Goal: Task Accomplishment & Management: Manage account settings

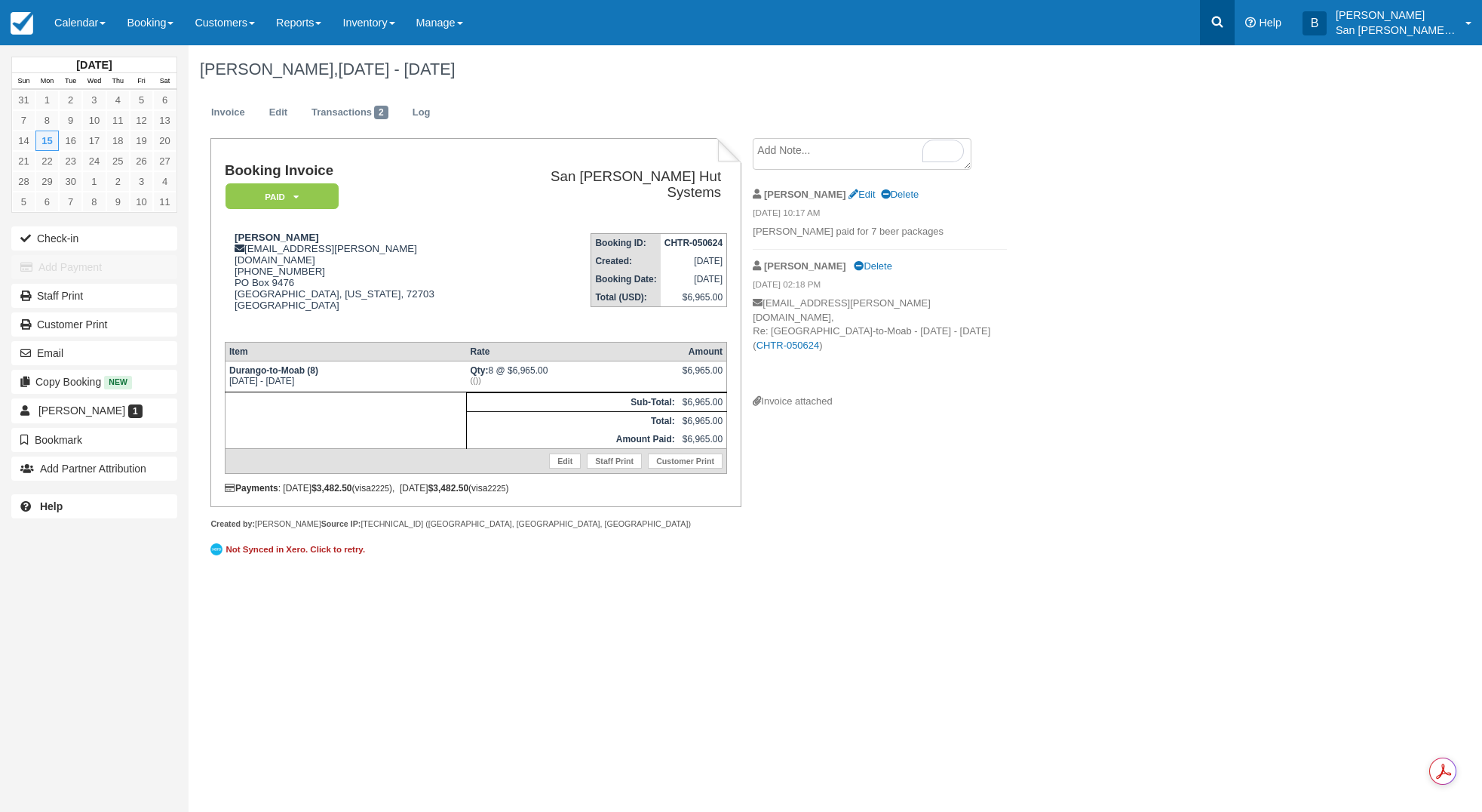
click at [1223, 32] on link at bounding box center [1217, 23] width 35 height 45
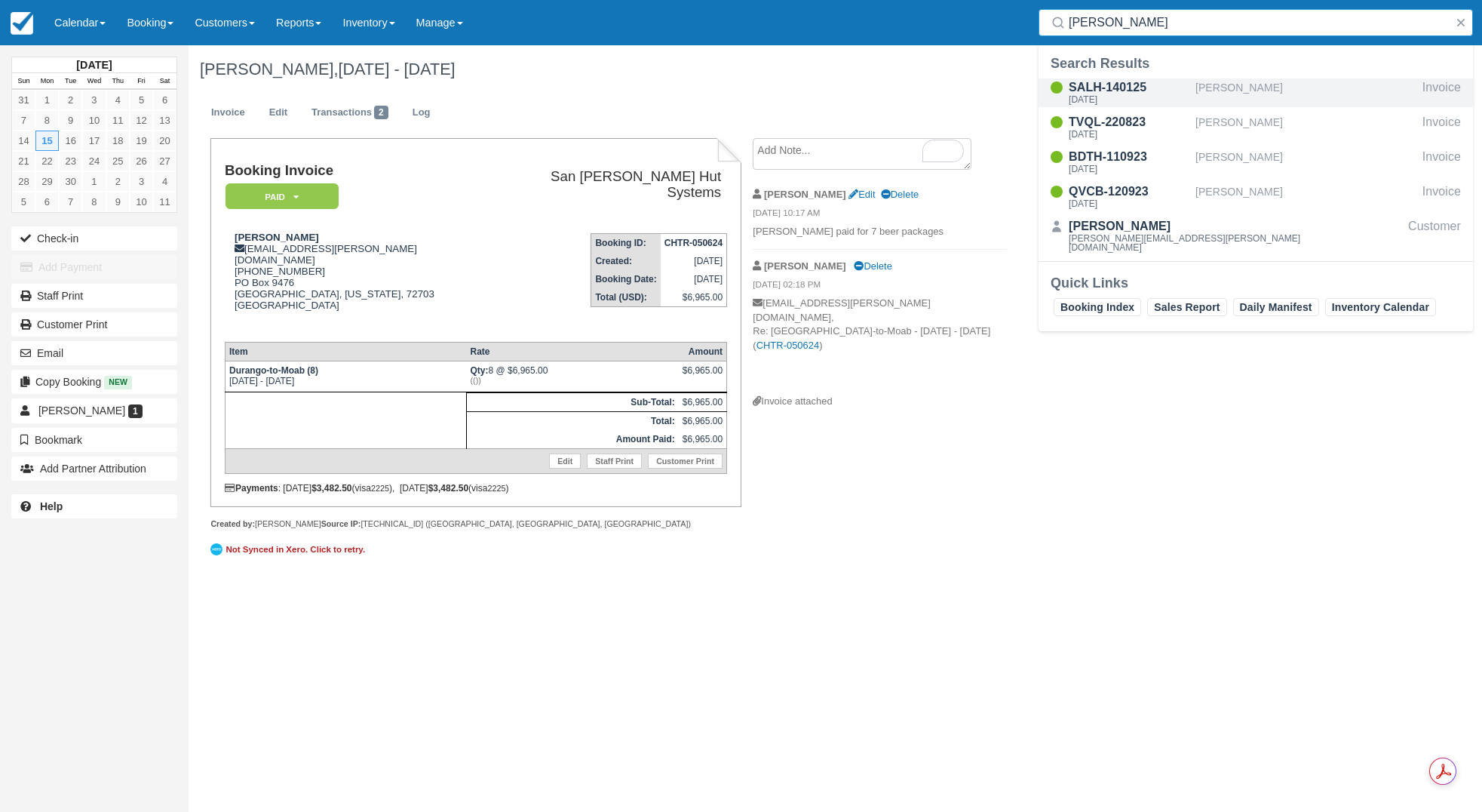
type input "muzio"
click at [1115, 91] on div "SALH-140125" at bounding box center [1129, 87] width 120 height 18
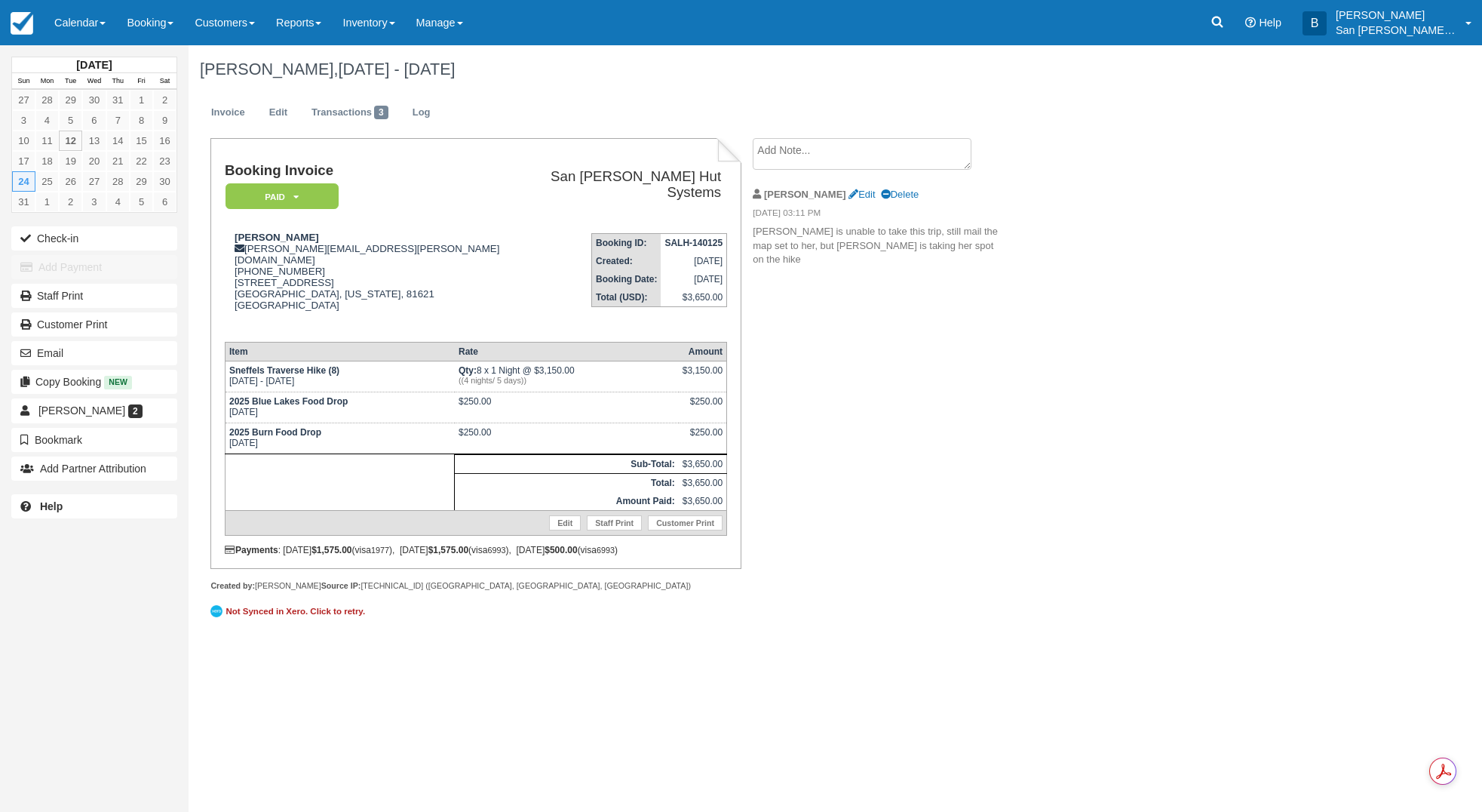
click at [1064, 301] on div "[PERSON_NAME], [DATE] - [DATE] Invoice Edit Transactions 3 Log Booking Invoice …" at bounding box center [744, 342] width 1112 height 595
click at [156, 25] on link "Booking" at bounding box center [150, 23] width 68 height 45
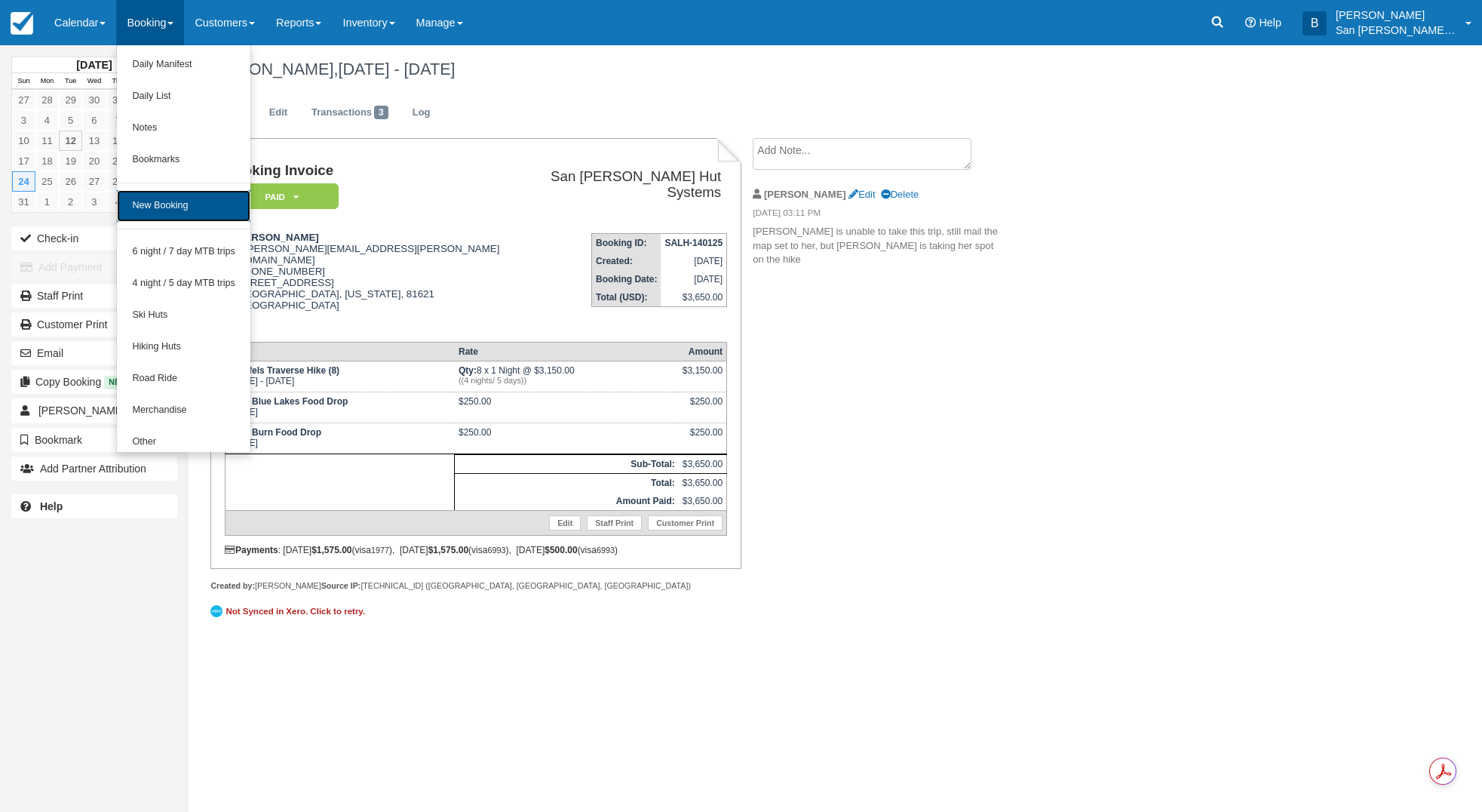
click at [178, 199] on link "New Booking" at bounding box center [184, 206] width 134 height 32
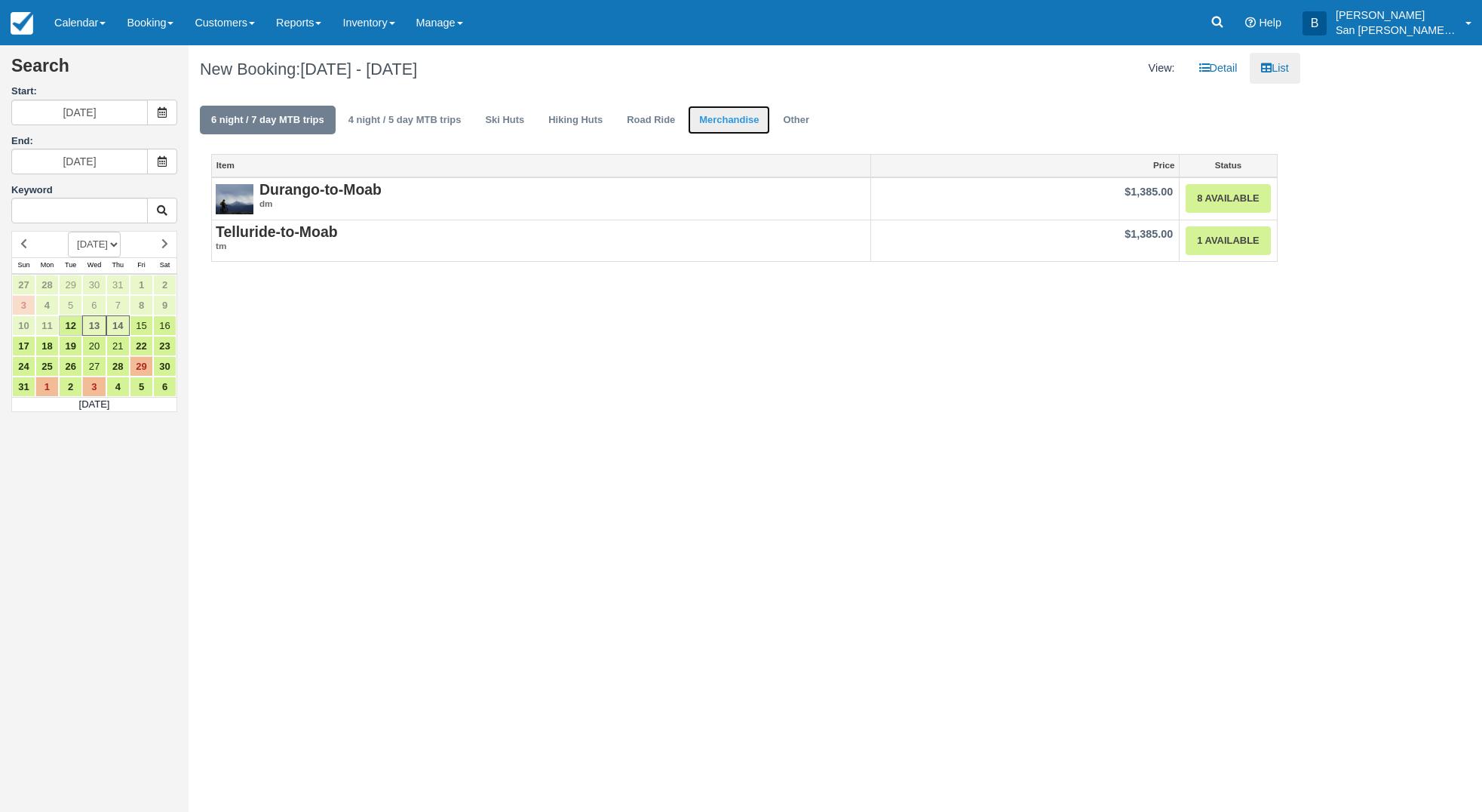
click at [744, 120] on link "Merchandise" at bounding box center [729, 120] width 82 height 29
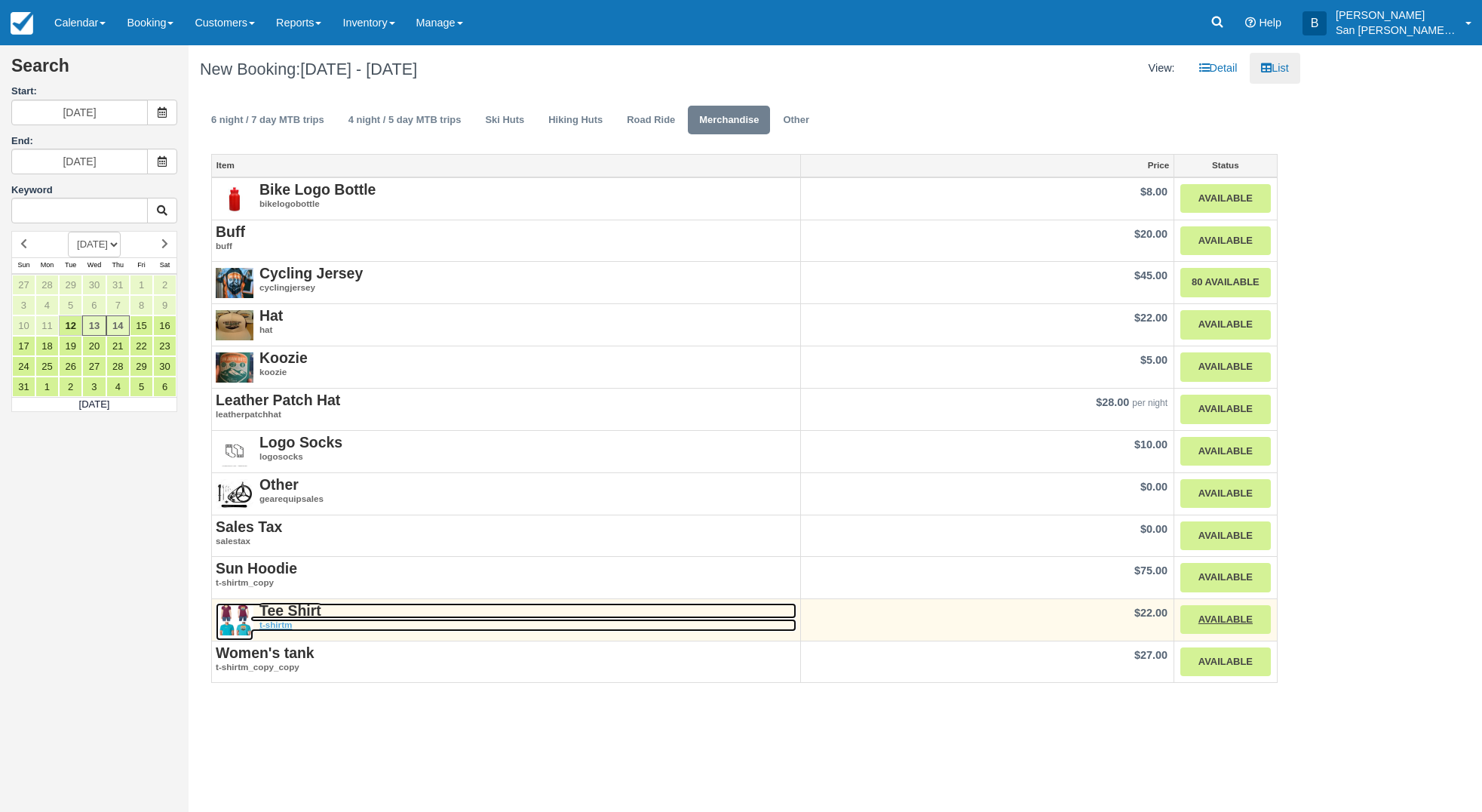
click at [305, 614] on strong "Tee Shirt" at bounding box center [290, 609] width 62 height 16
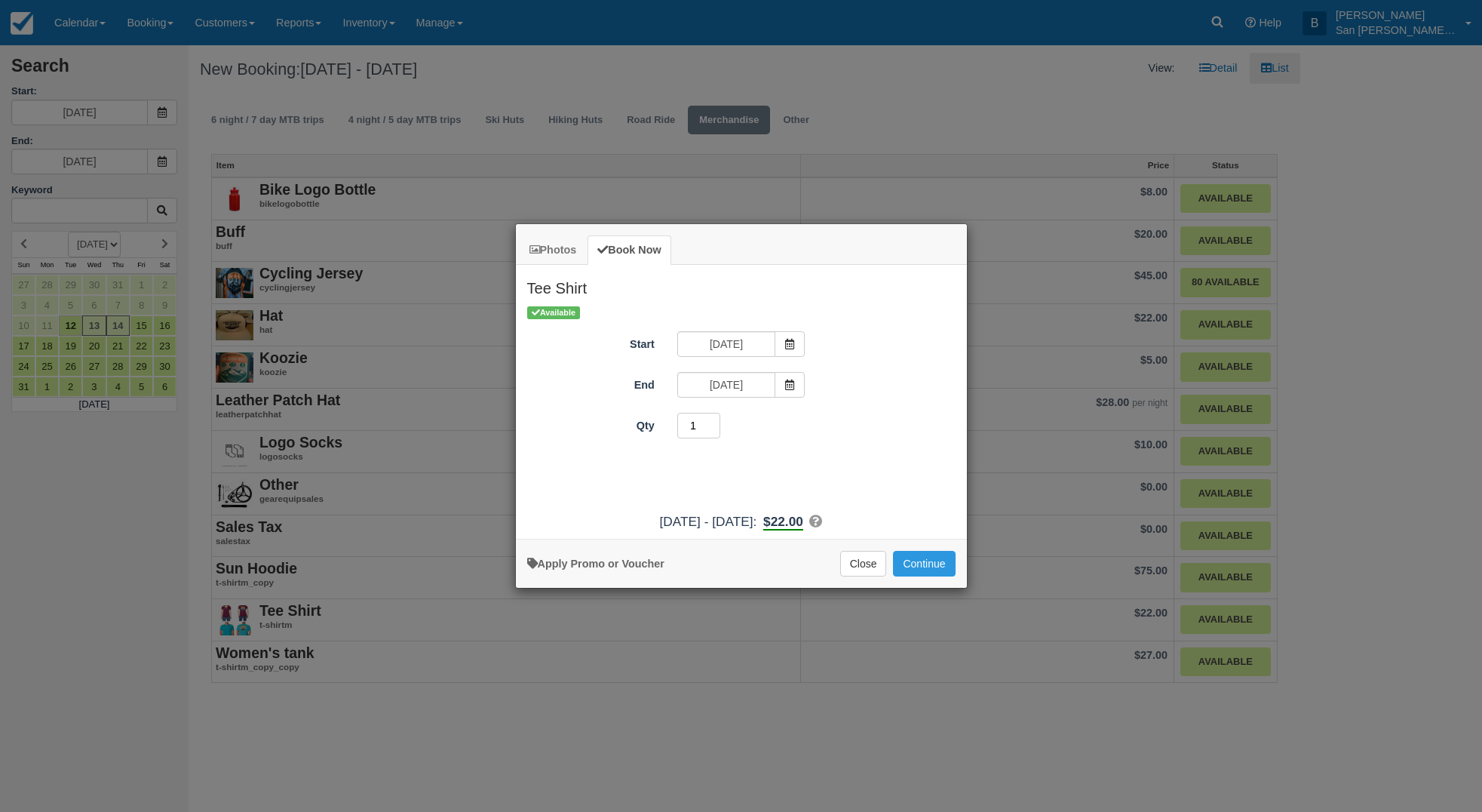
drag, startPoint x: 699, startPoint y: 432, endPoint x: 671, endPoint y: 430, distance: 28.1
click at [671, 430] on div "1" at bounding box center [797, 428] width 263 height 29
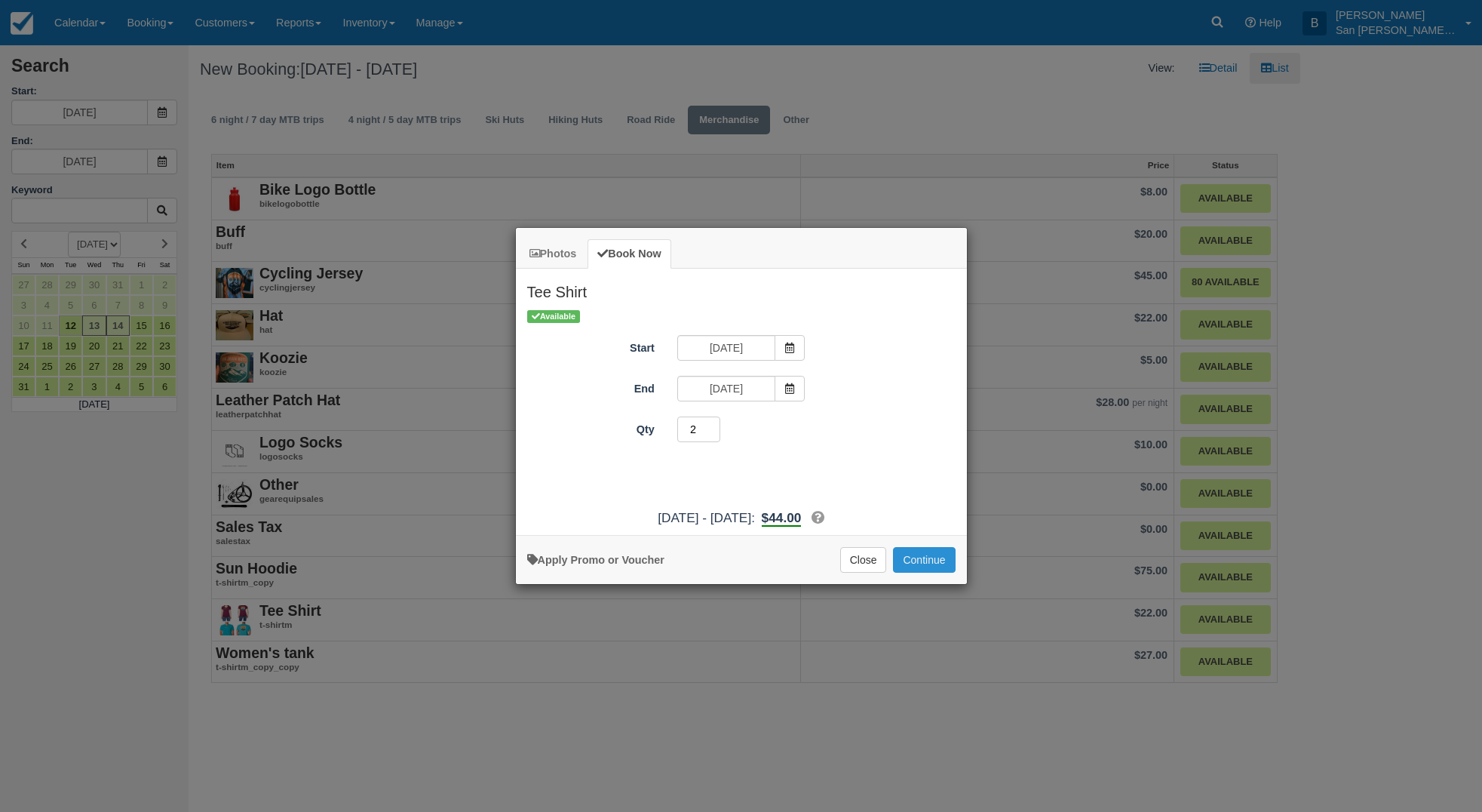
type input "2"
click at [925, 560] on button "Continue" at bounding box center [924, 559] width 62 height 26
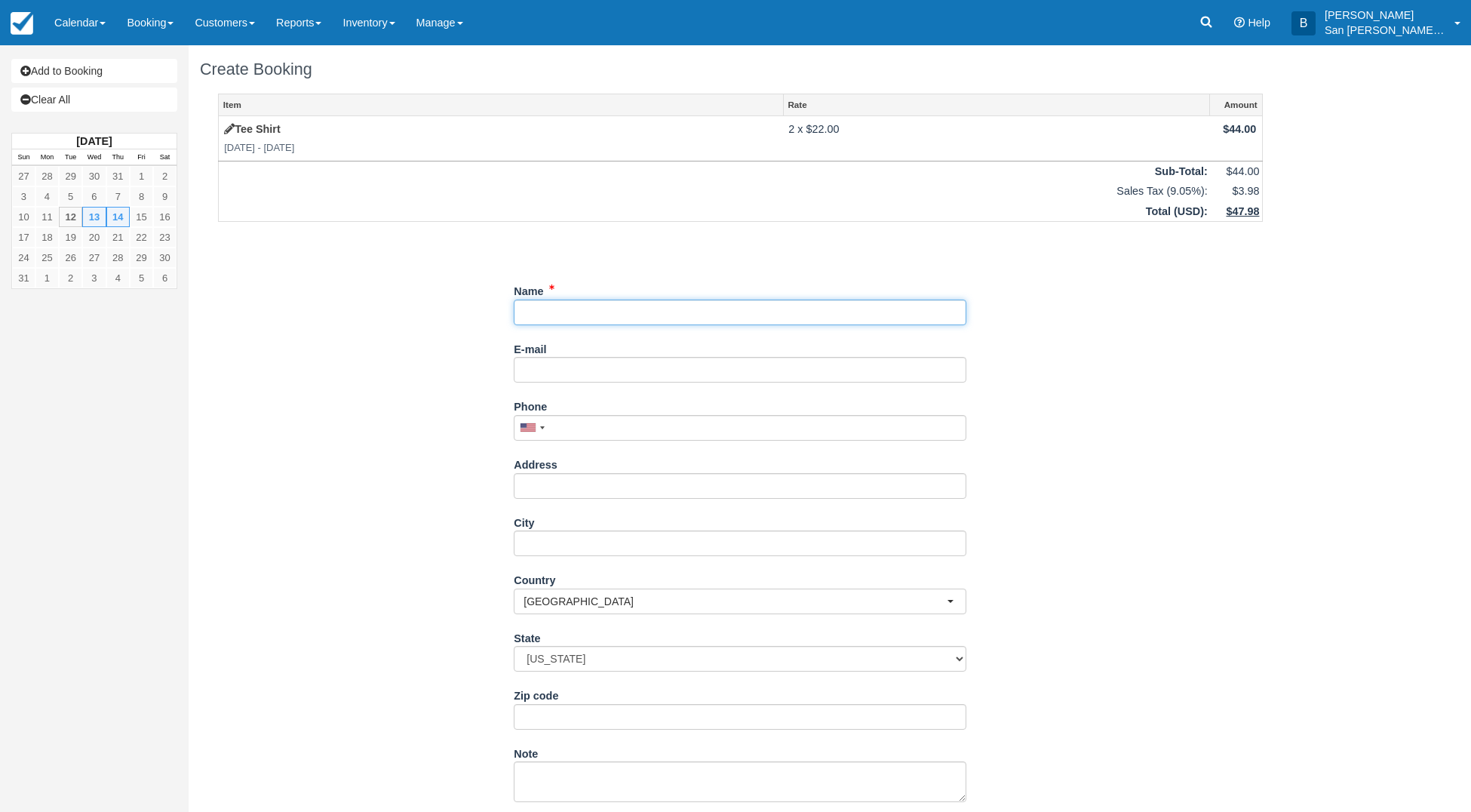
click at [557, 318] on input "Name" at bounding box center [740, 312] width 453 height 26
type input "Jay Sifferle"
click at [581, 425] on input "Phone" at bounding box center [740, 427] width 453 height 26
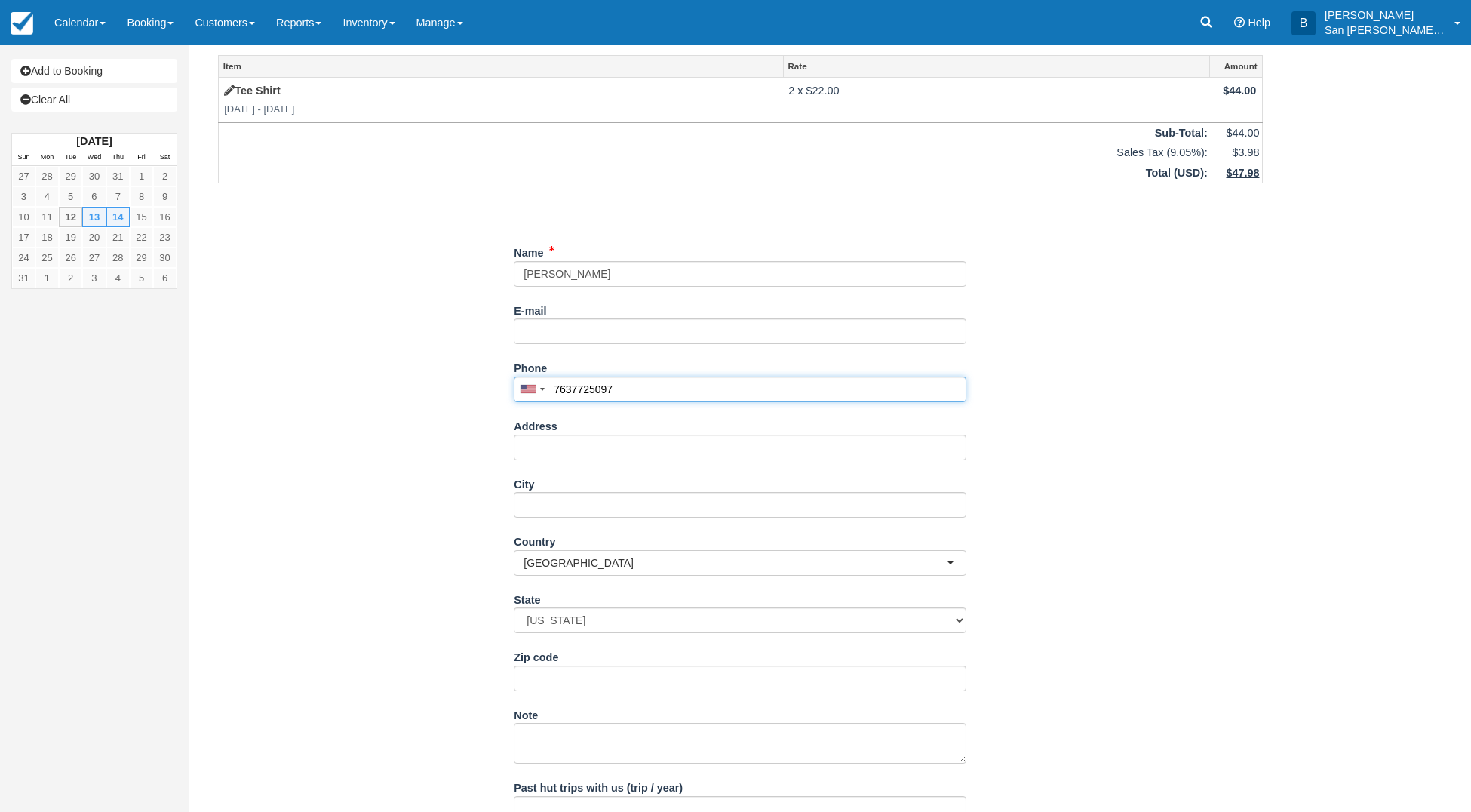
scroll to position [147, 0]
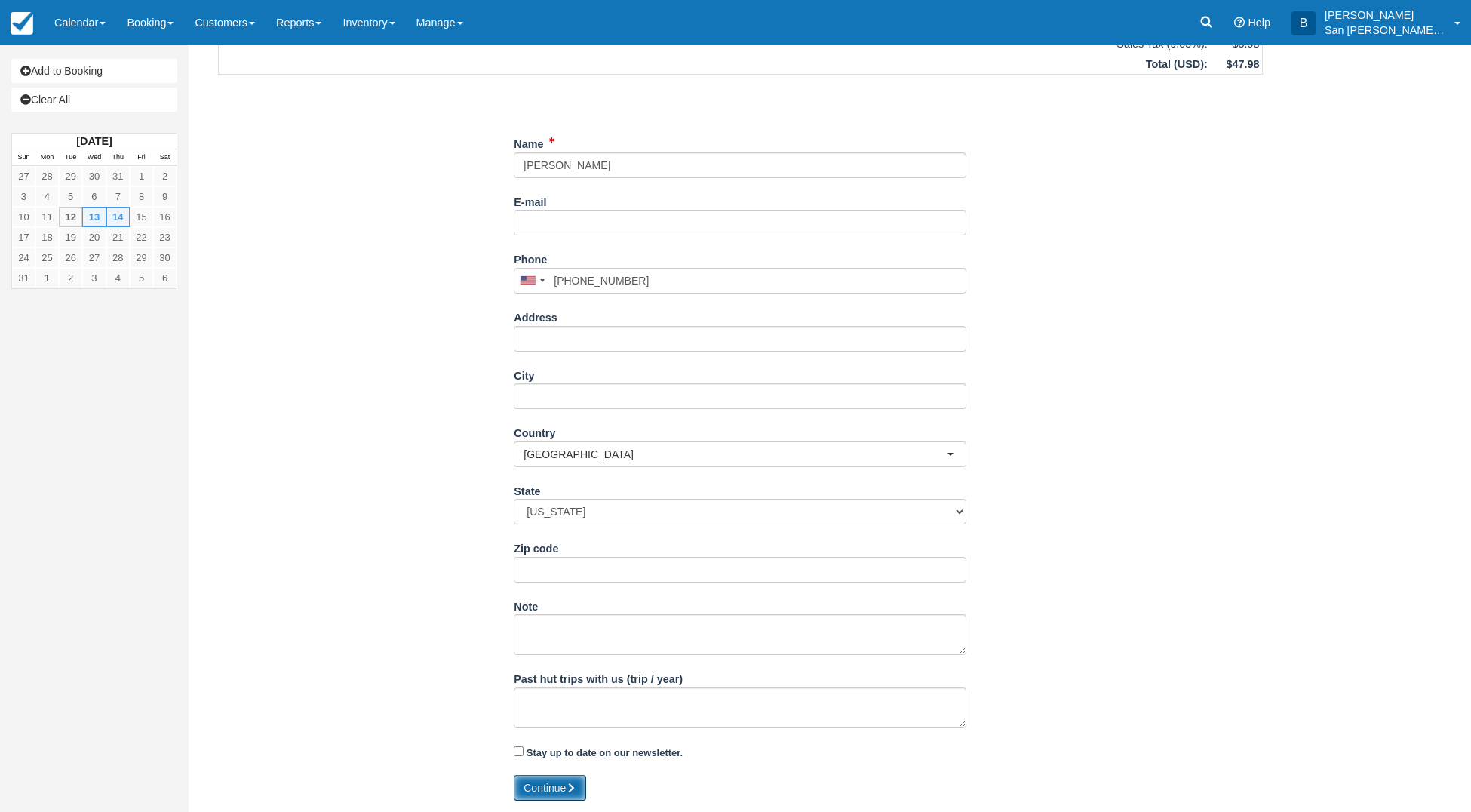
click at [547, 777] on button "Continue" at bounding box center [550, 787] width 72 height 26
type input "+17637725097"
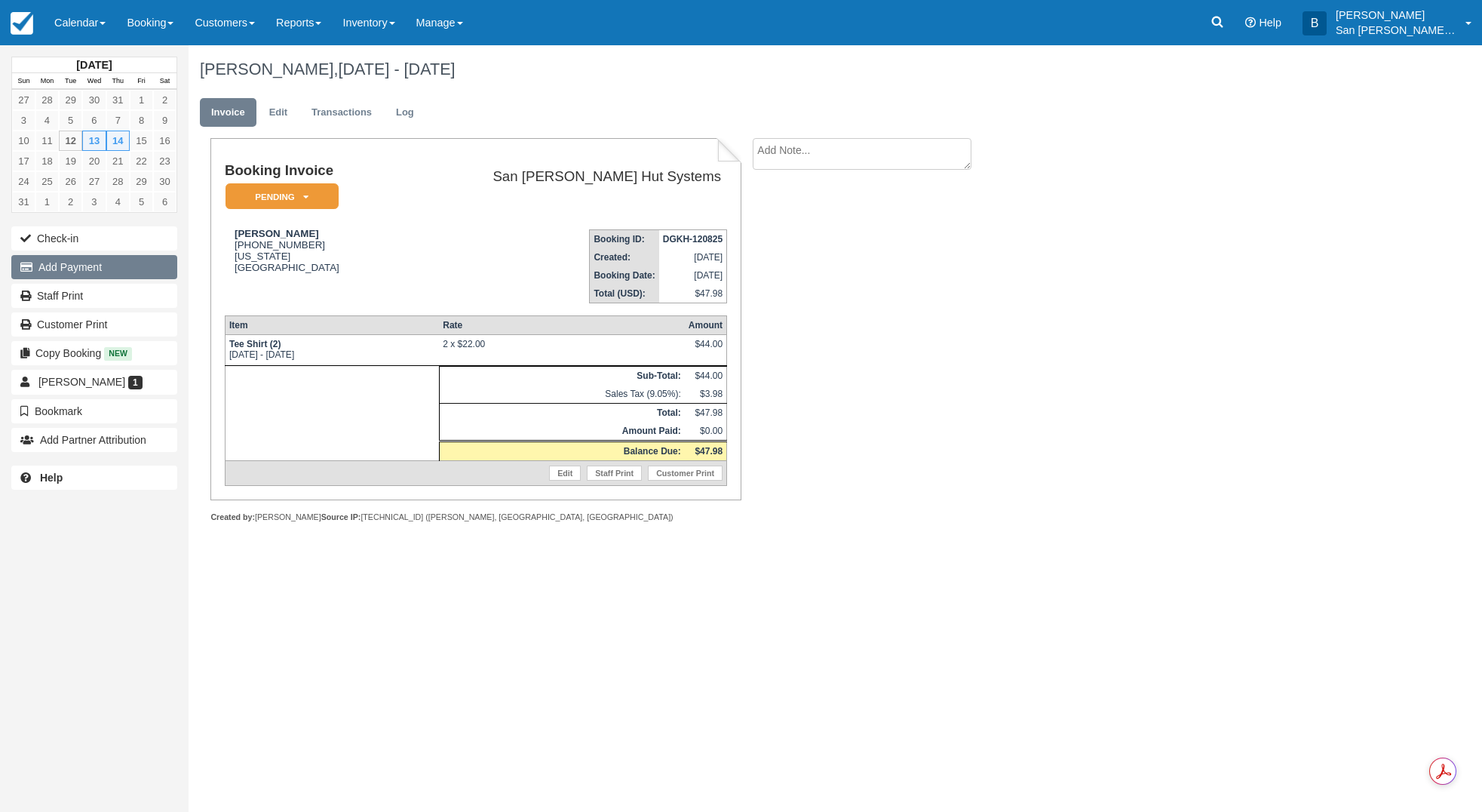
click at [89, 266] on button "Add Payment" at bounding box center [95, 266] width 166 height 24
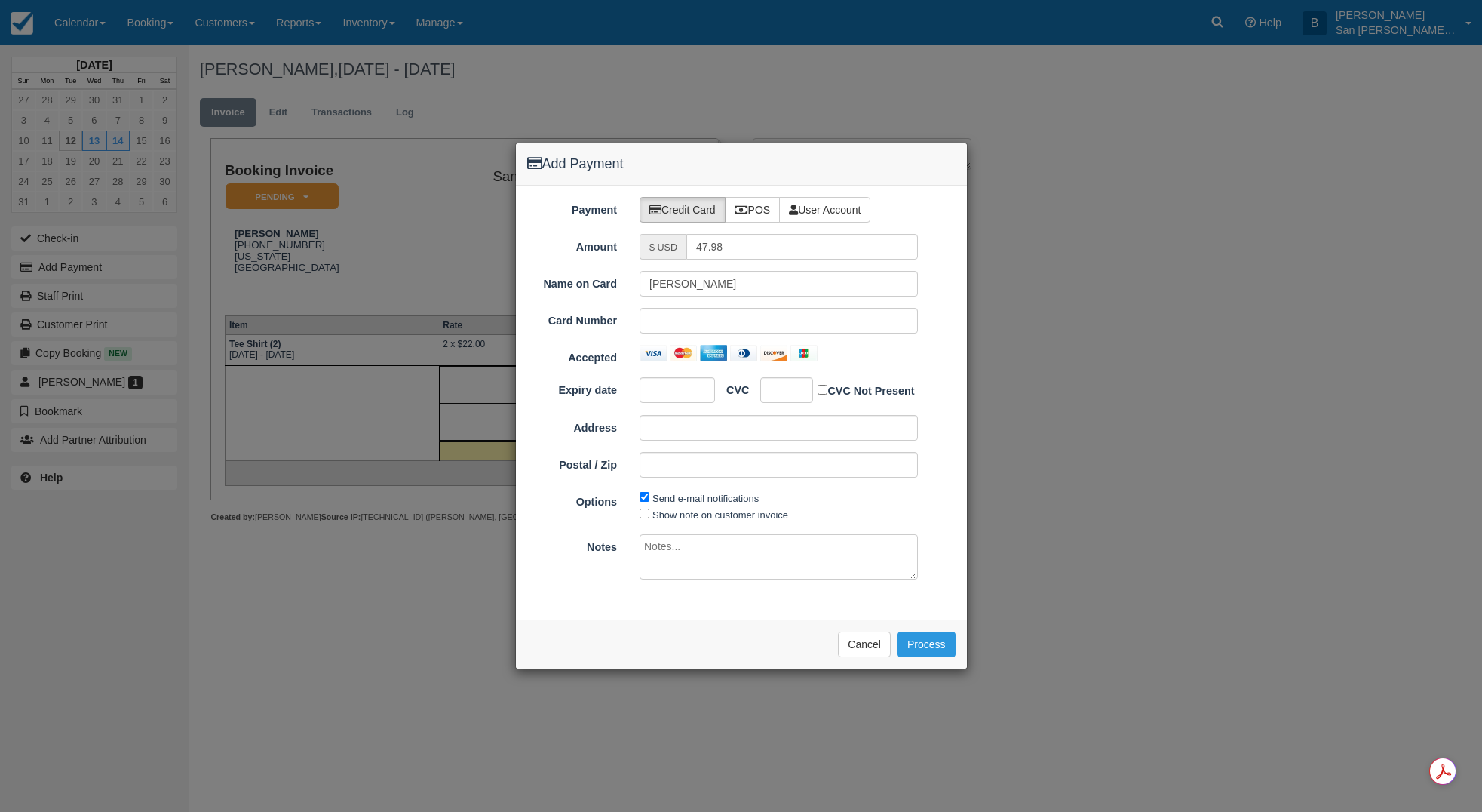
drag, startPoint x: 662, startPoint y: 380, endPoint x: 1041, endPoint y: 377, distance: 379.0
click at [663, 380] on div at bounding box center [677, 390] width 75 height 26
click at [660, 425] on input "Address" at bounding box center [779, 427] width 279 height 26
type input "14663 Dallas Lane"
type input "55327"
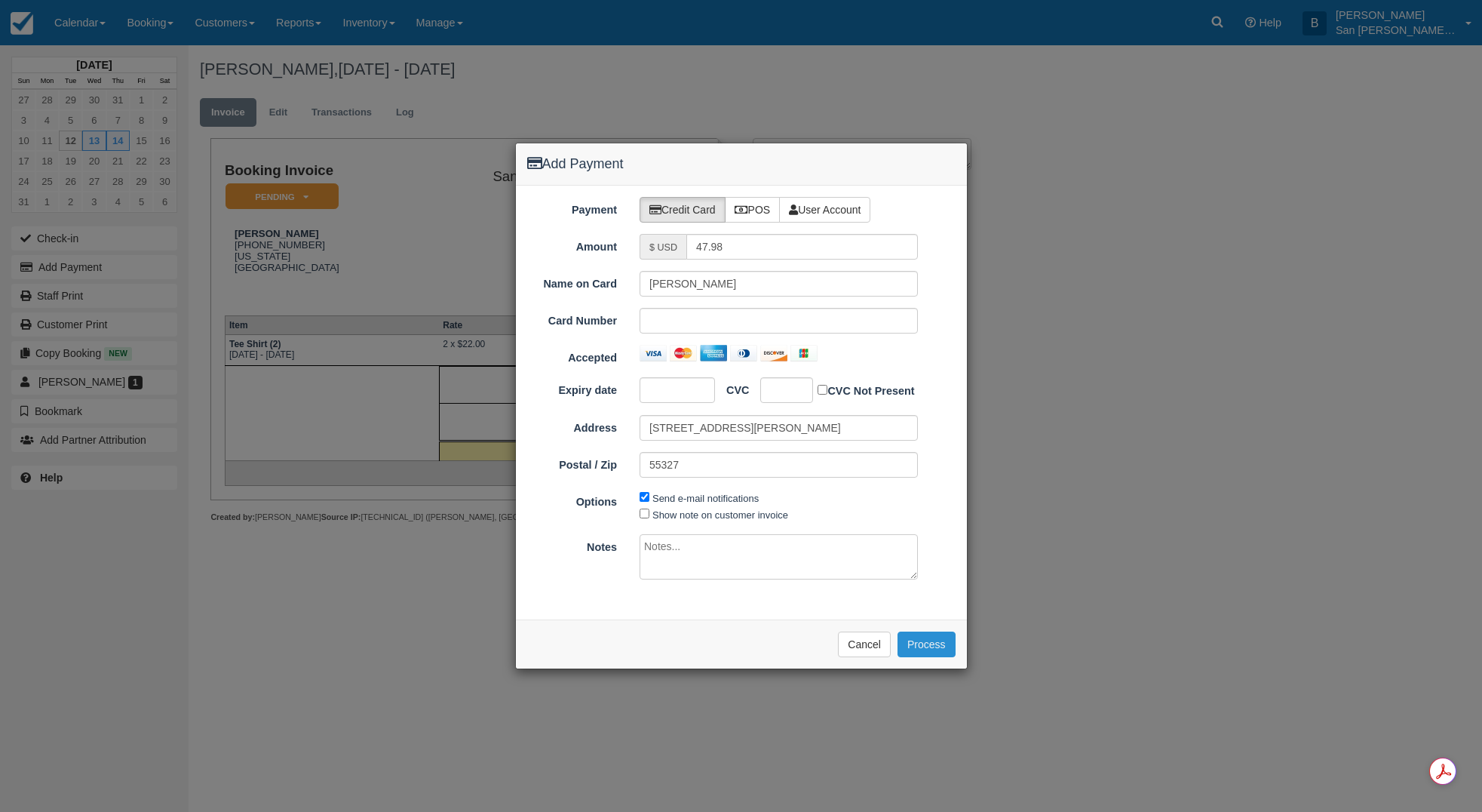
click at [945, 642] on button "Process" at bounding box center [926, 644] width 58 height 26
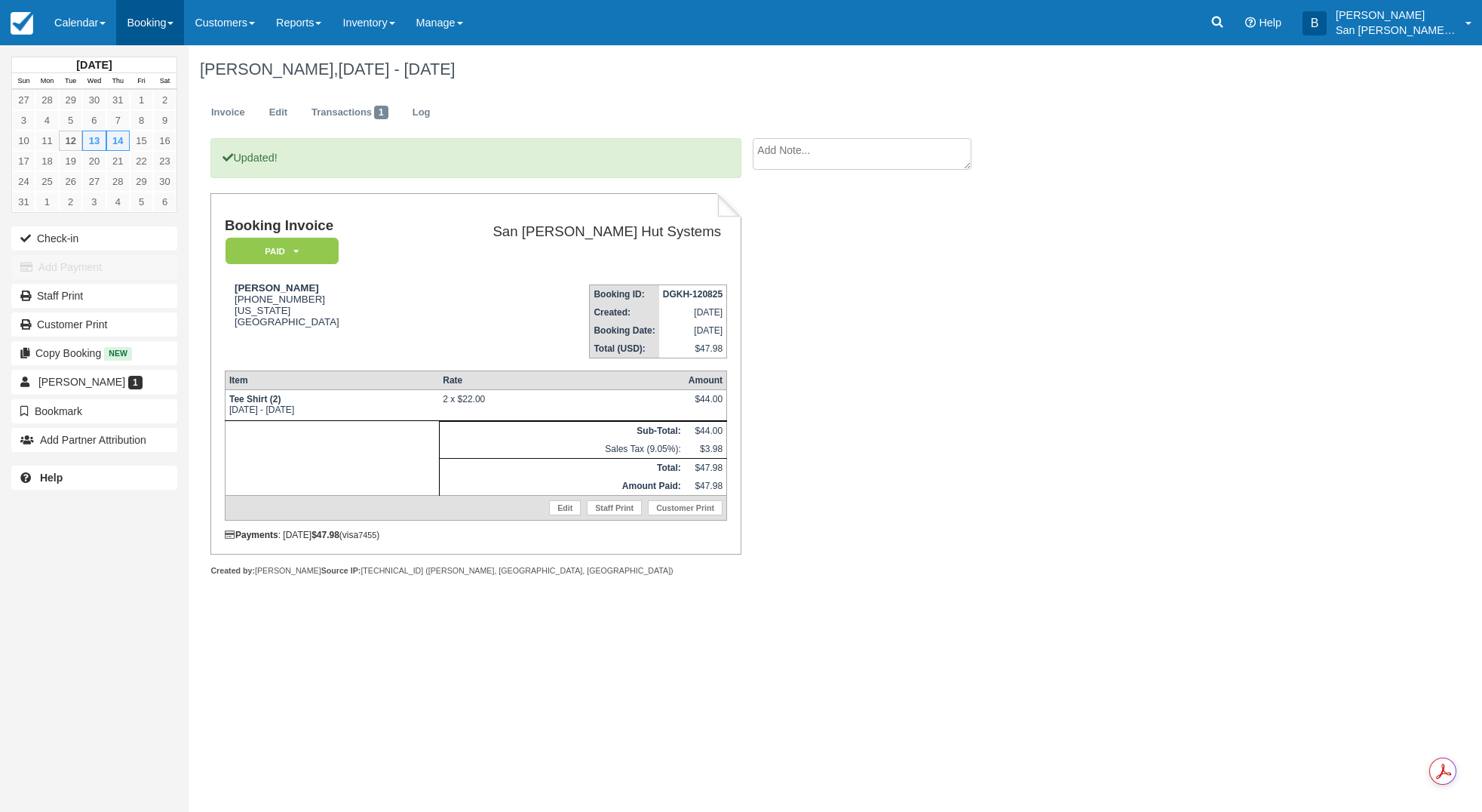
click at [161, 36] on link "Booking" at bounding box center [150, 23] width 68 height 45
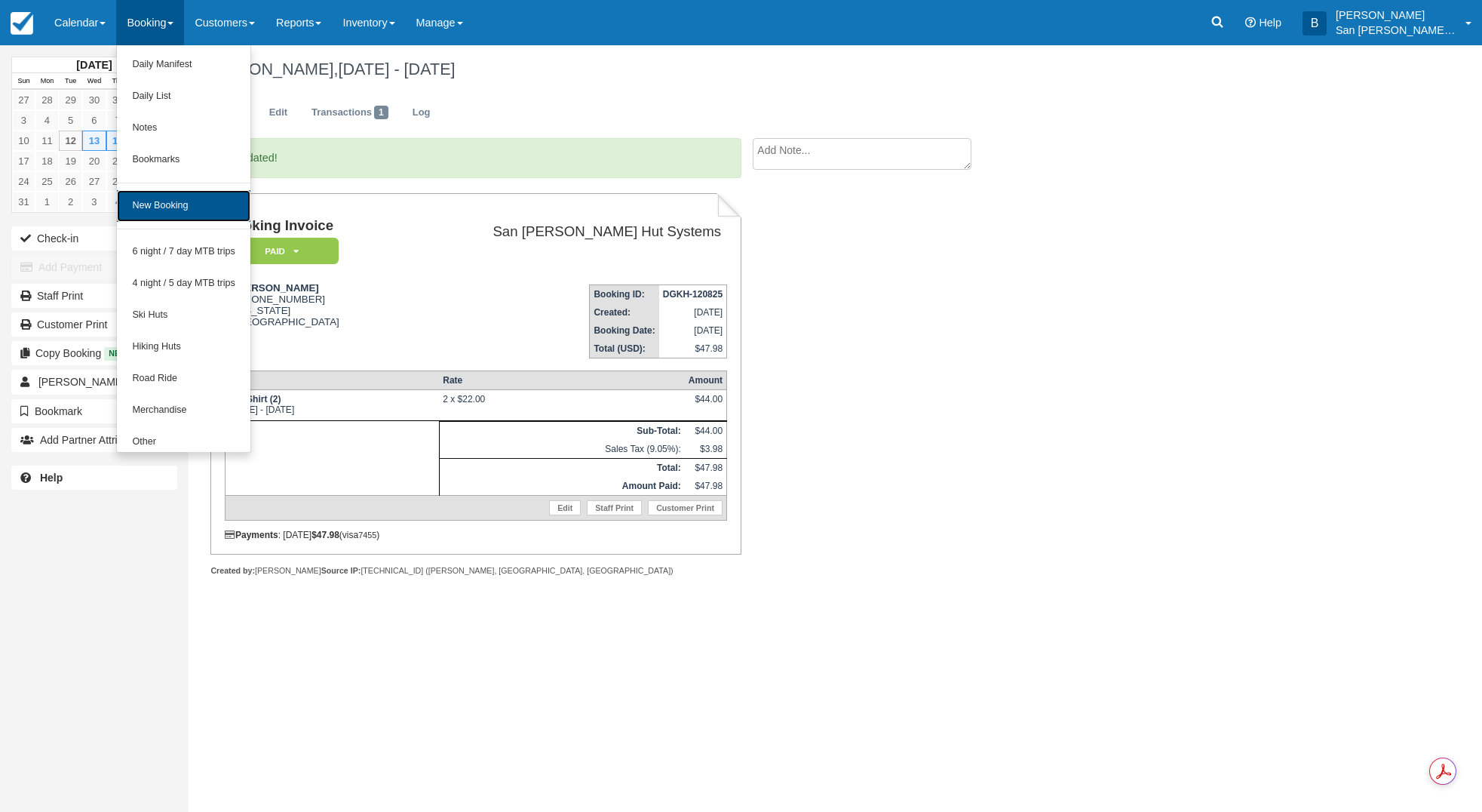
click at [195, 204] on link "New Booking" at bounding box center [184, 206] width 134 height 32
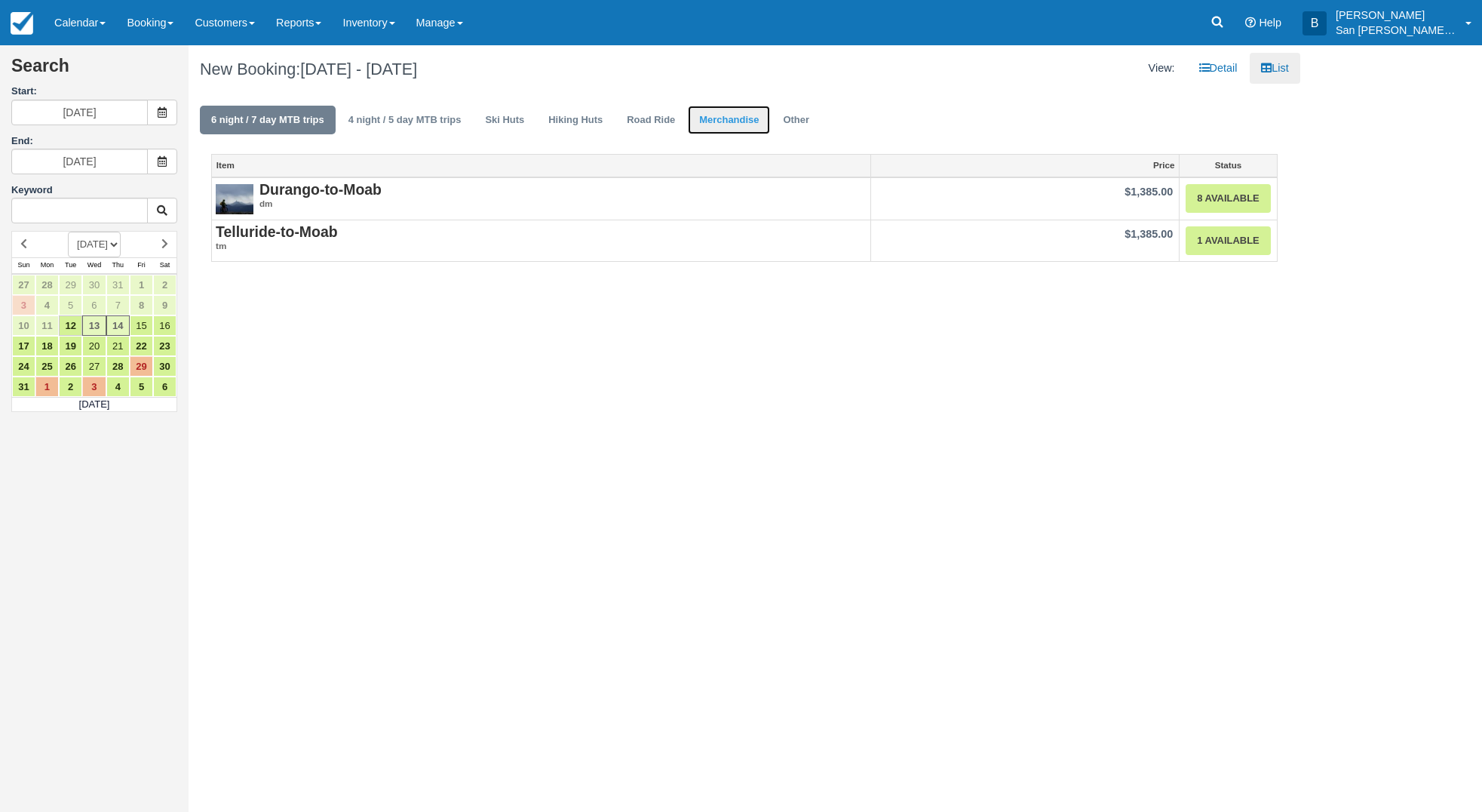
click at [706, 121] on link "Merchandise" at bounding box center [729, 120] width 82 height 29
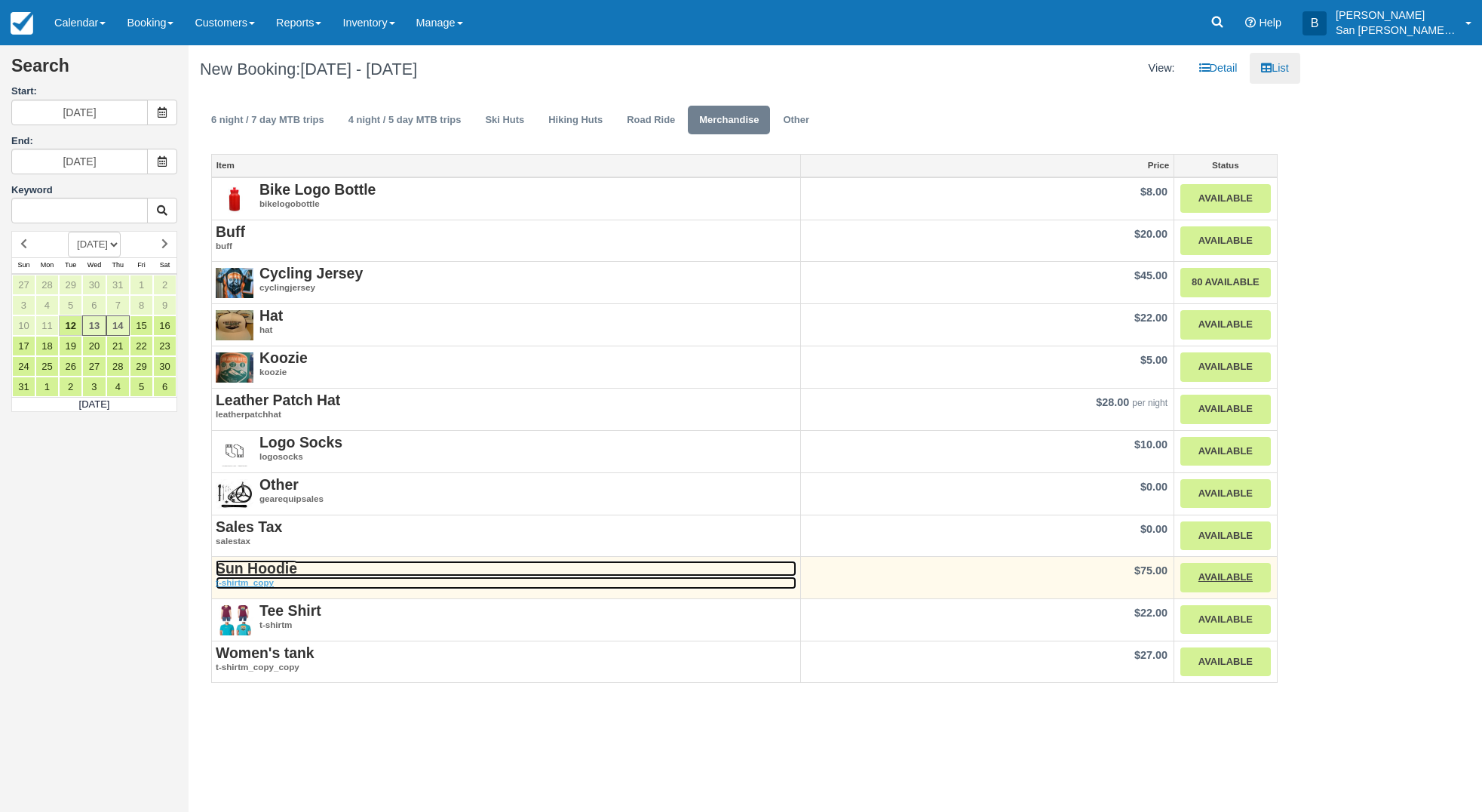
click at [260, 568] on strong "Sun Hoodie" at bounding box center [256, 567] width 82 height 16
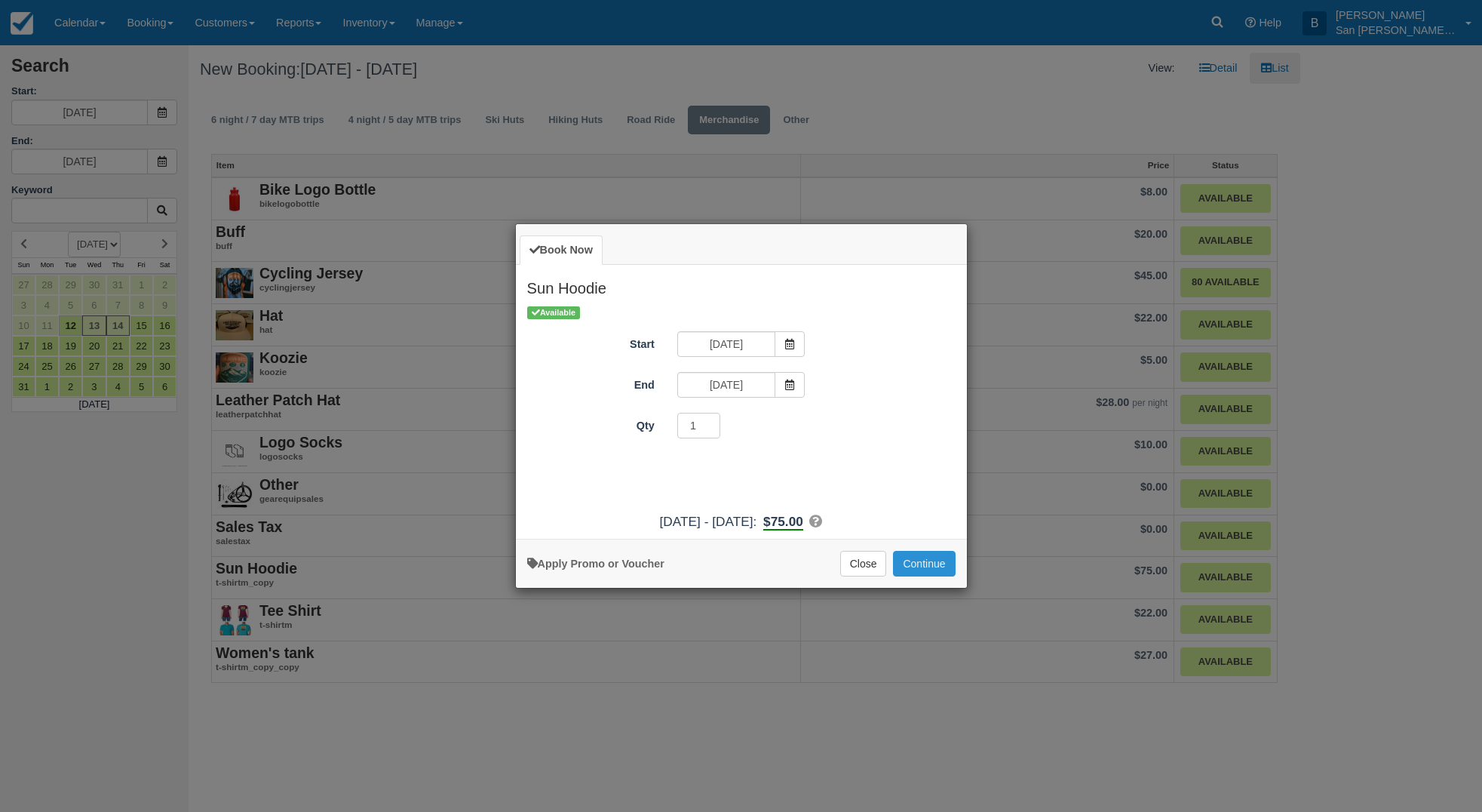
click at [937, 568] on button "Continue" at bounding box center [924, 563] width 62 height 26
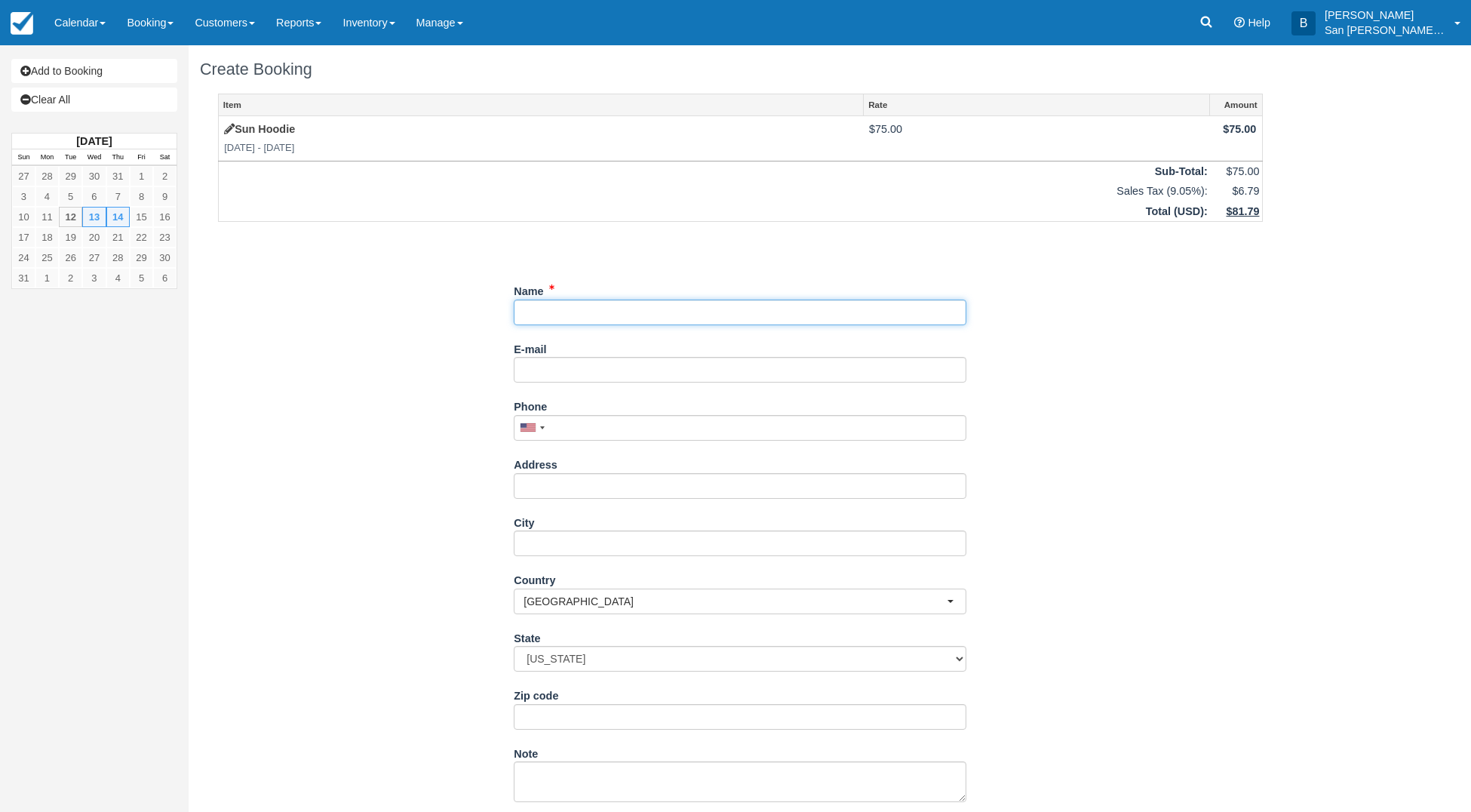
drag, startPoint x: 579, startPoint y: 316, endPoint x: 589, endPoint y: 314, distance: 10.2
click at [579, 316] on input "Name" at bounding box center [740, 312] width 453 height 26
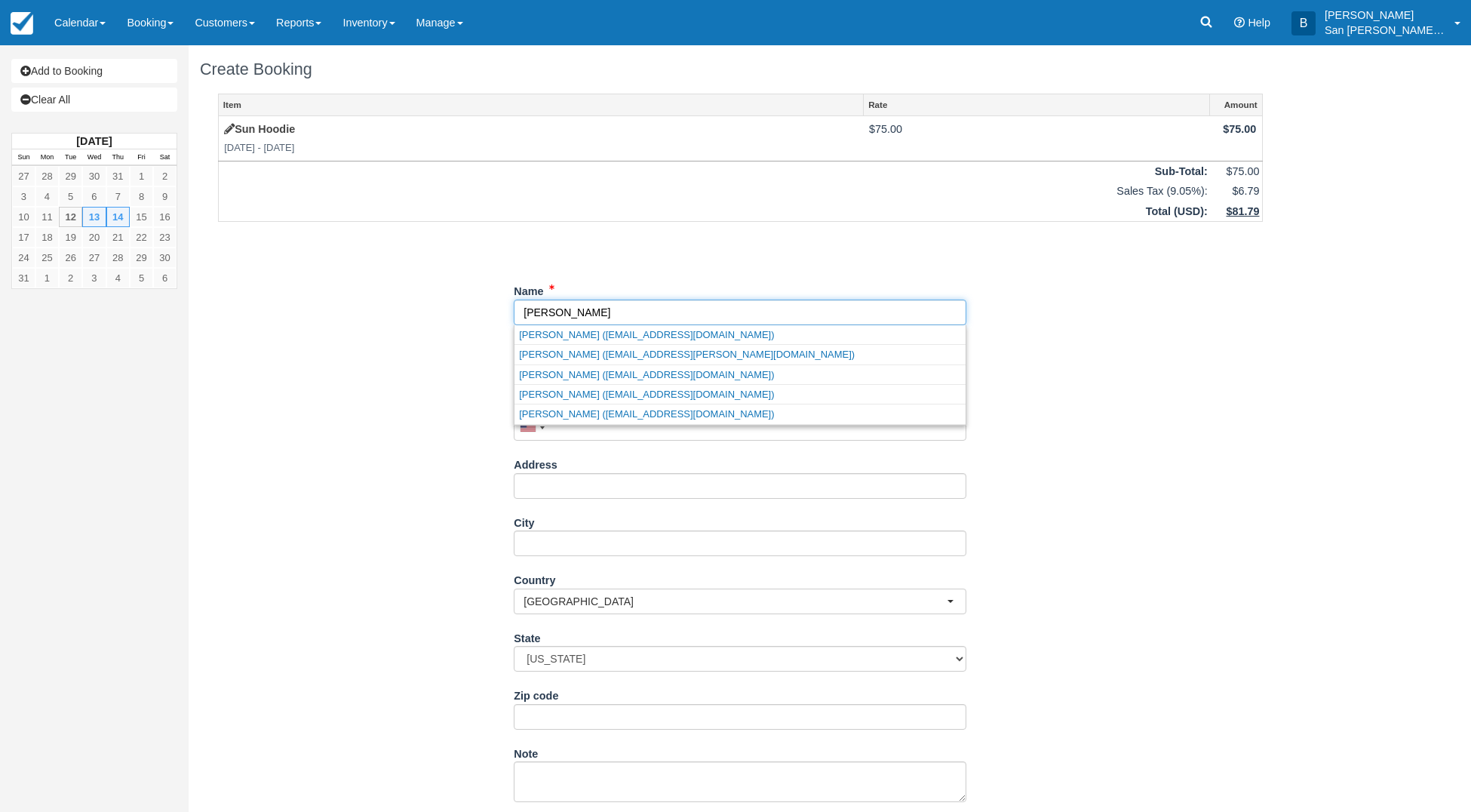
type input "[PERSON_NAME]"
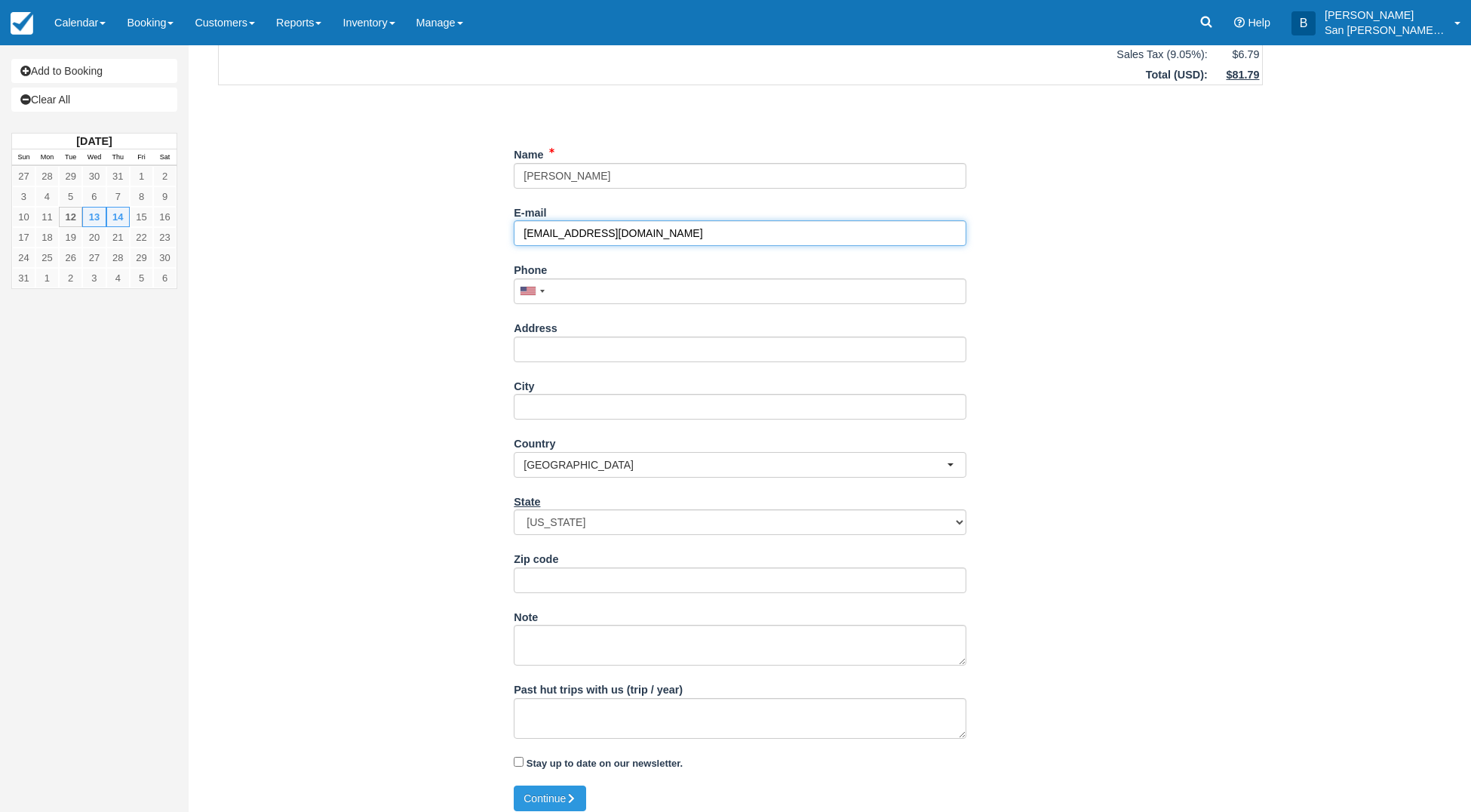
scroll to position [147, 0]
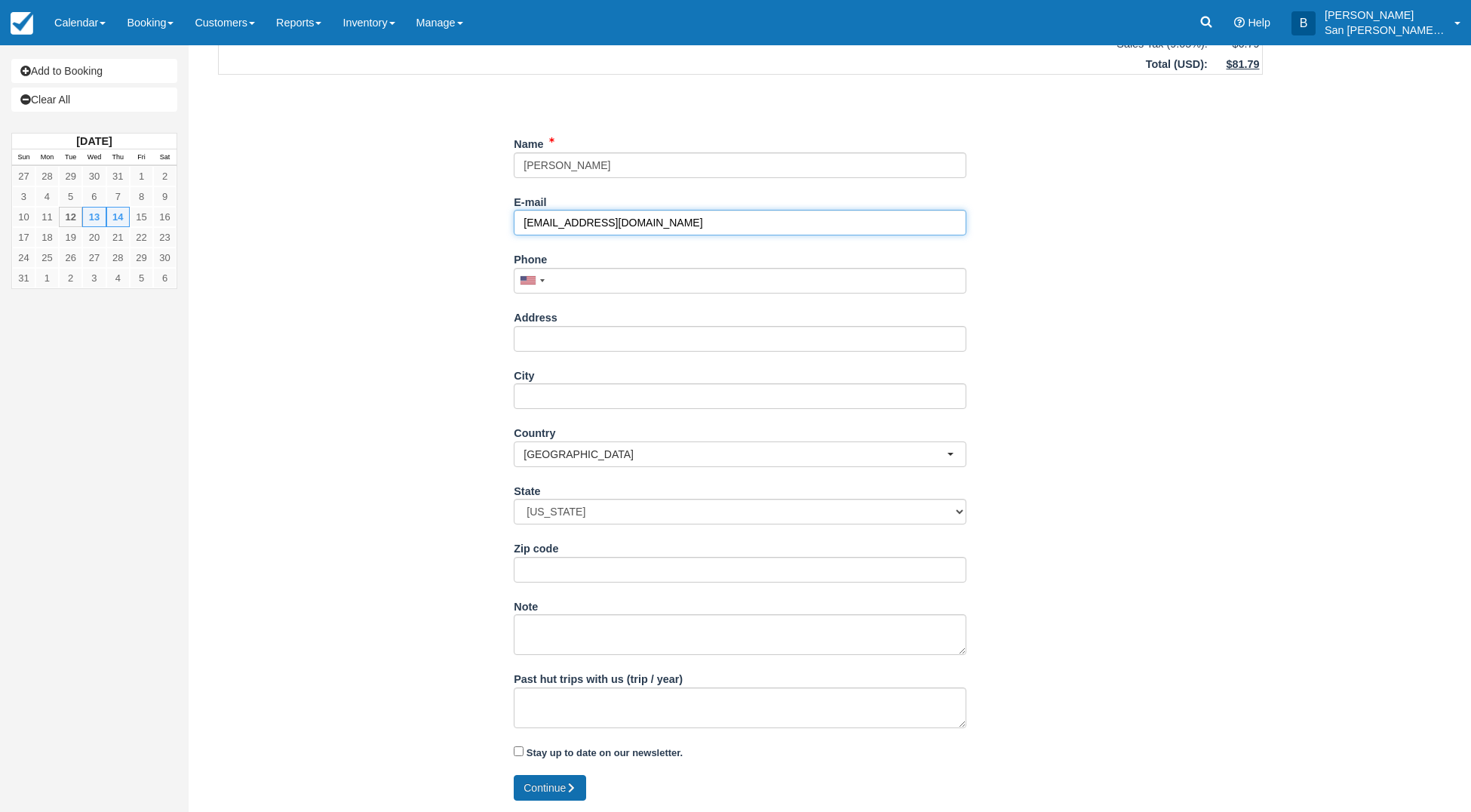
type input "[EMAIL_ADDRESS][DOMAIN_NAME]"
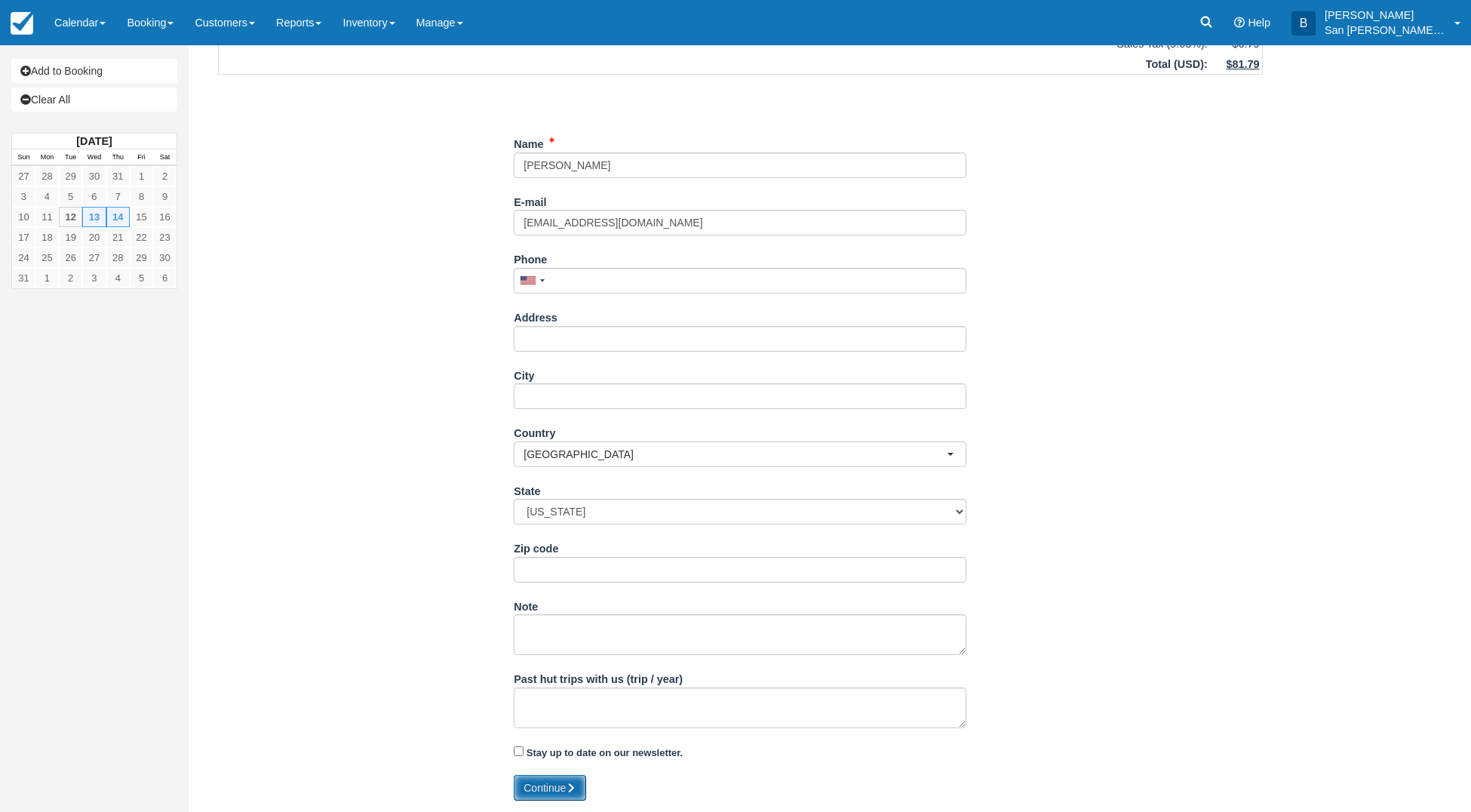
click at [572, 775] on button "Continue" at bounding box center [550, 787] width 72 height 26
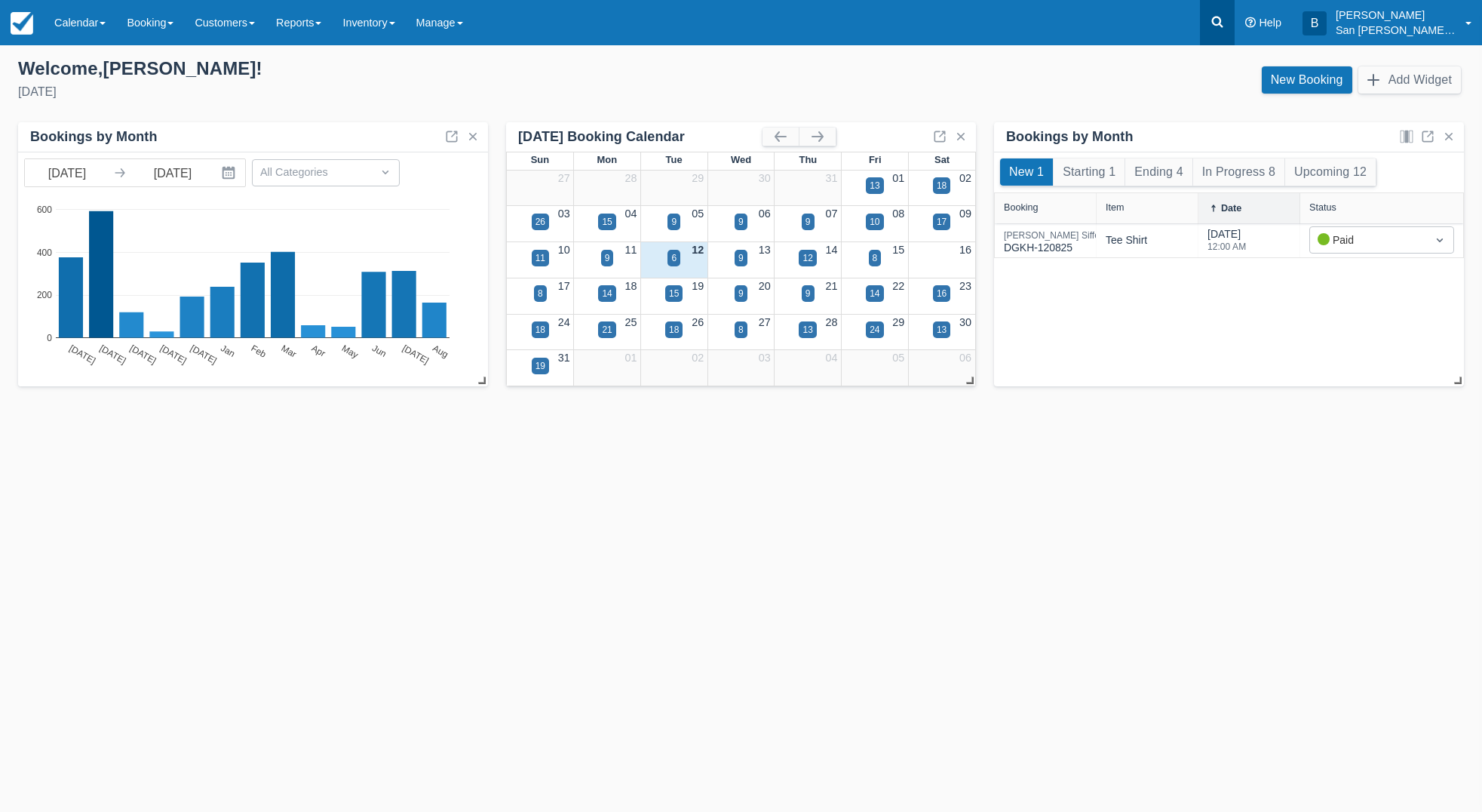
click at [1224, 21] on icon at bounding box center [1217, 21] width 15 height 15
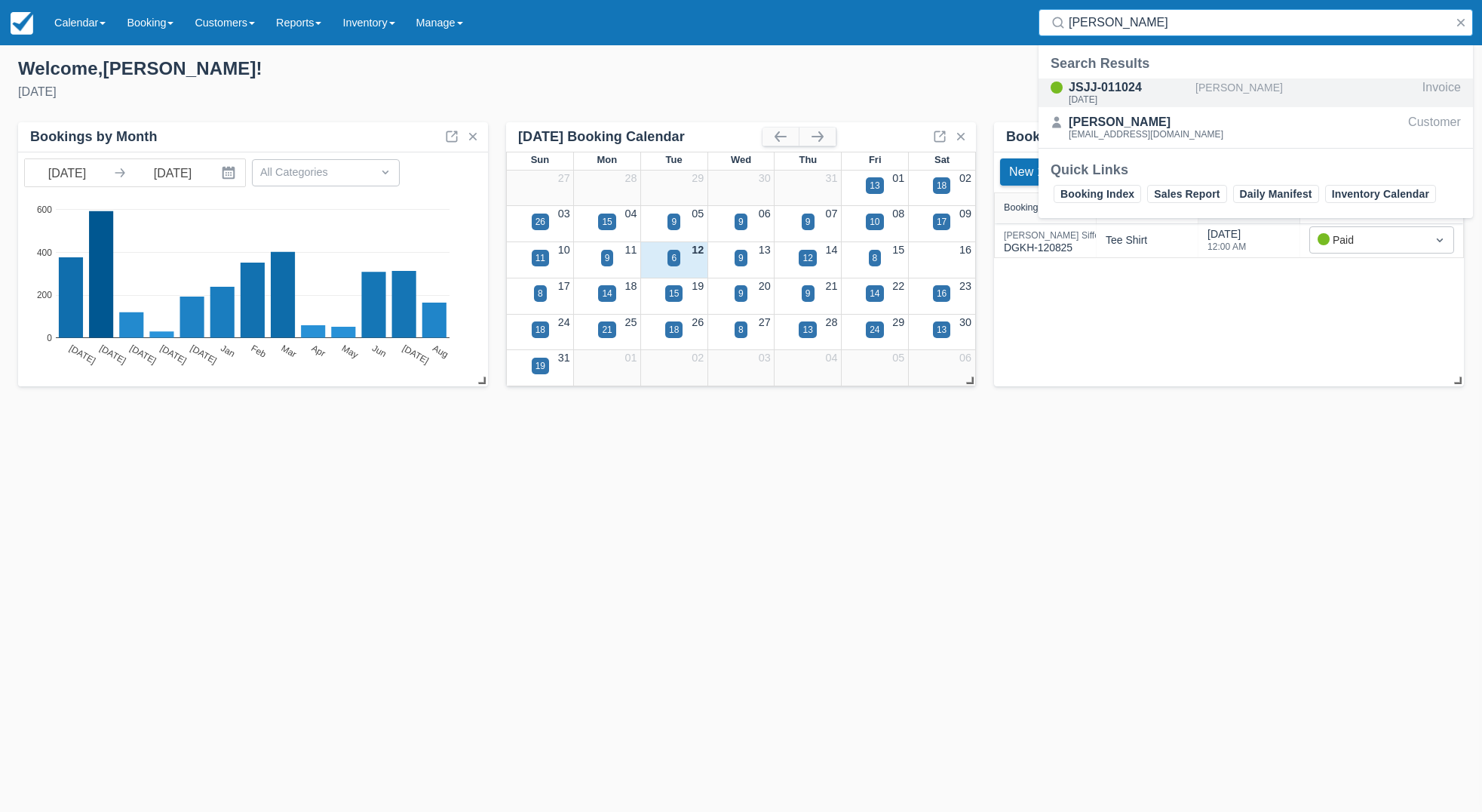
type input "[PERSON_NAME]"
click at [1112, 92] on div "JSJJ-011024" at bounding box center [1129, 87] width 120 height 18
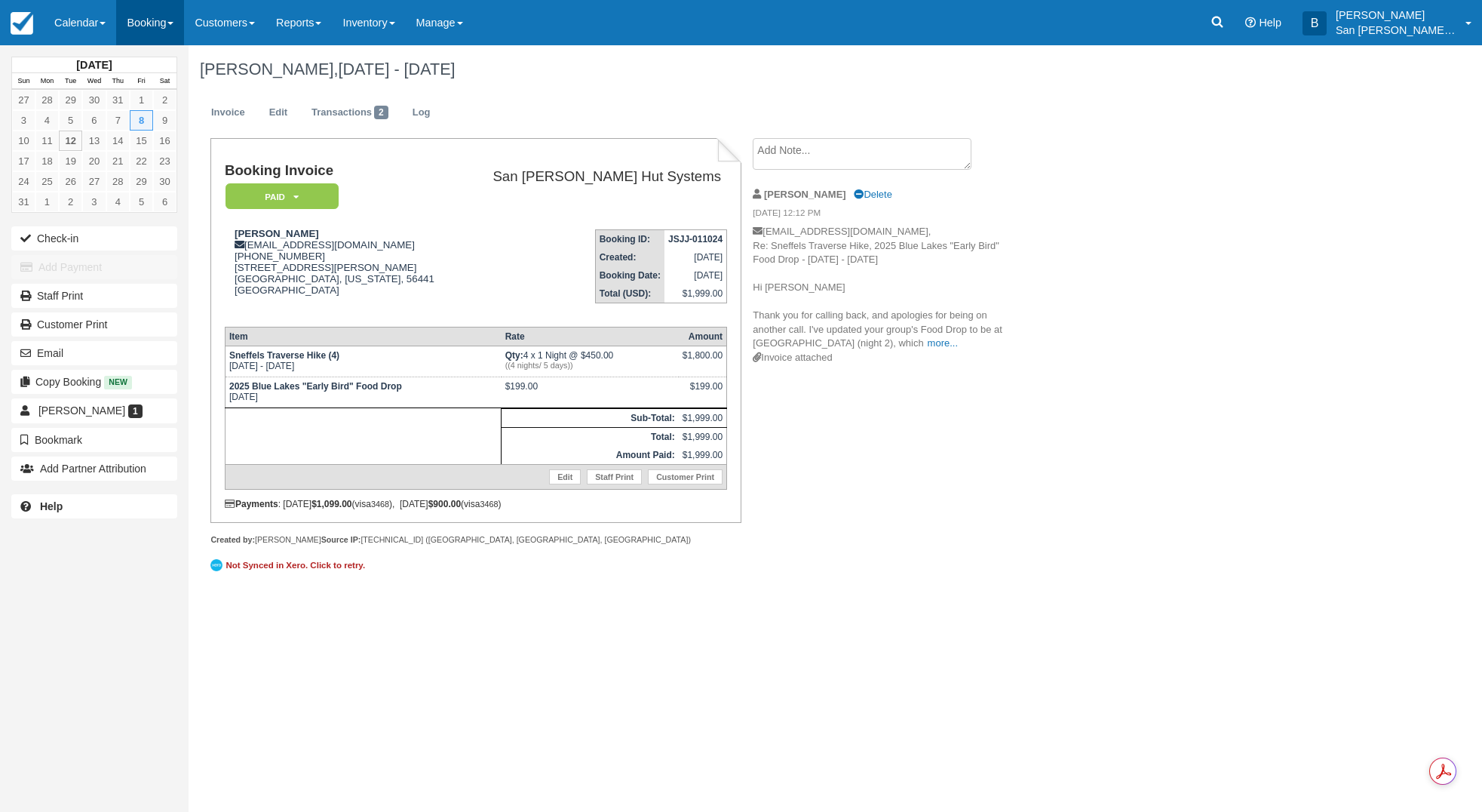
click at [158, 23] on link "Booking" at bounding box center [150, 23] width 68 height 45
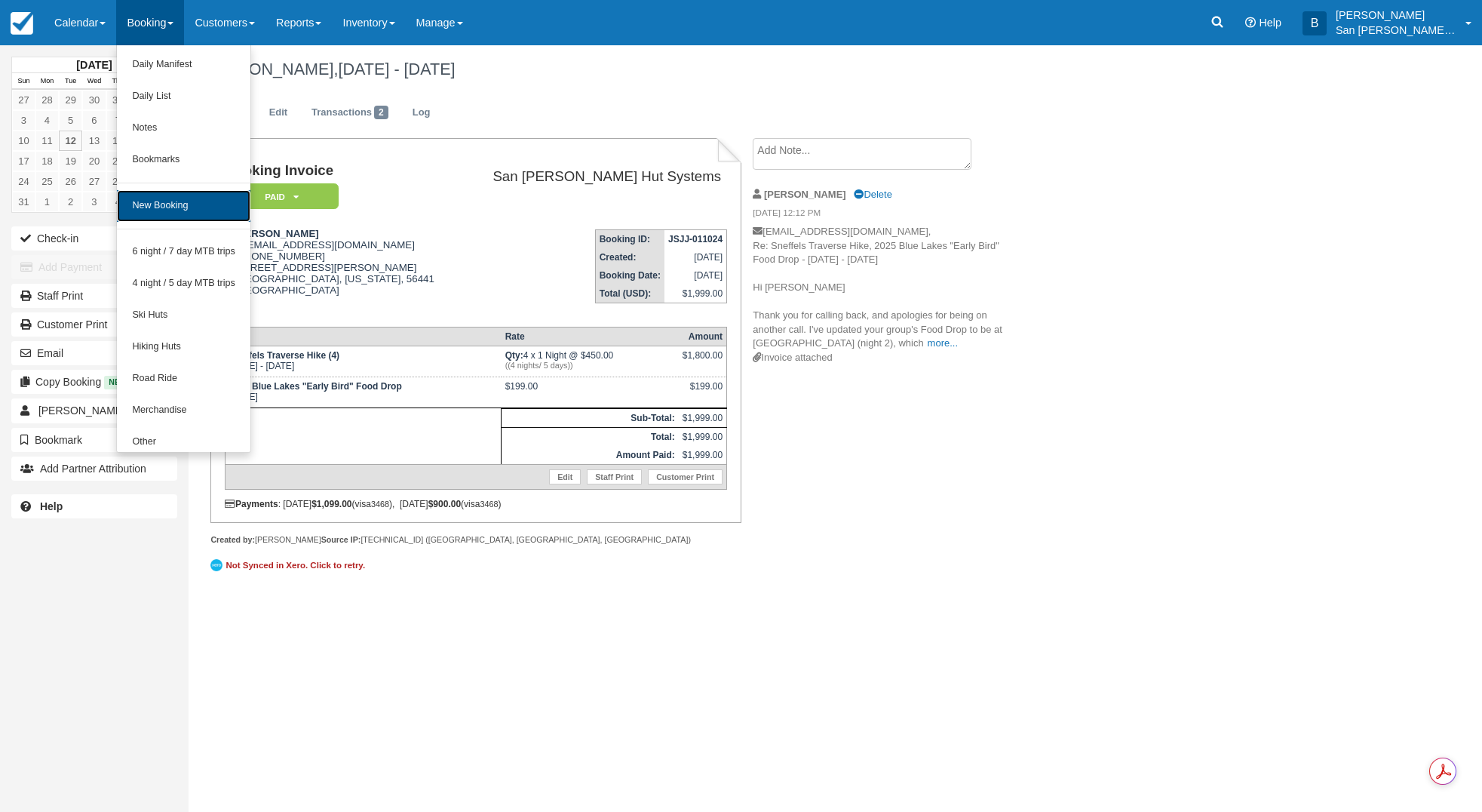
click at [145, 195] on link "New Booking" at bounding box center [184, 206] width 134 height 32
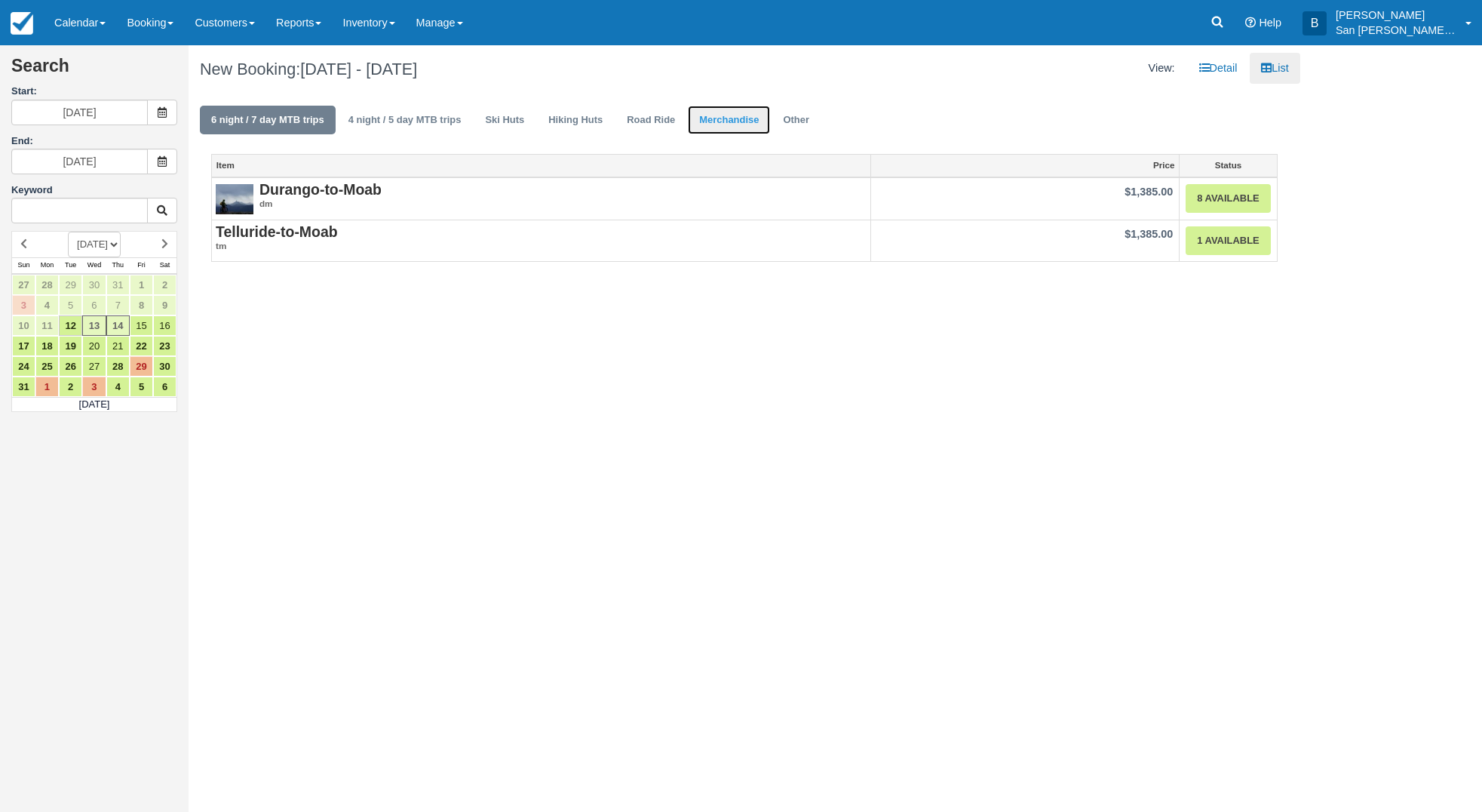
click at [692, 117] on link "Merchandise" at bounding box center [729, 120] width 82 height 29
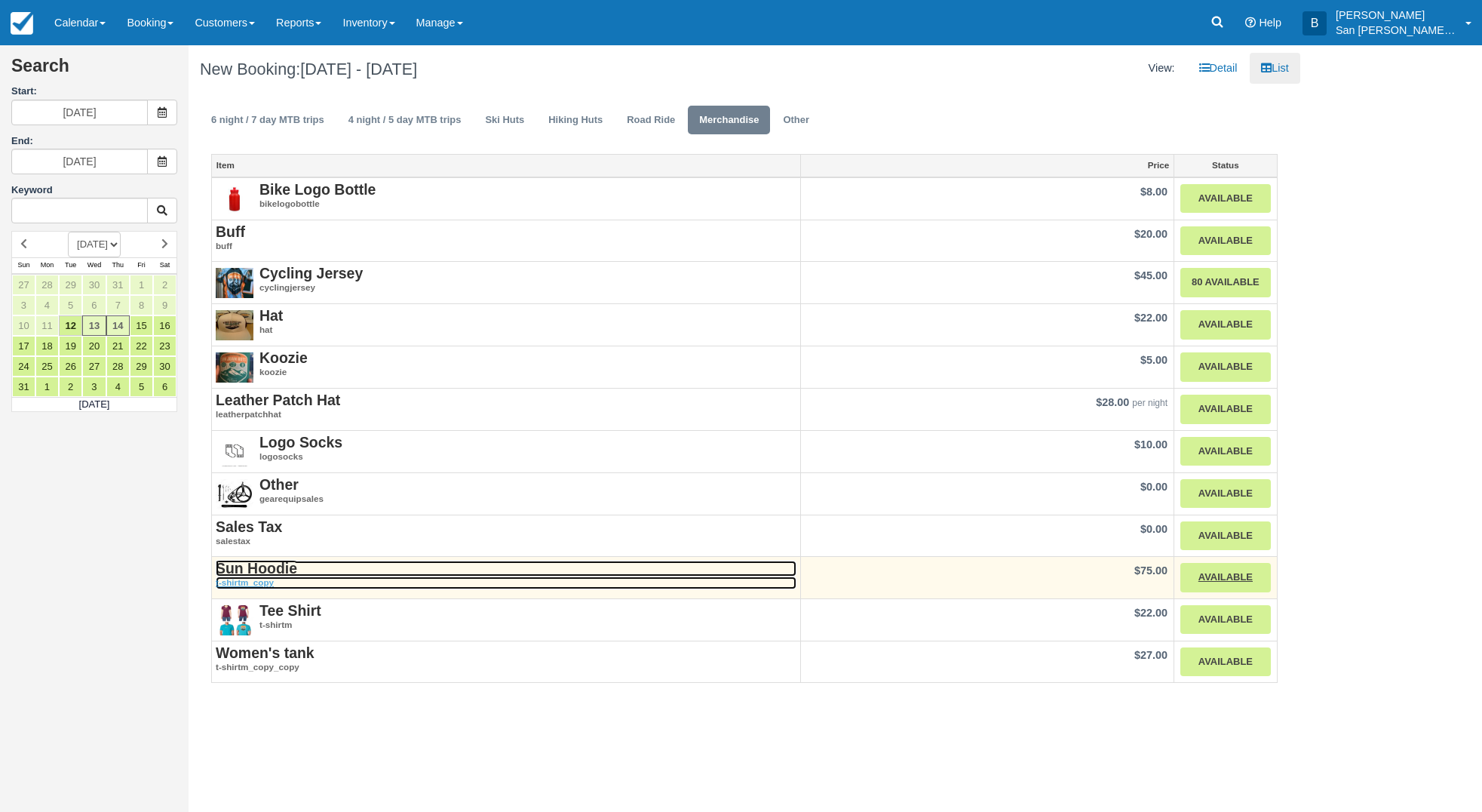
click at [274, 570] on strong "Sun Hoodie" at bounding box center [256, 567] width 82 height 16
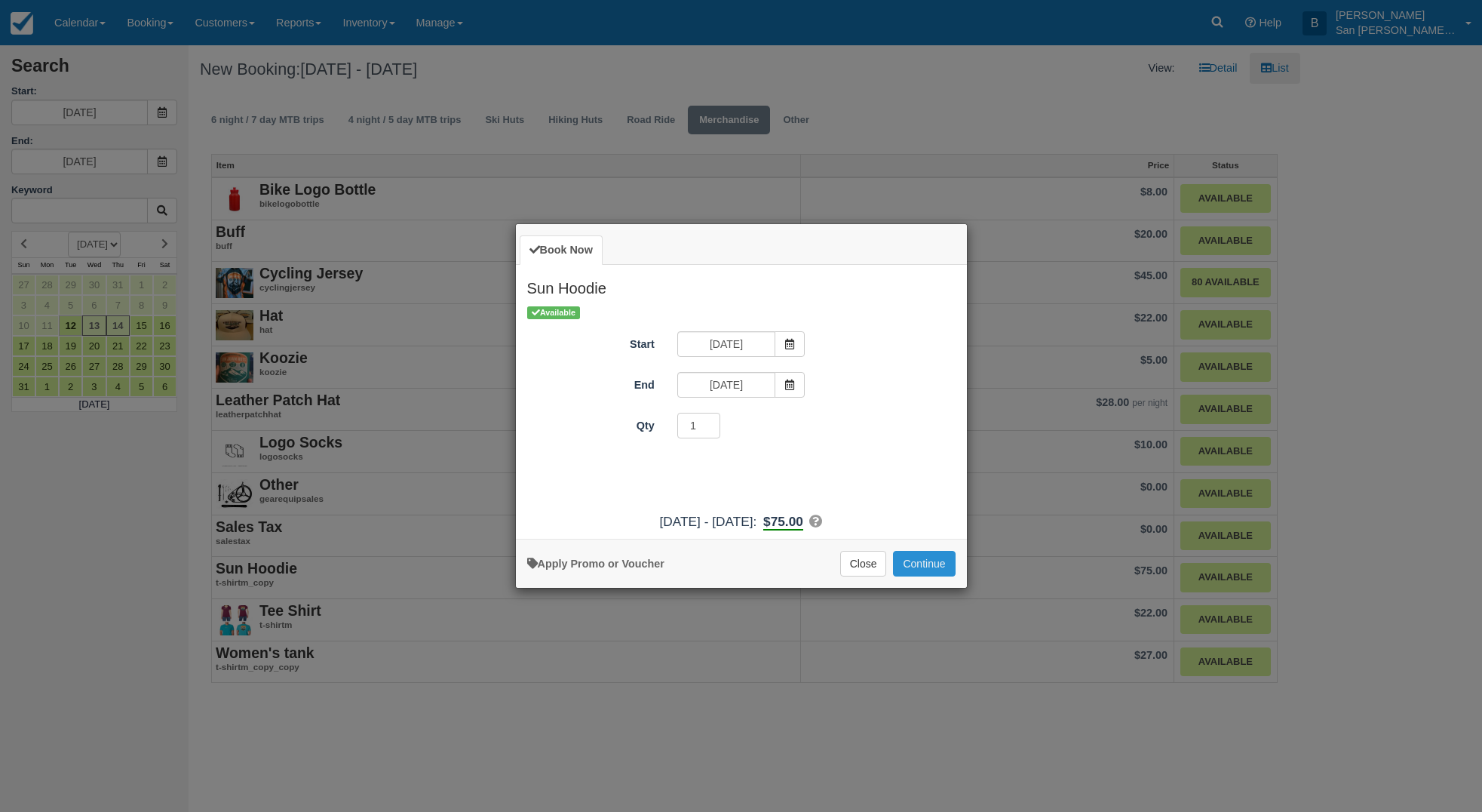
click at [922, 567] on button "Continue" at bounding box center [924, 563] width 62 height 26
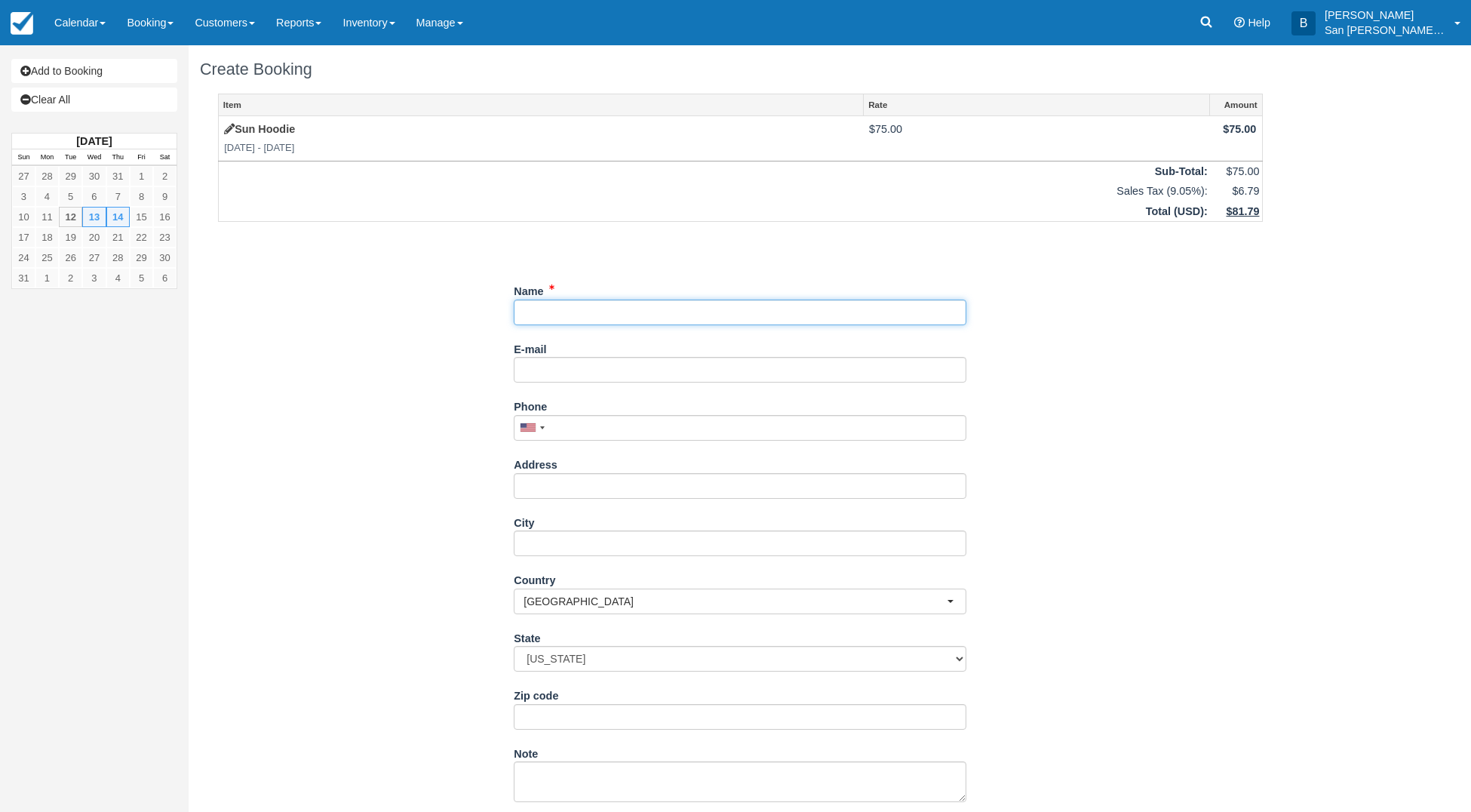
click at [557, 316] on input "Name" at bounding box center [740, 312] width 453 height 26
type input "[PERSON_NAME]"
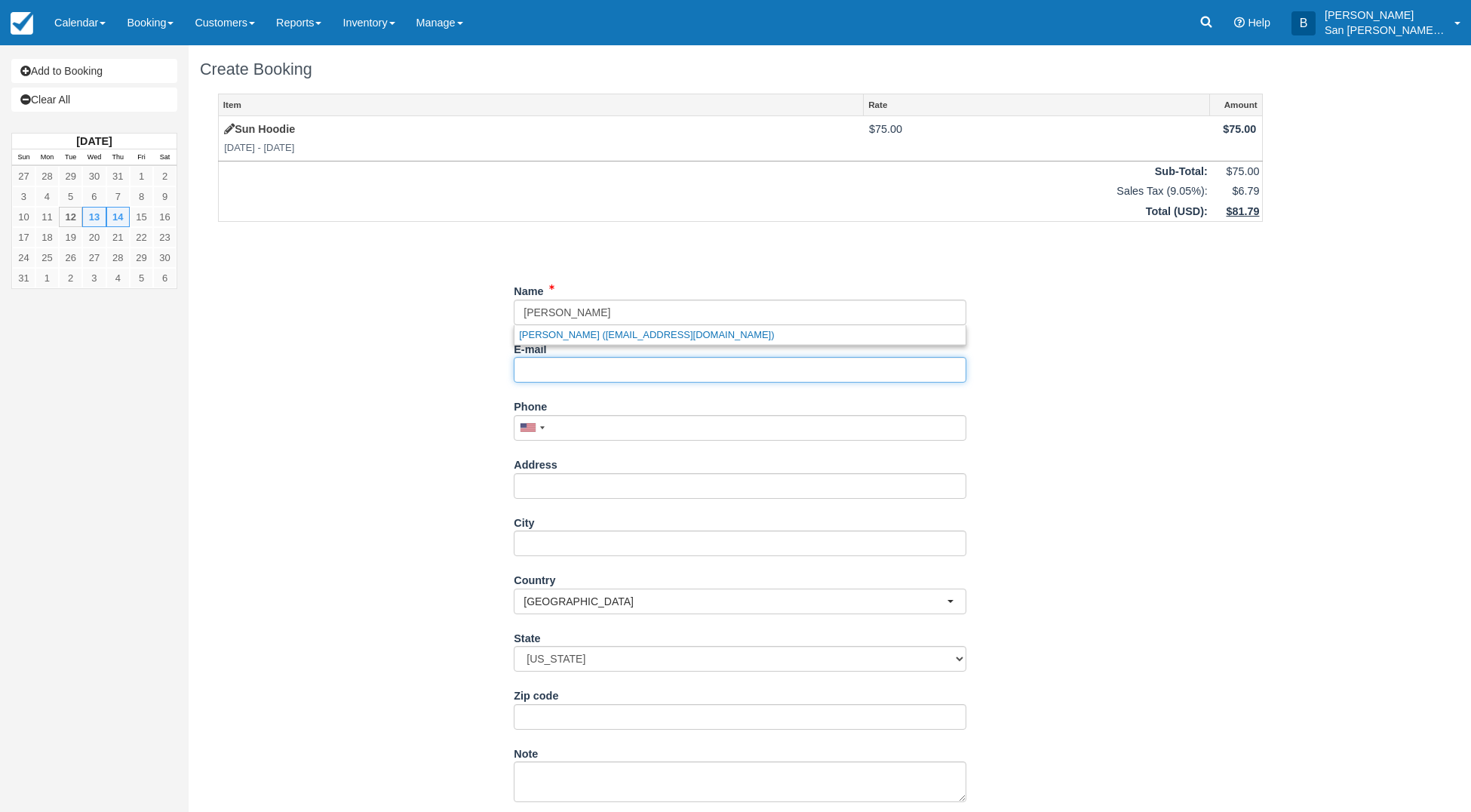
click at [576, 373] on input "E-mail" at bounding box center [740, 370] width 453 height 26
type input "t"
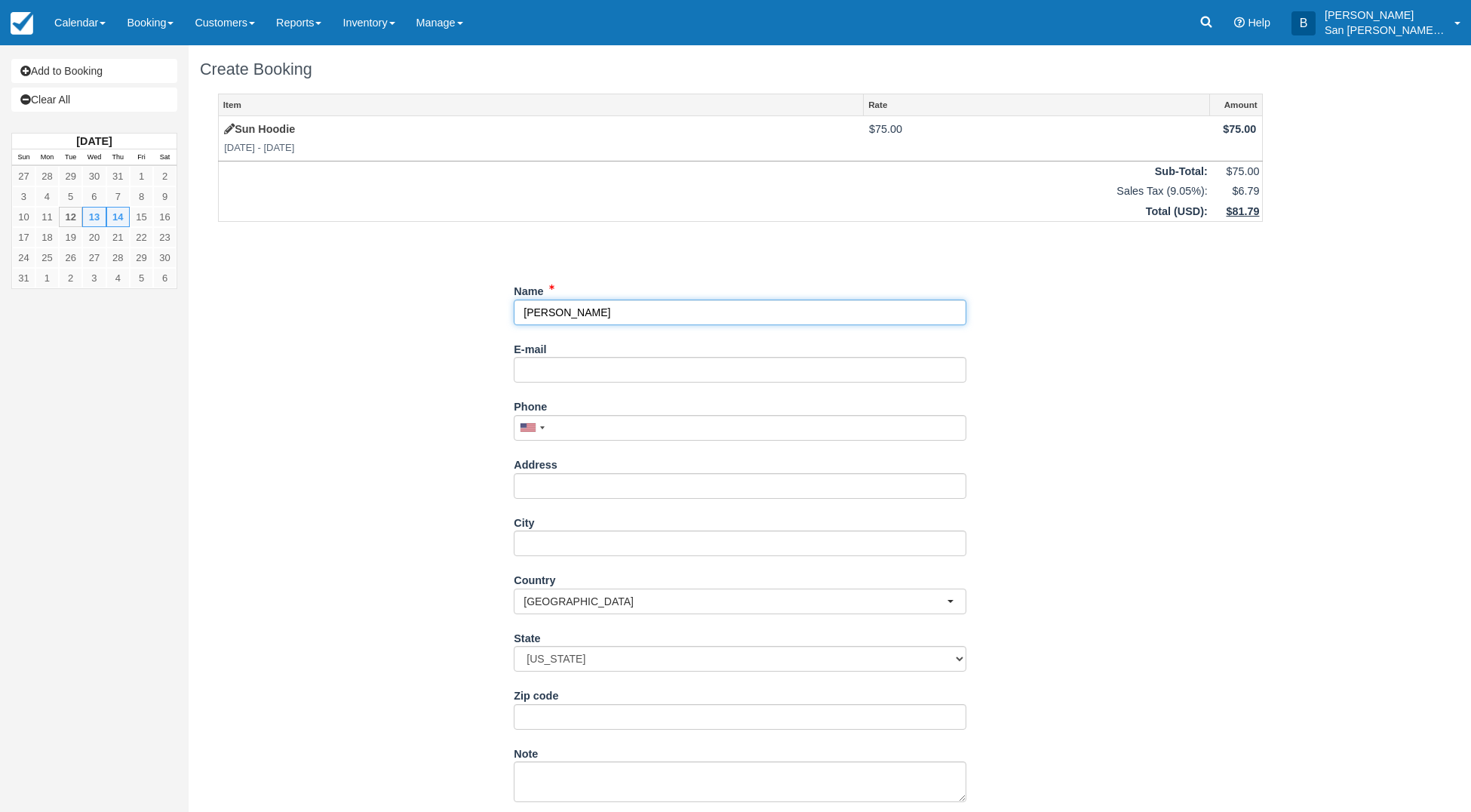
click at [606, 310] on input "Name" at bounding box center [740, 312] width 453 height 26
click at [596, 338] on link "Teresa Kintop (trkintop@yahoo.com)" at bounding box center [740, 335] width 451 height 19
type input "[PERSON_NAME]"
type input "[EMAIL_ADDRESS][DOMAIN_NAME]"
type input "[PHONE_NUMBER]"
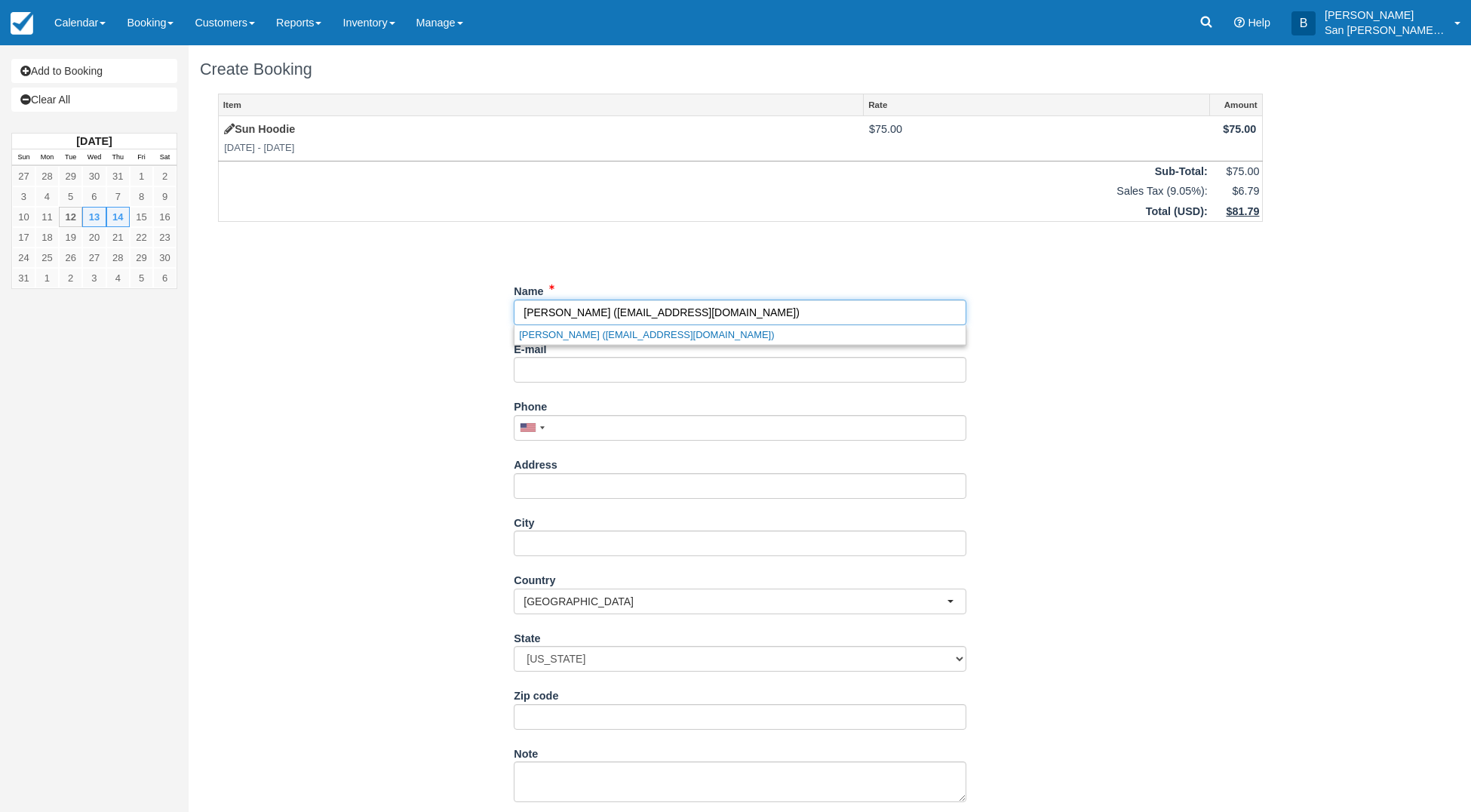
type input "[STREET_ADDRESS][PERSON_NAME]"
type input "[PERSON_NAME]"
select select "MN"
type input "56441"
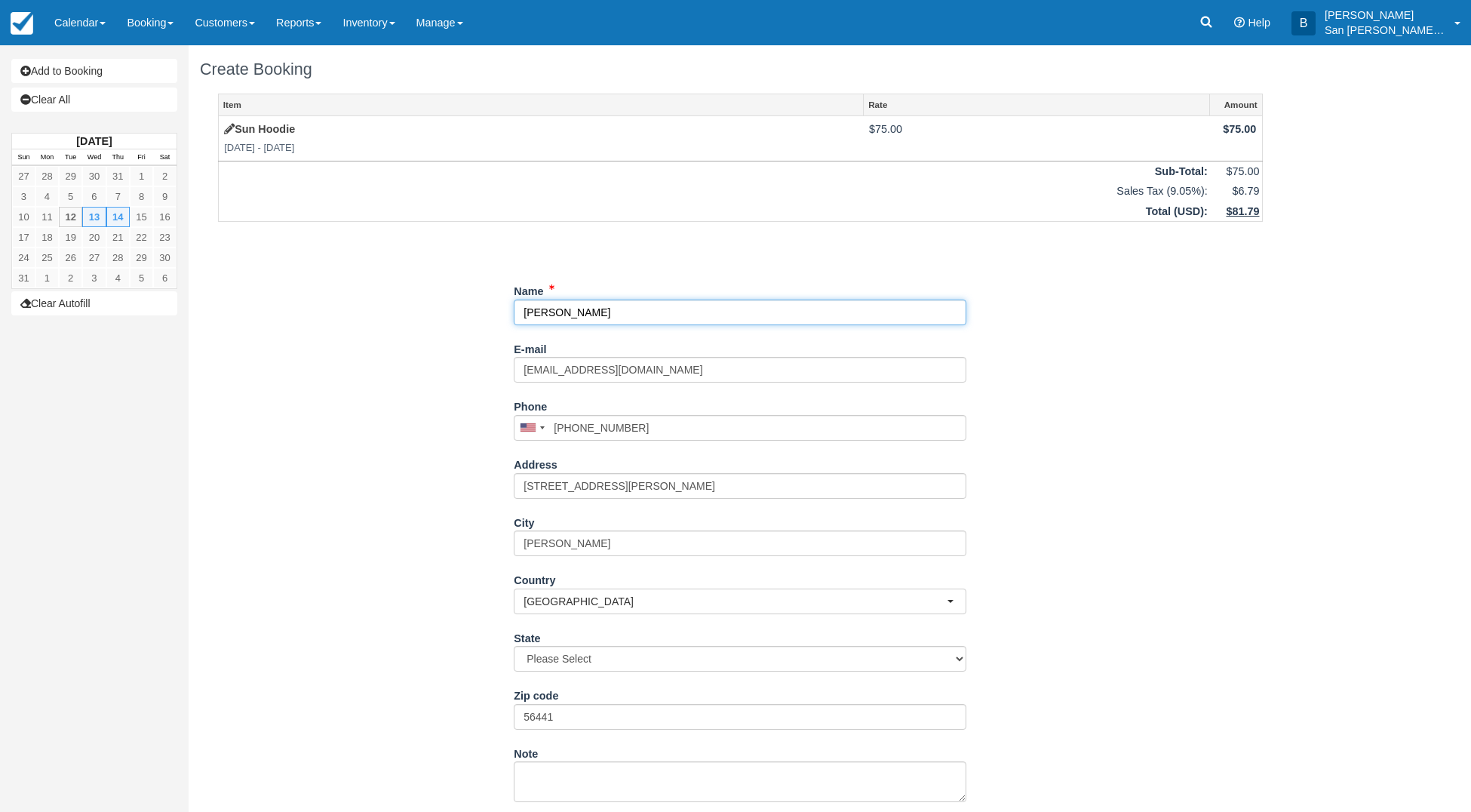
select select "MN"
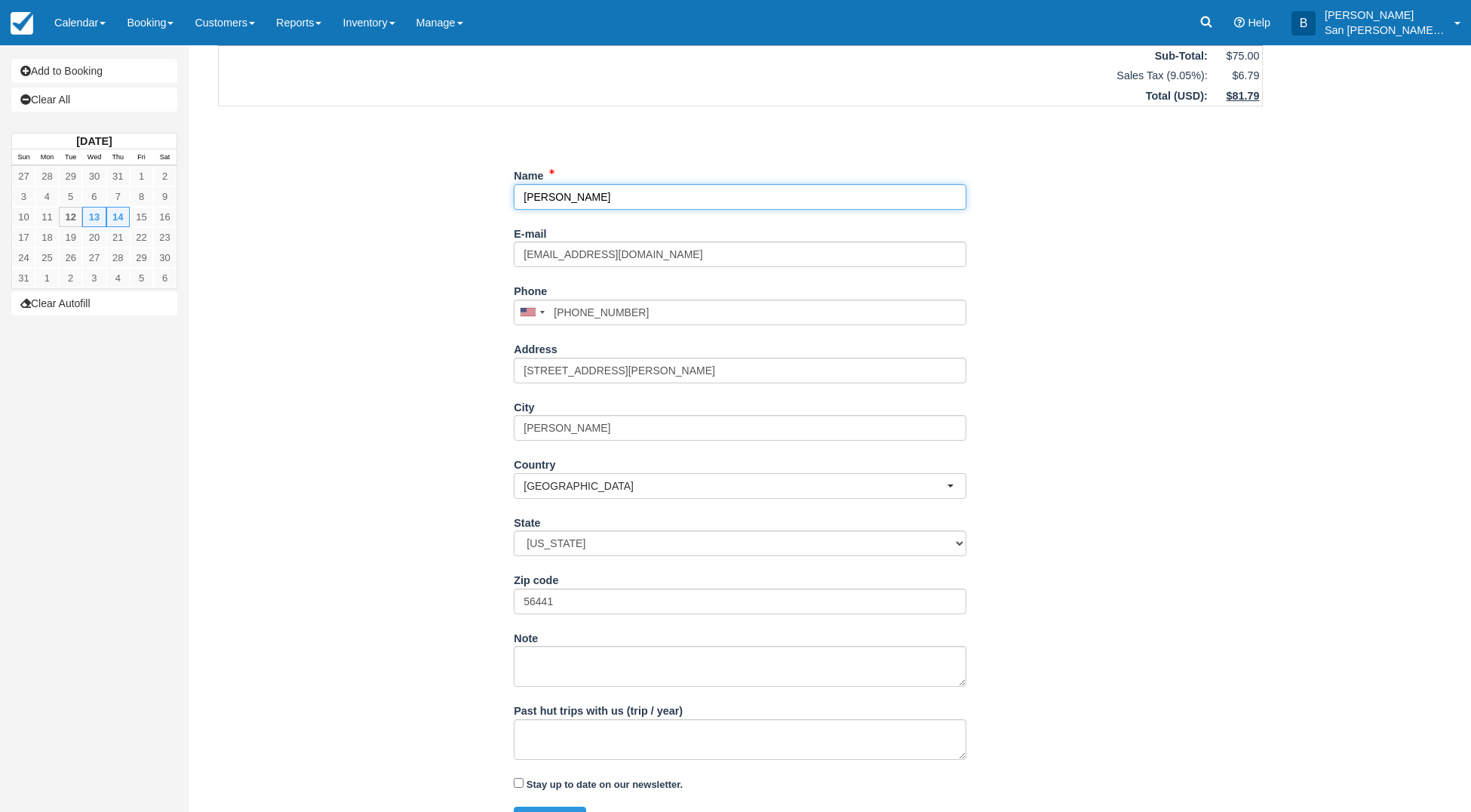
scroll to position [147, 0]
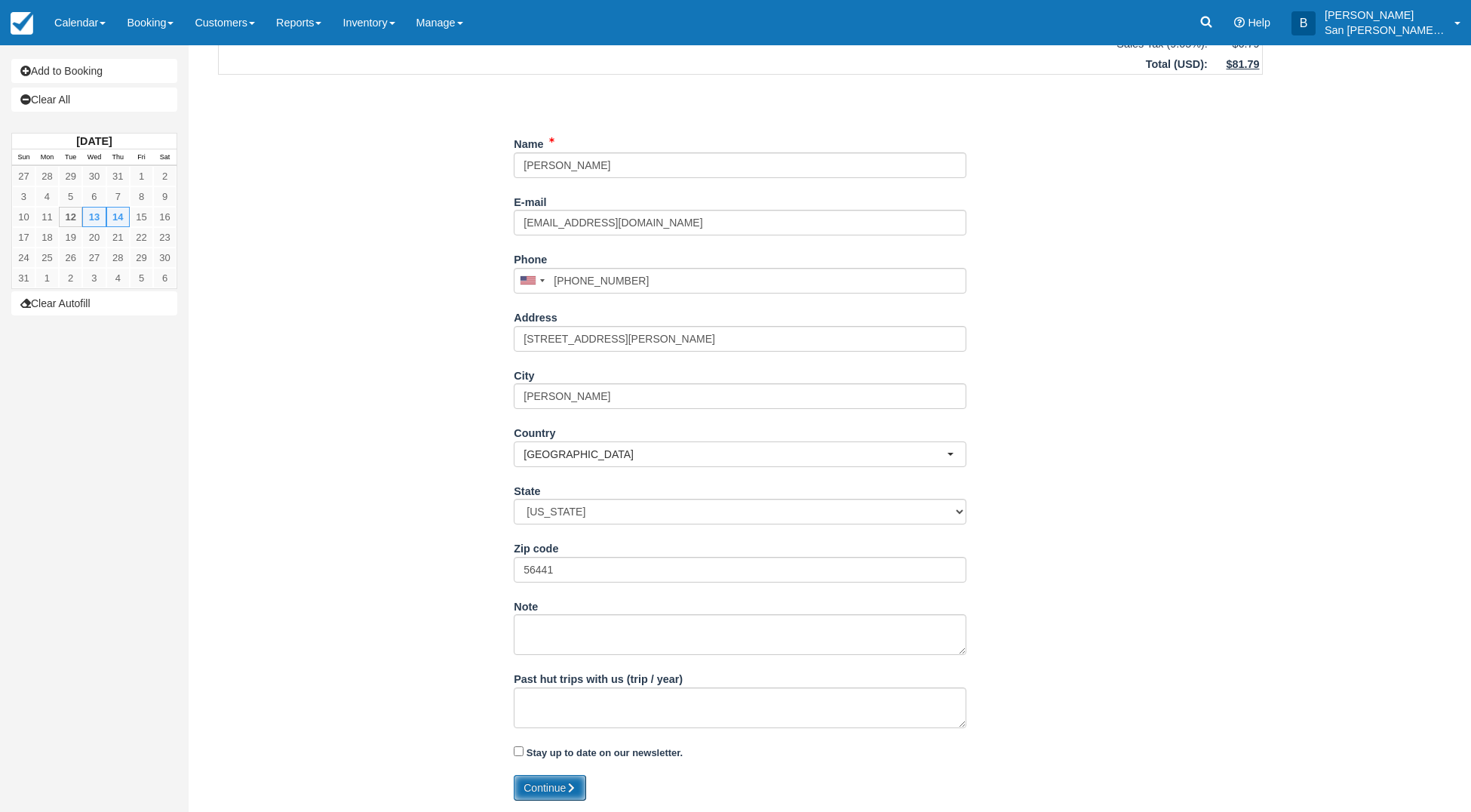
click at [570, 779] on button "Continue" at bounding box center [550, 787] width 72 height 26
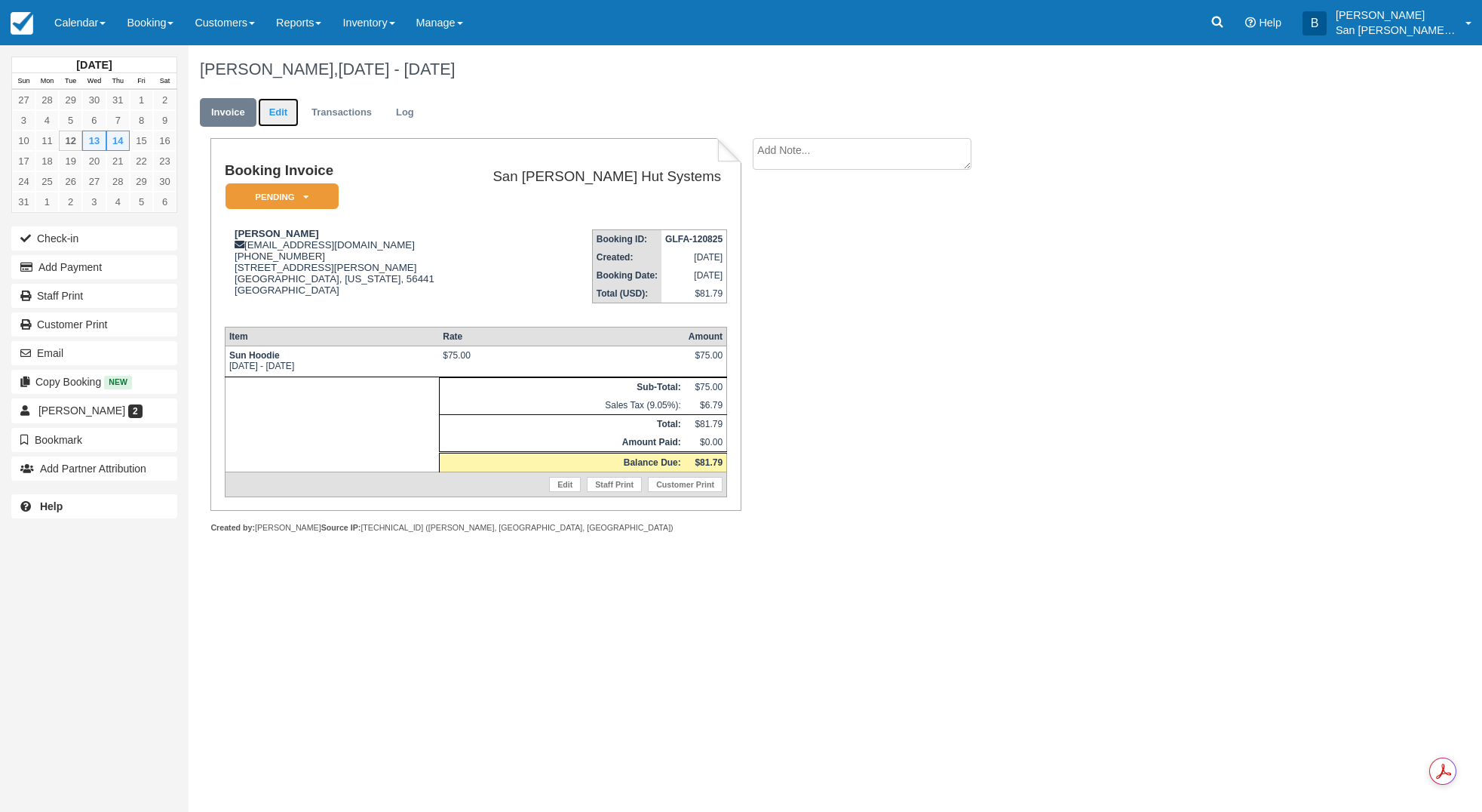
click at [281, 109] on link "Edit" at bounding box center [278, 113] width 40 height 29
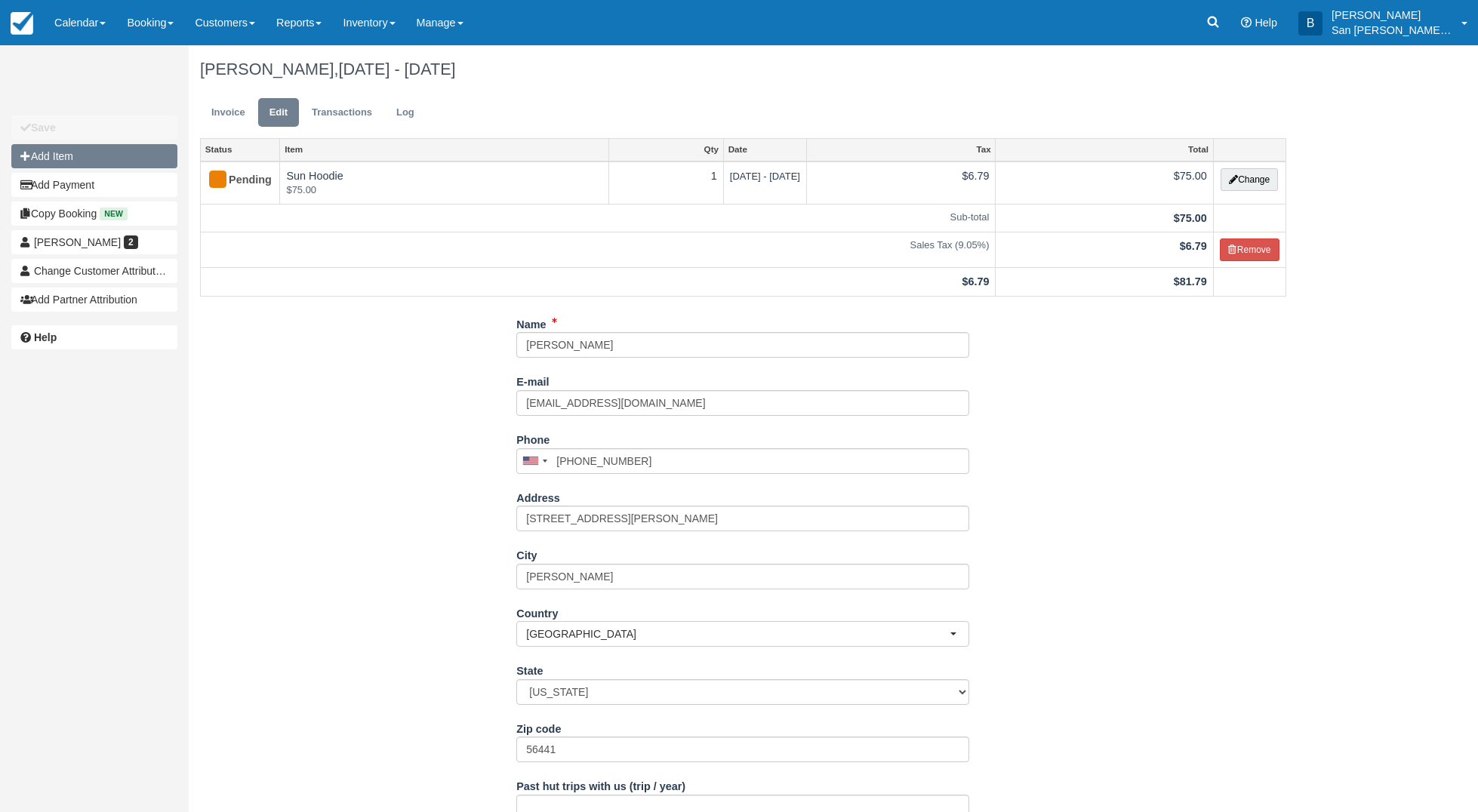
click at [59, 153] on button "Add Item" at bounding box center [95, 156] width 166 height 24
type input "0.00"
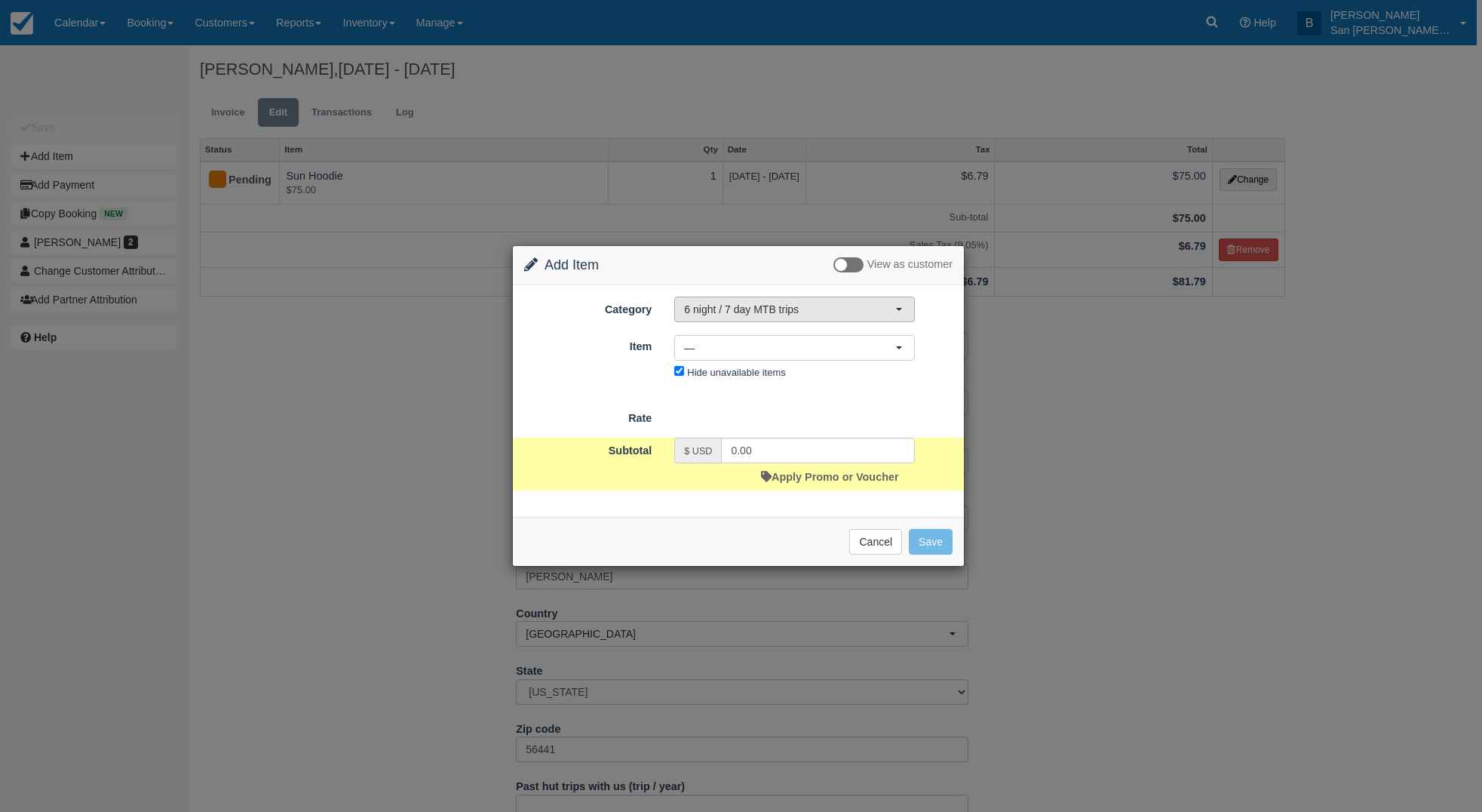
click at [757, 302] on span "6 night / 7 day MTB trips" at bounding box center [790, 309] width 211 height 15
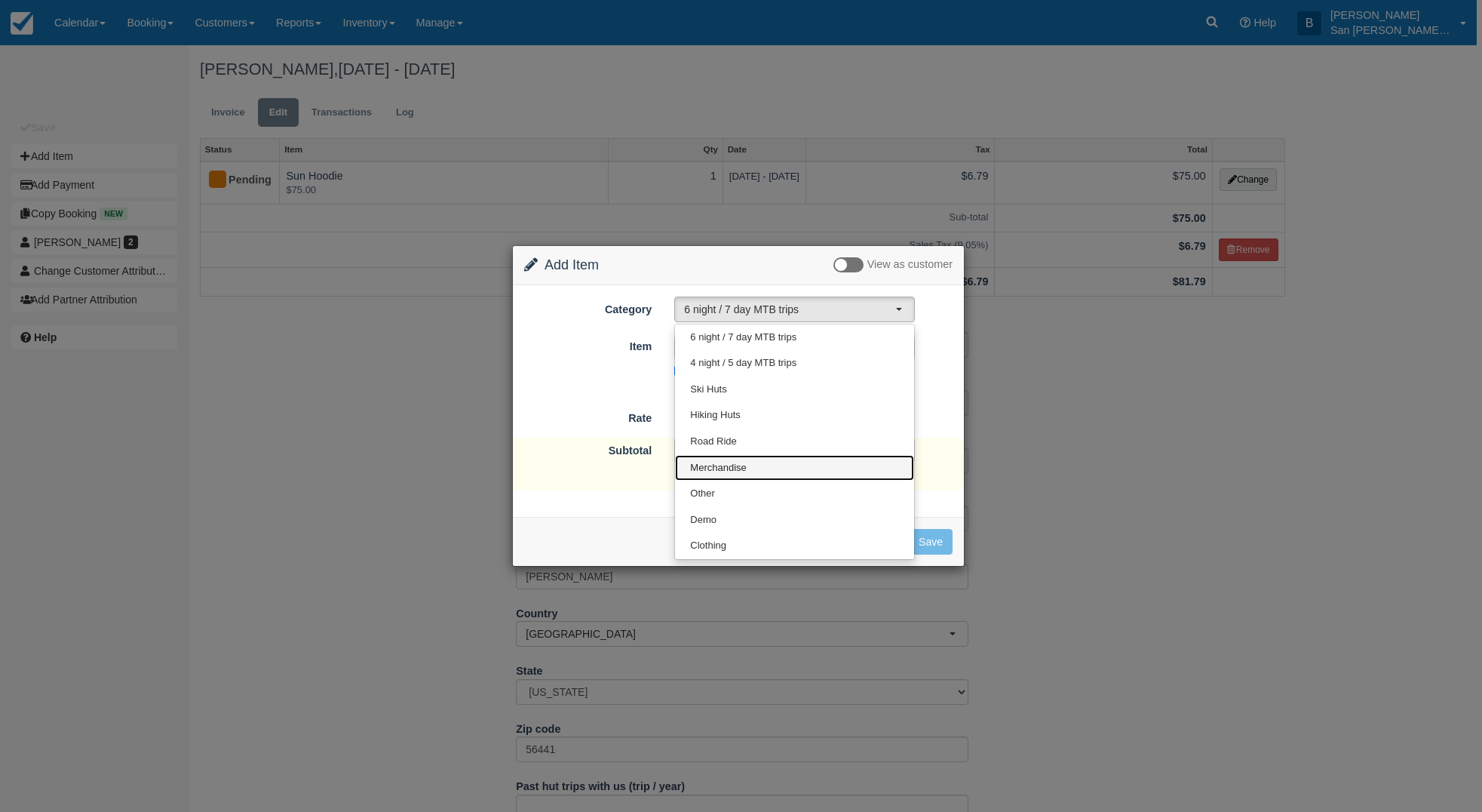
click at [716, 466] on span "Merchandise" at bounding box center [718, 468] width 56 height 14
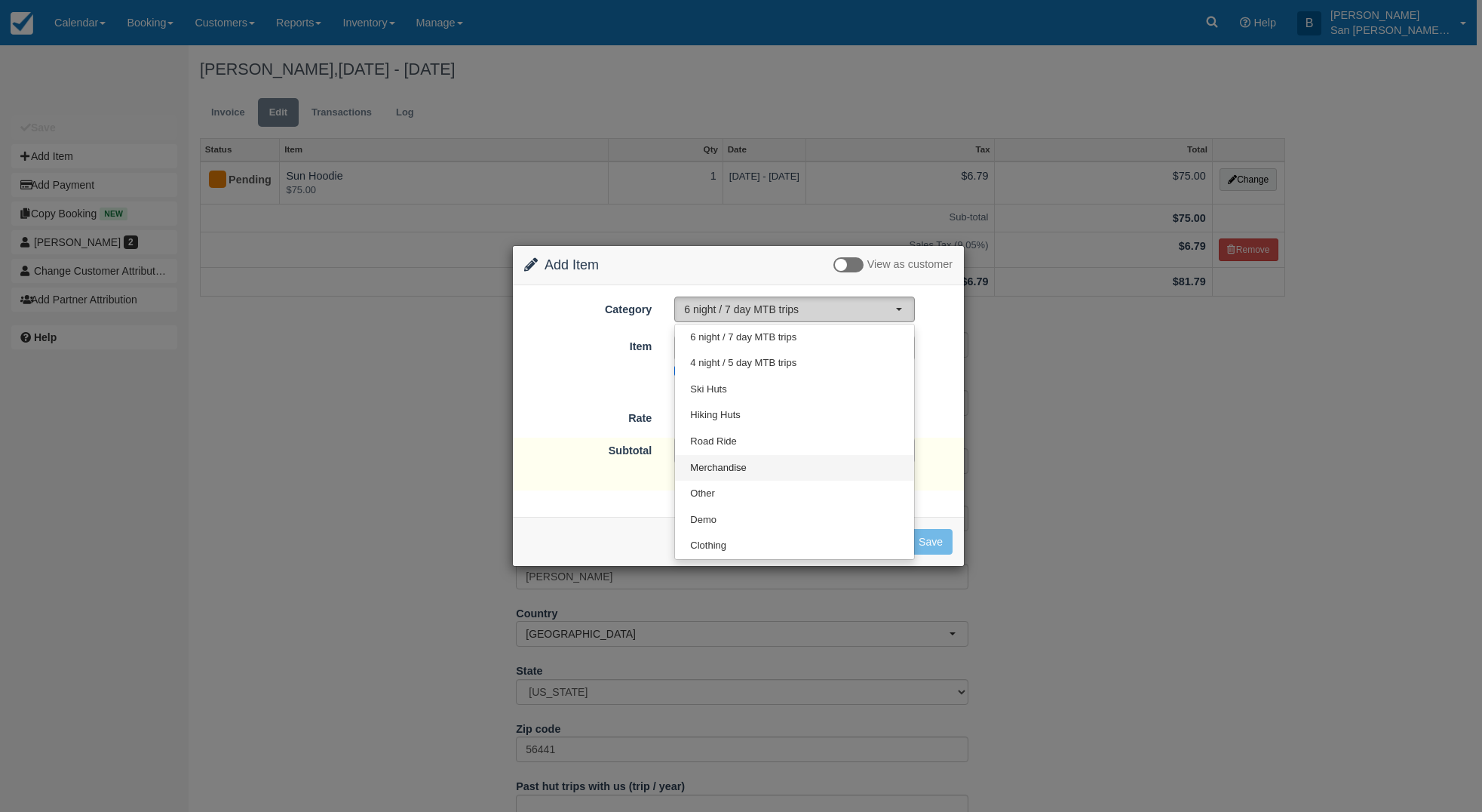
select select "19"
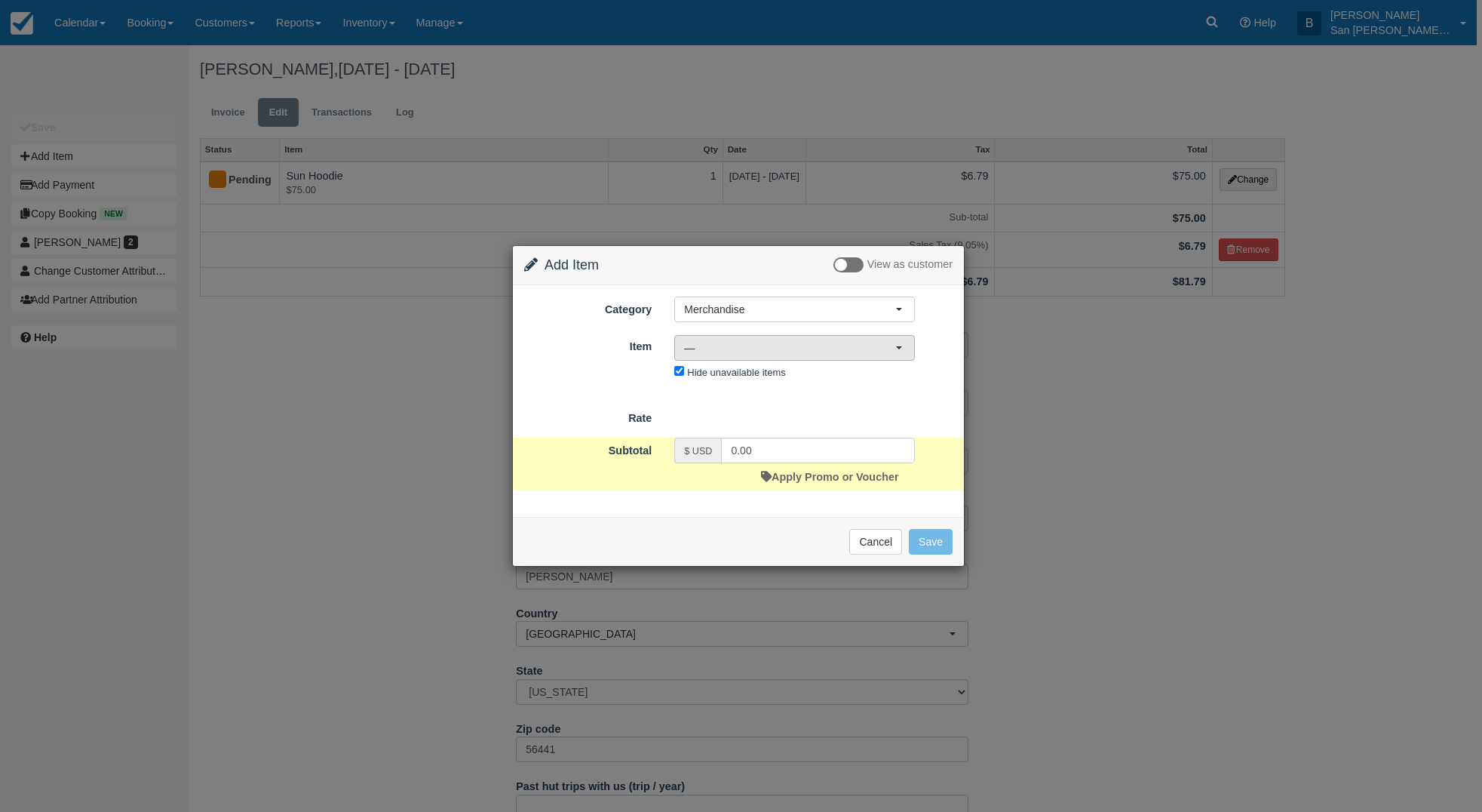
click at [700, 338] on button "—" at bounding box center [795, 347] width 241 height 26
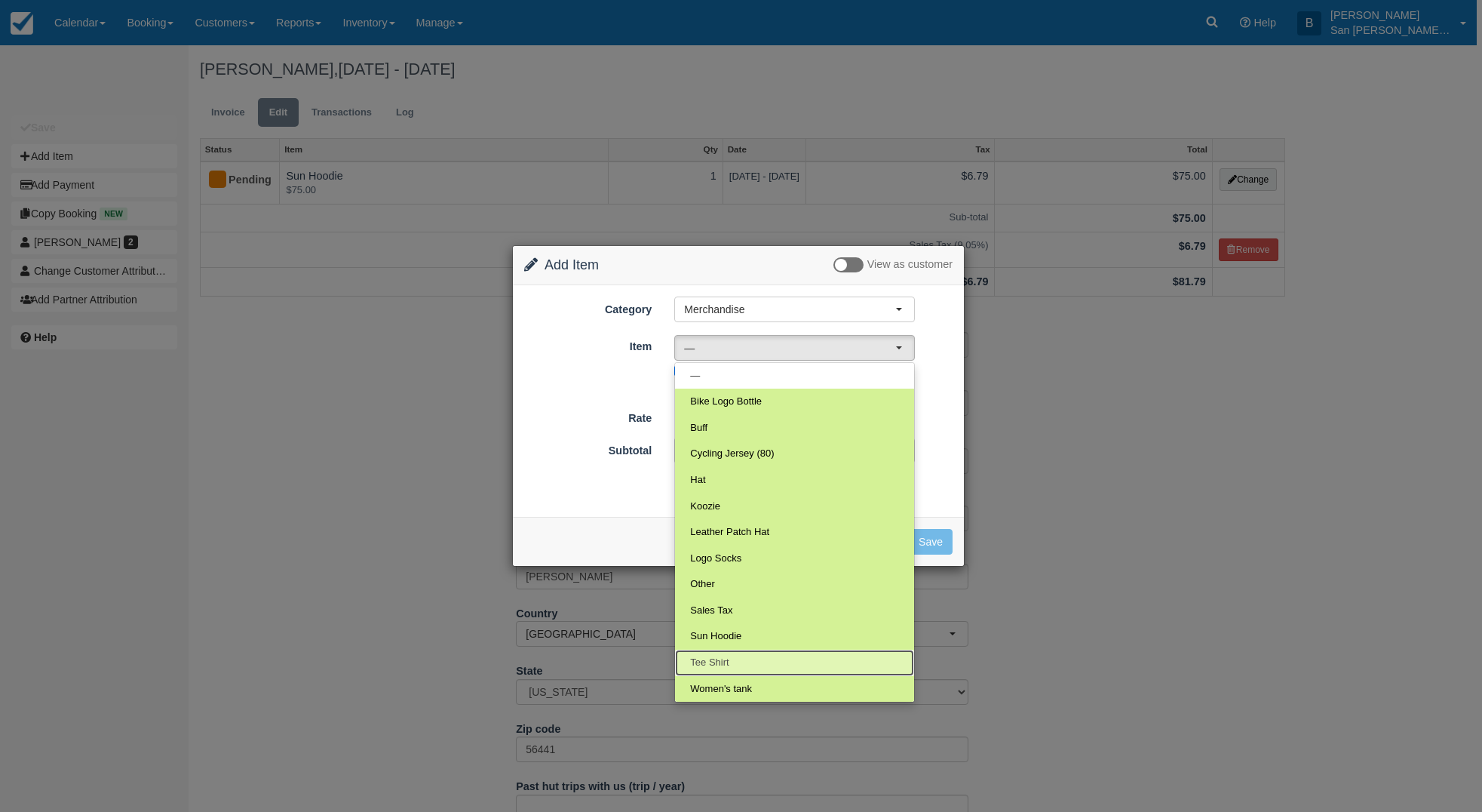
click at [731, 654] on link "Tee Shirt" at bounding box center [795, 663] width 239 height 26
select select "111"
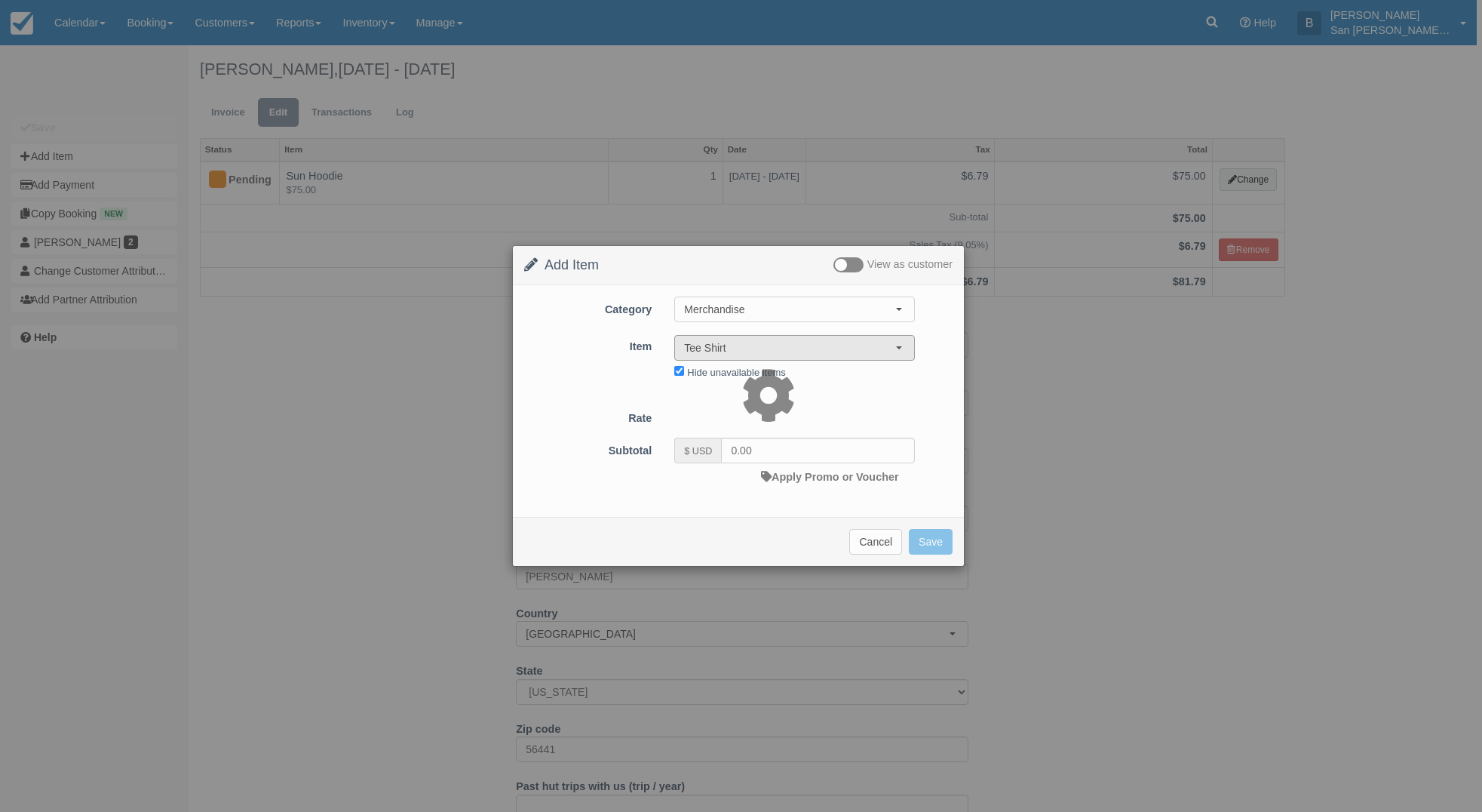
type input "22.00"
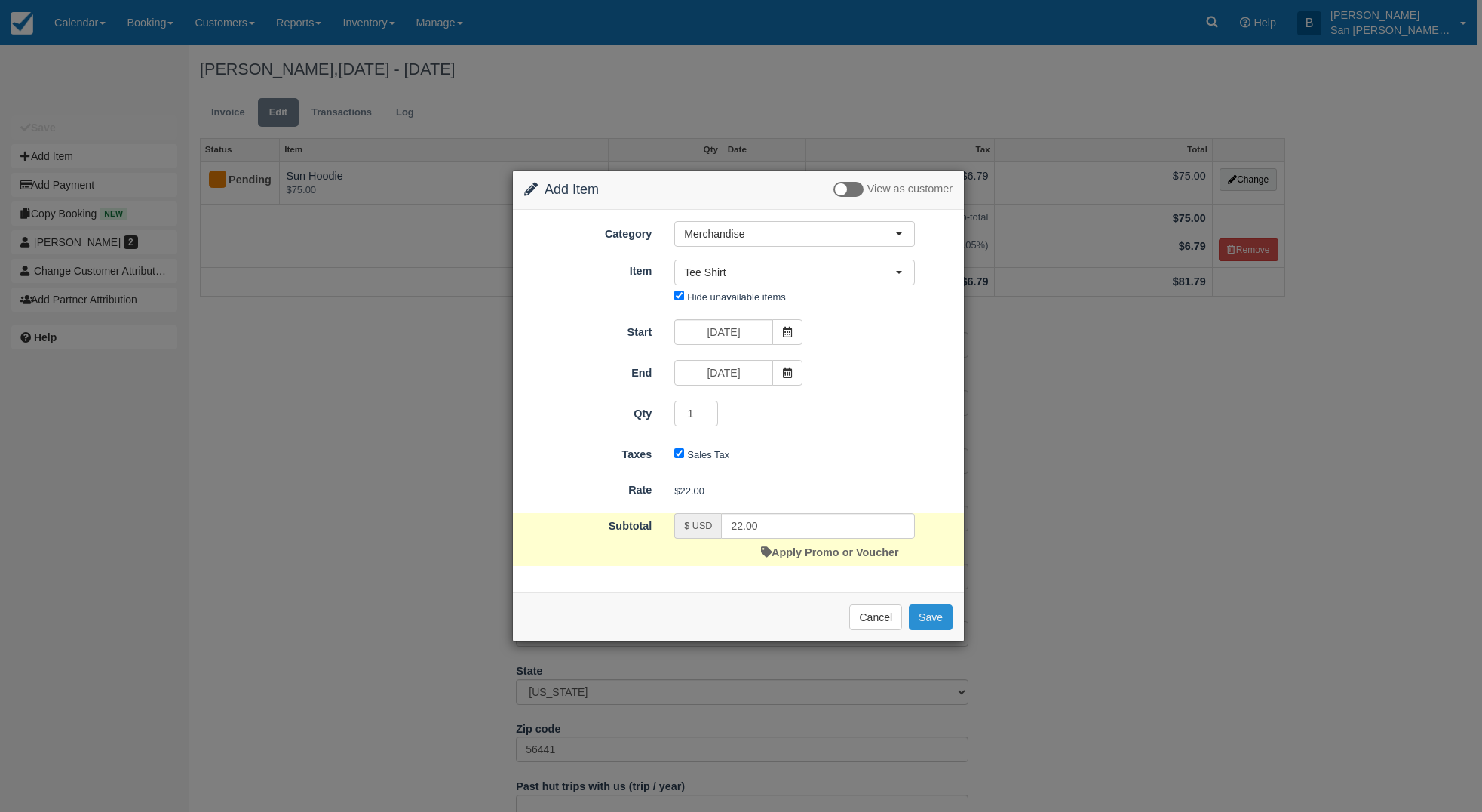
click at [921, 612] on button "Save" at bounding box center [931, 616] width 43 height 26
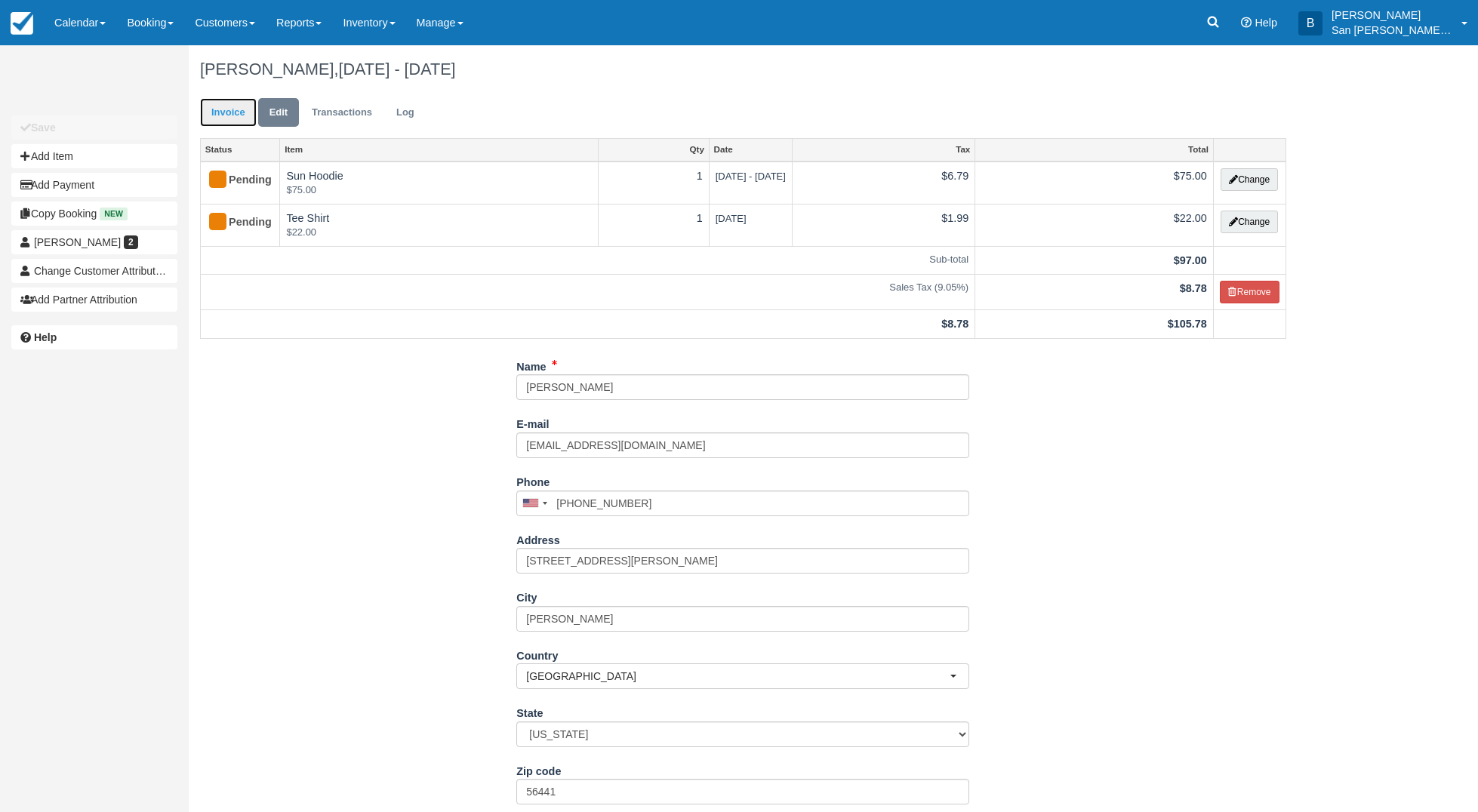
click at [227, 109] on link "Invoice" at bounding box center [228, 113] width 57 height 29
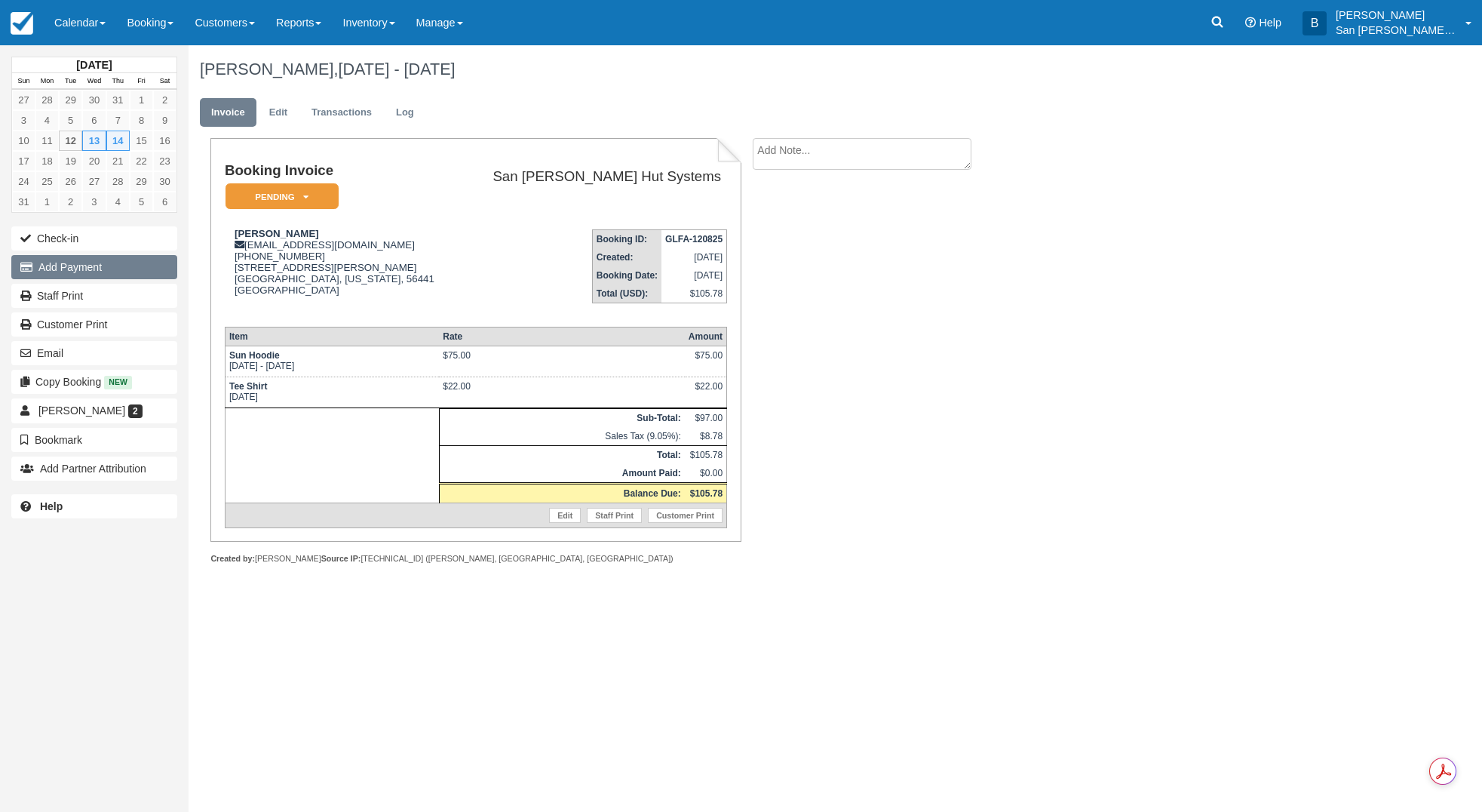
click at [83, 264] on button "Add Payment" at bounding box center [95, 266] width 166 height 24
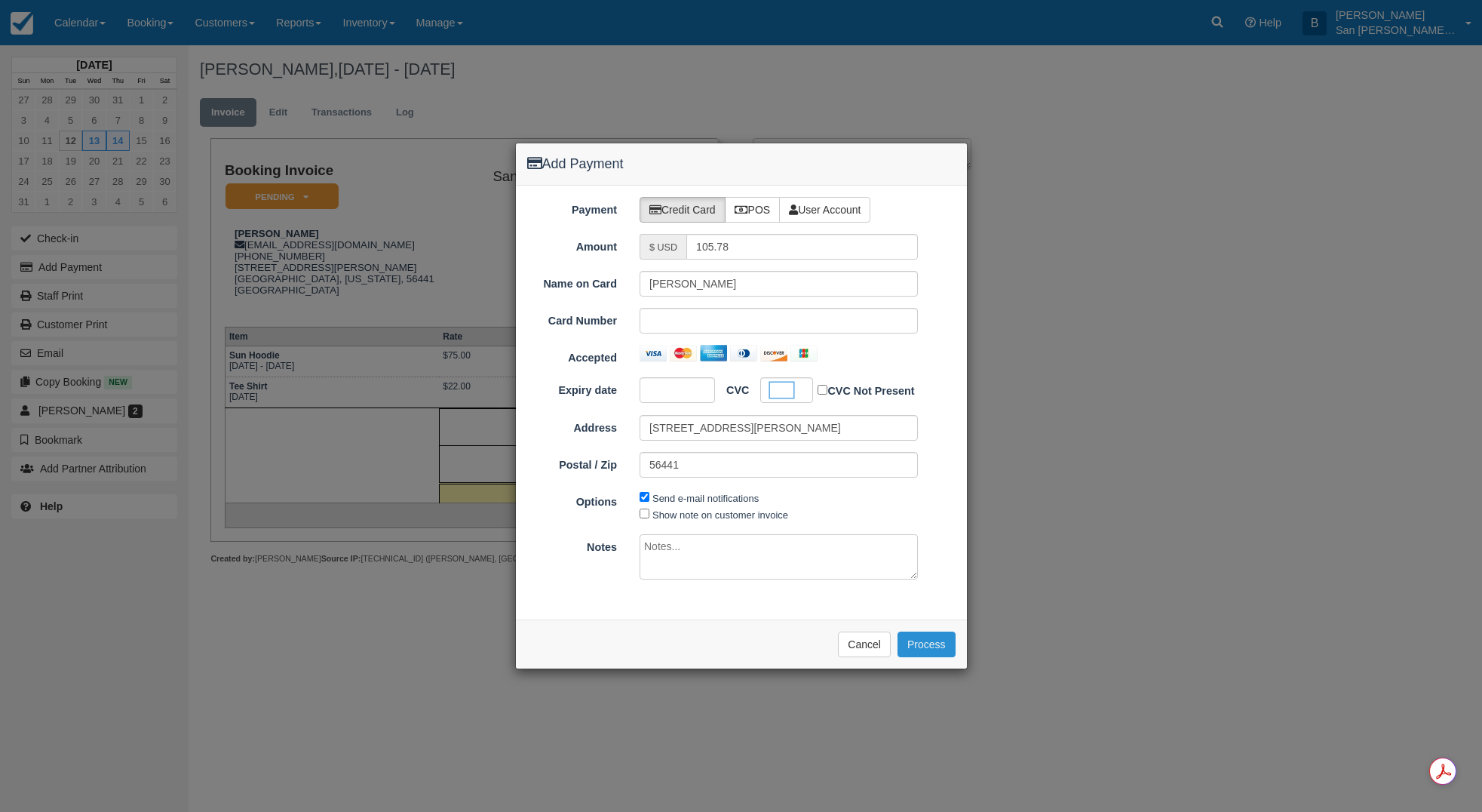
click at [930, 644] on button "Process" at bounding box center [926, 644] width 58 height 26
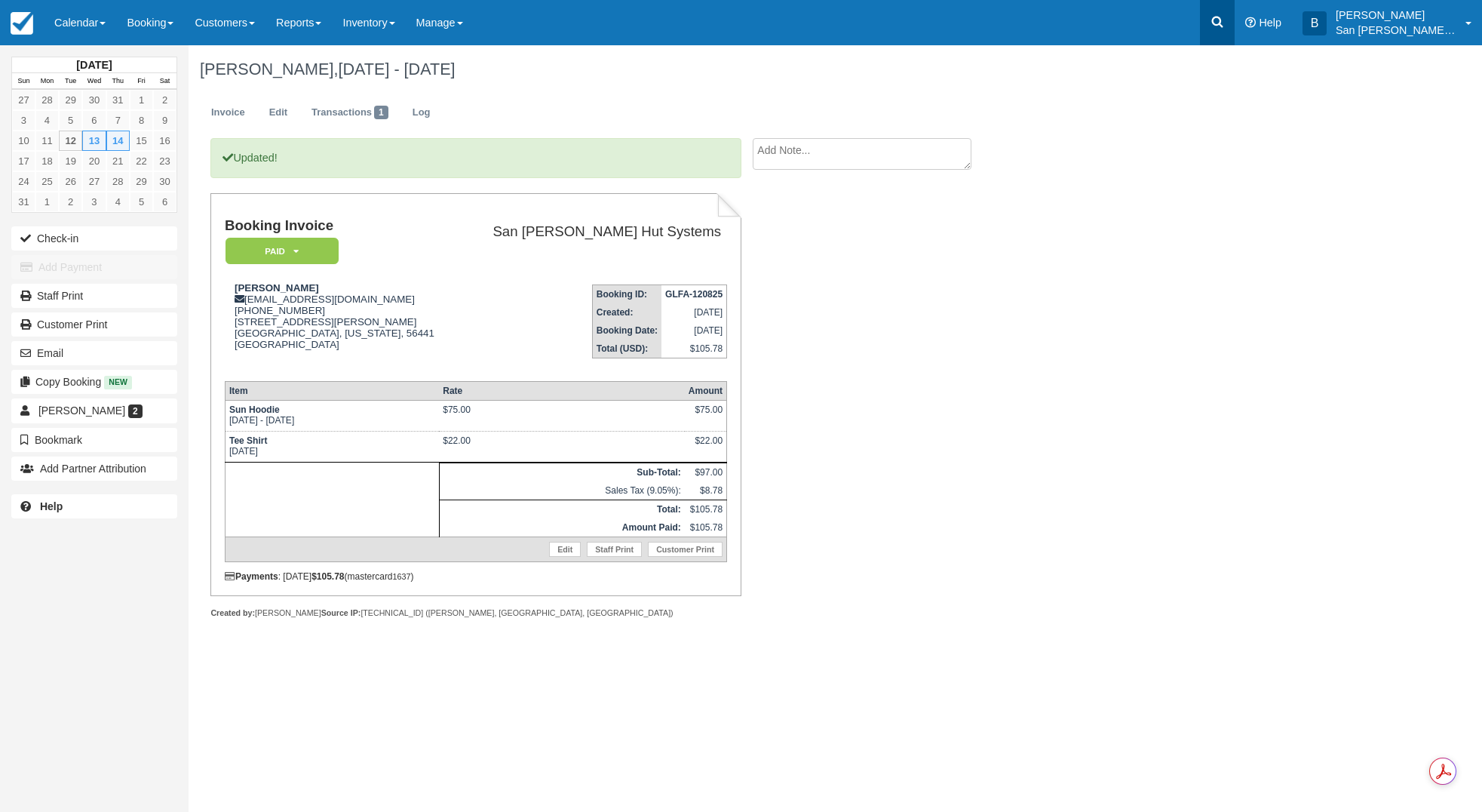
click at [1225, 29] on link at bounding box center [1217, 23] width 35 height 45
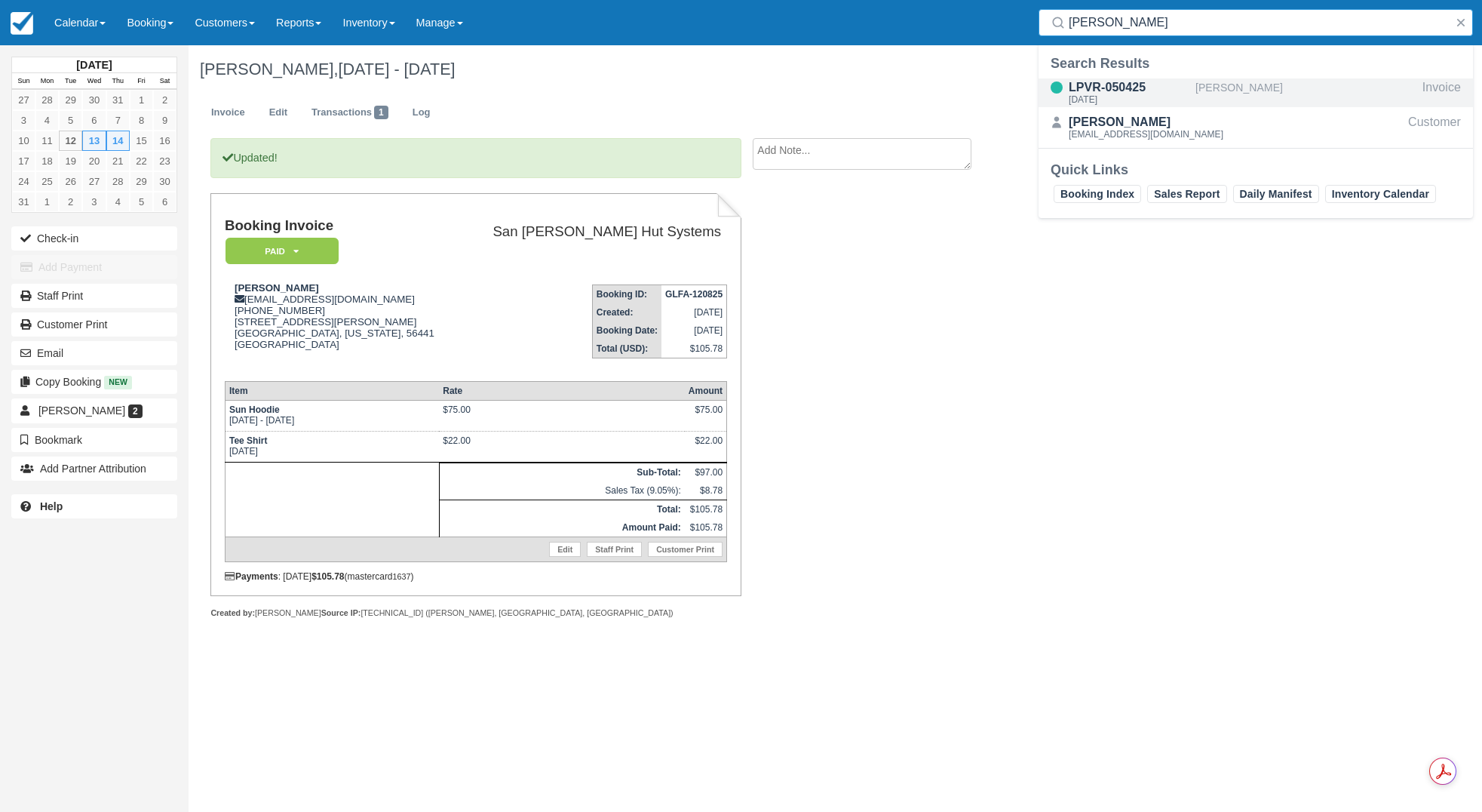
type input "[PERSON_NAME]"
click at [1128, 93] on div "LPVR-050425" at bounding box center [1129, 87] width 120 height 18
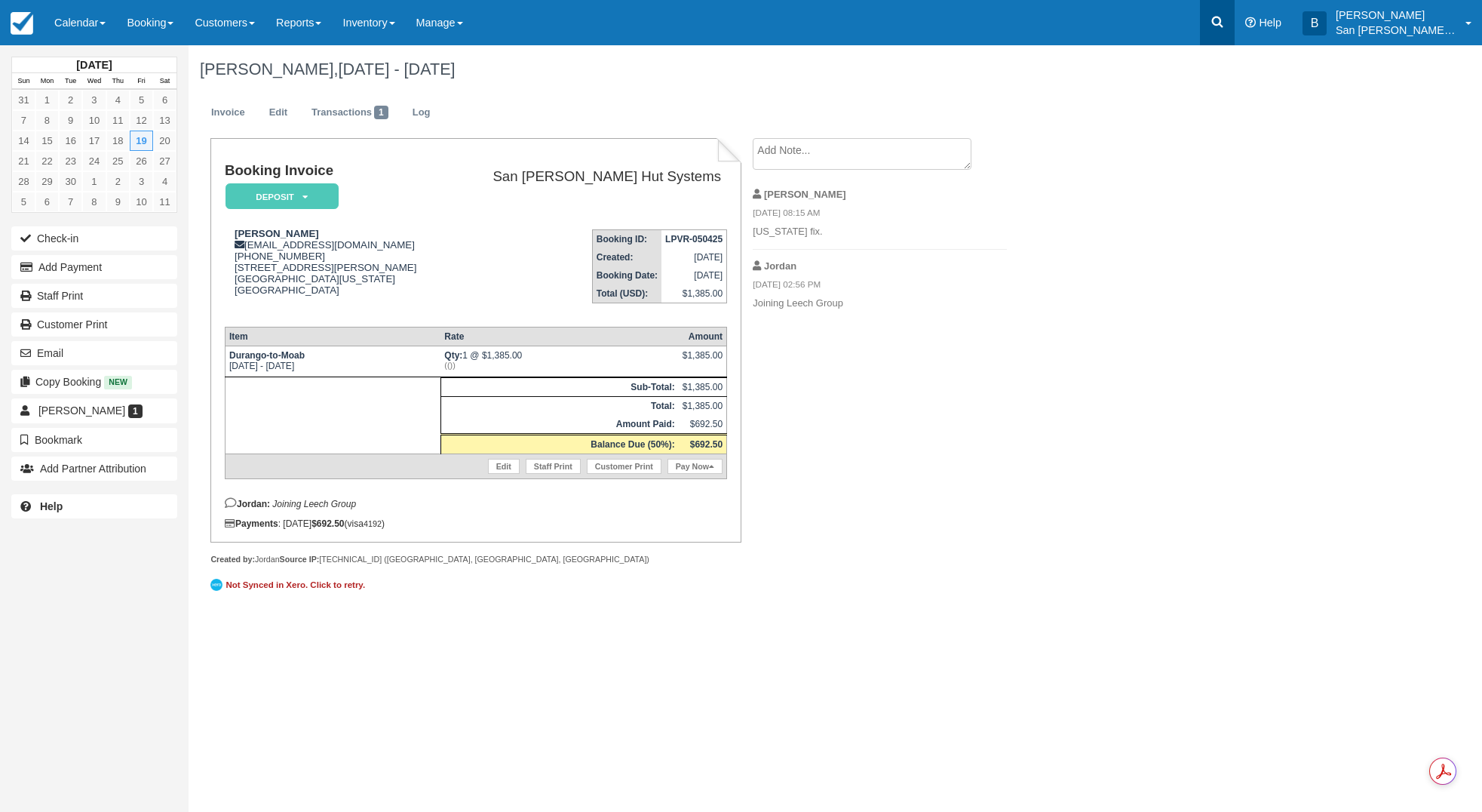
click at [1225, 25] on icon at bounding box center [1217, 21] width 15 height 15
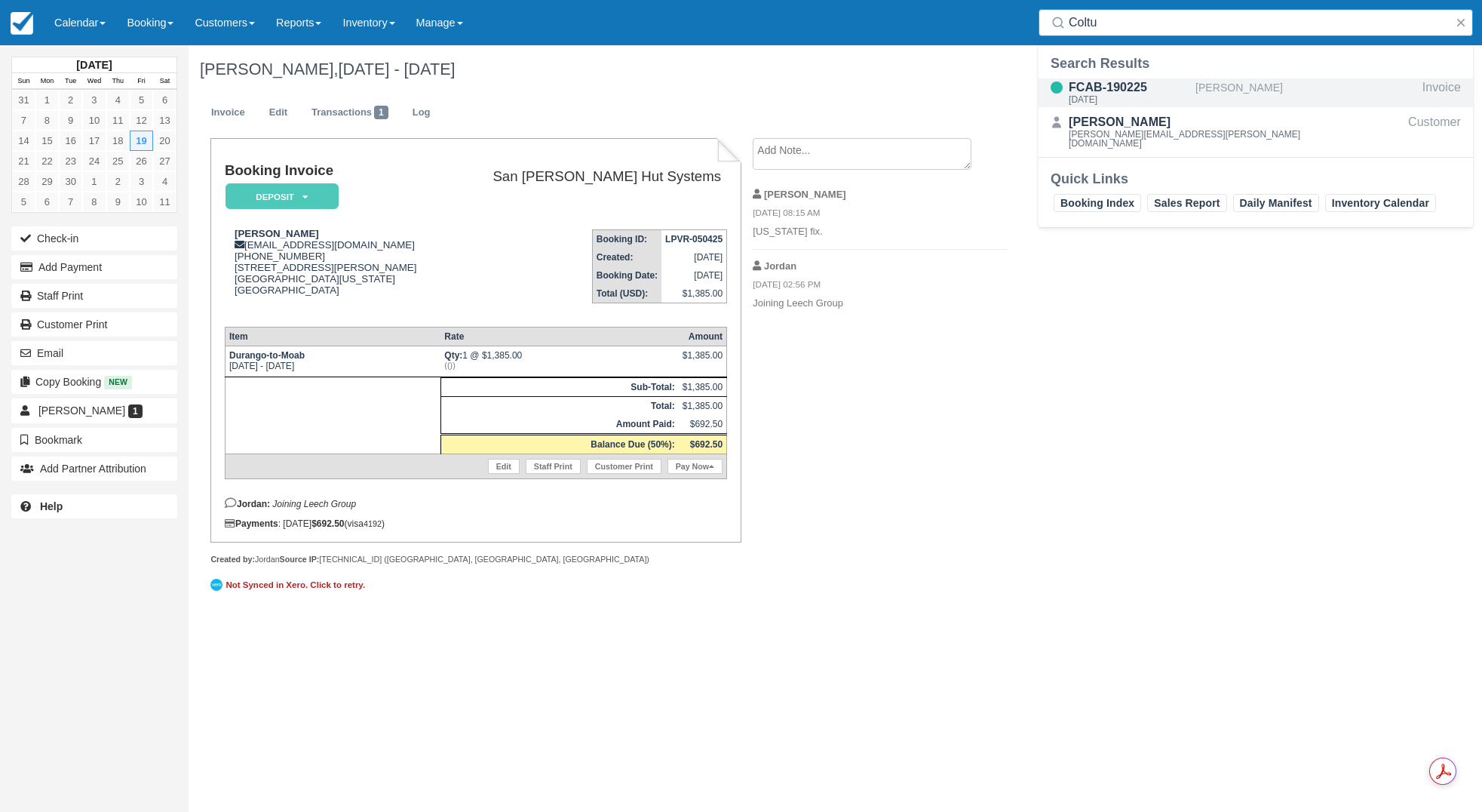
type input "Coltu"
click at [1104, 85] on div "FCAB-190225" at bounding box center [1129, 87] width 120 height 18
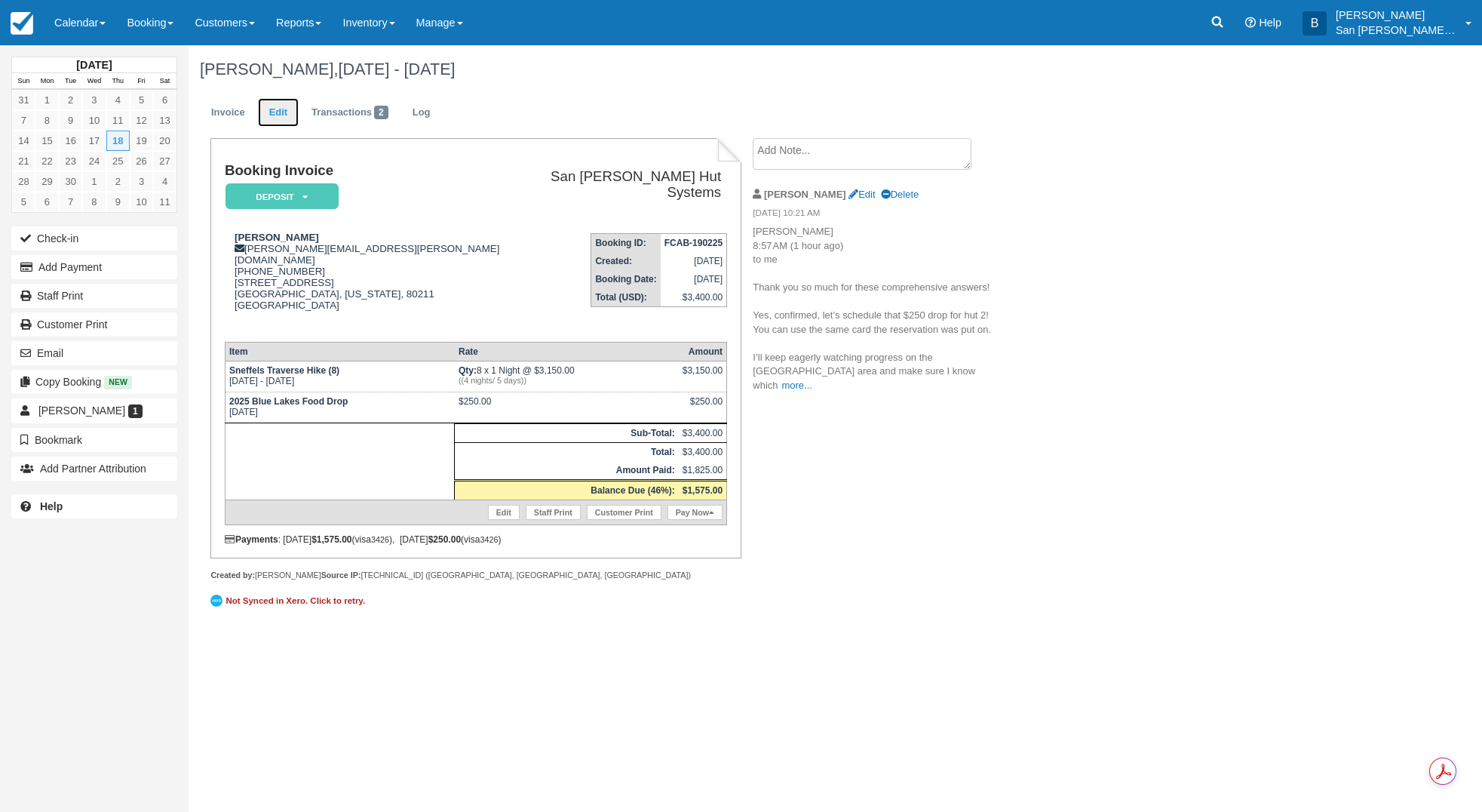
click at [276, 108] on link "Edit" at bounding box center [278, 113] width 40 height 29
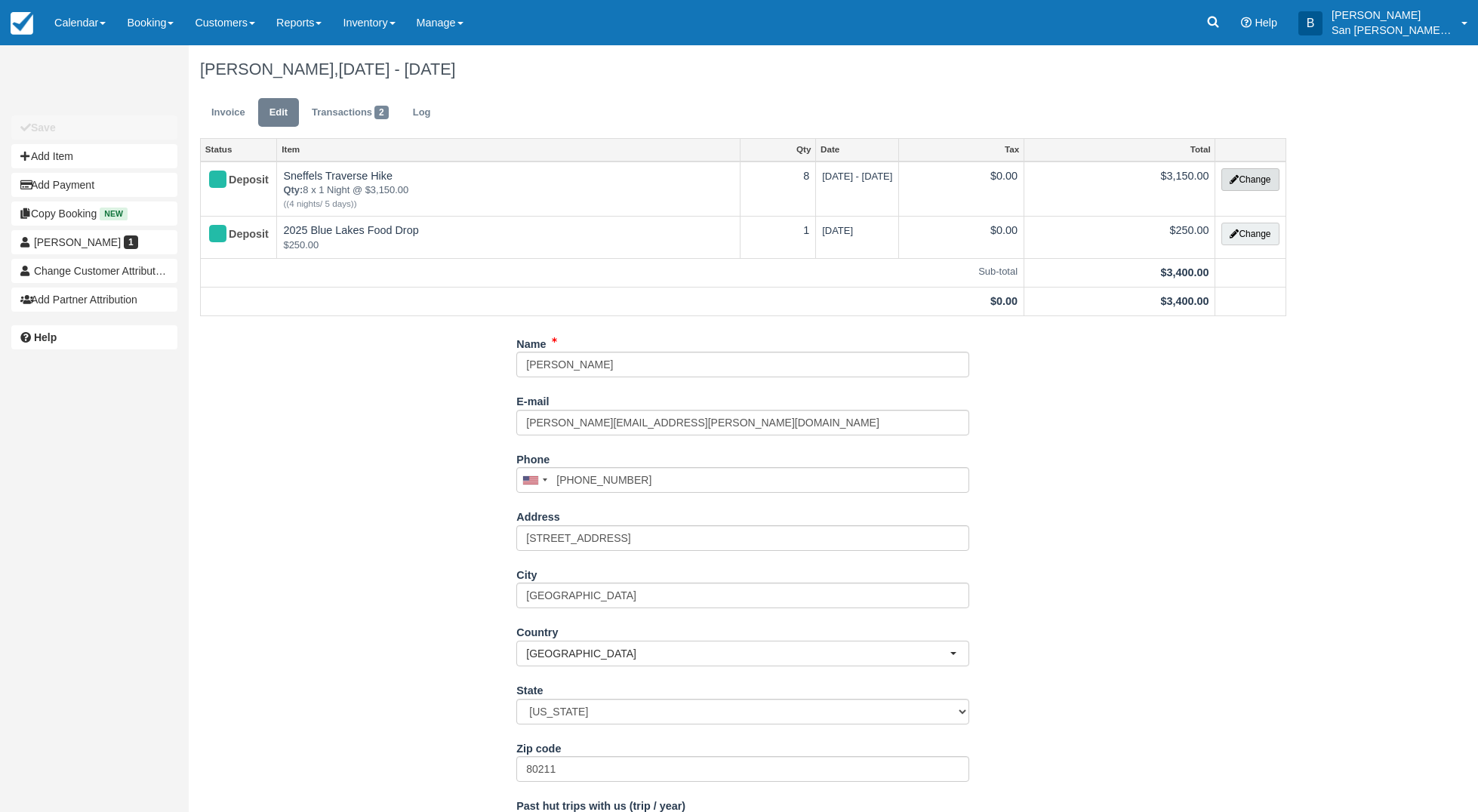
click at [1238, 182] on button "Change" at bounding box center [1250, 179] width 57 height 23
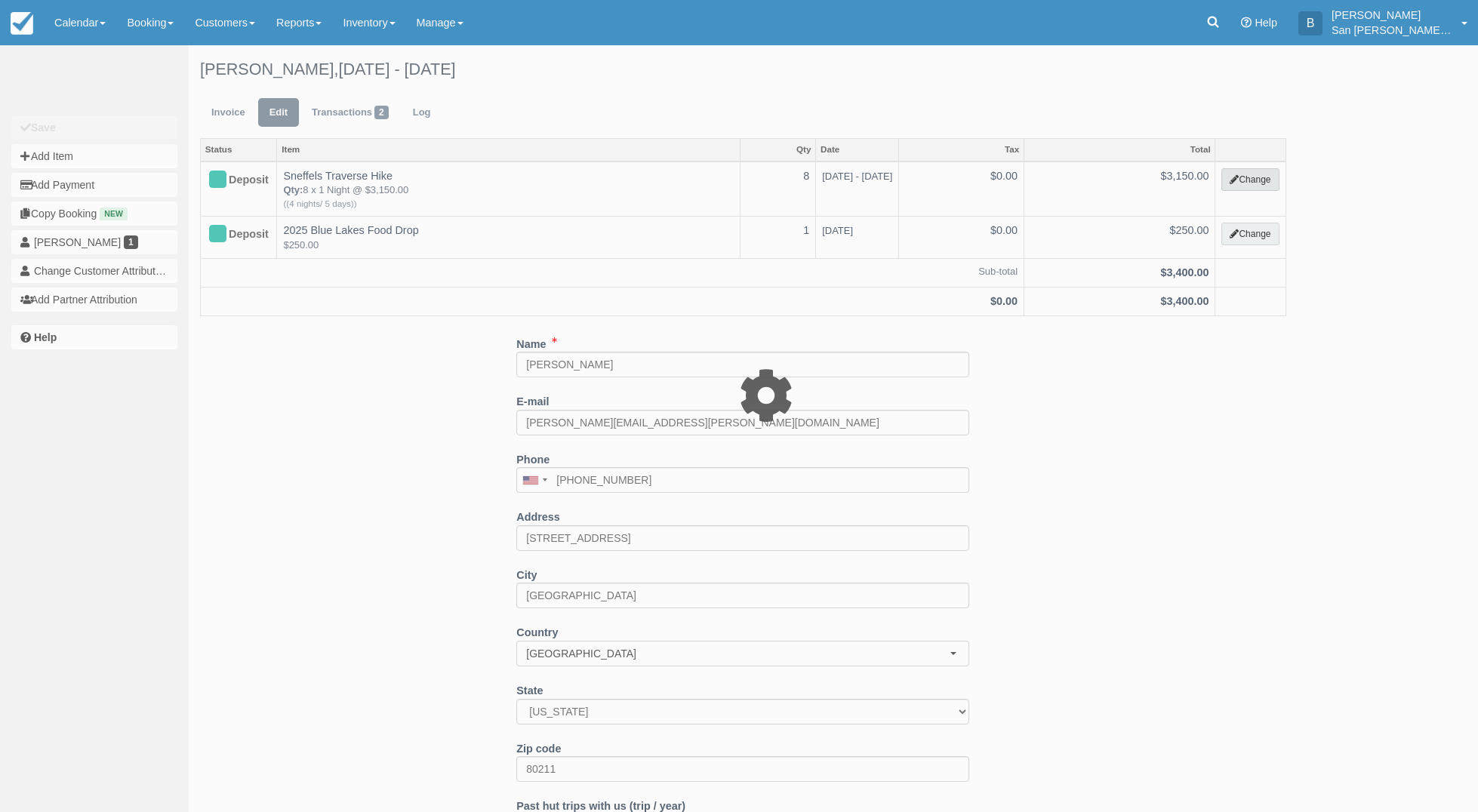
select select "12"
type input "3150.00"
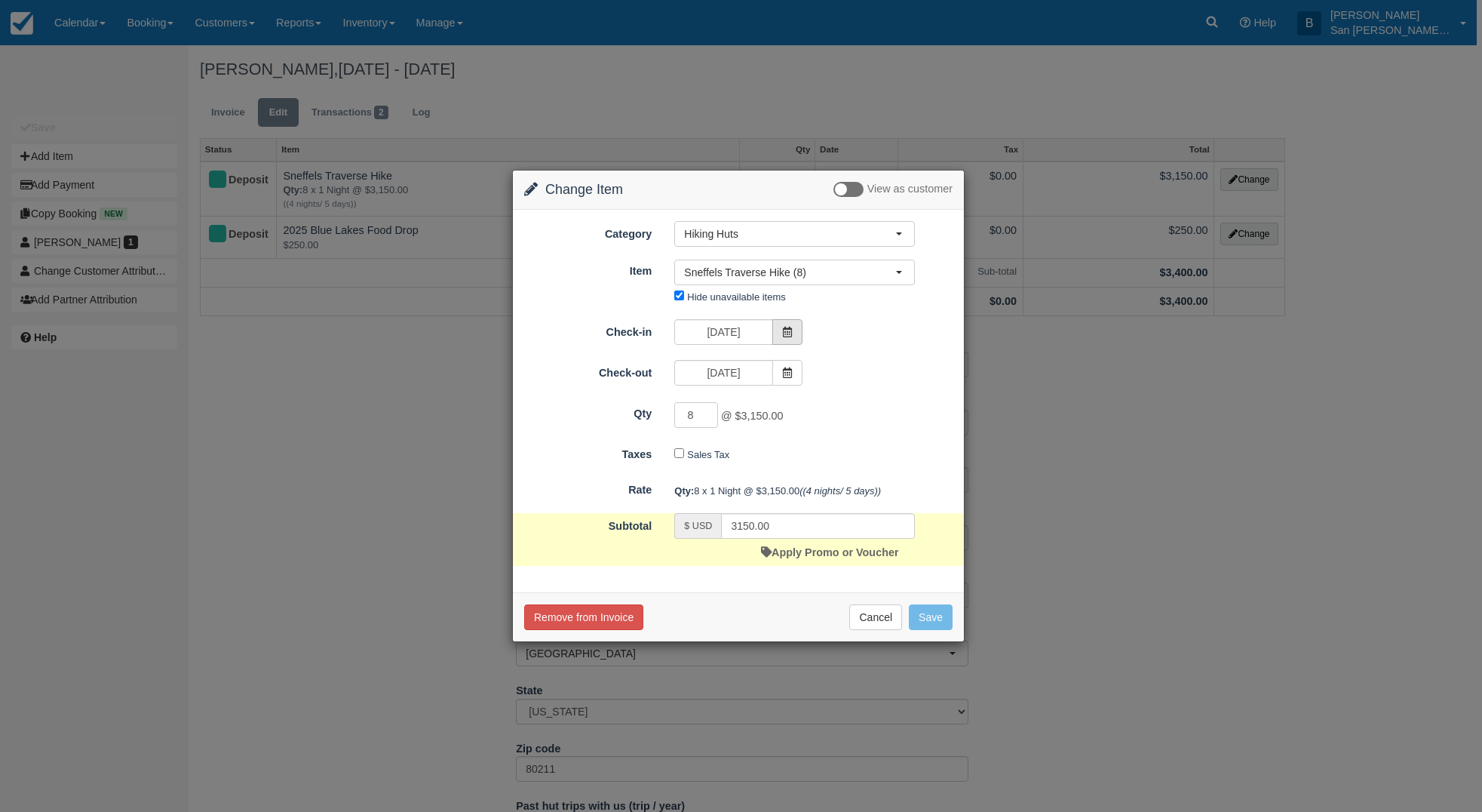
click at [795, 332] on span at bounding box center [787, 331] width 30 height 26
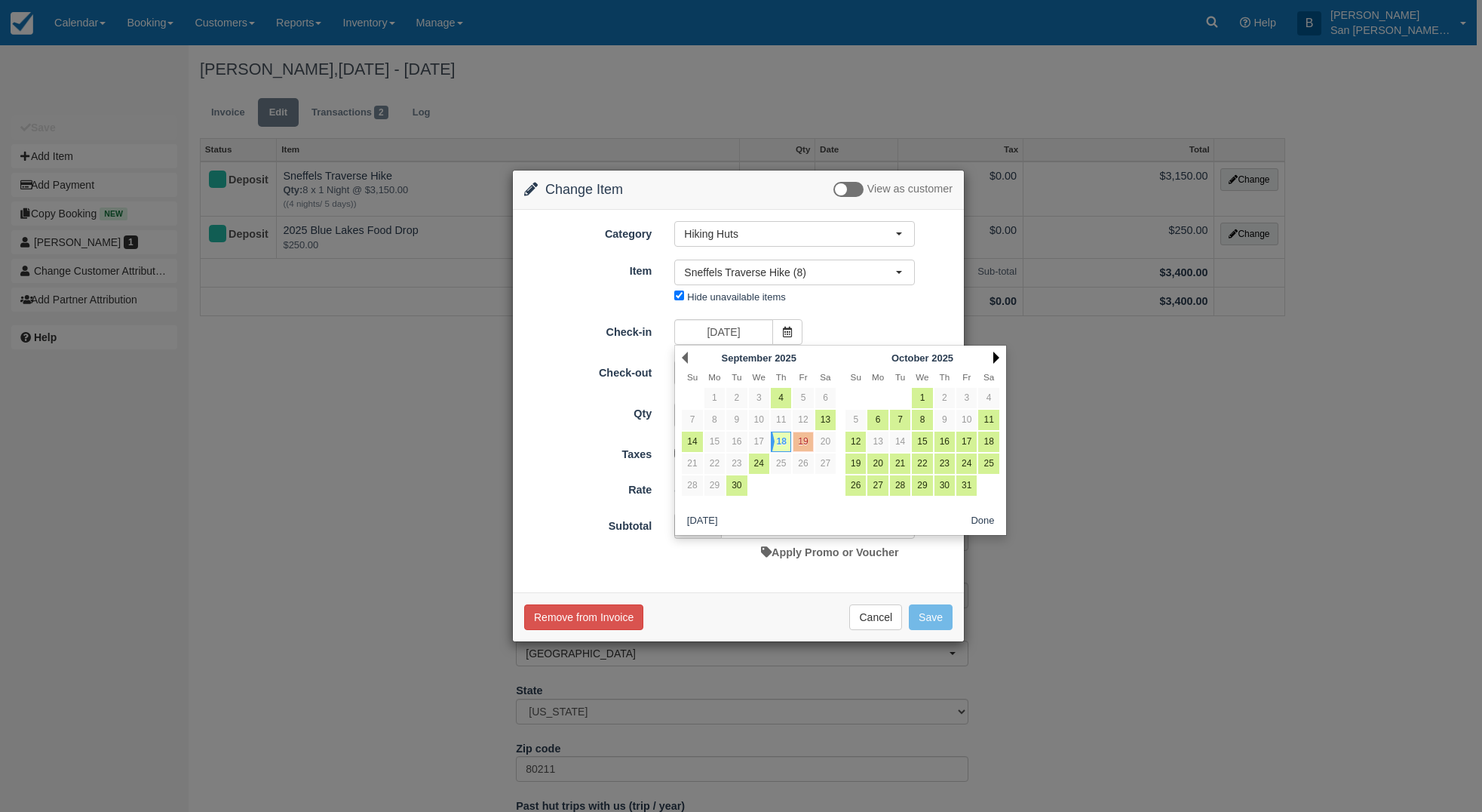
click at [994, 358] on link "Next" at bounding box center [997, 358] width 6 height 12
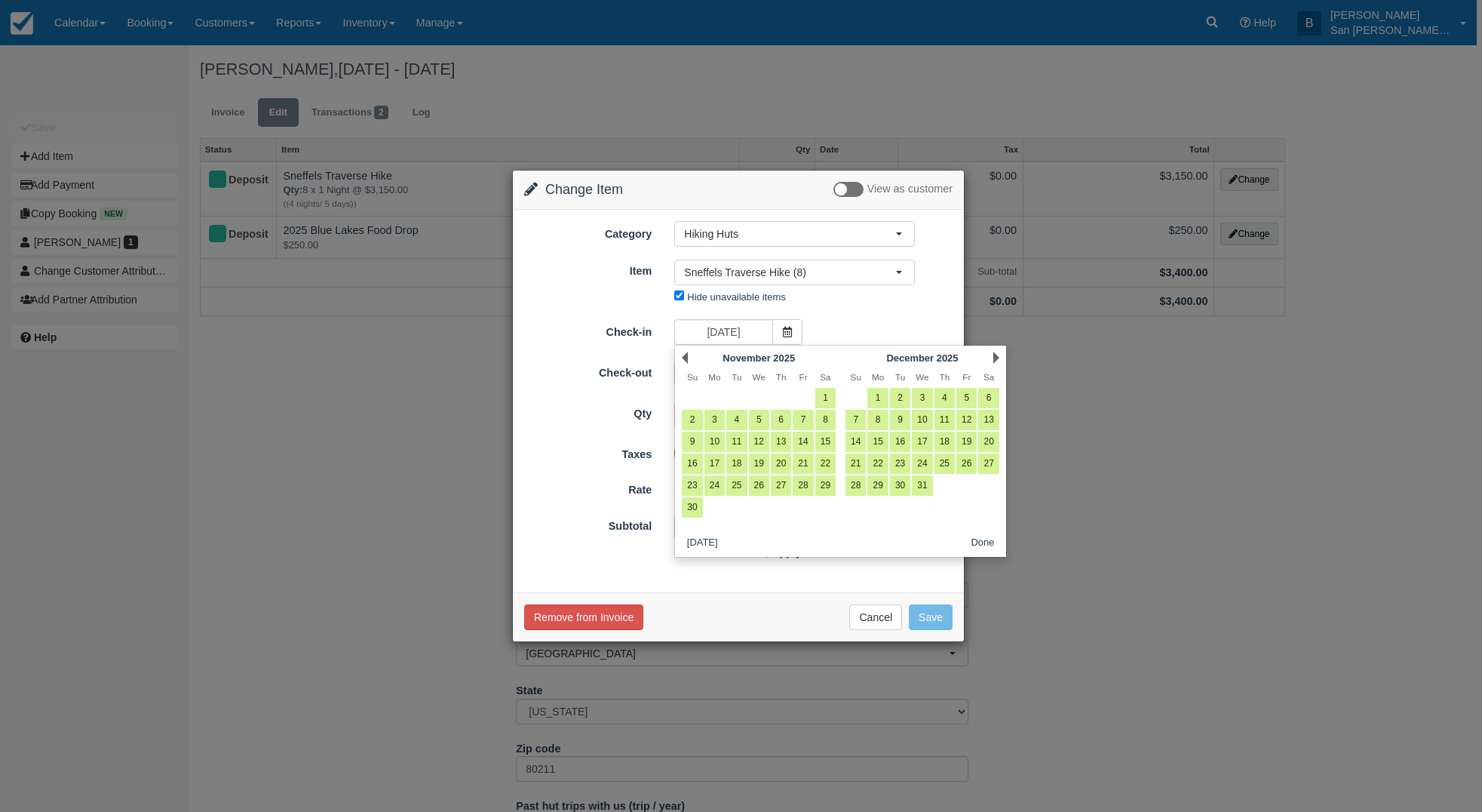
click at [994, 357] on link "Next" at bounding box center [997, 358] width 6 height 12
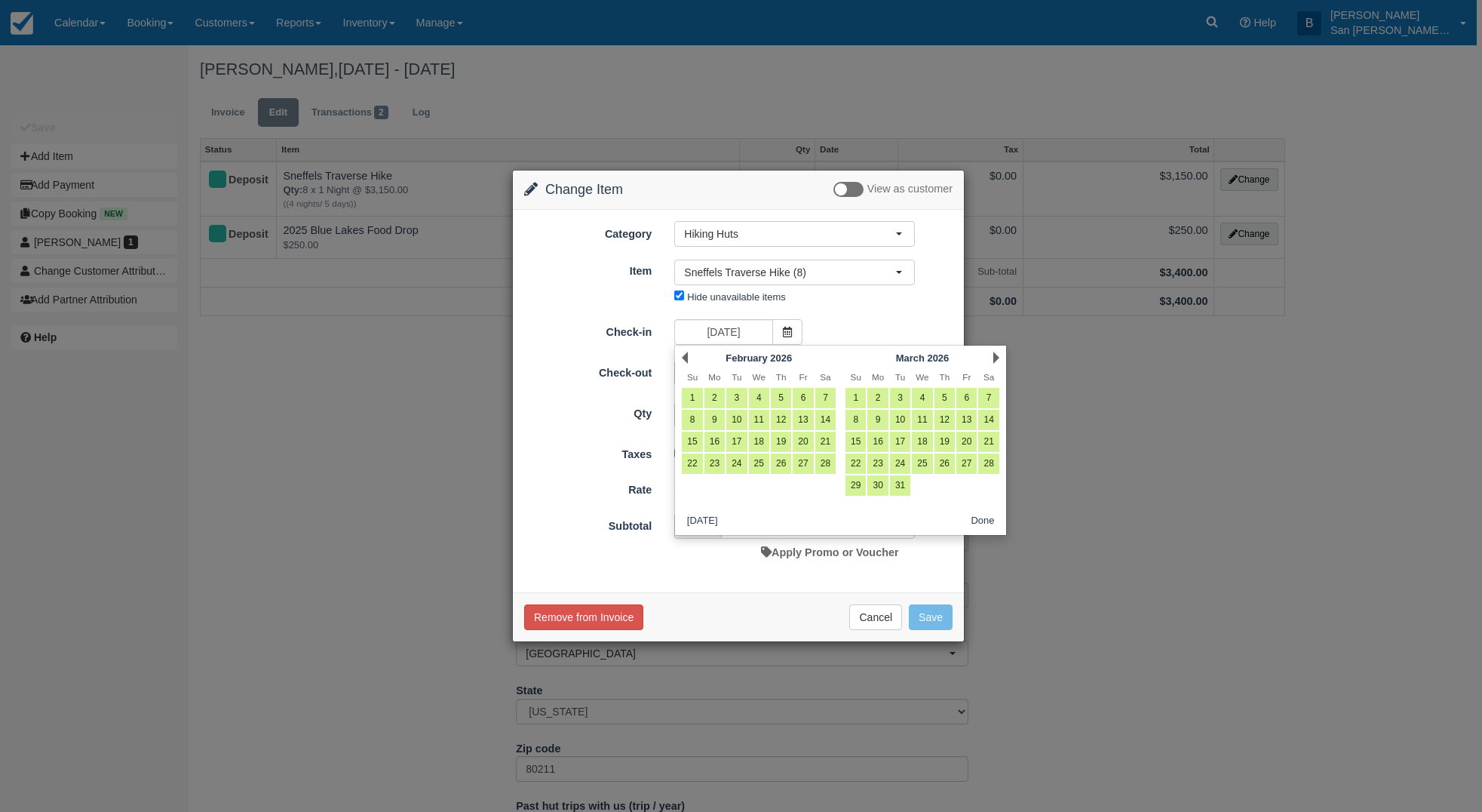
click at [994, 357] on link "Next" at bounding box center [997, 358] width 6 height 12
click at [994, 358] on link "Next" at bounding box center [997, 358] width 6 height 12
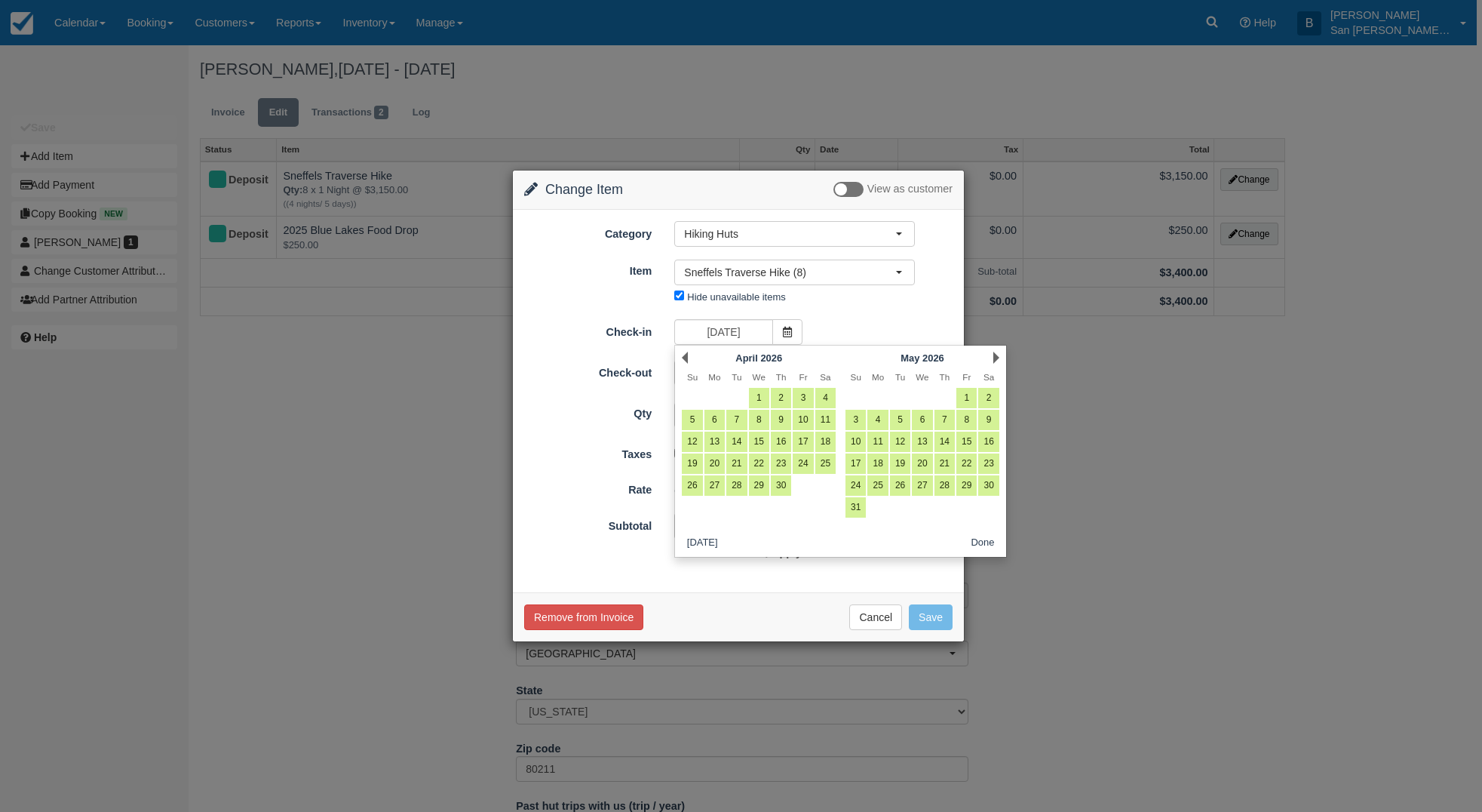
click at [994, 358] on link "Next" at bounding box center [997, 358] width 6 height 12
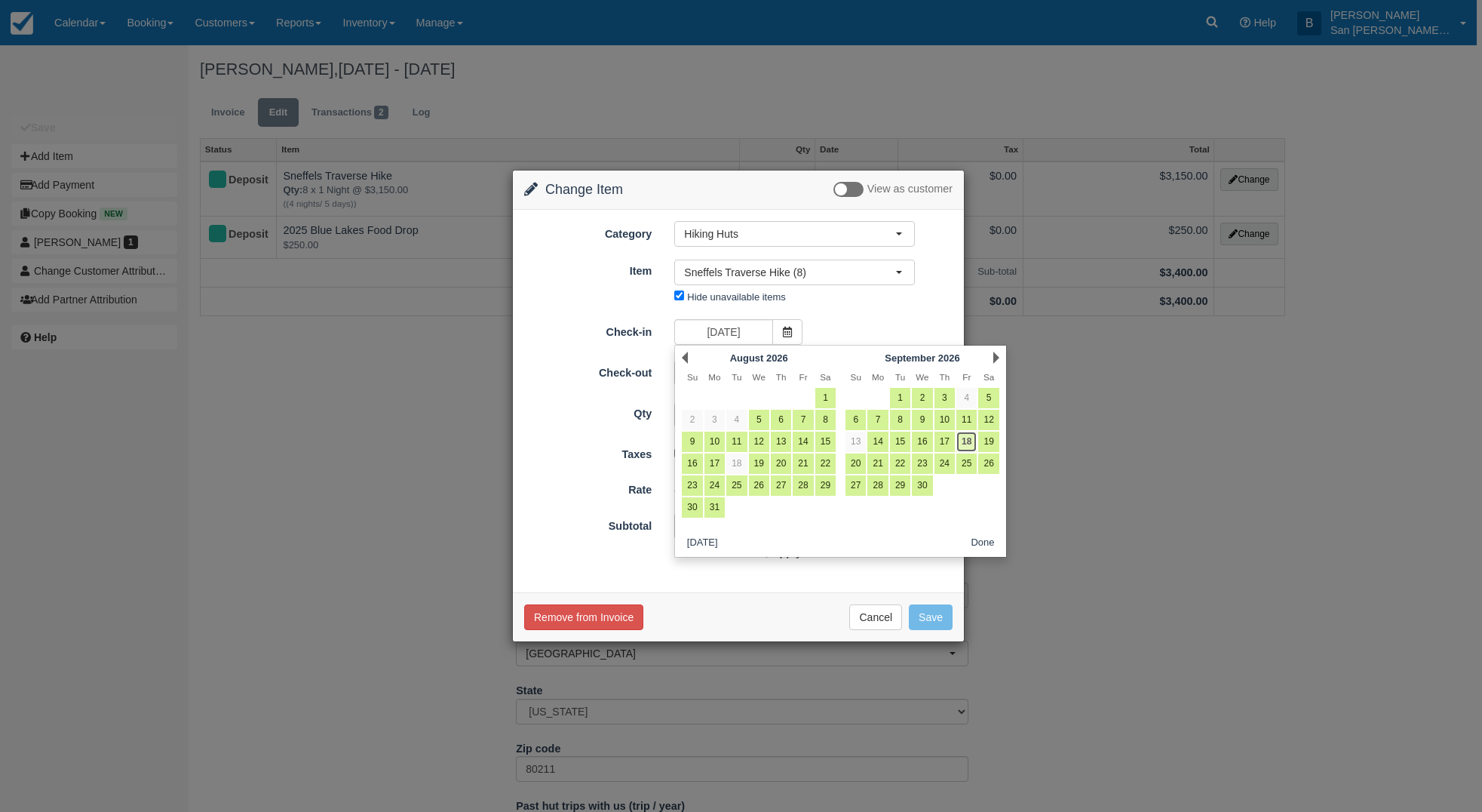
click at [971, 438] on link "18" at bounding box center [967, 442] width 20 height 20
type input "09/18/26"
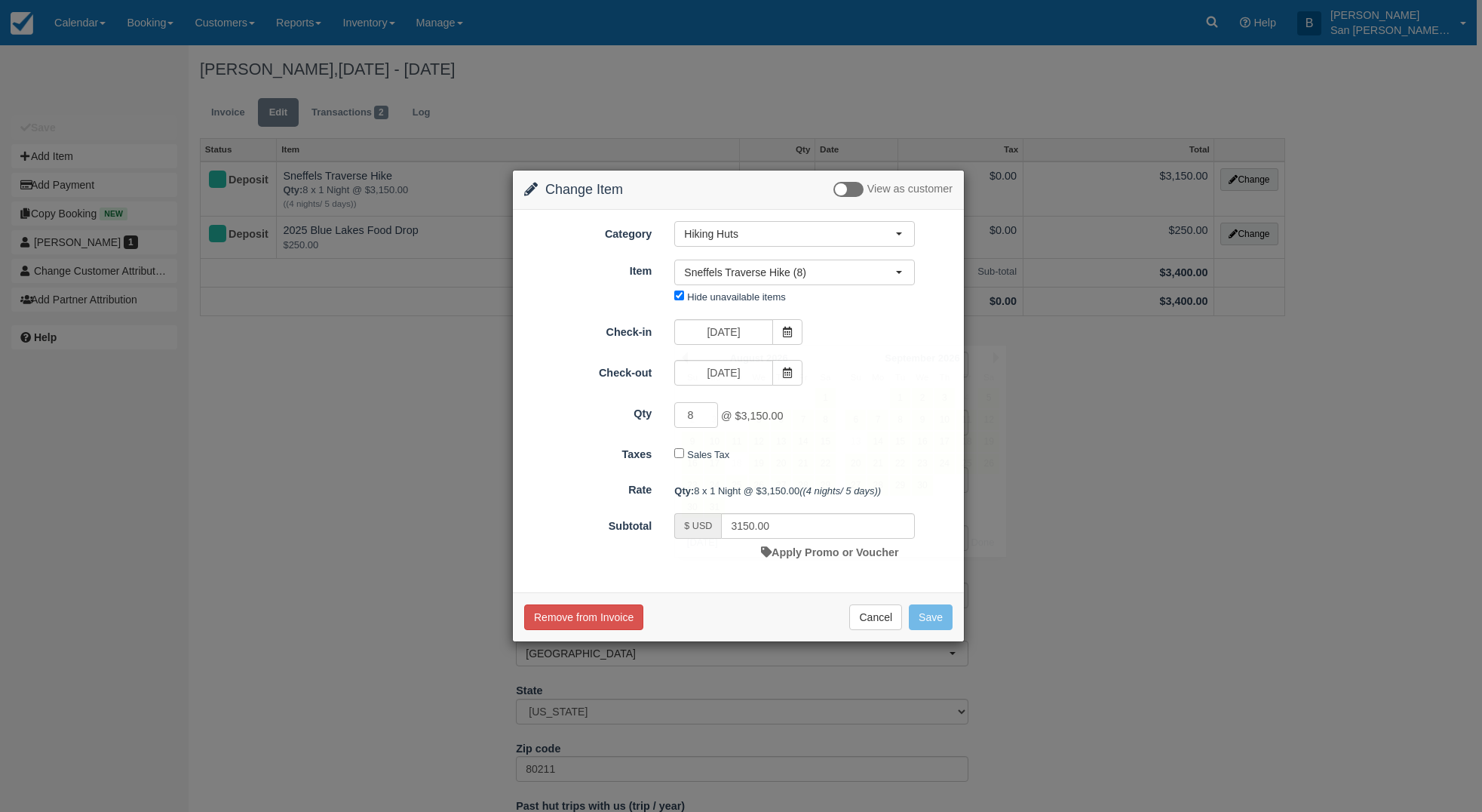
type input "0.00"
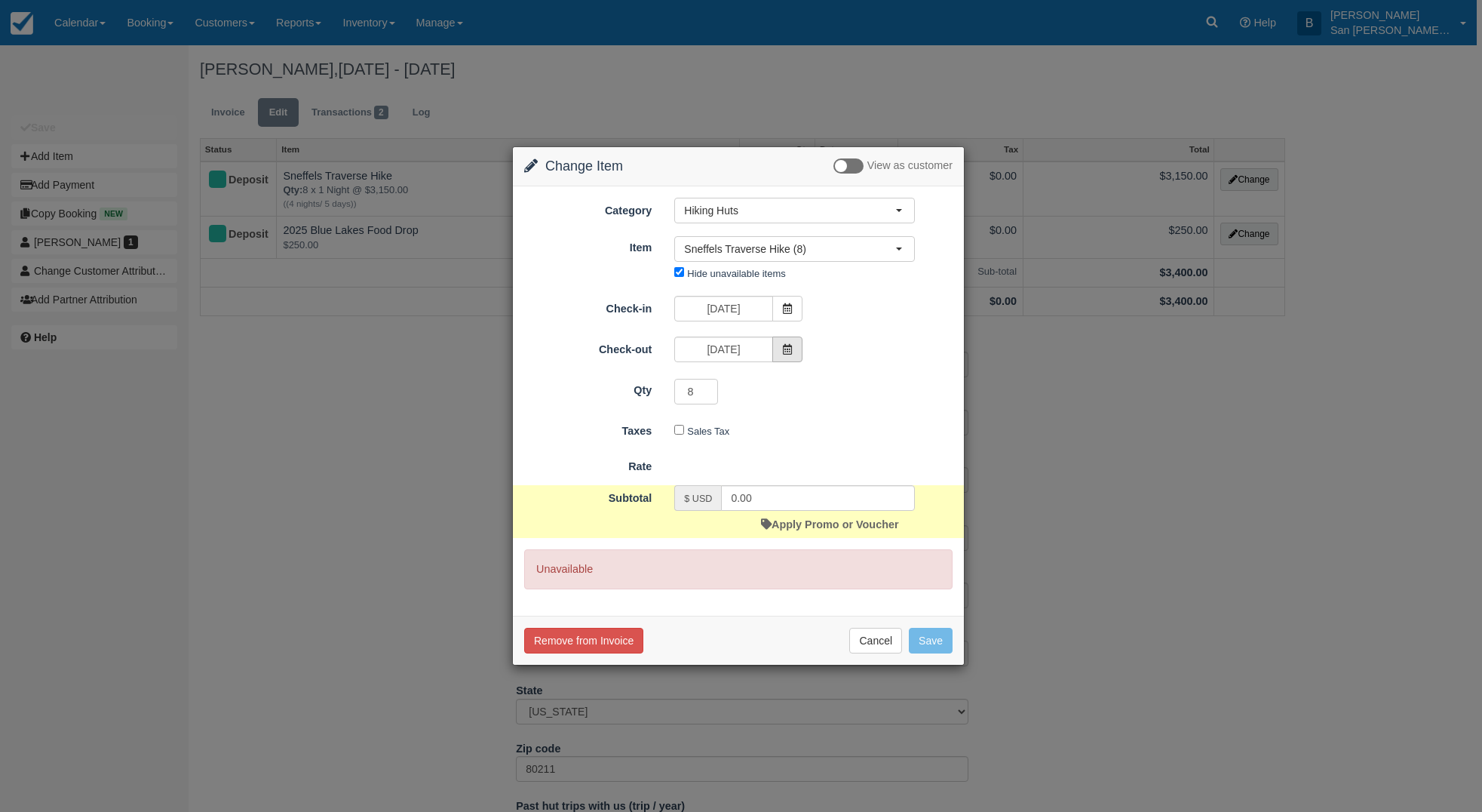
click at [786, 349] on icon at bounding box center [788, 349] width 11 height 11
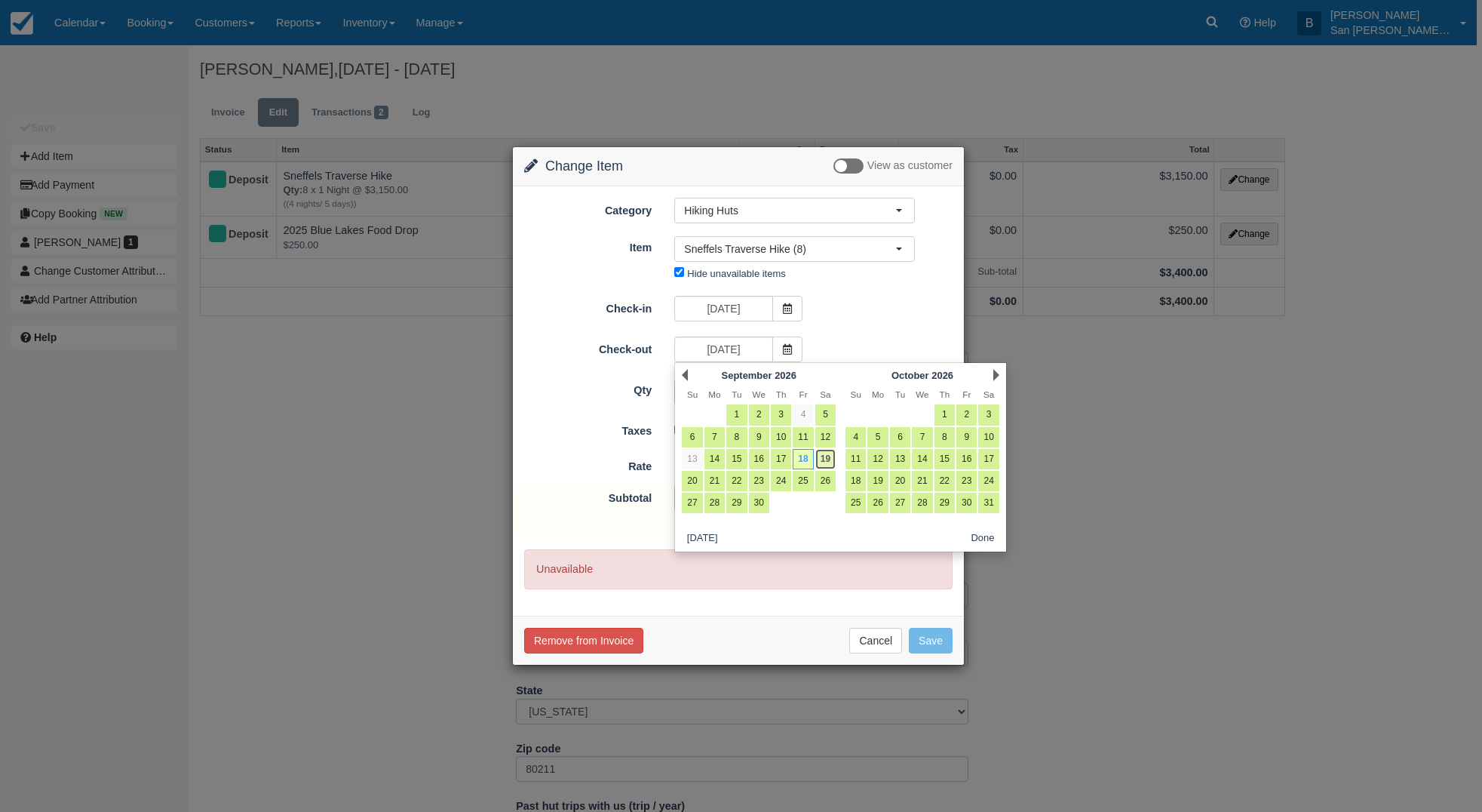
click at [828, 462] on link "19" at bounding box center [825, 459] width 20 height 20
type input "09/19/26"
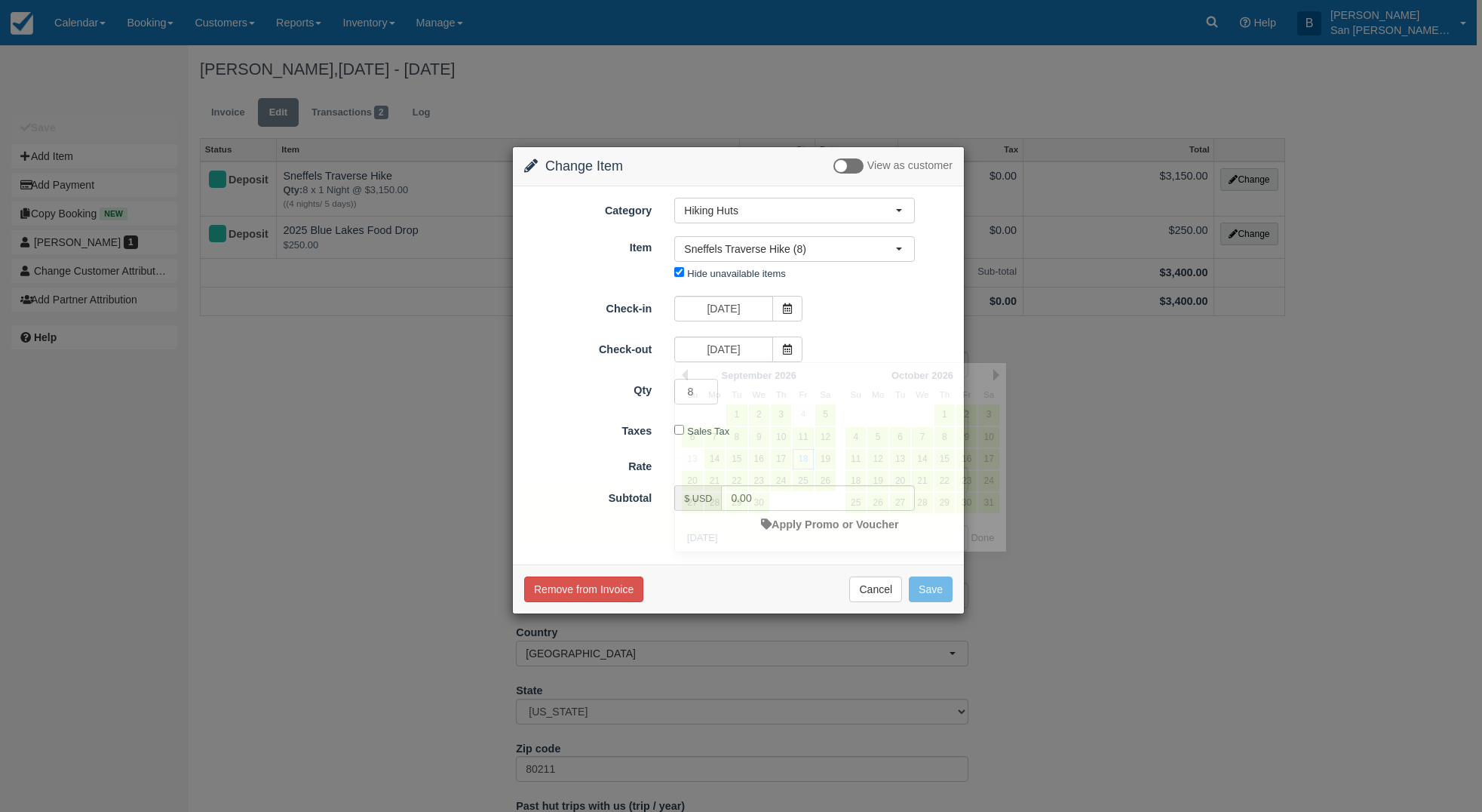
type input "3150.00"
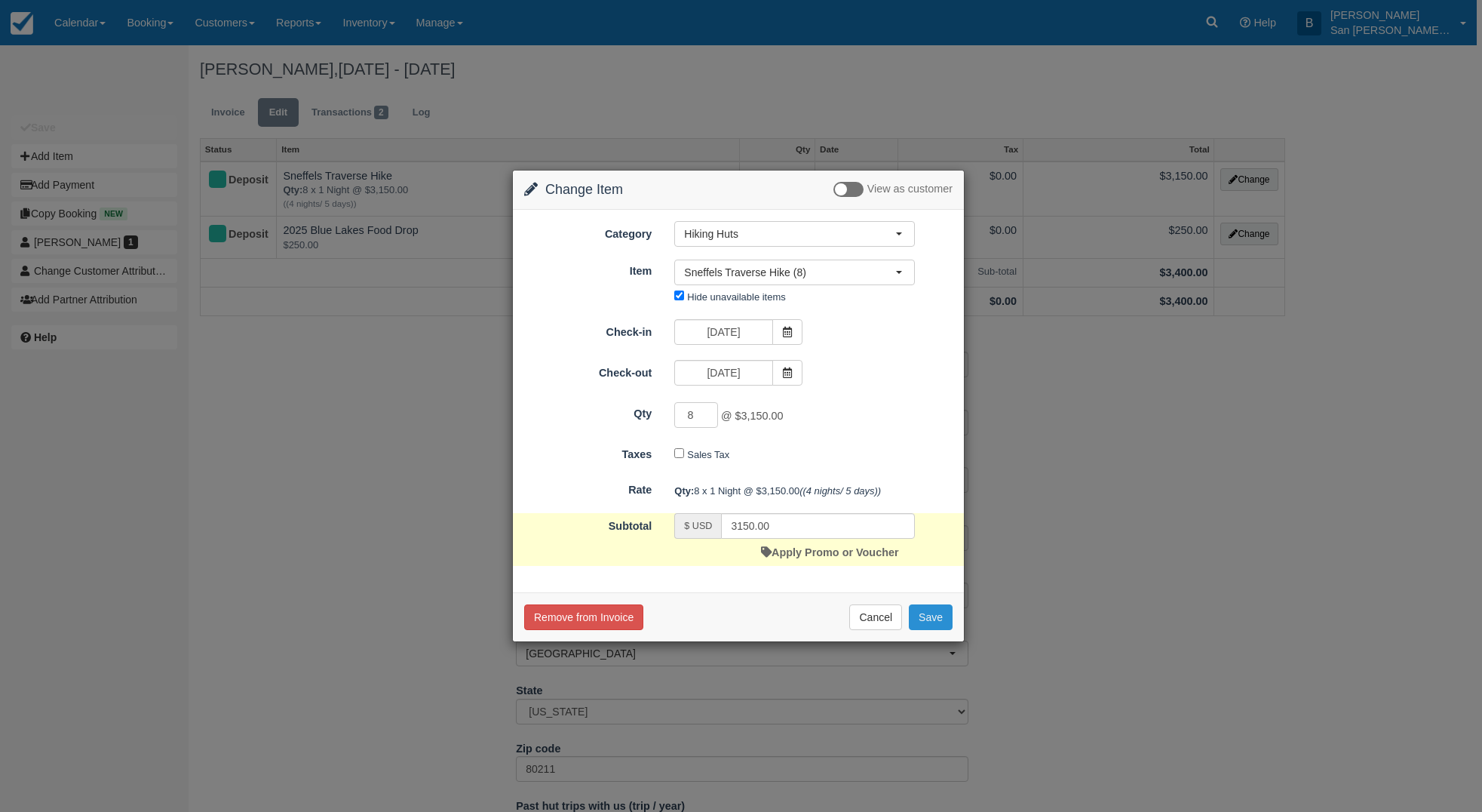
click at [929, 619] on button "Save" at bounding box center [931, 616] width 43 height 26
checkbox input "false"
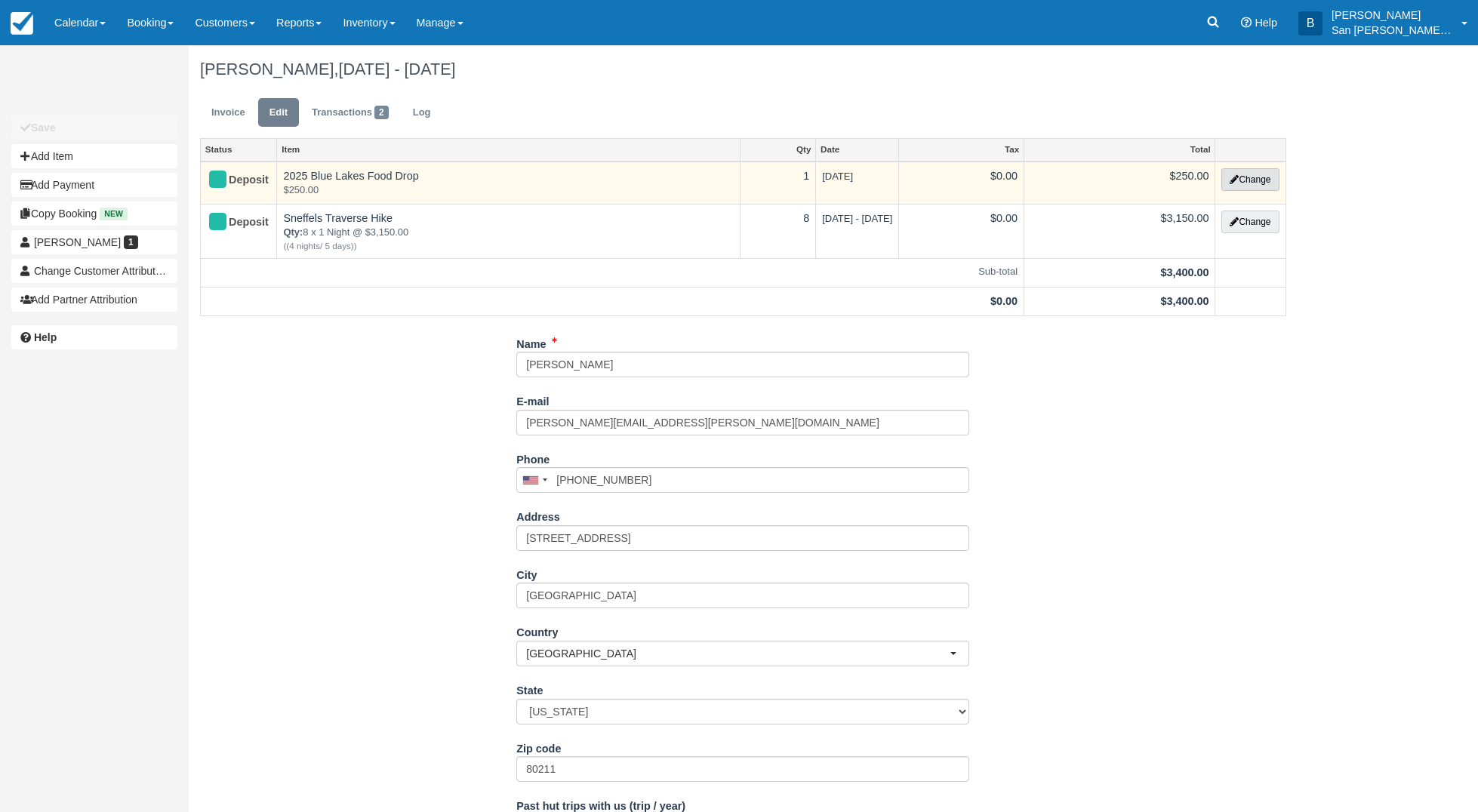
click at [1253, 177] on button "Change" at bounding box center [1250, 179] width 57 height 23
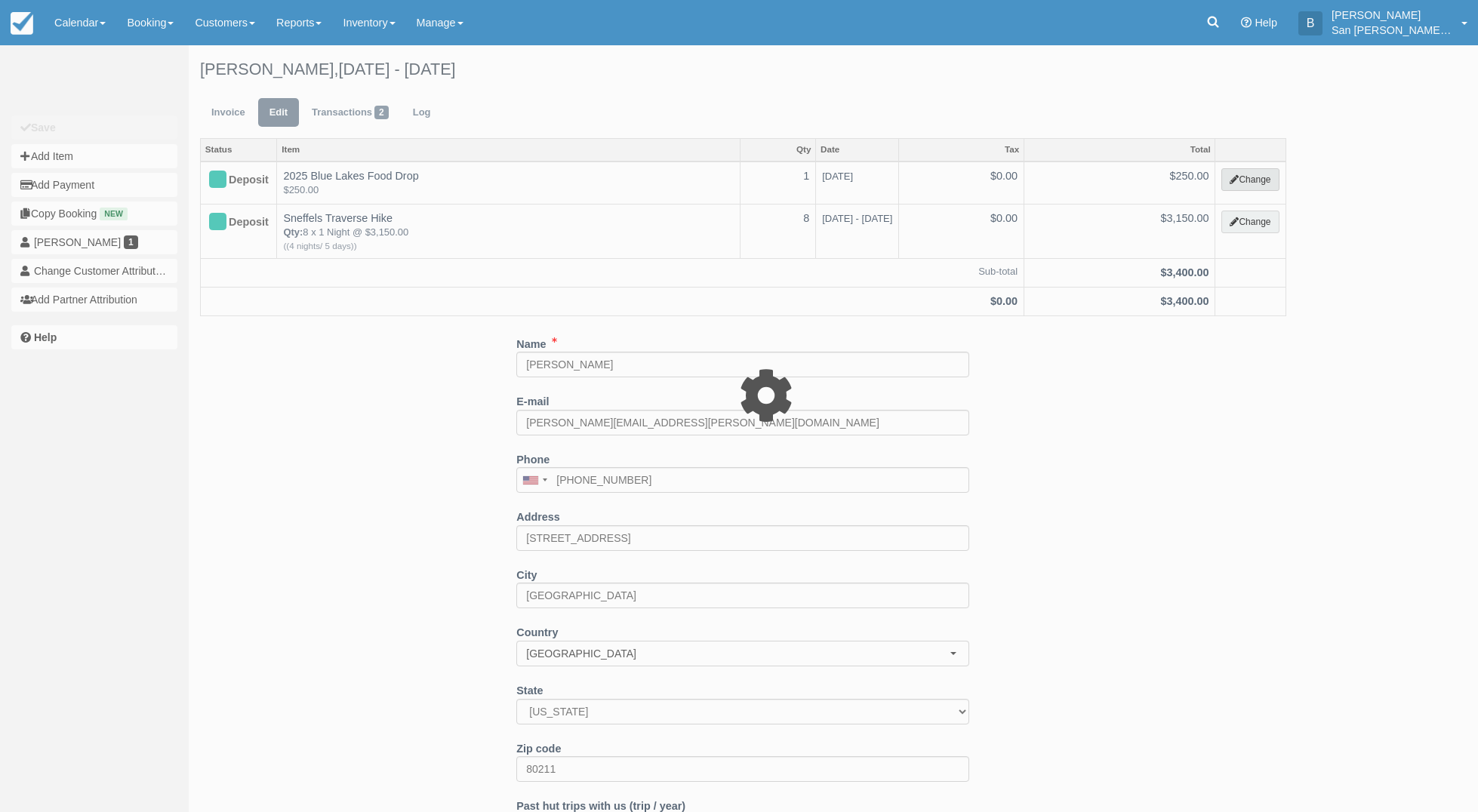
select select "15"
type input "250.00"
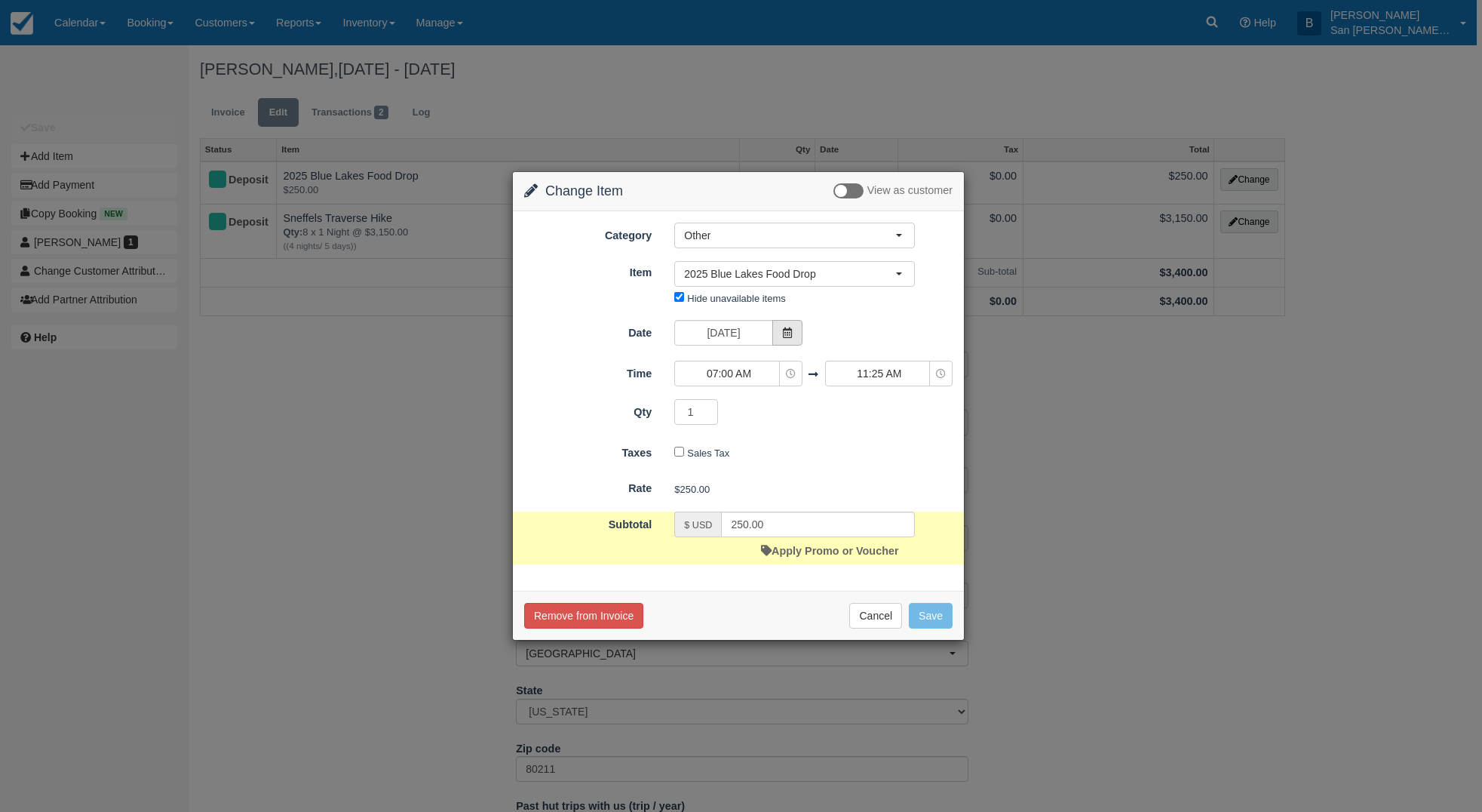
click at [790, 337] on icon at bounding box center [788, 333] width 11 height 11
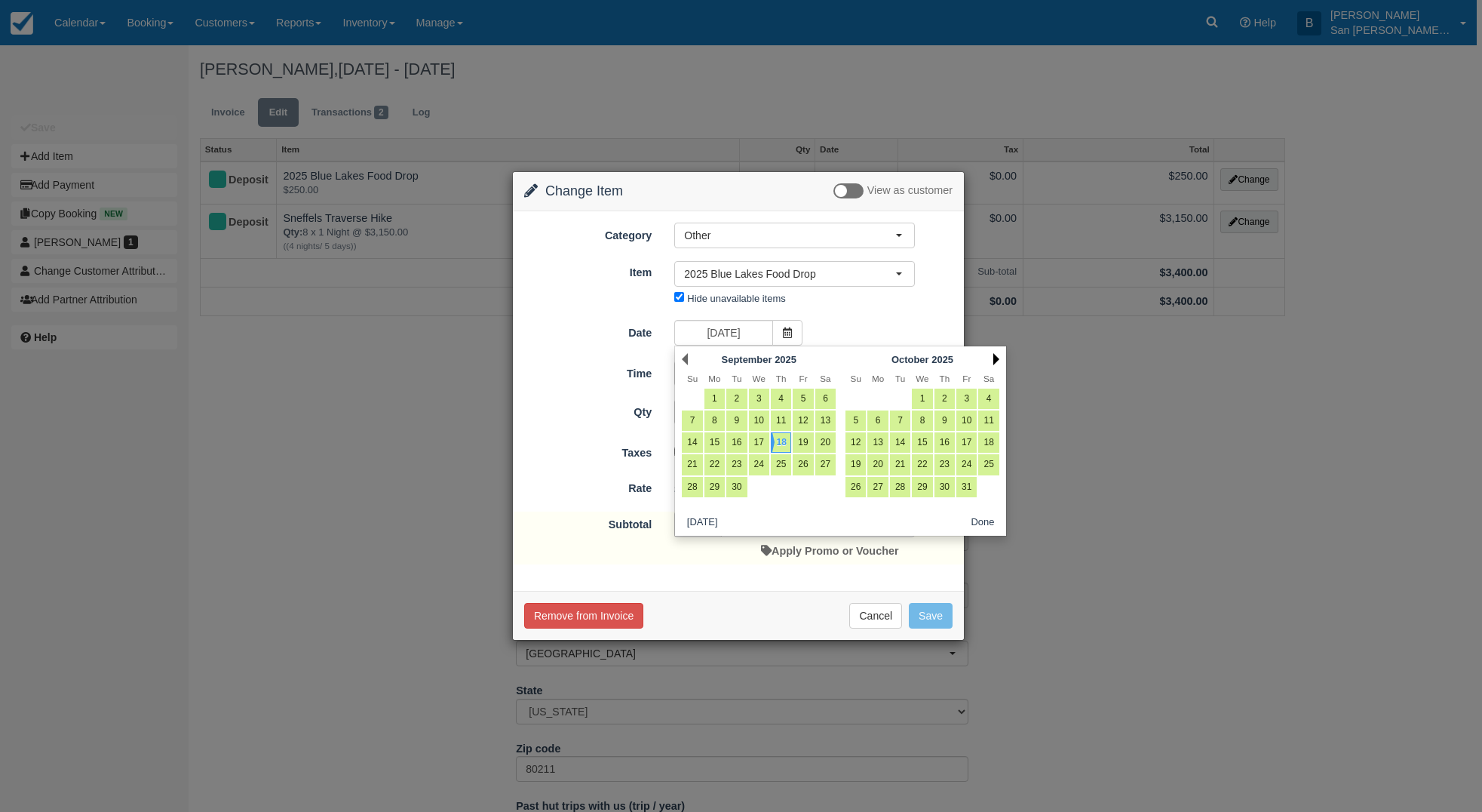
click at [999, 355] on link "Next" at bounding box center [997, 359] width 6 height 12
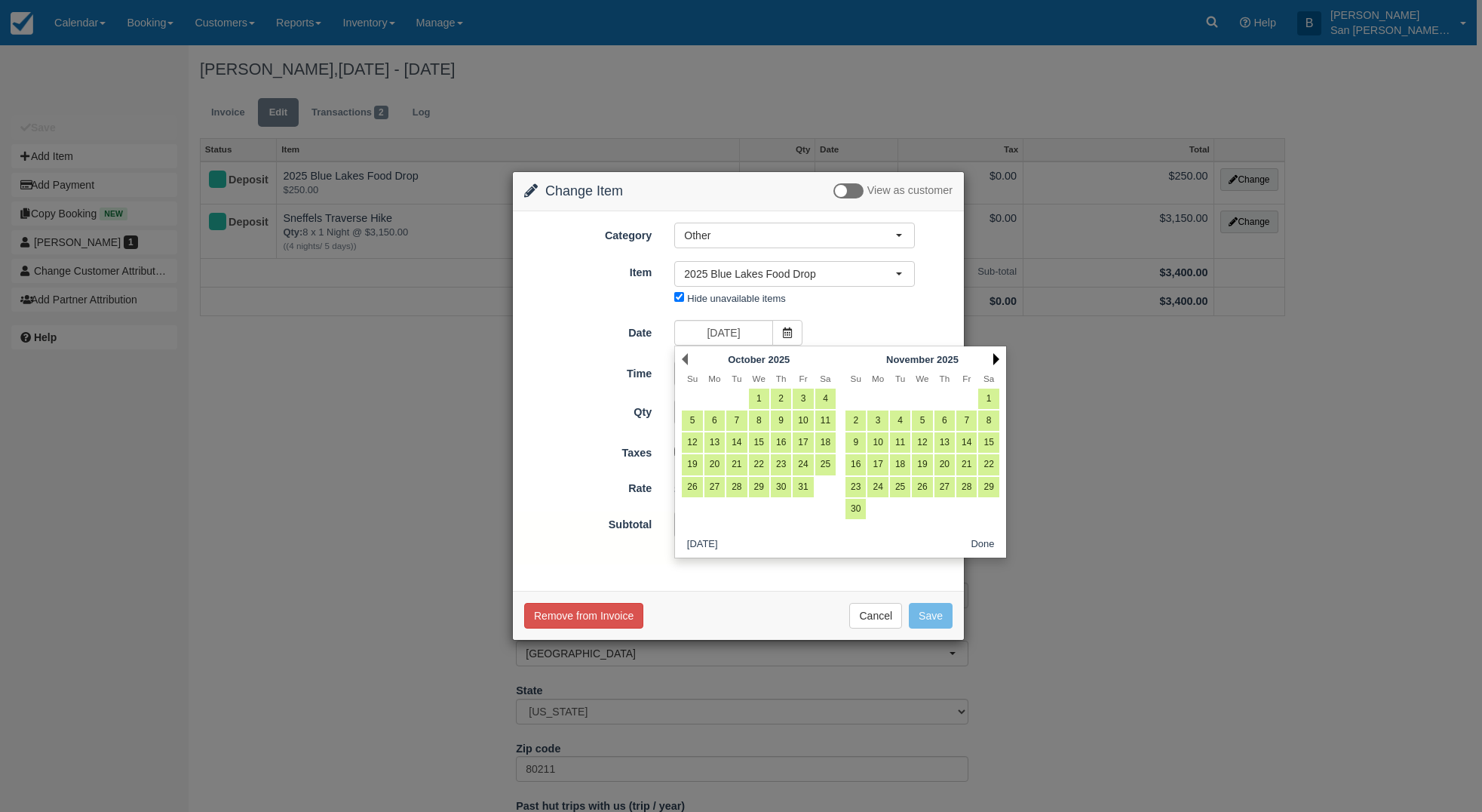
click at [999, 355] on link "Next" at bounding box center [997, 359] width 6 height 12
click at [998, 358] on link "Next" at bounding box center [997, 359] width 6 height 12
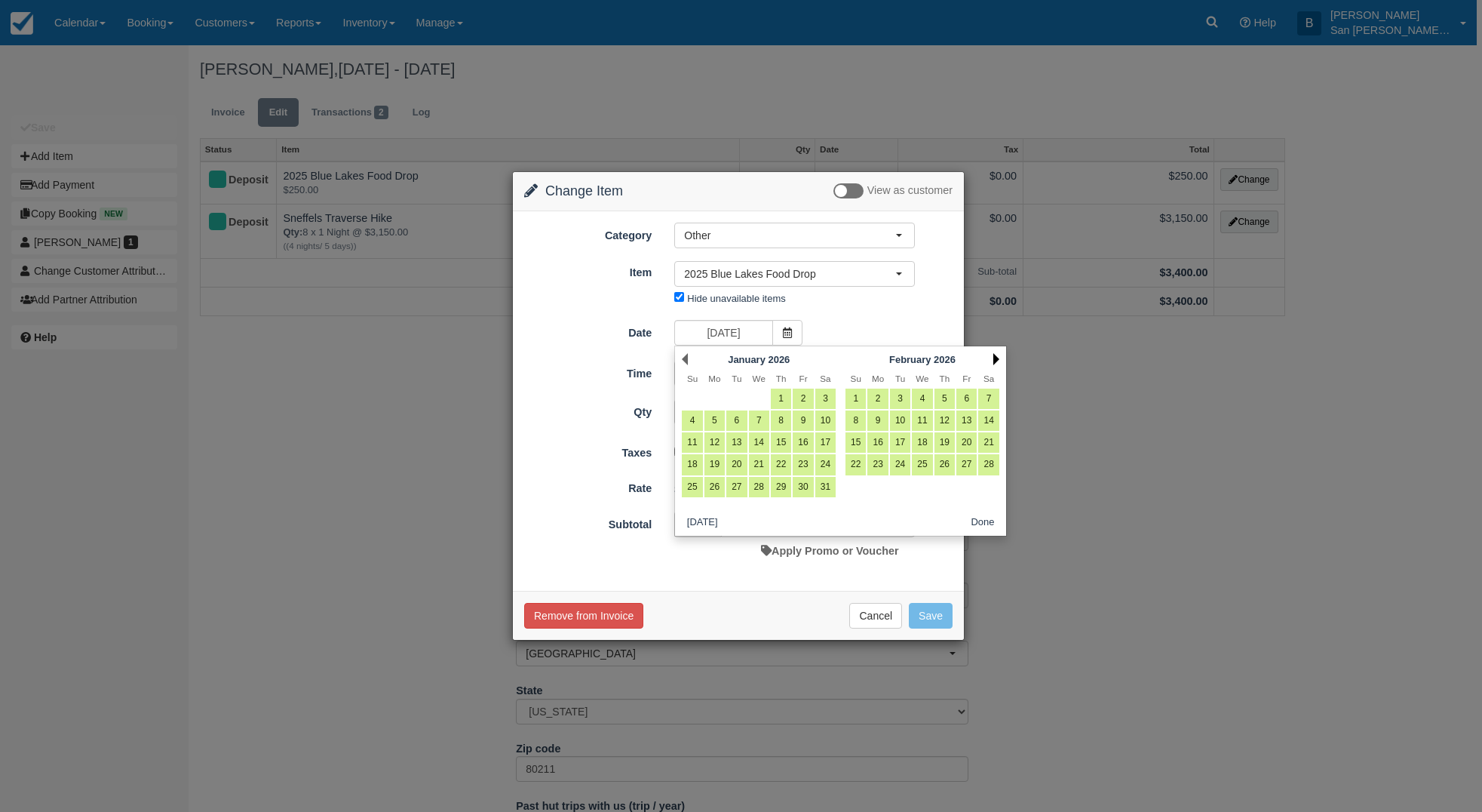
click at [998, 358] on link "Next" at bounding box center [997, 359] width 6 height 12
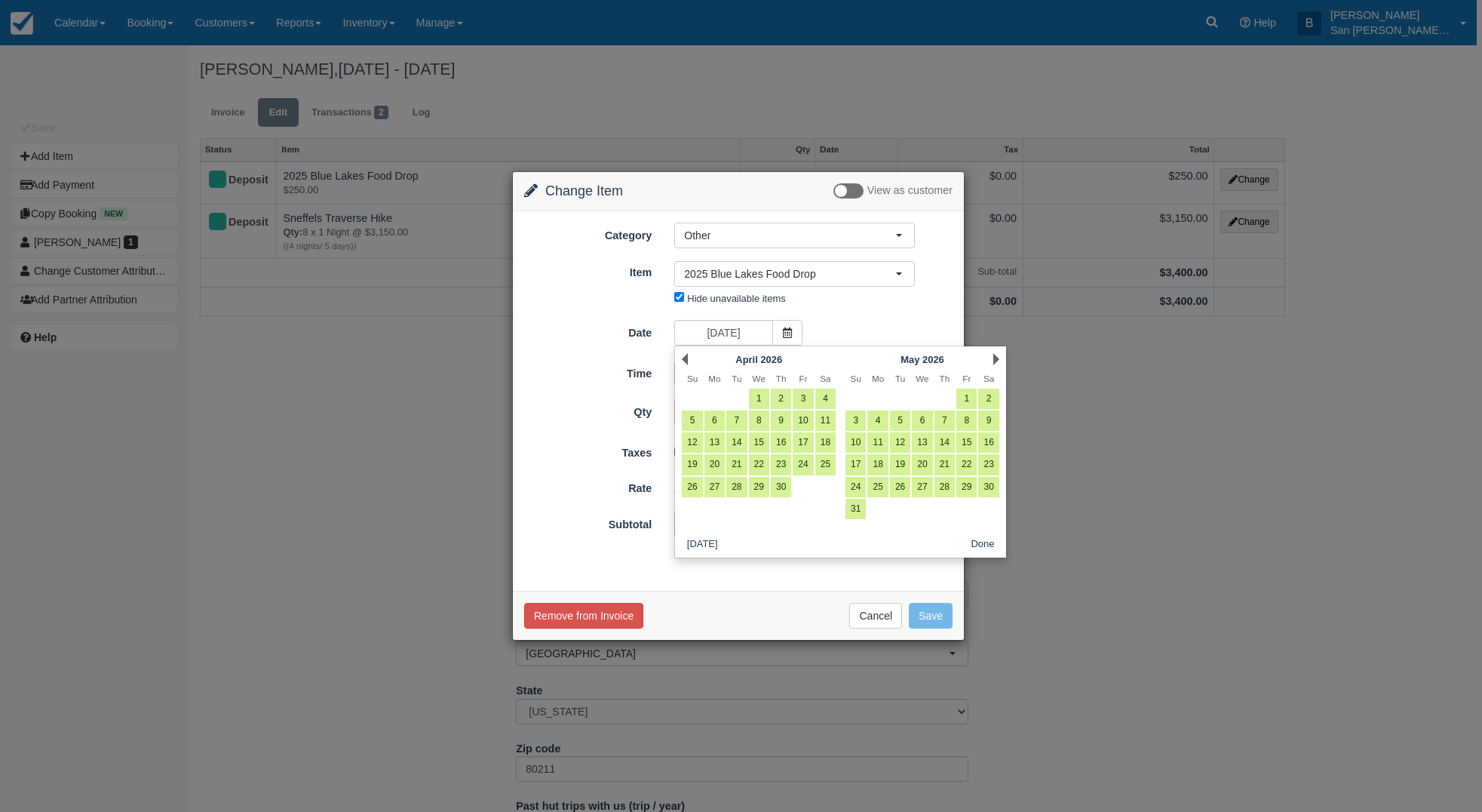
click at [998, 357] on link "Next" at bounding box center [997, 359] width 6 height 12
click at [801, 445] on link "18" at bounding box center [803, 442] width 20 height 20
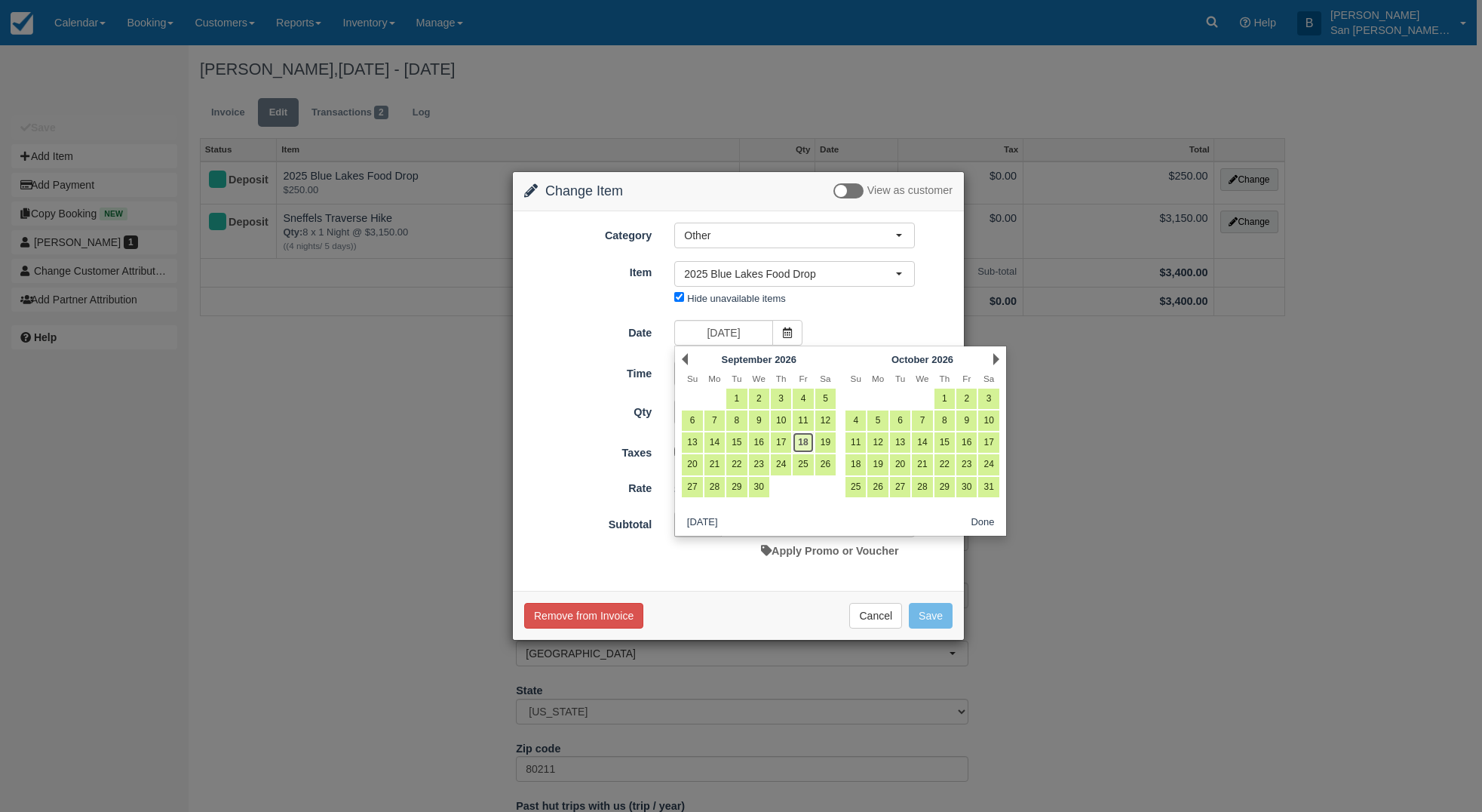
type input "09/18/26"
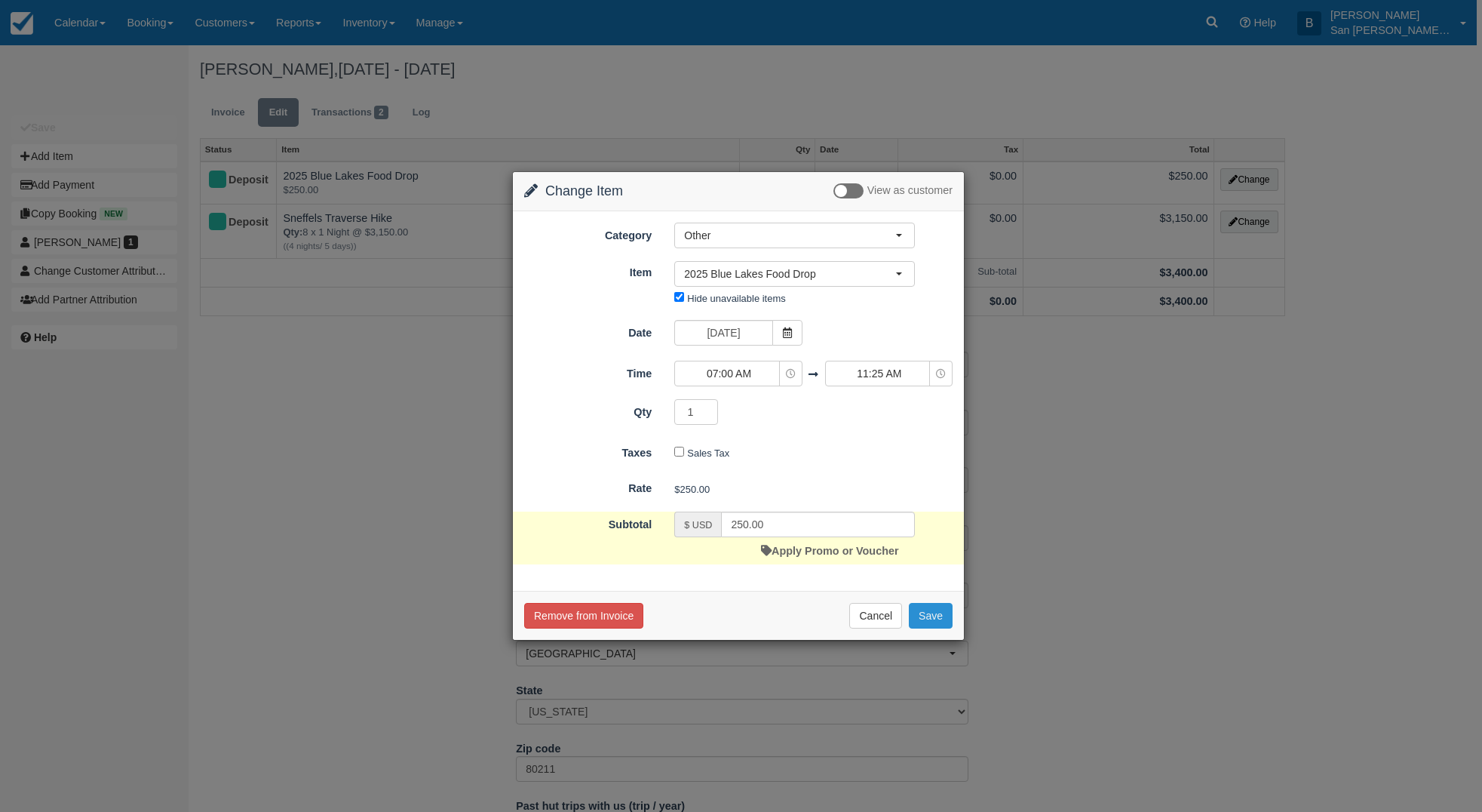
click at [932, 616] on button "Save" at bounding box center [931, 615] width 43 height 26
checkbox input "false"
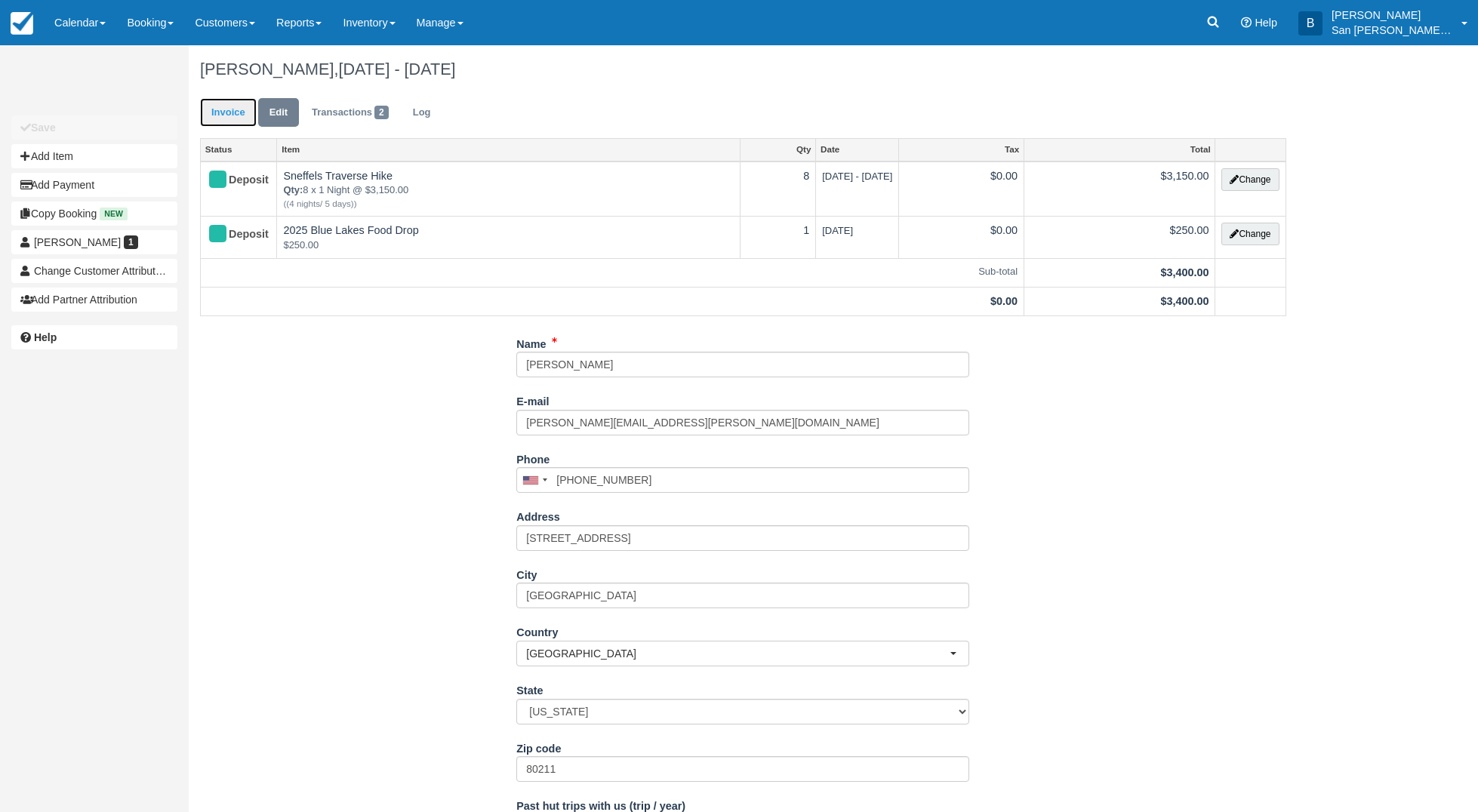
click at [228, 105] on link "Invoice" at bounding box center [228, 113] width 57 height 29
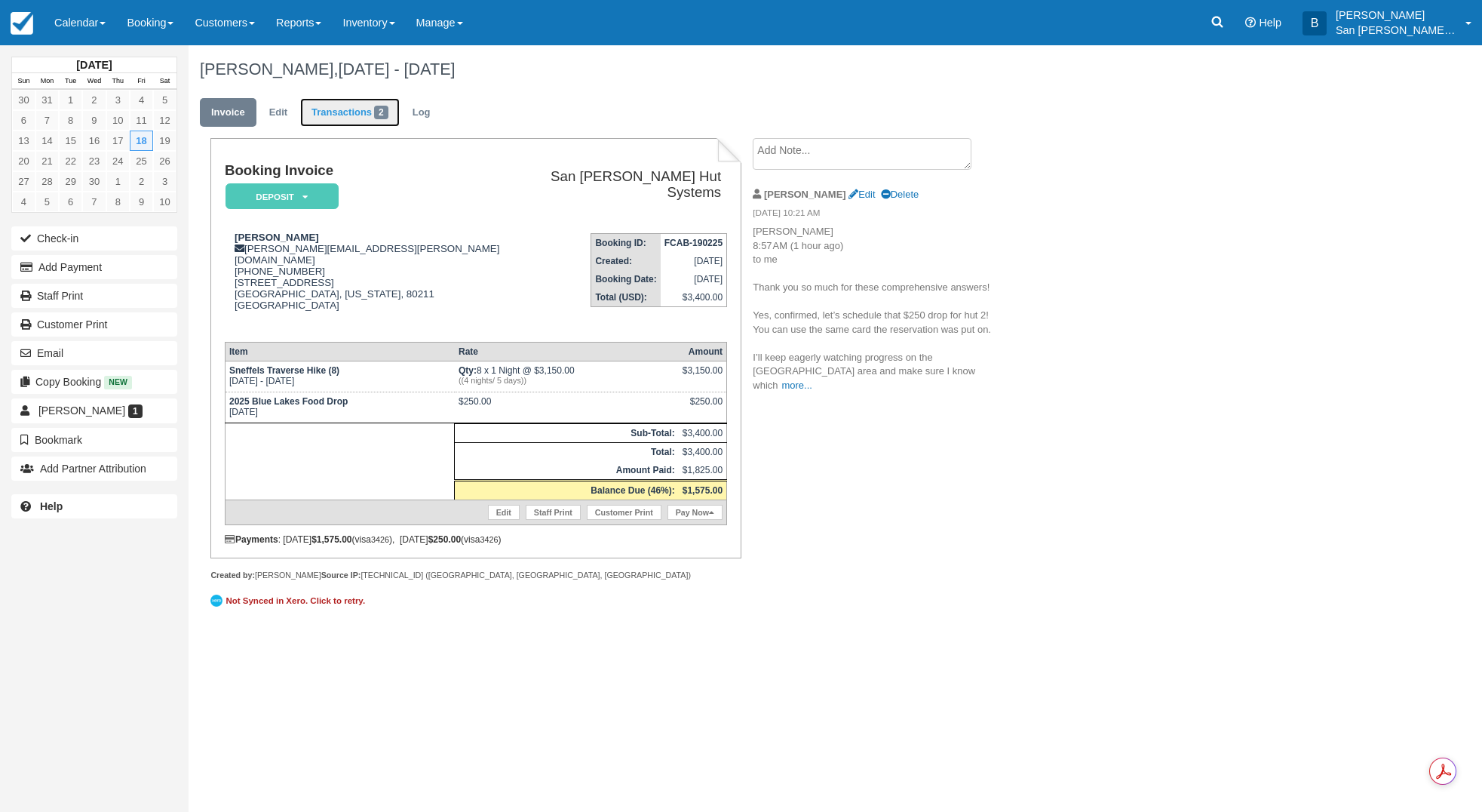
click at [318, 116] on link "Transactions 2" at bounding box center [350, 113] width 99 height 29
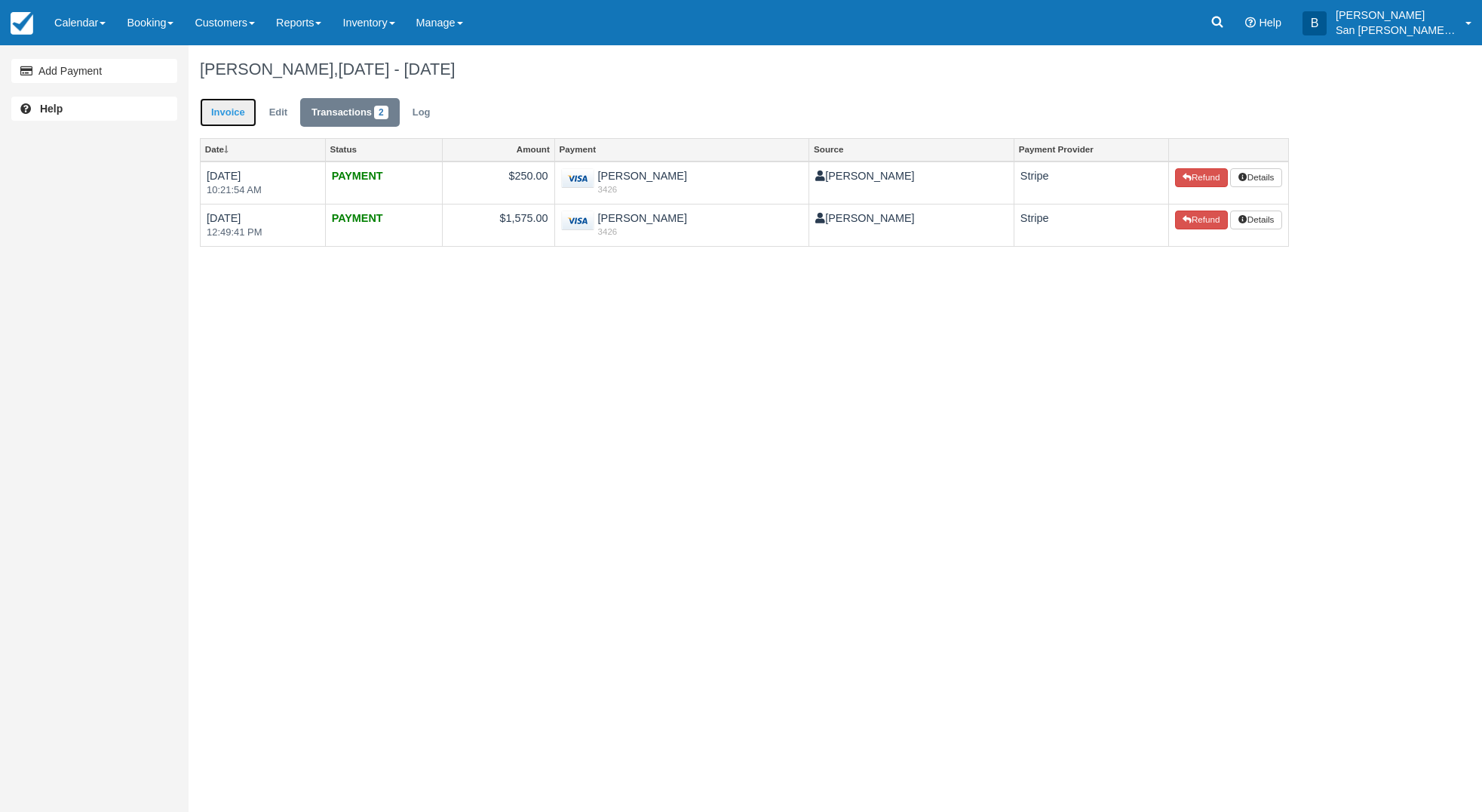
click at [213, 106] on link "Invoice" at bounding box center [227, 113] width 57 height 29
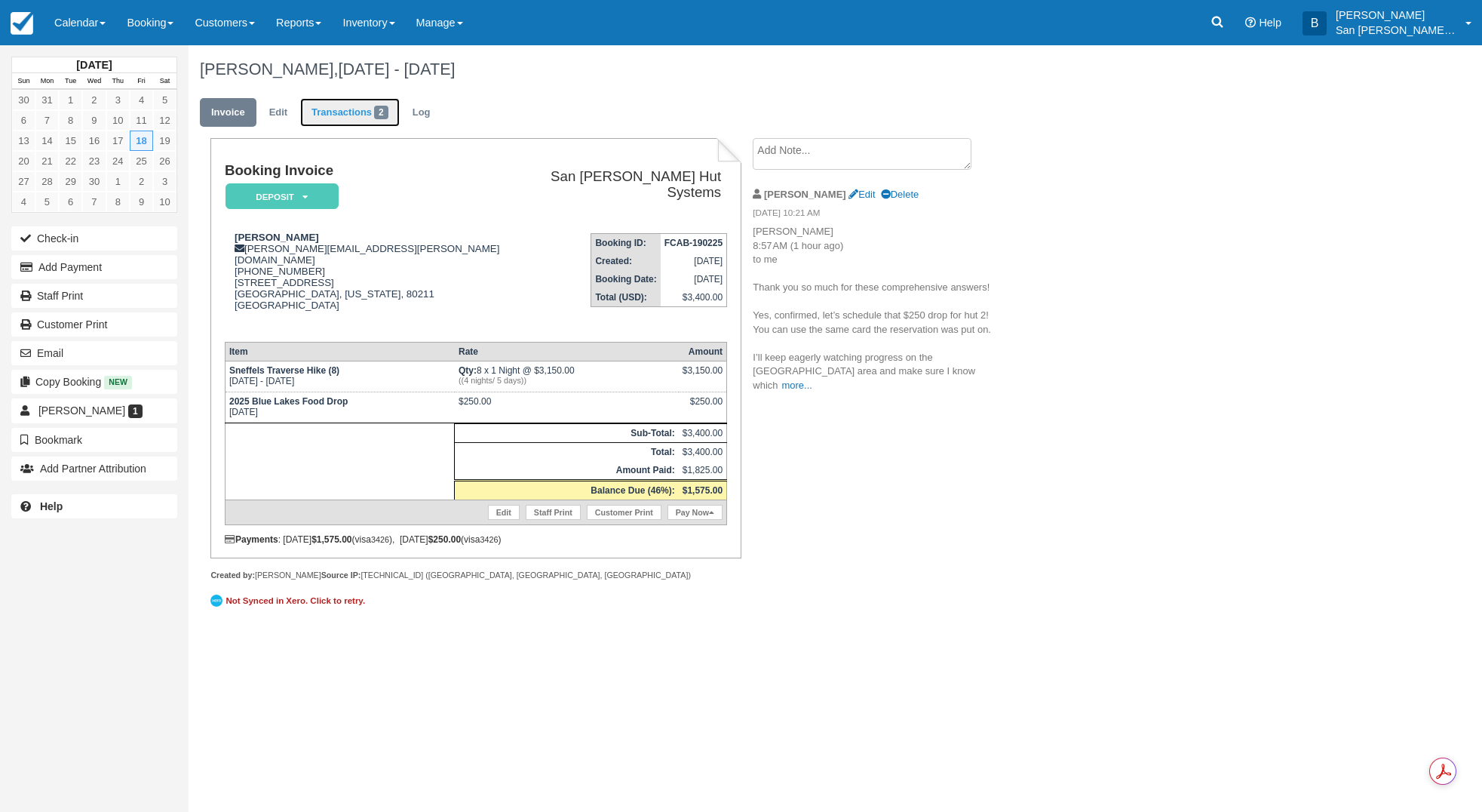
click at [352, 114] on link "Transactions 2" at bounding box center [350, 113] width 99 height 29
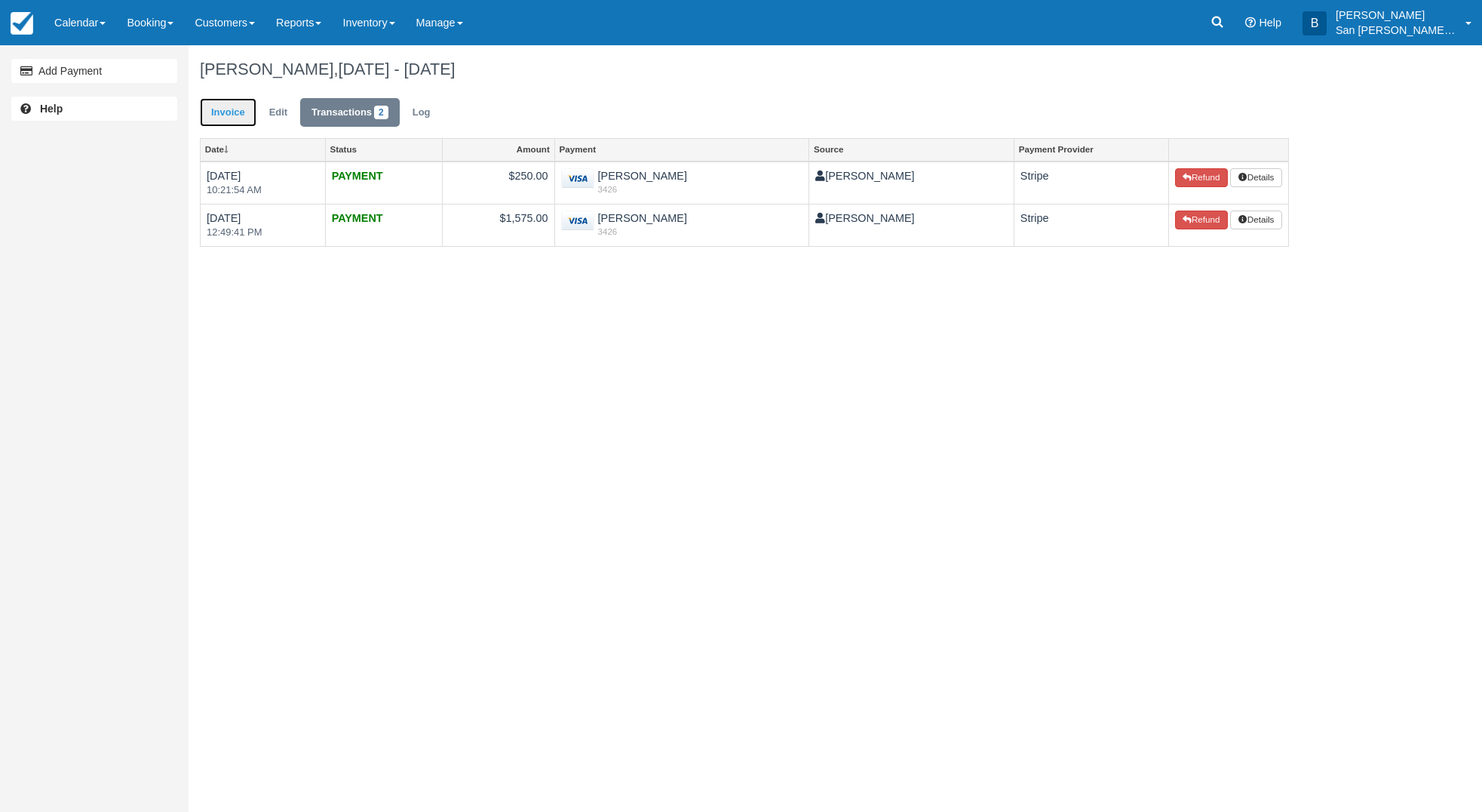
click at [231, 116] on link "Invoice" at bounding box center [227, 113] width 57 height 29
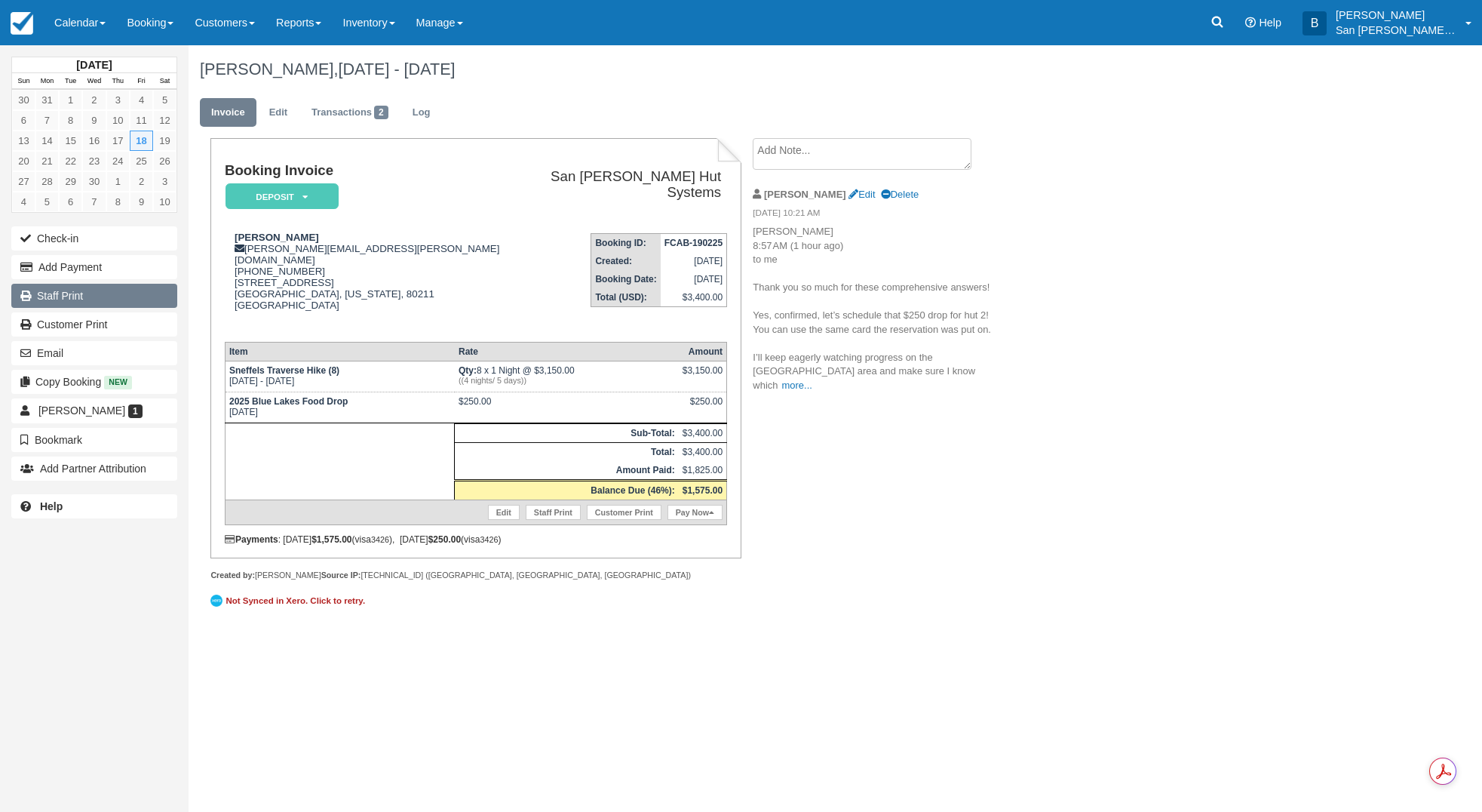
click at [77, 302] on link "Staff Print" at bounding box center [95, 295] width 166 height 24
click at [70, 352] on button "Email" at bounding box center [95, 352] width 166 height 24
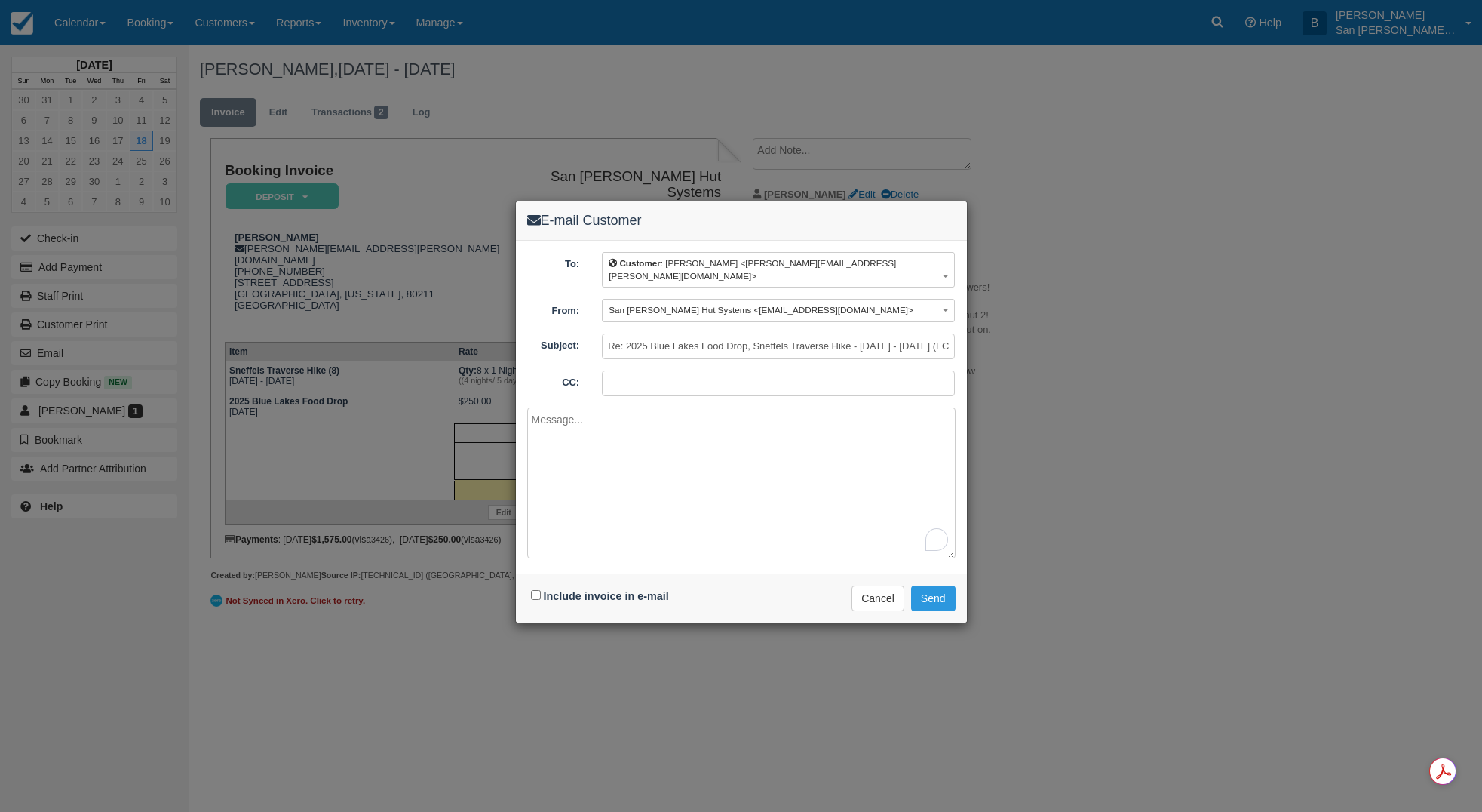
click at [537, 587] on div "Include invoice in e-mail" at bounding box center [602, 596] width 149 height 22
click at [537, 590] on input "Include invoice in e-mail" at bounding box center [536, 595] width 10 height 10
checkbox input "true"
click at [612, 451] on textarea "To enrich screen reader interactions, please activate Accessibility in Grammarl…" at bounding box center [741, 483] width 429 height 151
drag, startPoint x: 815, startPoint y: 403, endPoint x: 868, endPoint y: 405, distance: 53.0
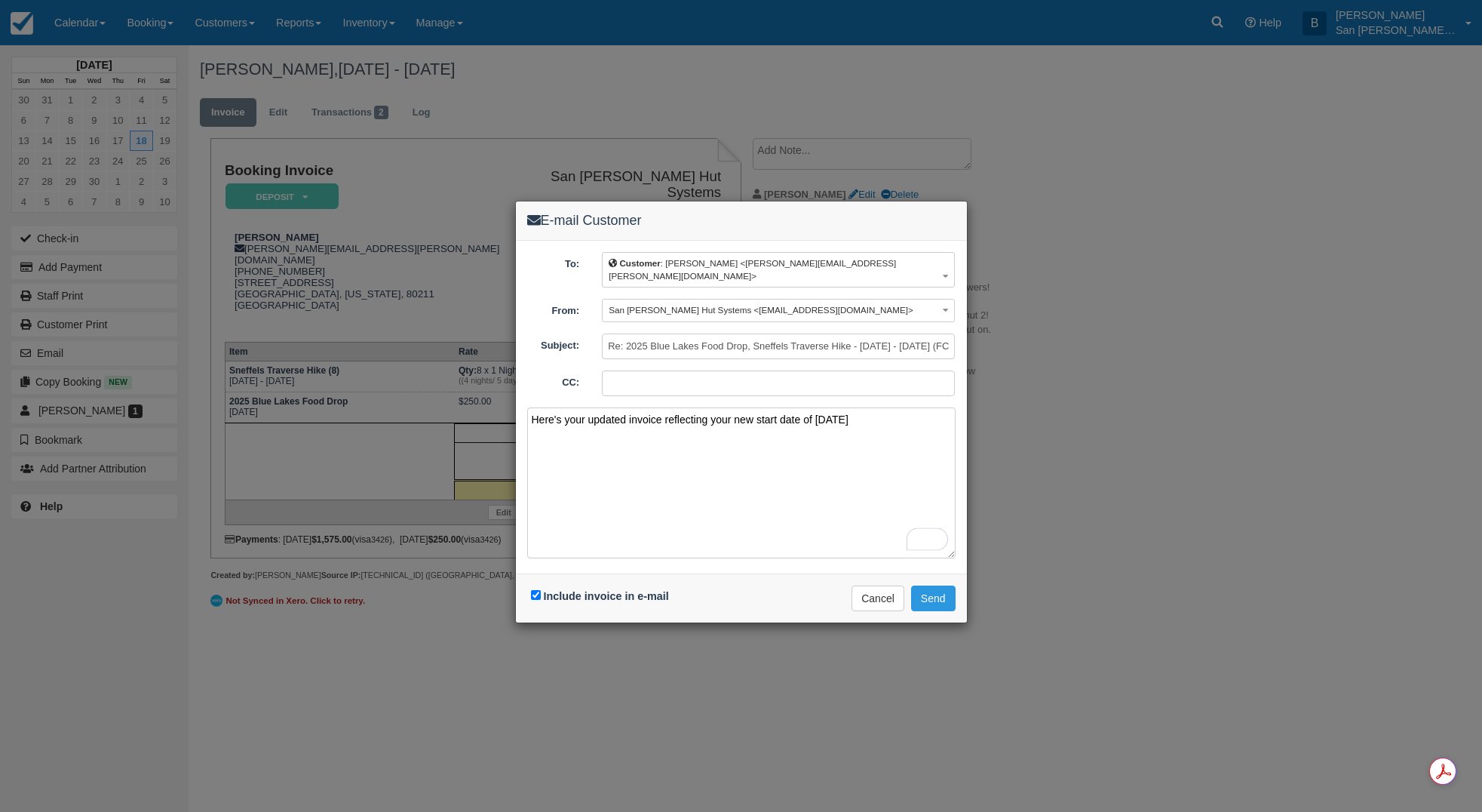
click at [815, 408] on textarea "Here's your updated invoice reflecting your new start date of 9/18/2026" at bounding box center [741, 483] width 429 height 151
click at [909, 411] on textarea "Here's your updated invoice reflecting your new start date of Friday, 9/18/2026" at bounding box center [741, 483] width 429 height 151
type textarea "Here's your updated invoice reflecting your new start date of Friday, 9/18/2026…"
click at [939, 585] on button "Send" at bounding box center [933, 598] width 44 height 26
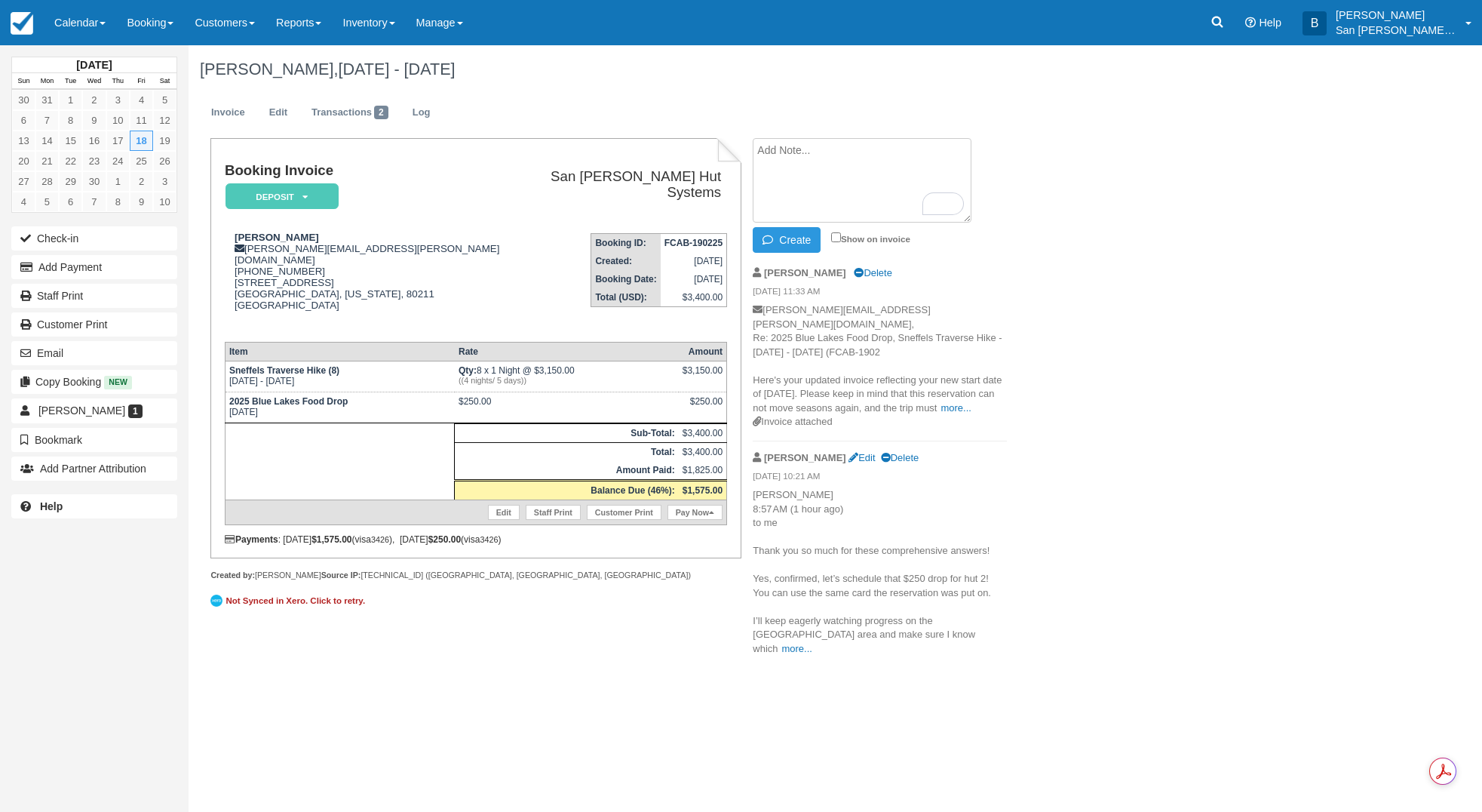
paste textarea "[PERSON_NAME] 10:42 AM (51 minutes ago) to me That’s correct! We are on the sam…"
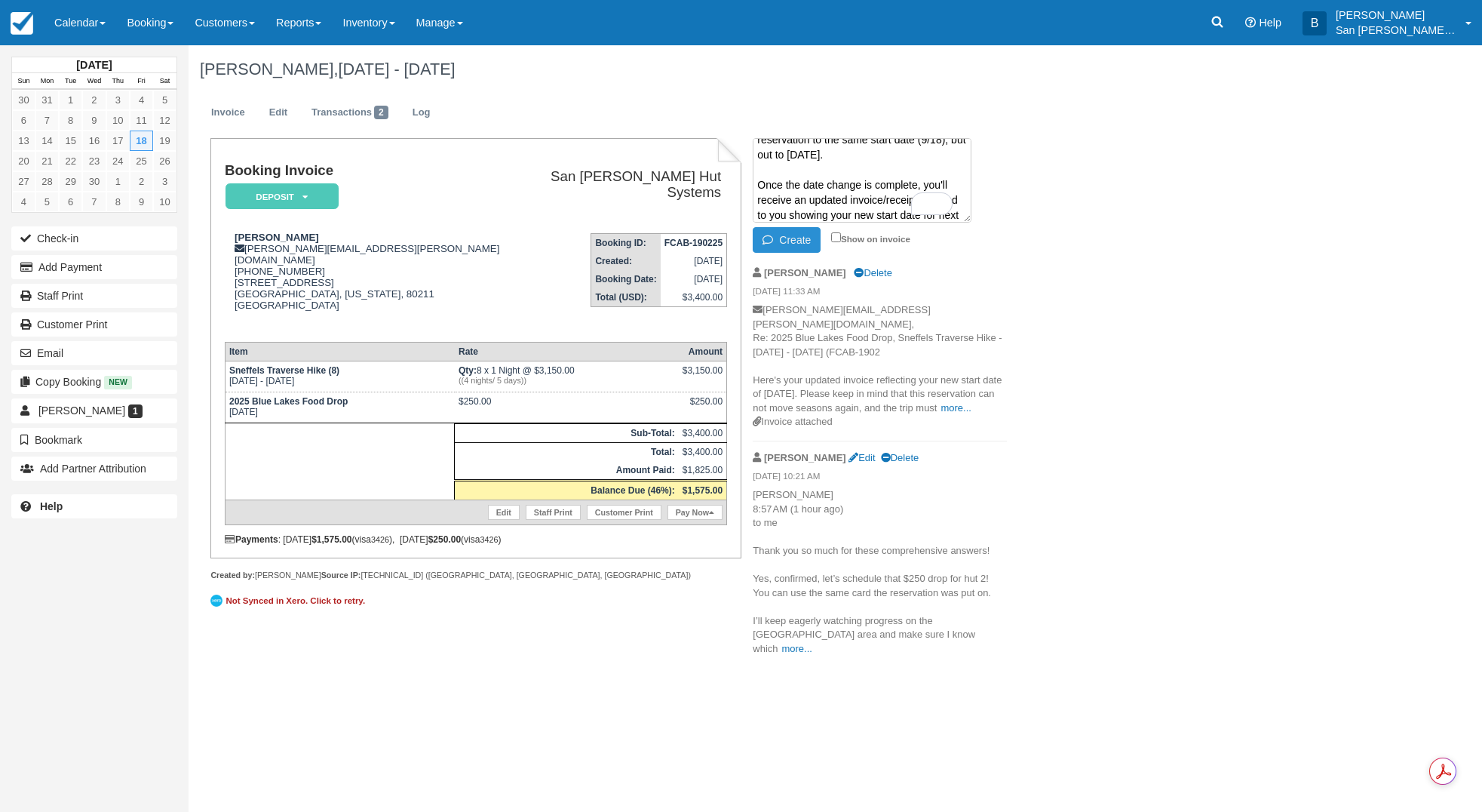
scroll to position [252, 0]
type textarea "[PERSON_NAME] 10:42 AM (51 minutes ago) to me That’s correct! We are on the sam…"
click at [791, 243] on button "Create" at bounding box center [786, 239] width 68 height 26
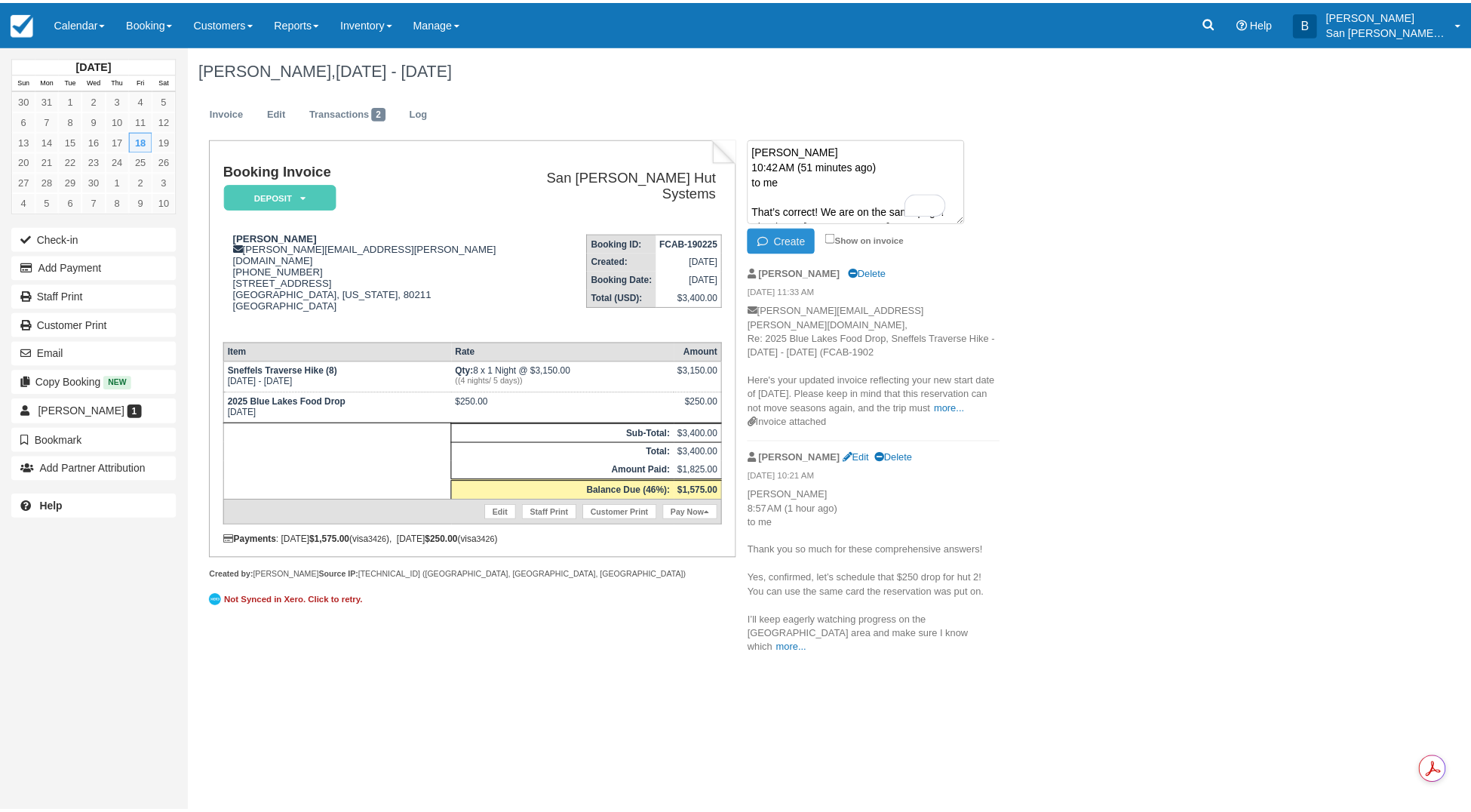
scroll to position [0, 0]
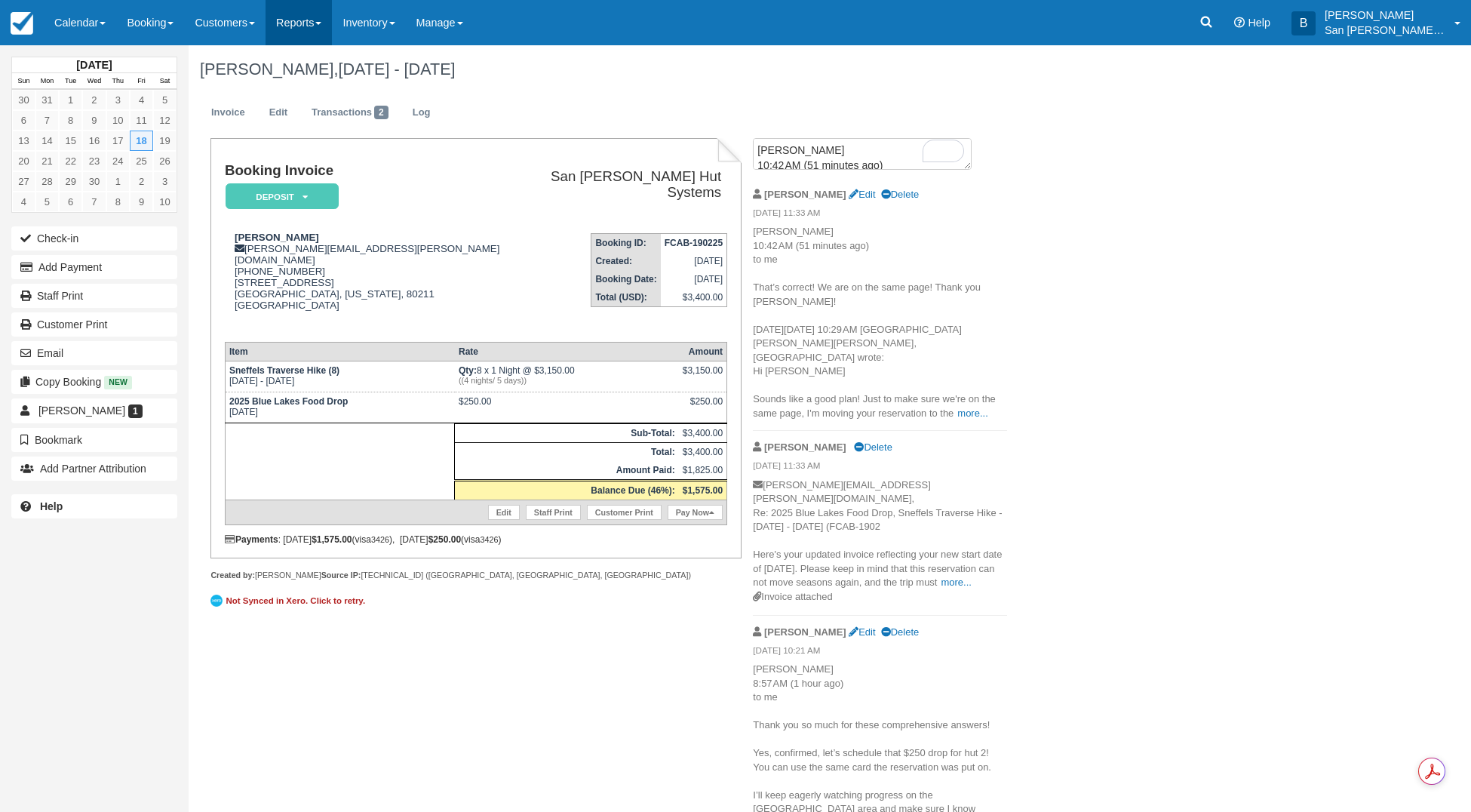
click at [320, 25] on link "Reports" at bounding box center [299, 23] width 67 height 45
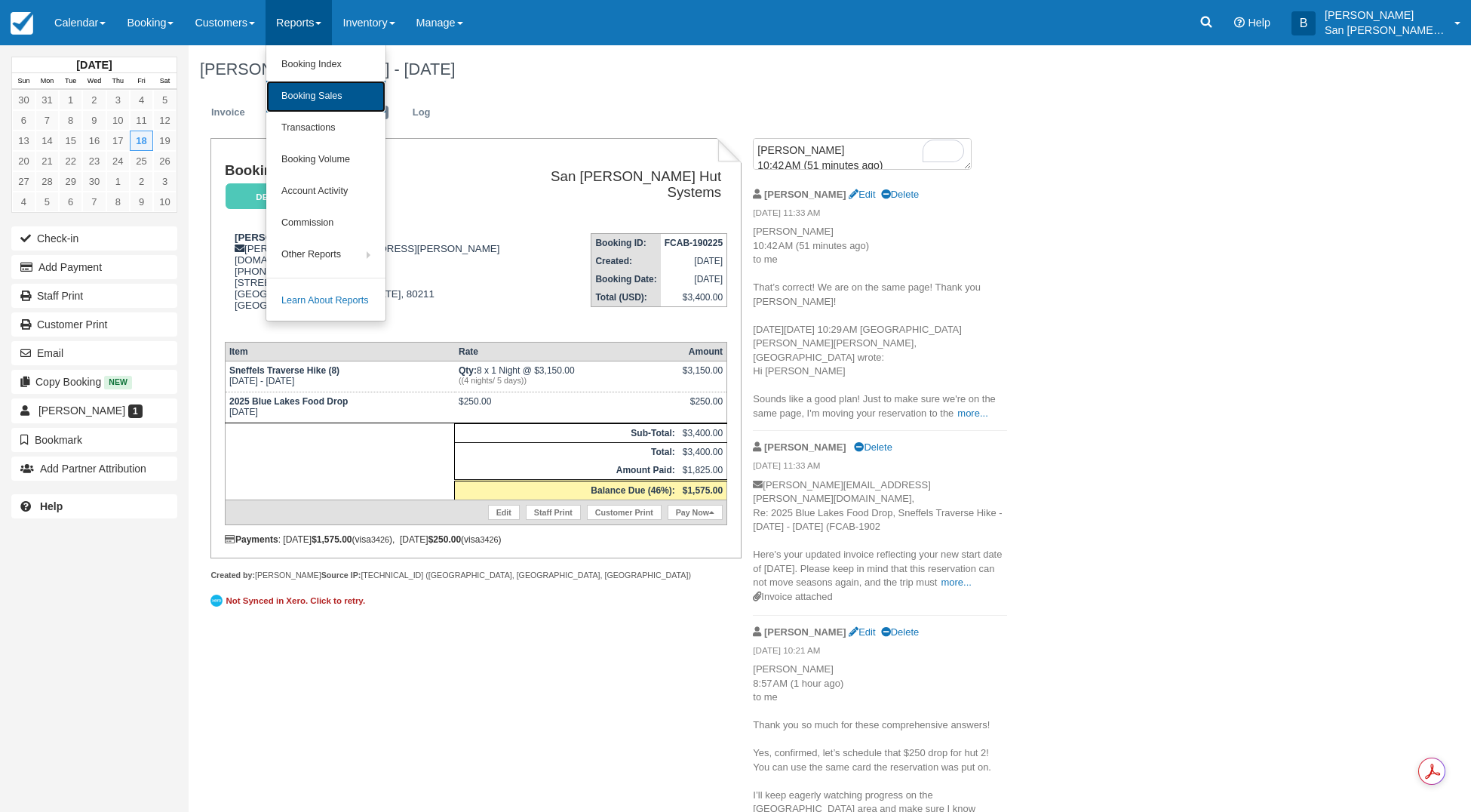
click at [341, 91] on link "Booking Sales" at bounding box center [326, 96] width 120 height 32
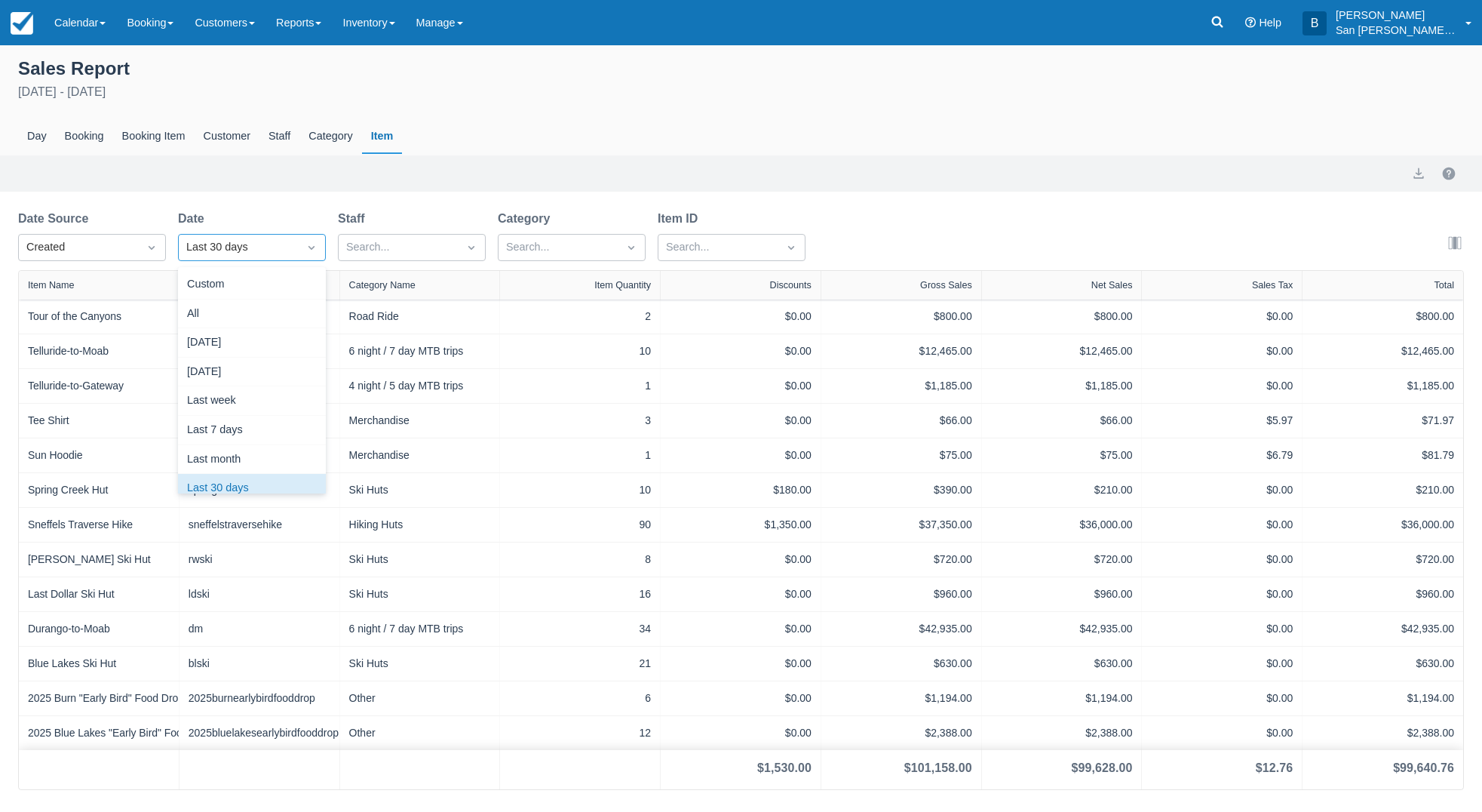
click at [224, 246] on div "Last 30 days" at bounding box center [238, 247] width 104 height 16
click at [204, 279] on div "Custom" at bounding box center [252, 285] width 148 height 29
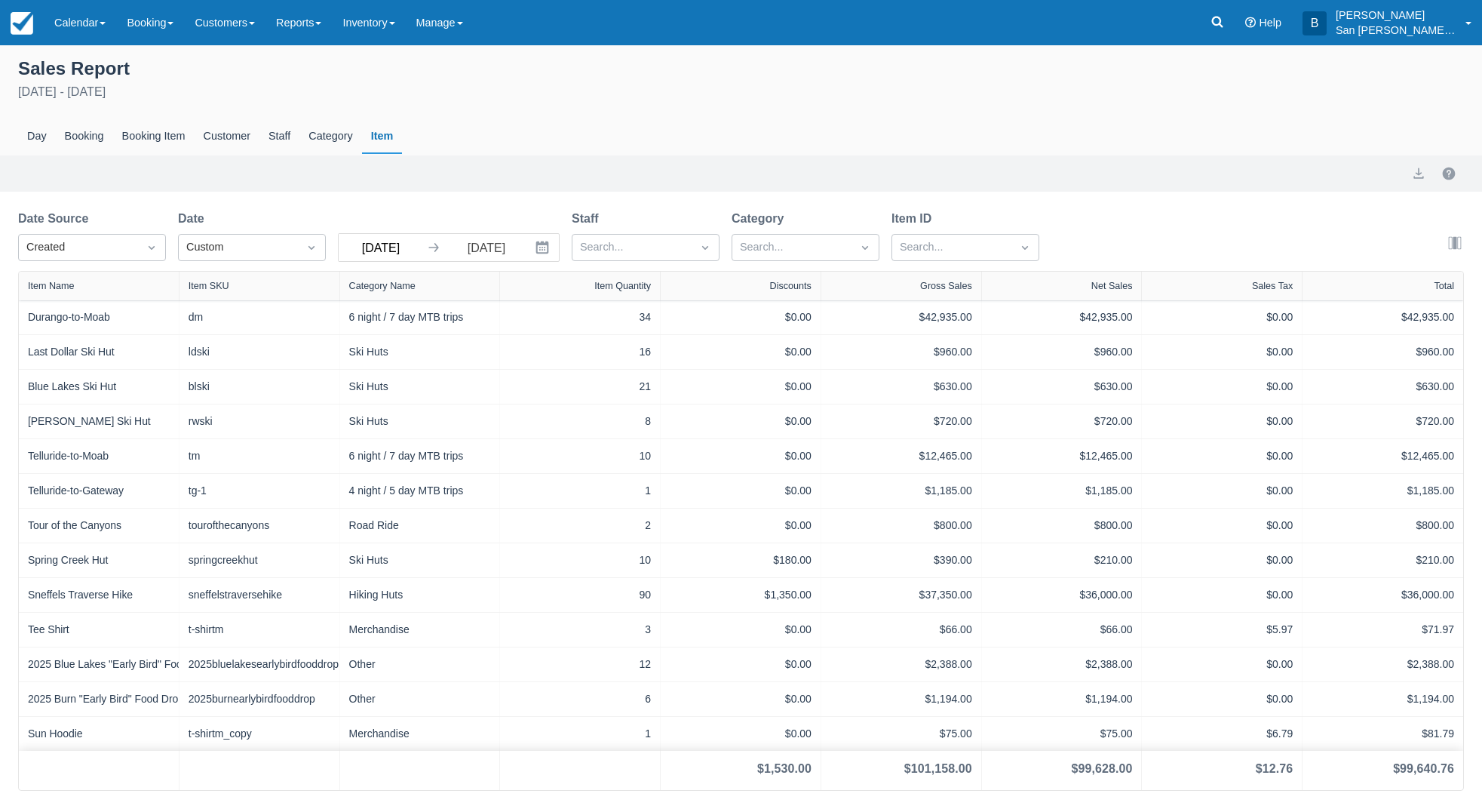
click at [370, 251] on input "07/13/25" at bounding box center [380, 247] width 85 height 27
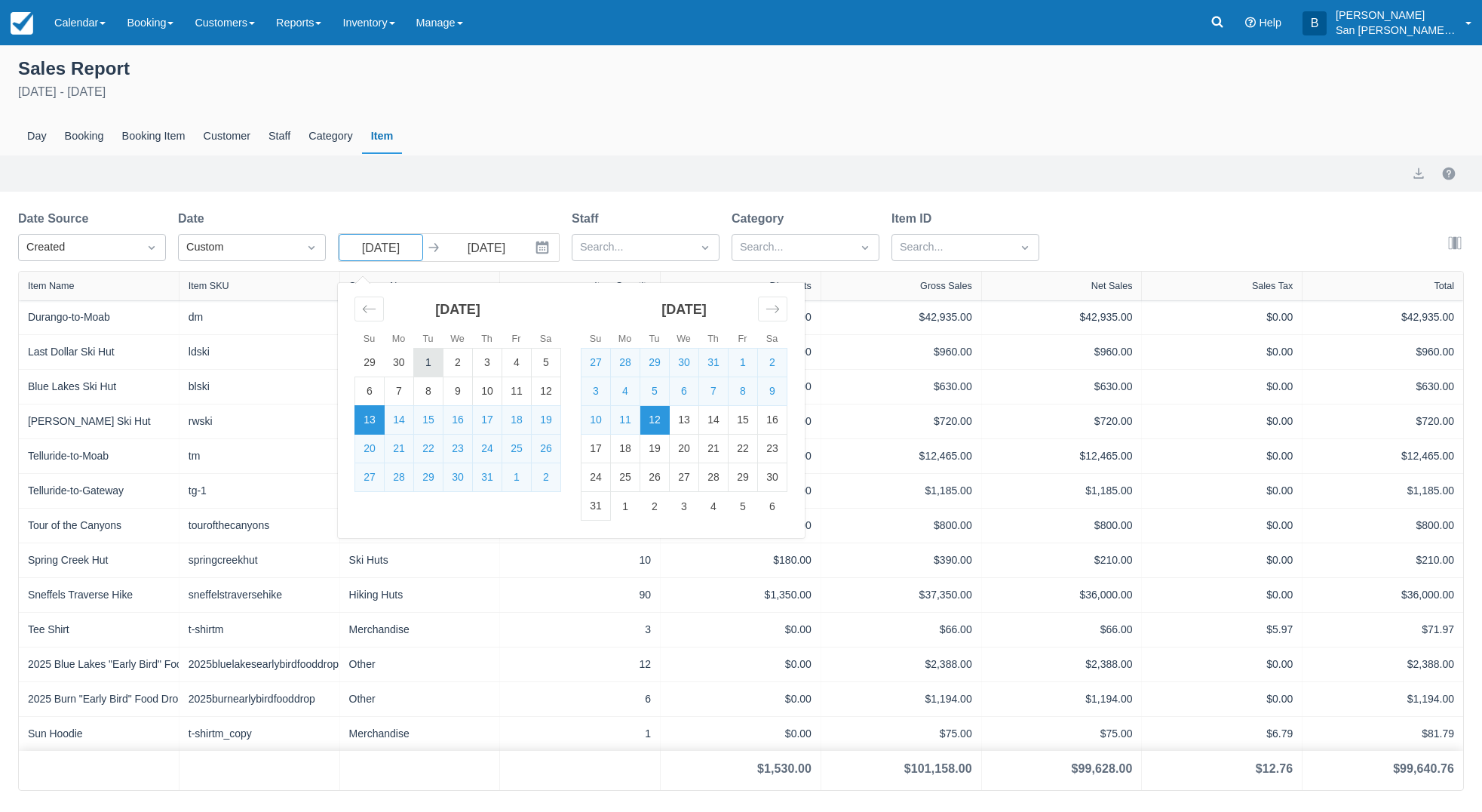
click at [427, 355] on td "1" at bounding box center [429, 363] width 30 height 29
type input "07/01/25"
click at [483, 479] on td "31" at bounding box center [488, 477] width 30 height 29
type input "07/31/25"
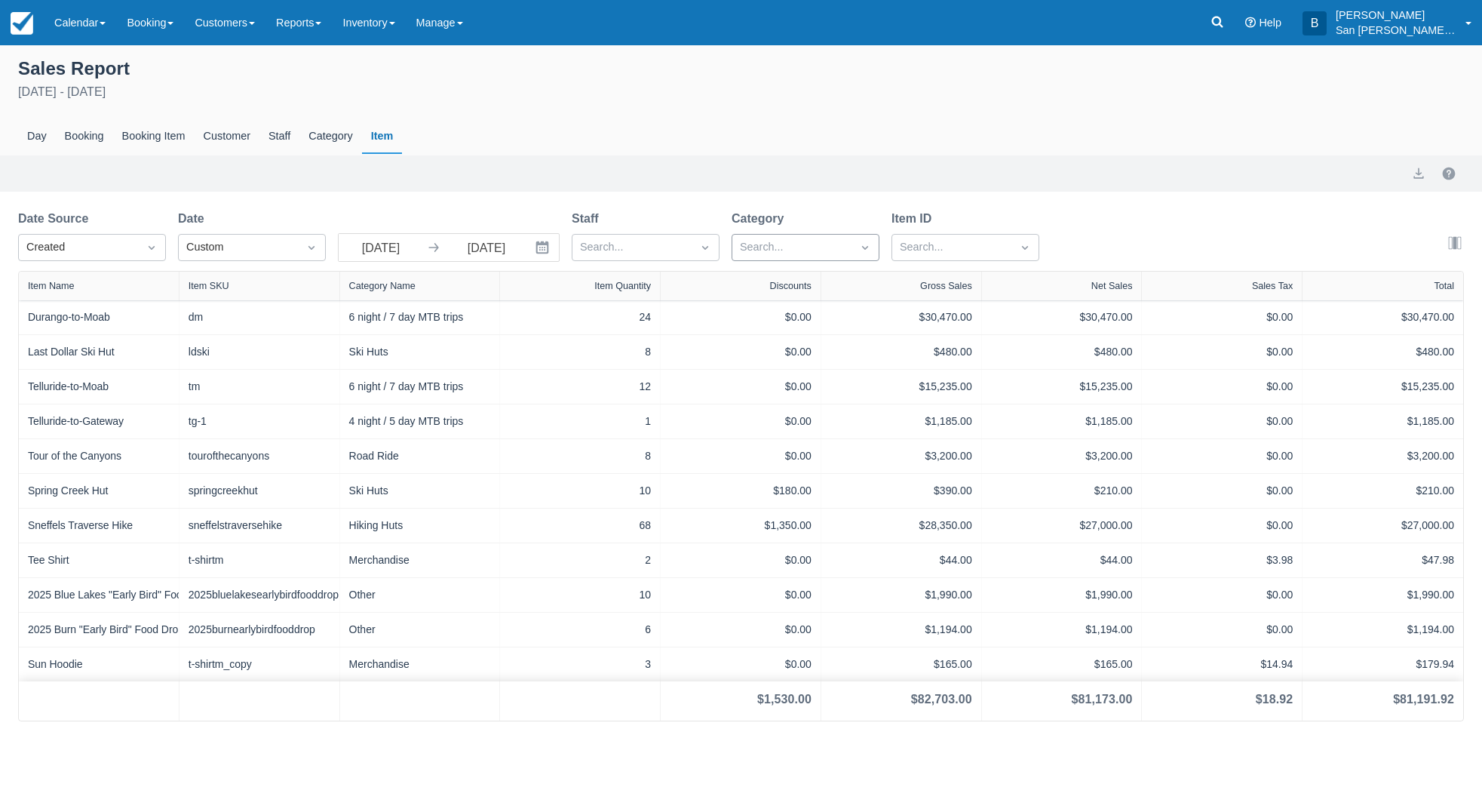
click at [762, 252] on div at bounding box center [792, 247] width 104 height 19
click at [744, 398] on div at bounding box center [805, 396] width 130 height 20
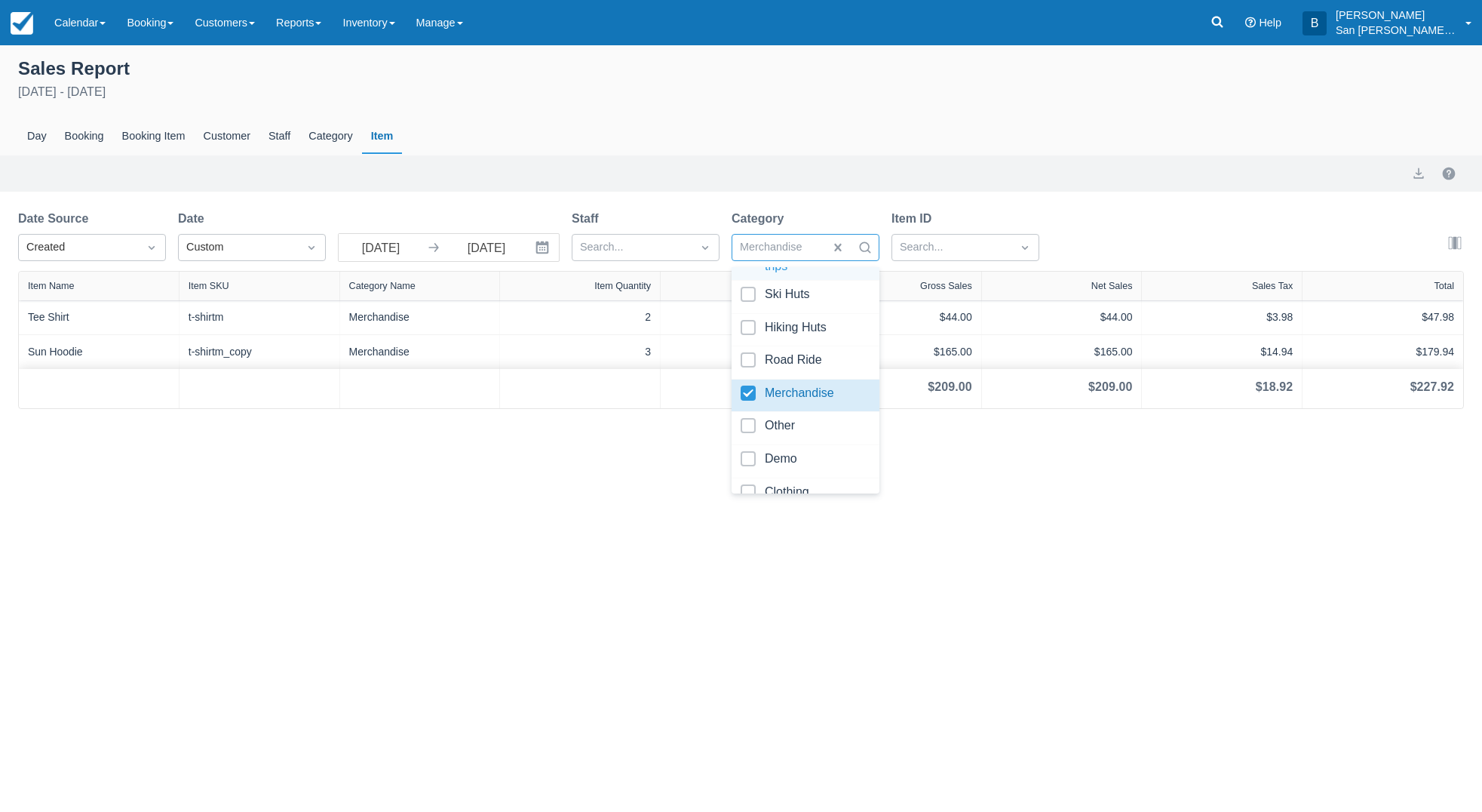
click at [630, 165] on div "Export" at bounding box center [741, 173] width 1446 height 18
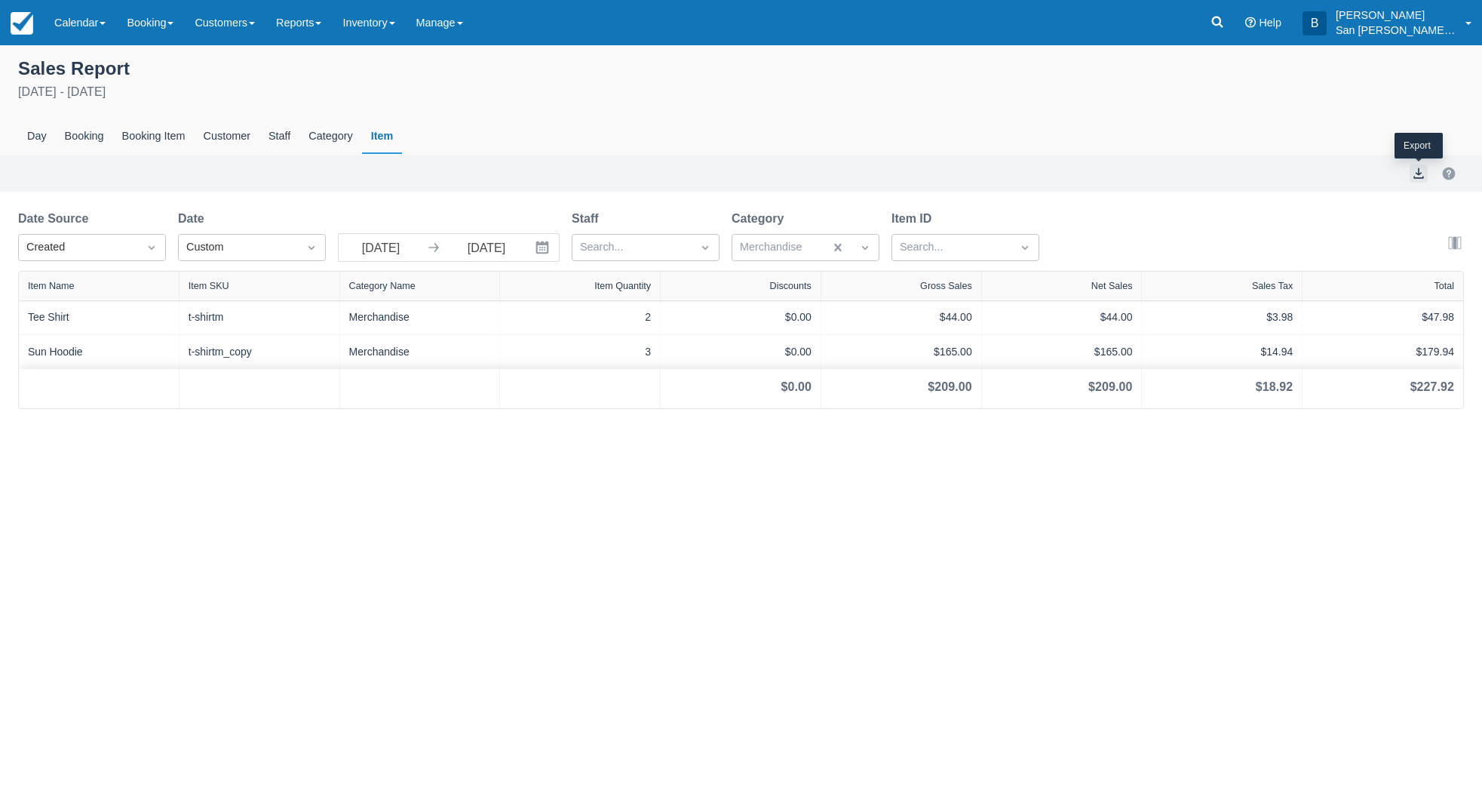
click at [1420, 178] on button "export" at bounding box center [1418, 173] width 18 height 18
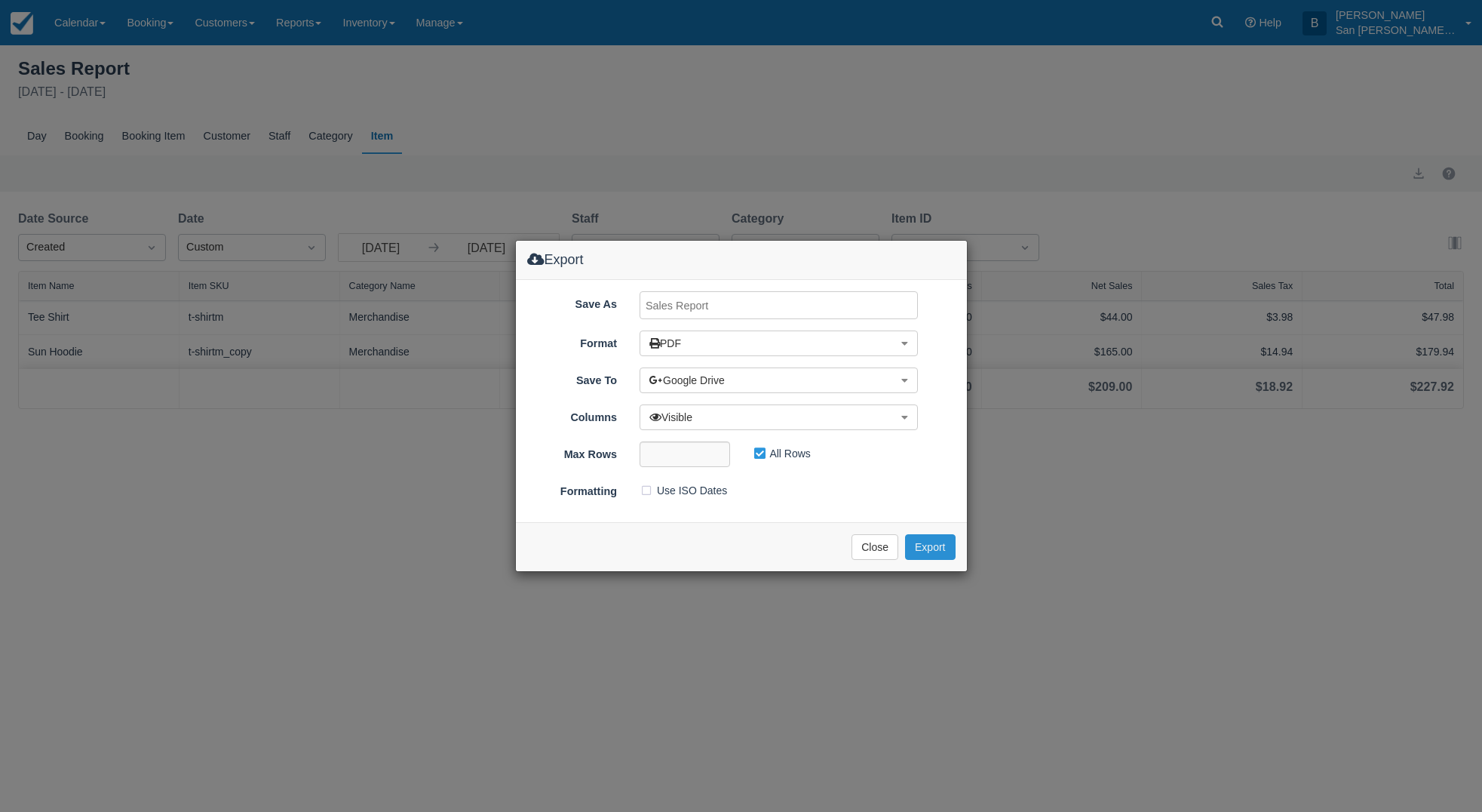
click at [934, 553] on button "Export" at bounding box center [930, 547] width 50 height 26
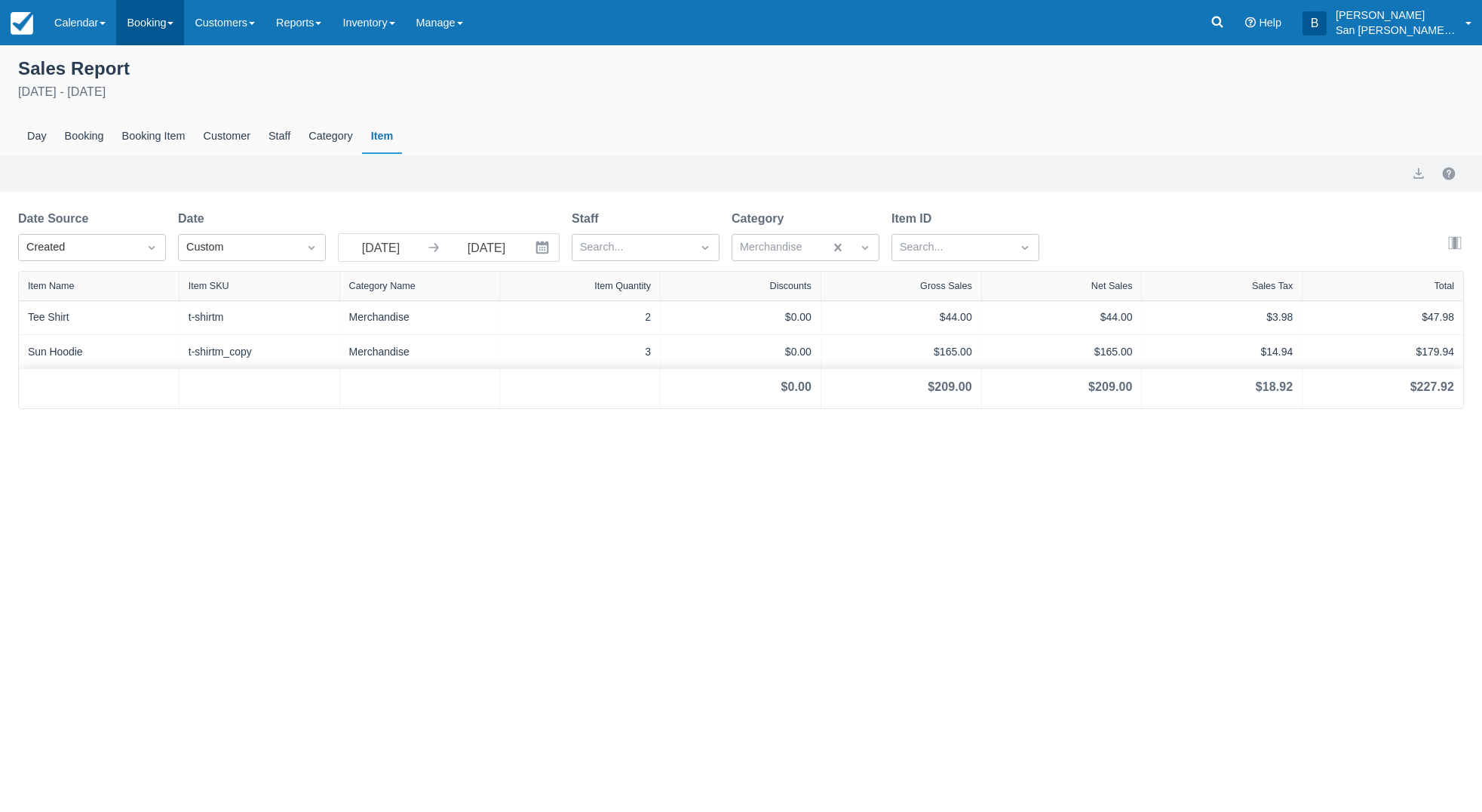
click at [161, 29] on link "Booking" at bounding box center [150, 23] width 68 height 45
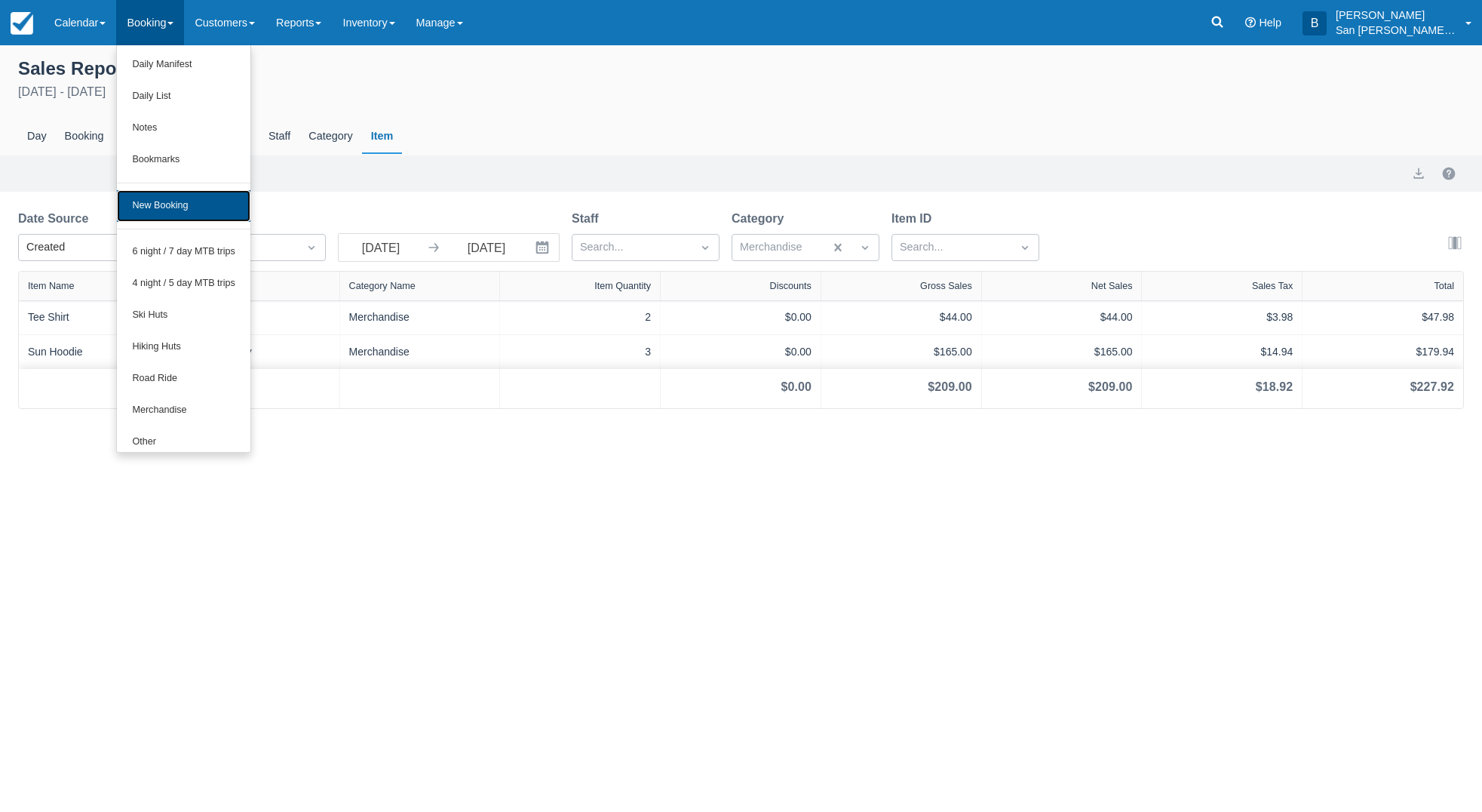
click at [156, 196] on link "New Booking" at bounding box center [184, 206] width 134 height 32
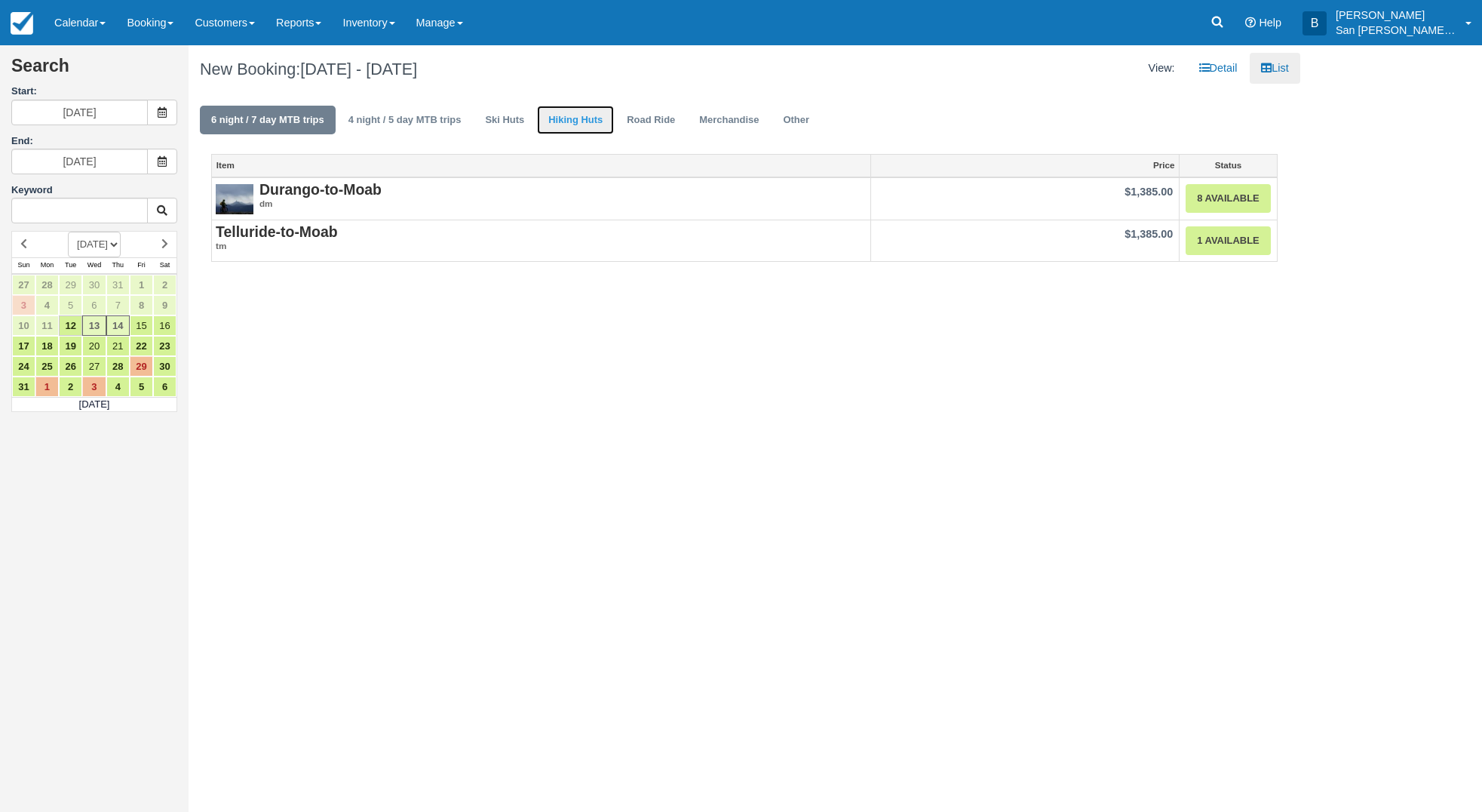
click at [559, 118] on link "Hiking Huts" at bounding box center [575, 120] width 77 height 29
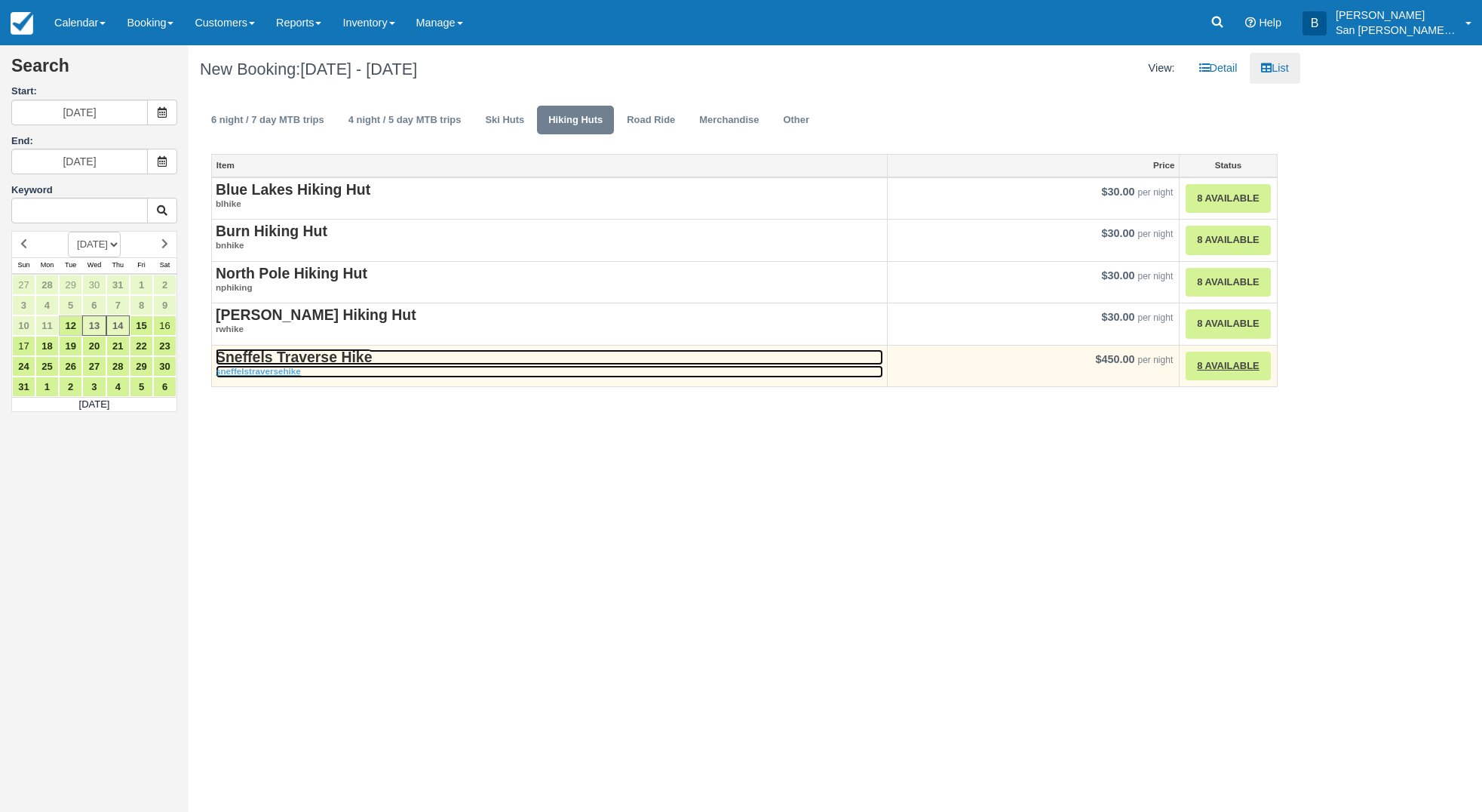
click at [295, 356] on strong "Sneffels Traverse Hike" at bounding box center [293, 356] width 156 height 16
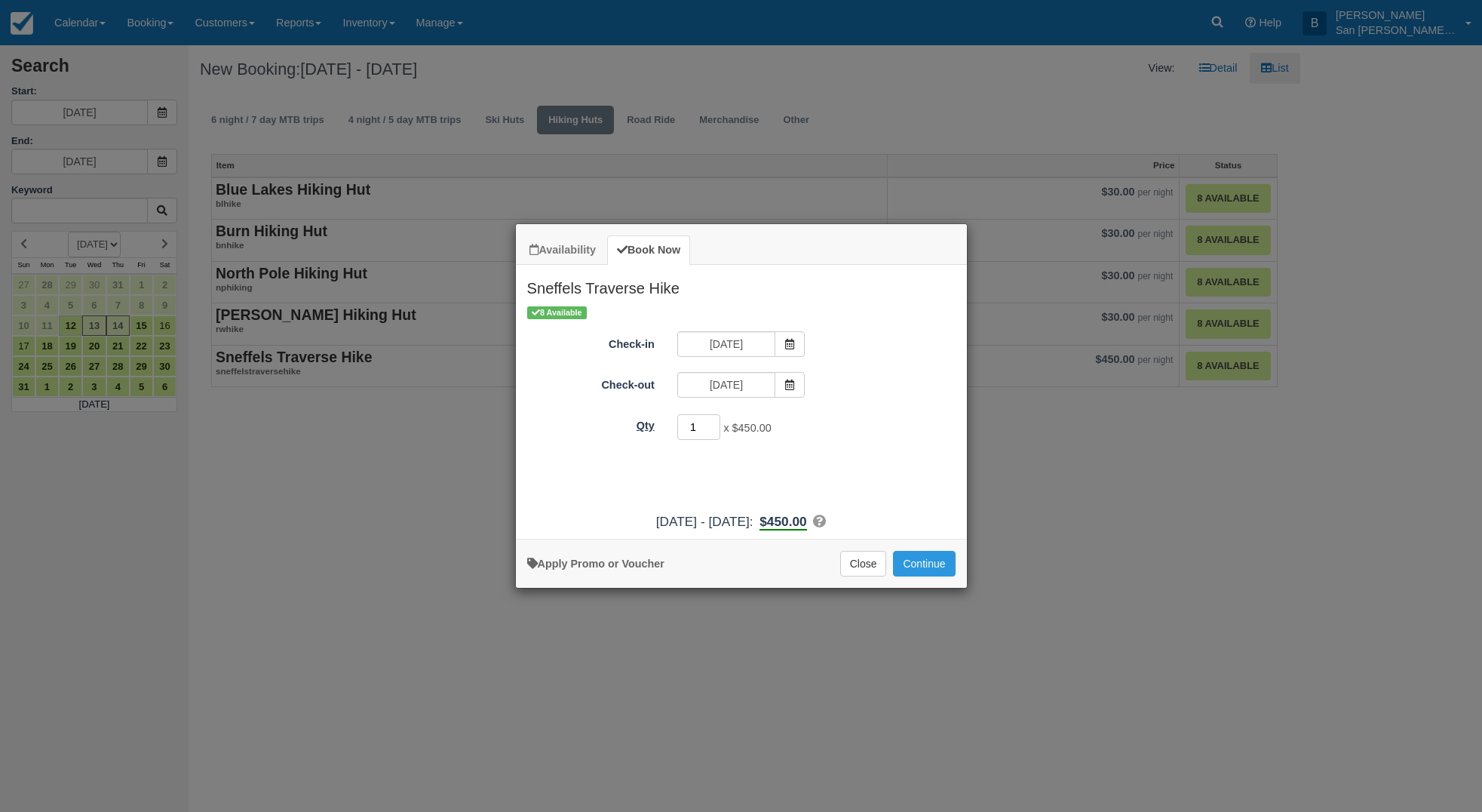
drag, startPoint x: 703, startPoint y: 428, endPoint x: 661, endPoint y: 429, distance: 42.0
click at [661, 429] on div "Qty 1 x $450.00 Required." at bounding box center [741, 428] width 451 height 29
type input "2"
click at [942, 570] on button "Continue" at bounding box center [924, 563] width 62 height 26
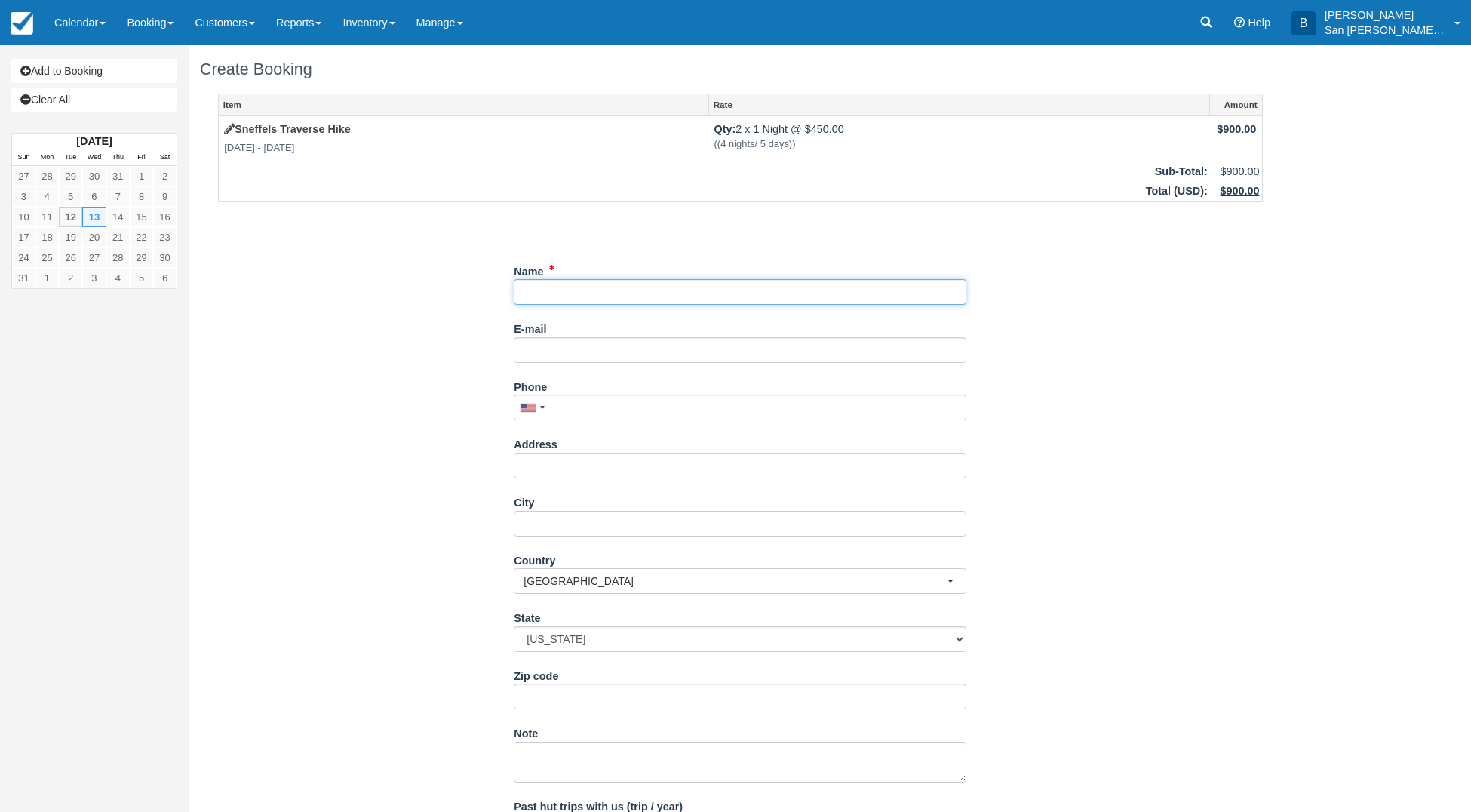
click at [544, 293] on input "Name" at bounding box center [740, 292] width 453 height 26
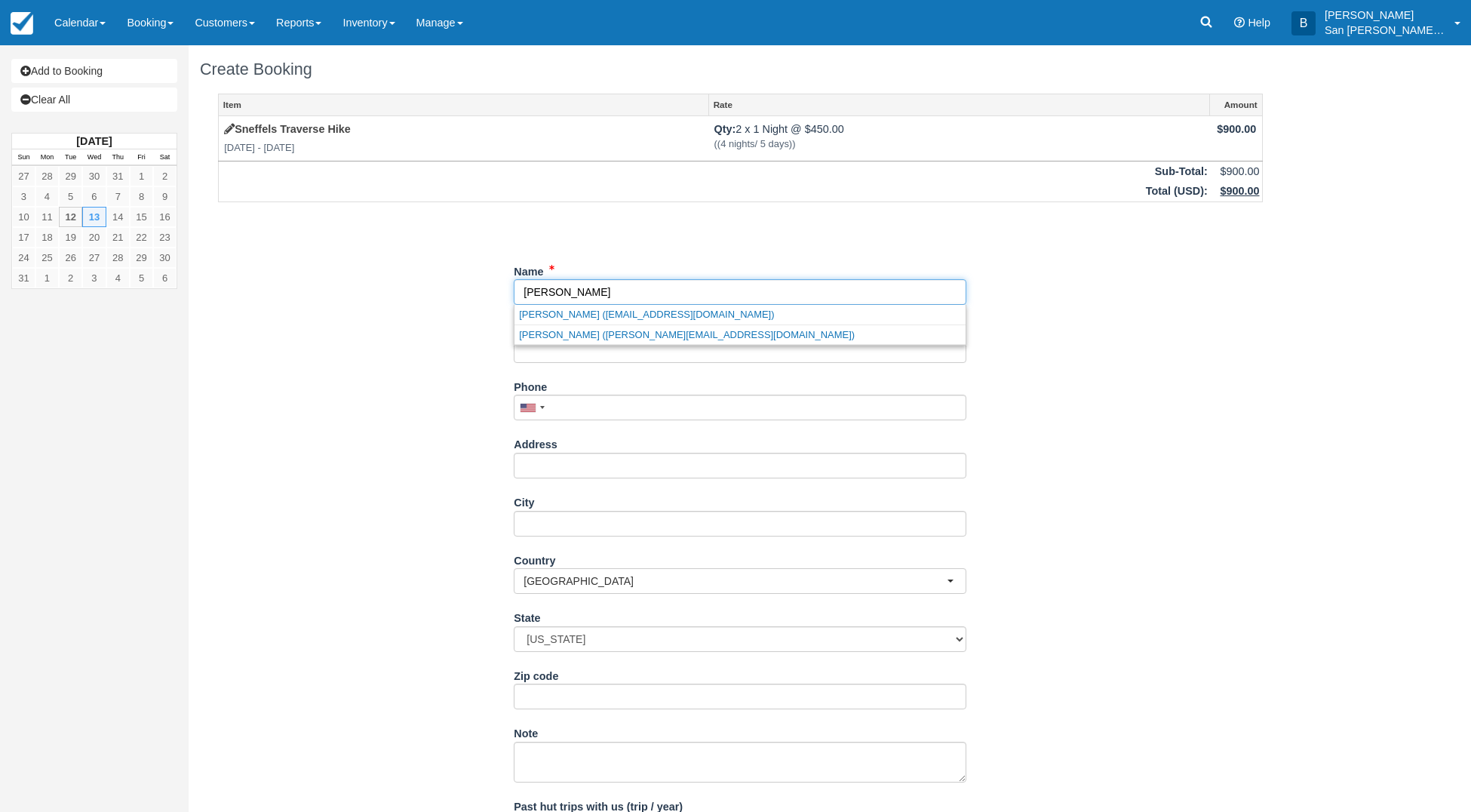
type input "[PERSON_NAME]"
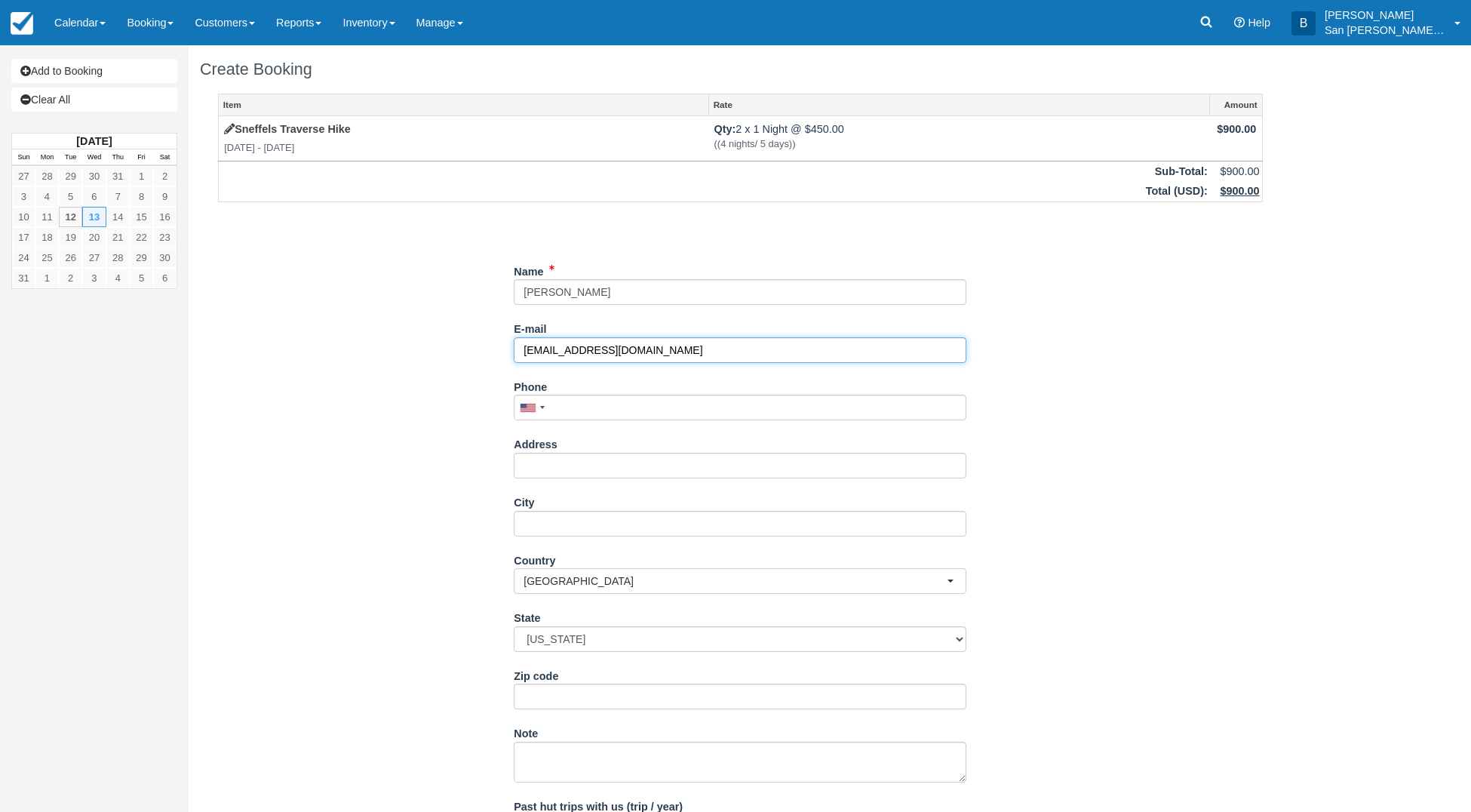
type input "[EMAIL_ADDRESS][DOMAIN_NAME]"
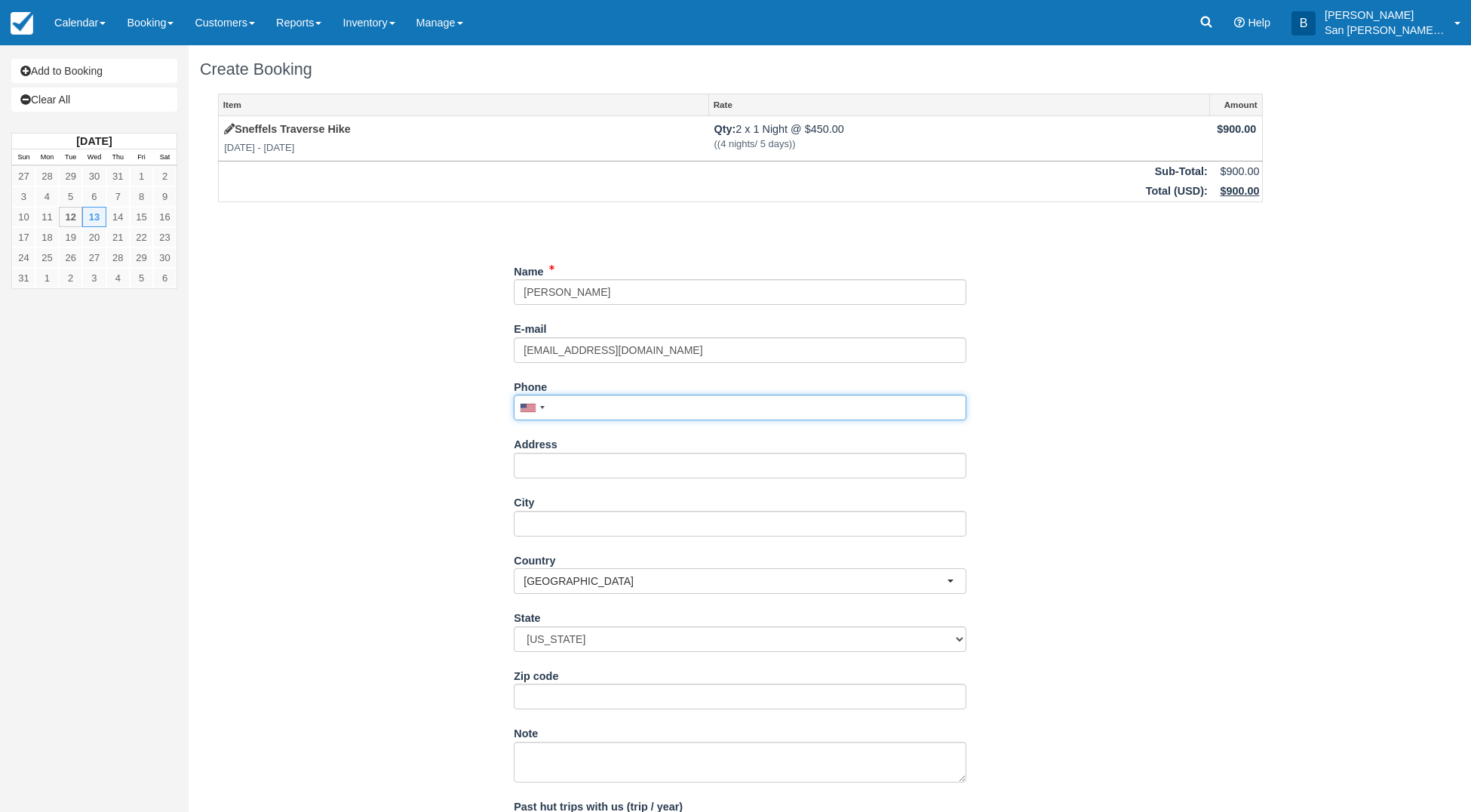
click at [560, 408] on input "Phone" at bounding box center [740, 407] width 453 height 26
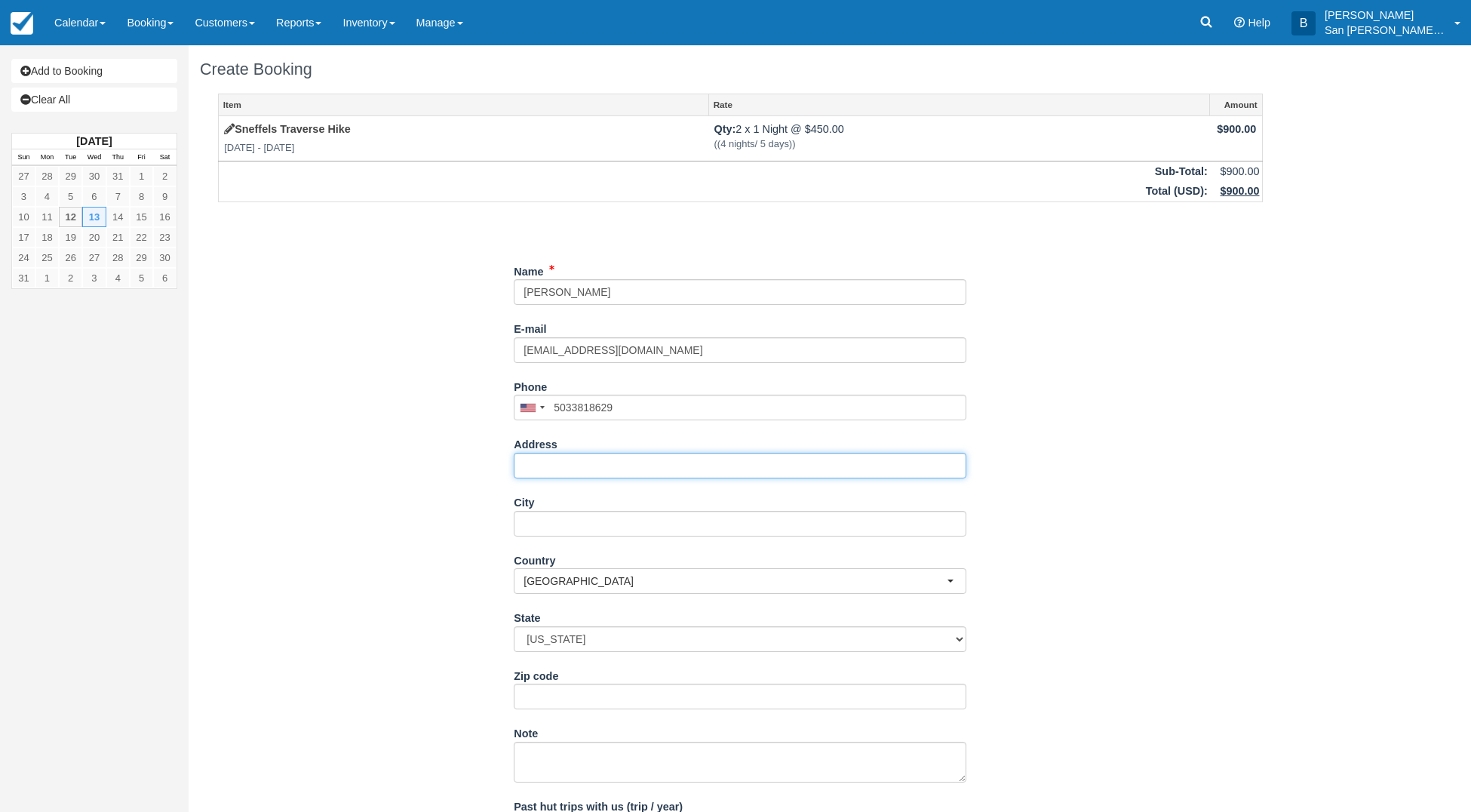
type input "(503) 381-8629"
click at [523, 462] on input "Address" at bounding box center [740, 465] width 453 height 26
type input "1715 Kauffman Ave"
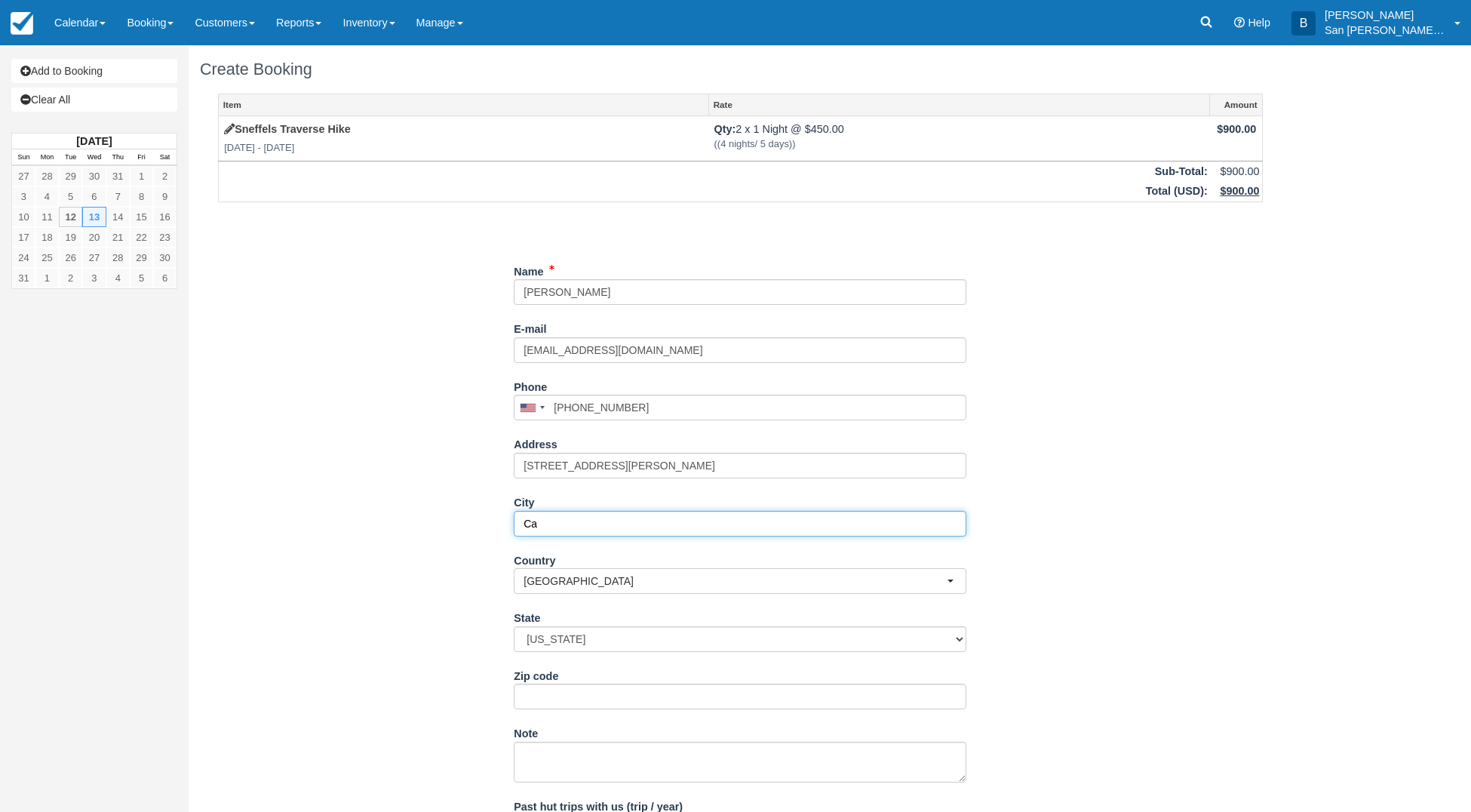
type input "C"
type input "Vancouver"
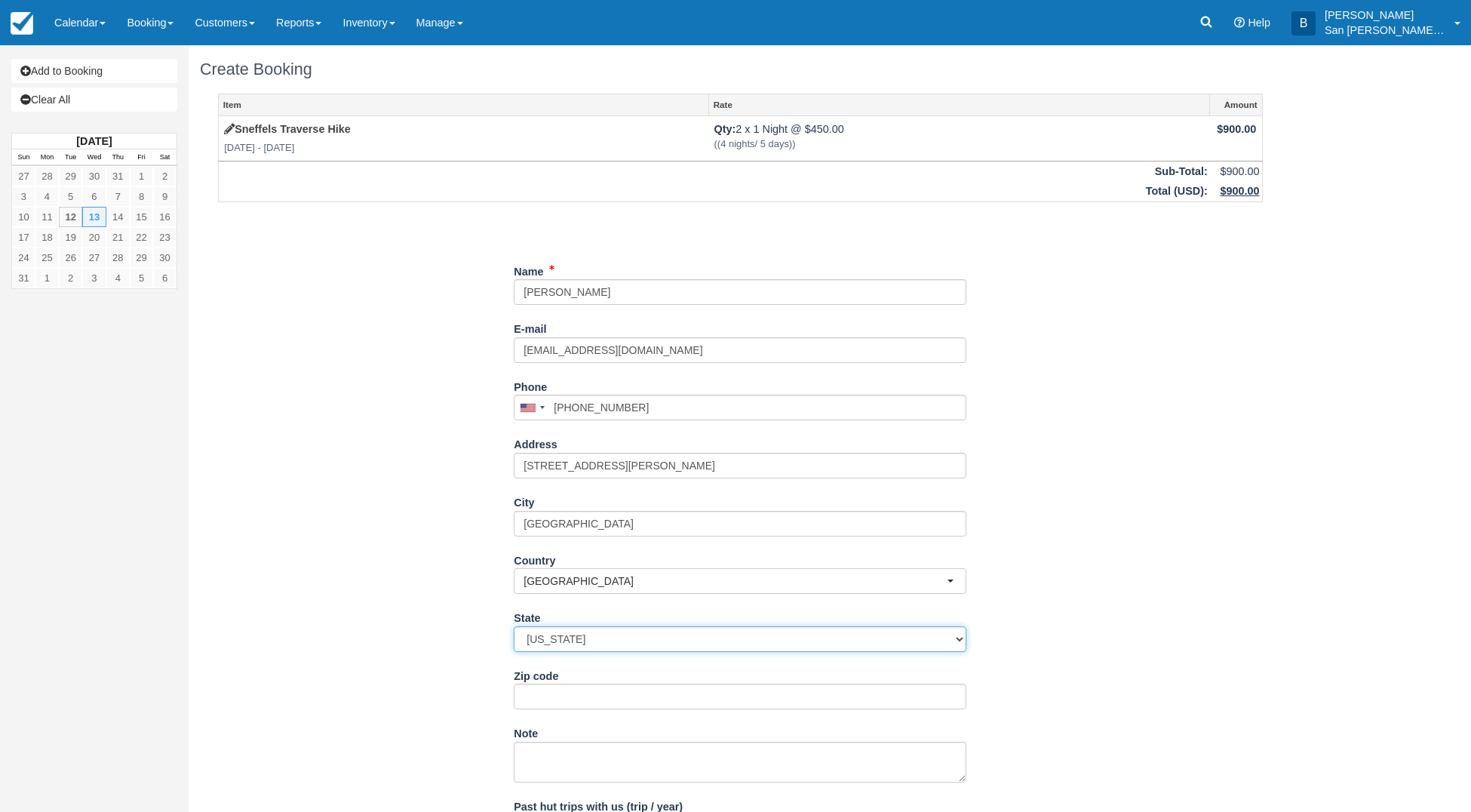
select select "WA"
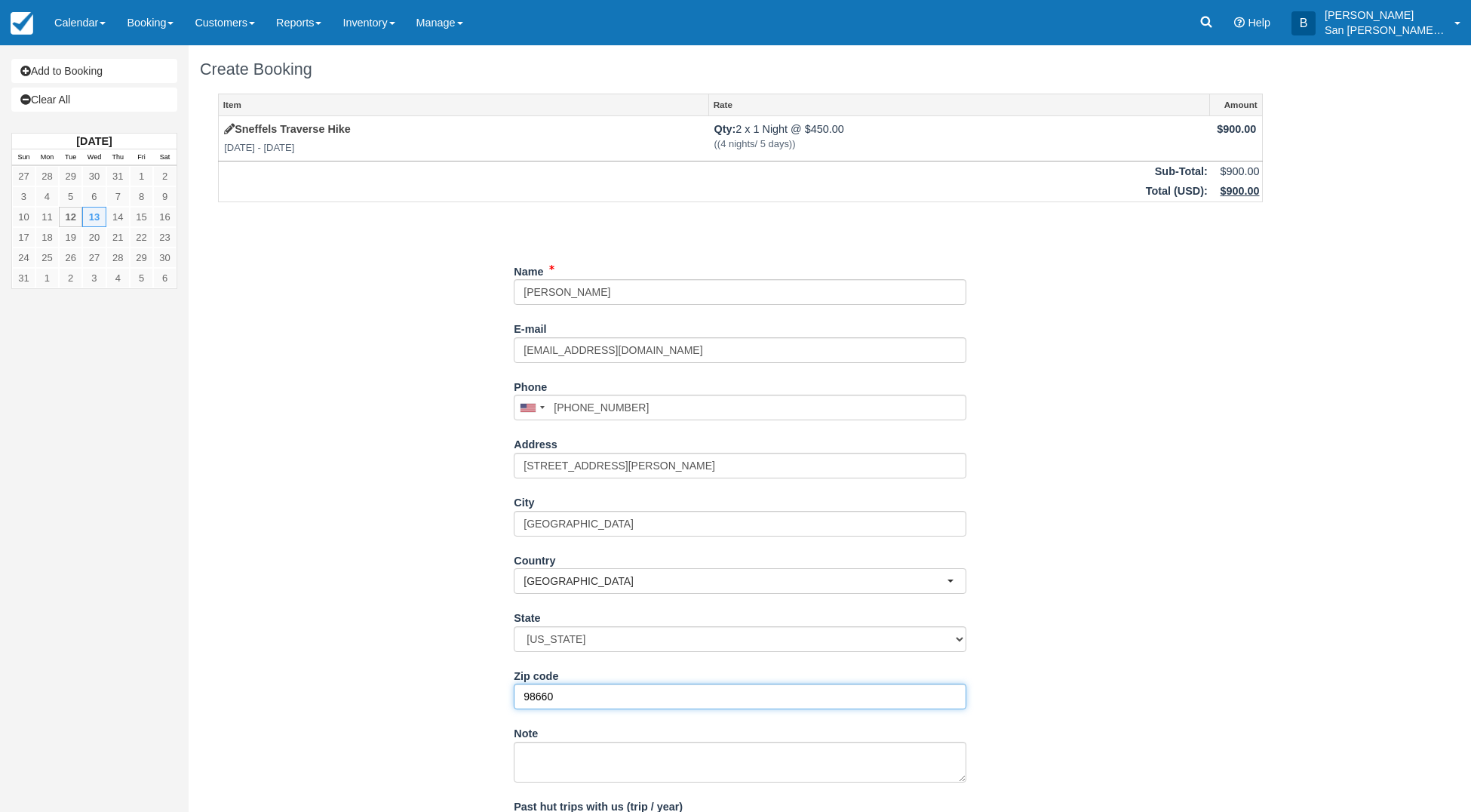
type input "98660"
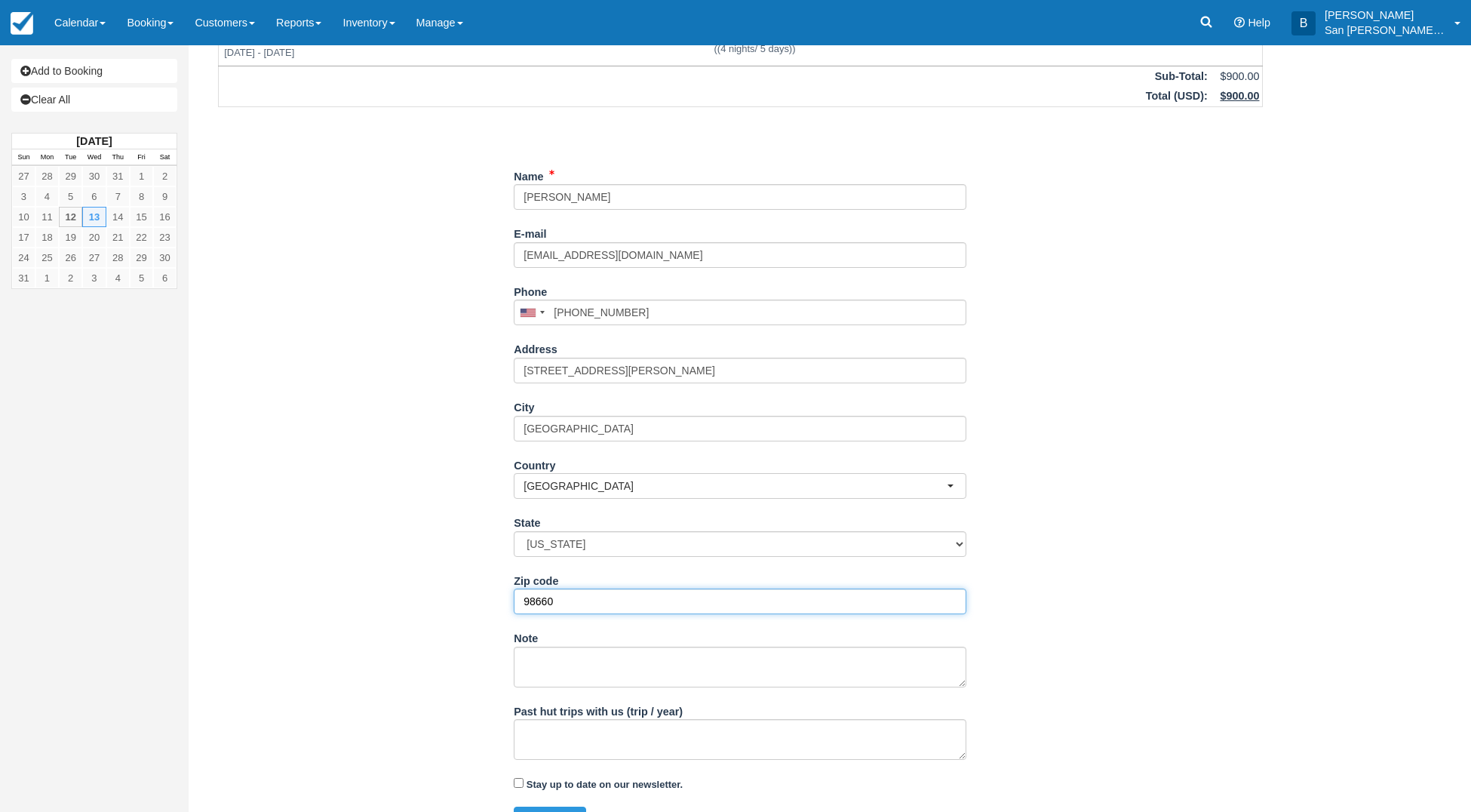
scroll to position [127, 0]
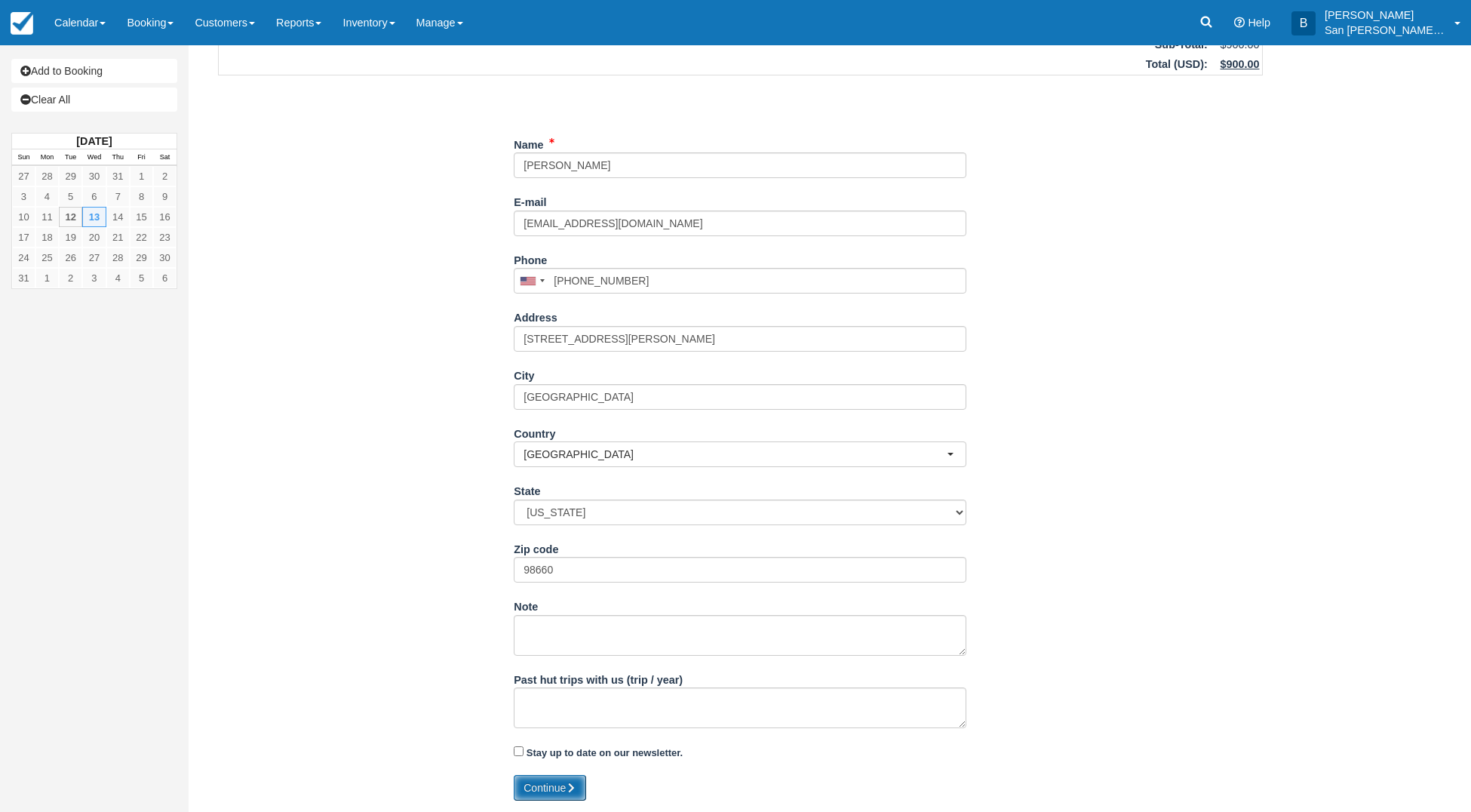
click at [556, 783] on button "Continue" at bounding box center [550, 787] width 72 height 26
type input "+15033818629"
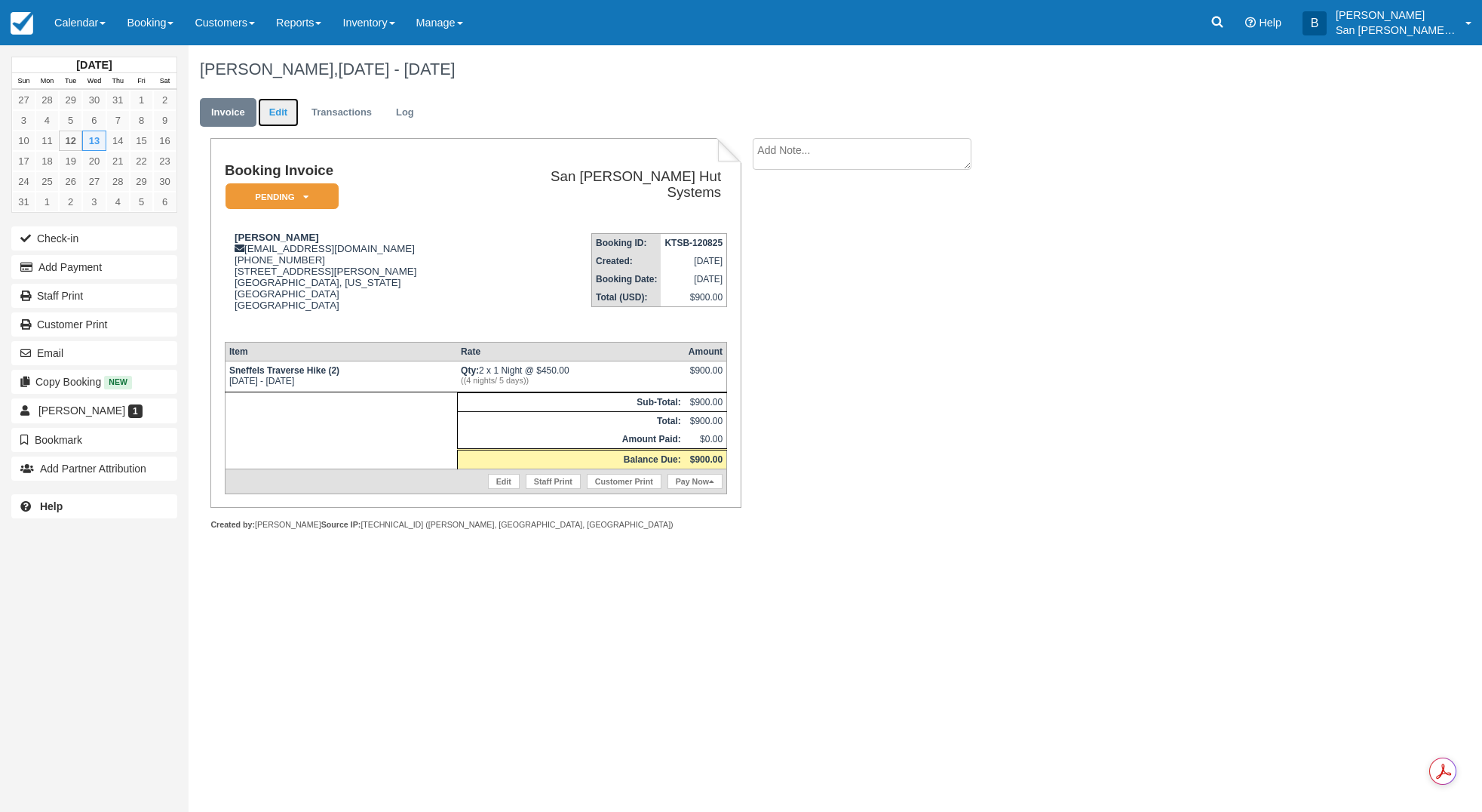
click at [276, 106] on link "Edit" at bounding box center [278, 113] width 40 height 29
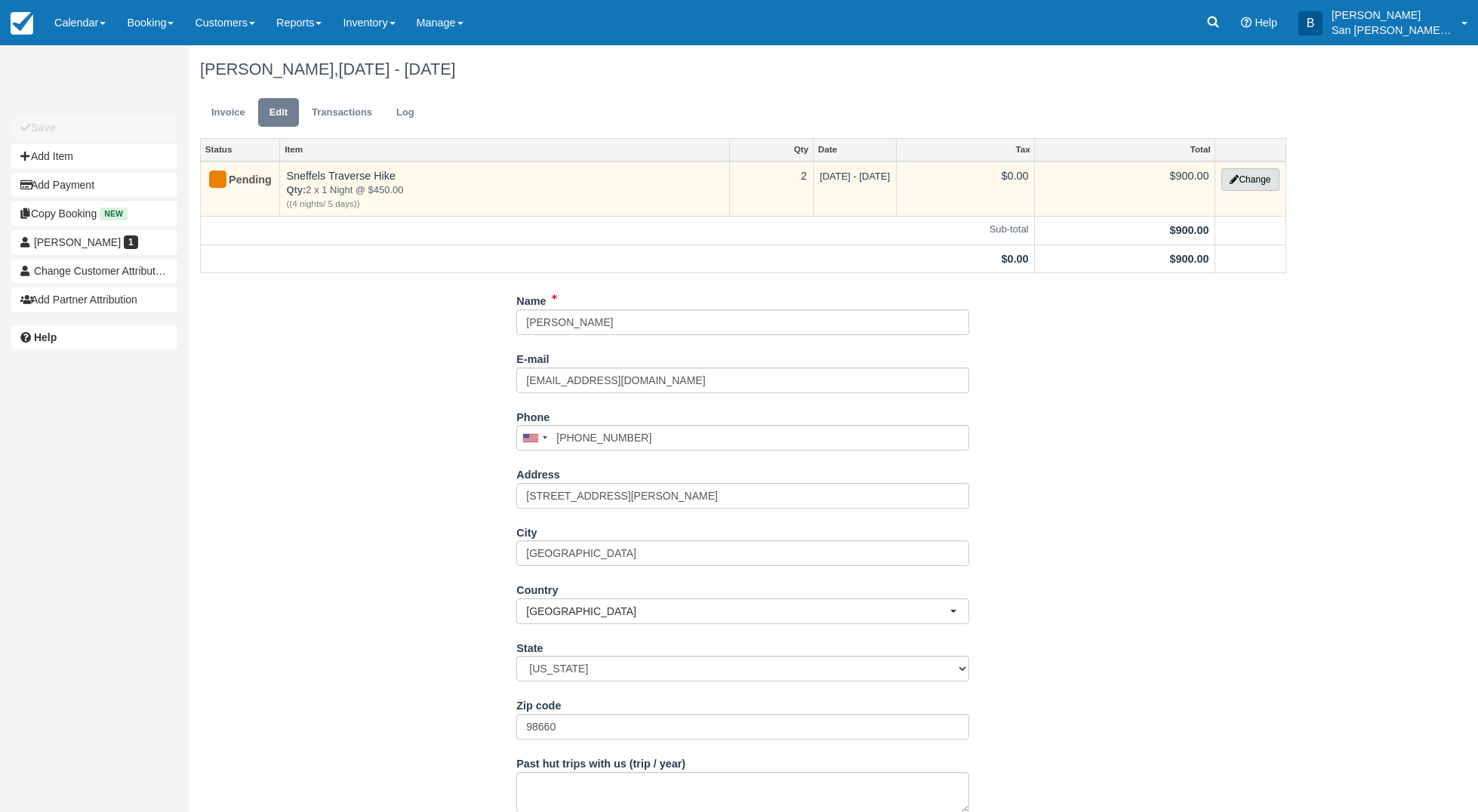
click at [1239, 176] on button "Change" at bounding box center [1250, 179] width 57 height 23
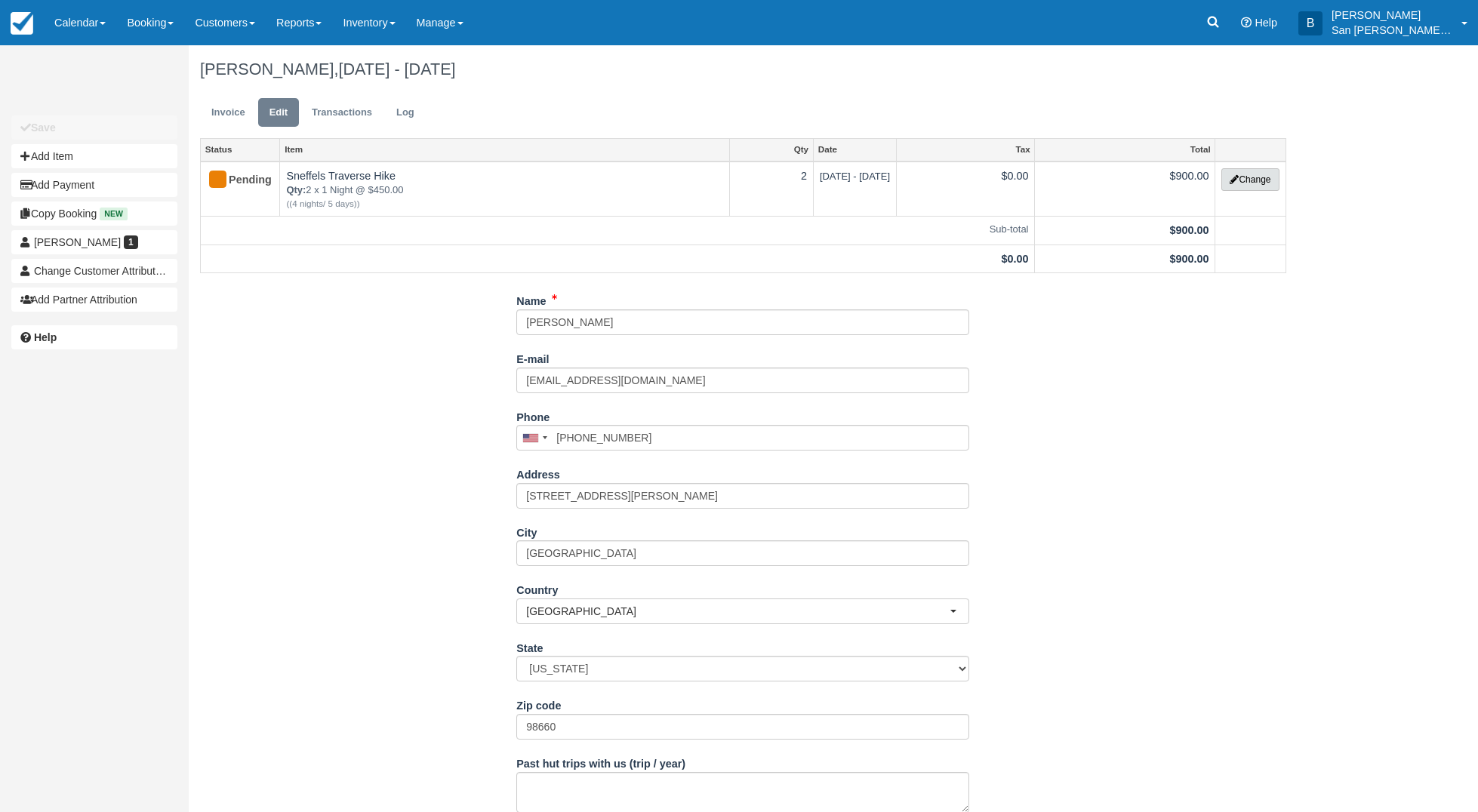
select select "12"
type input "900.00"
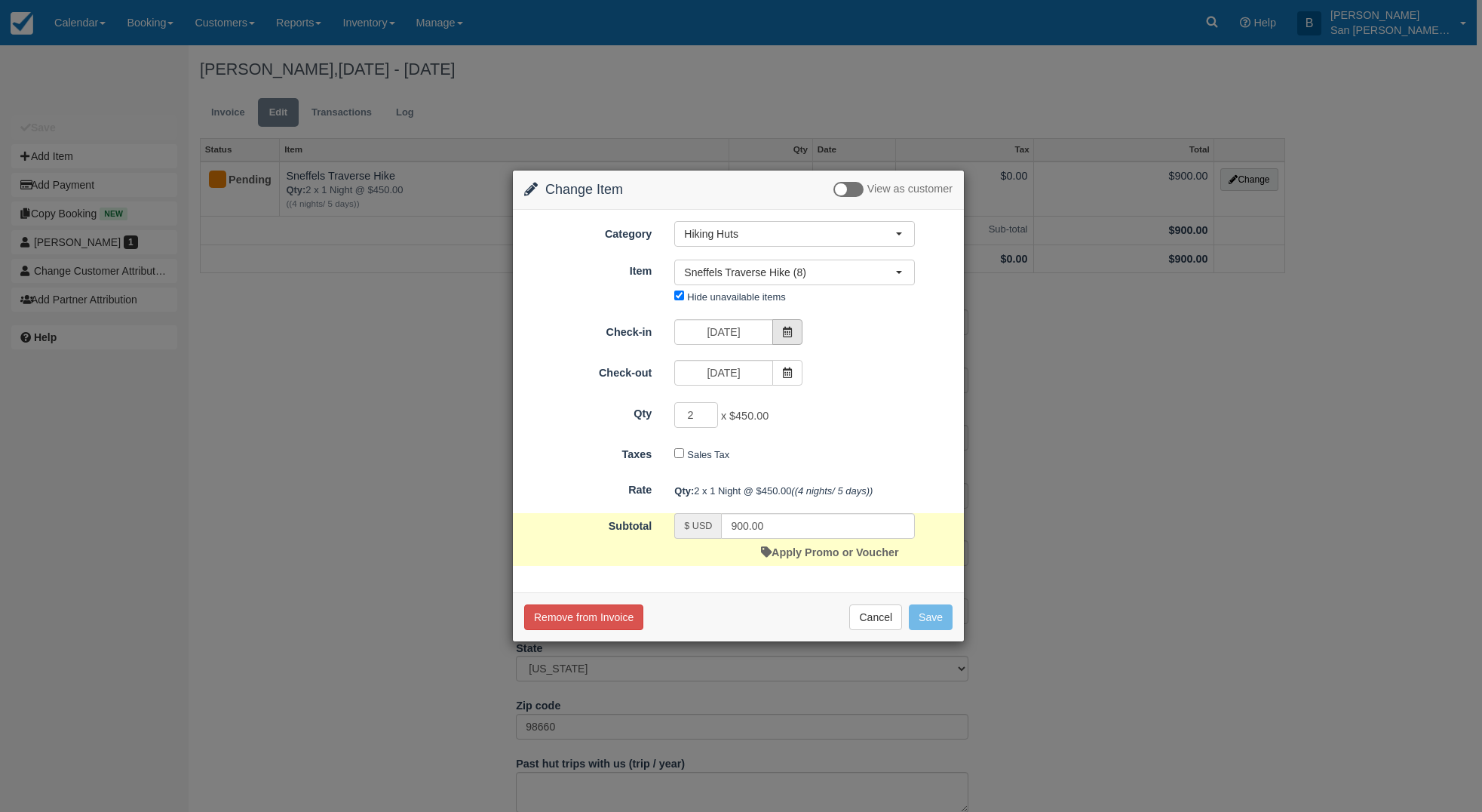
click at [796, 331] on span at bounding box center [787, 331] width 30 height 26
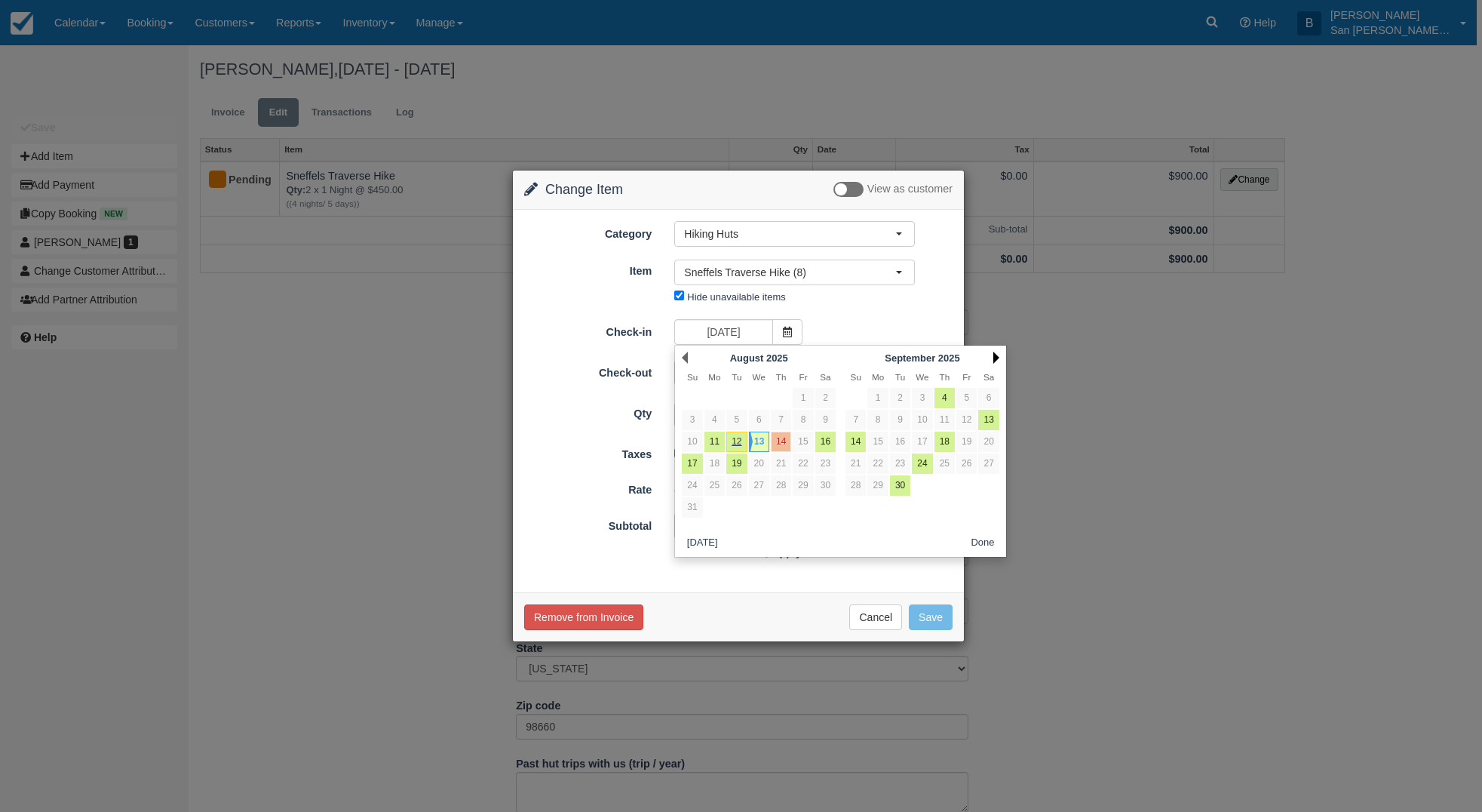
click at [998, 356] on link "Next" at bounding box center [997, 358] width 6 height 12
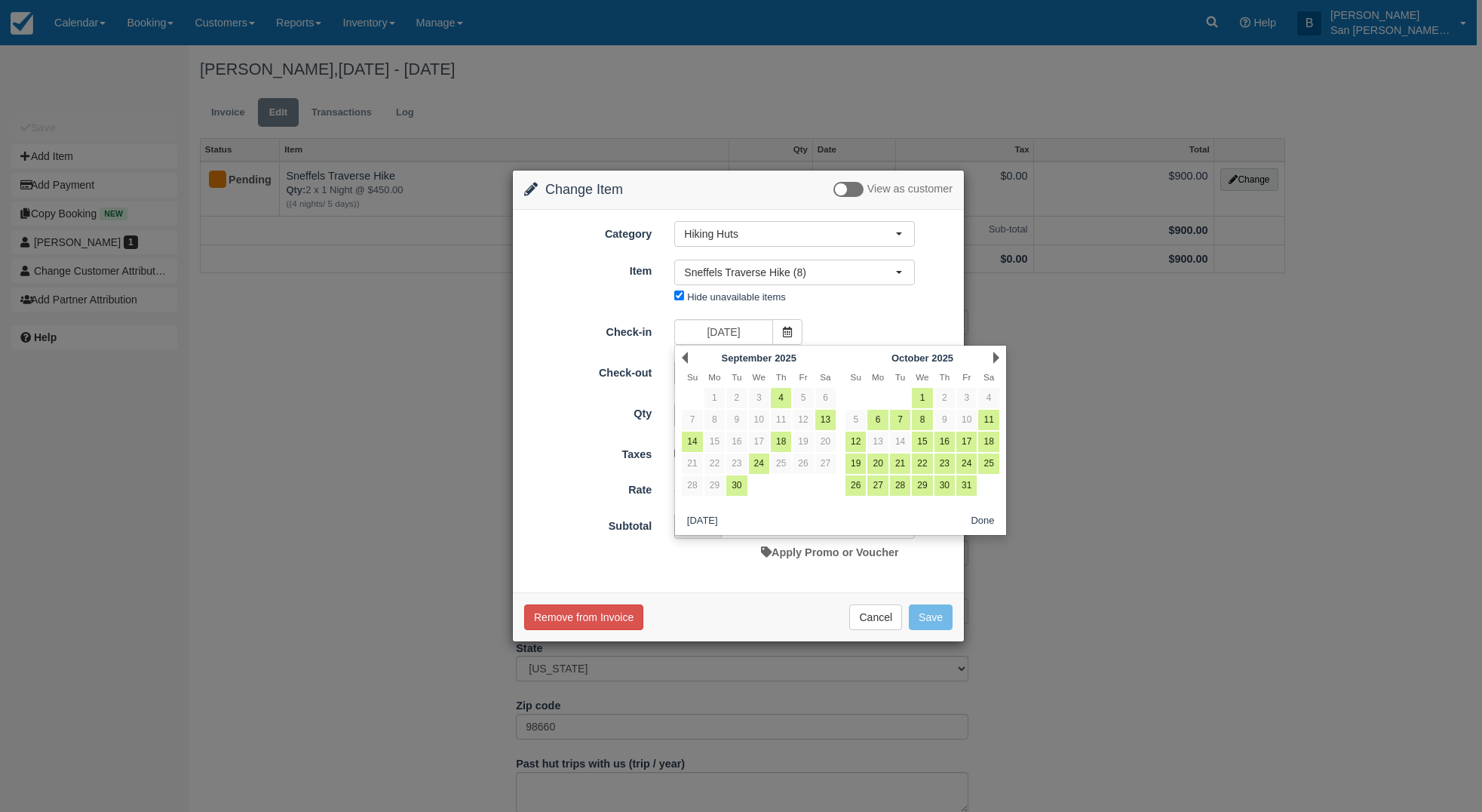
click at [998, 356] on link "Next" at bounding box center [997, 358] width 6 height 12
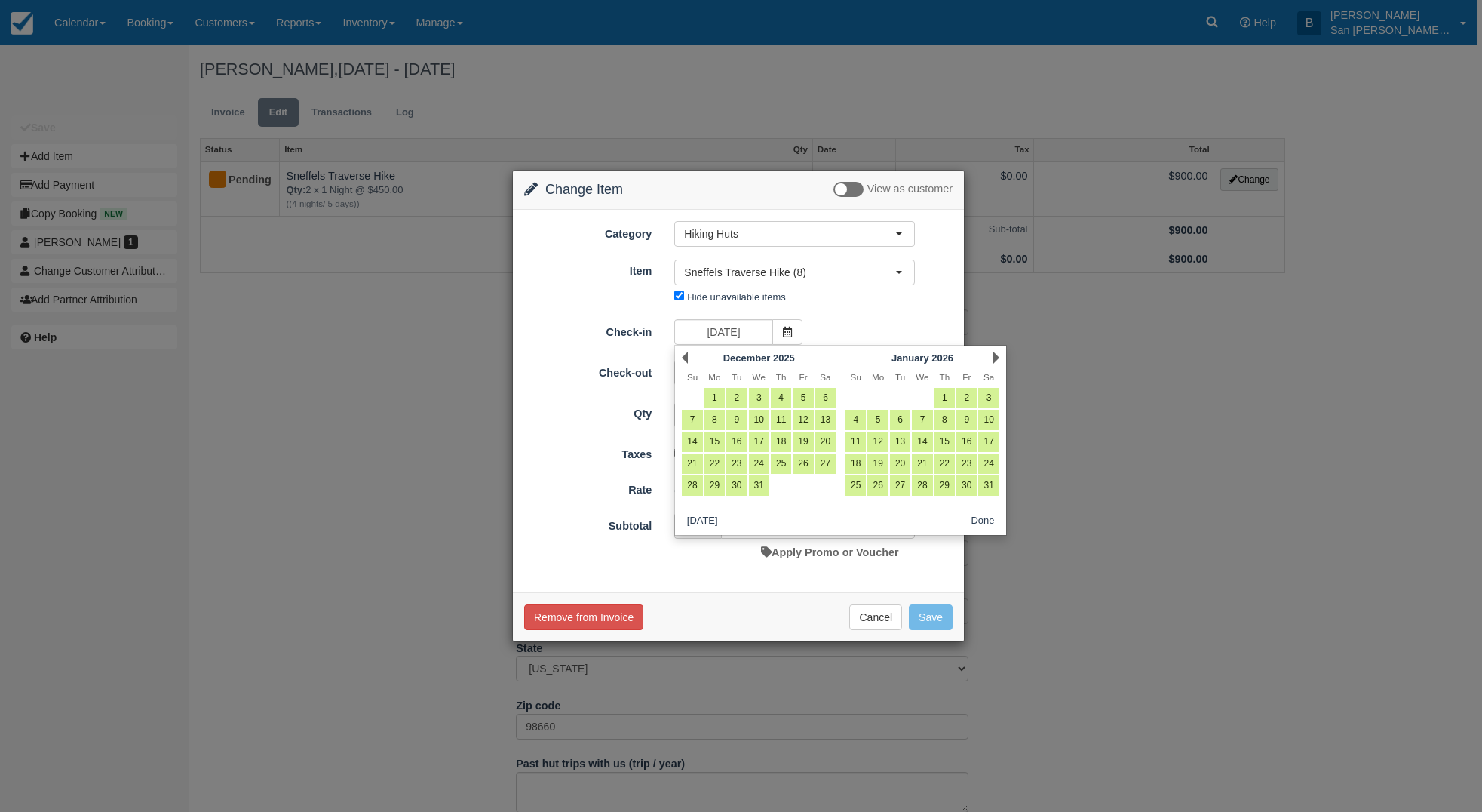
click at [998, 356] on link "Next" at bounding box center [997, 358] width 6 height 12
click at [994, 356] on link "Next" at bounding box center [997, 358] width 6 height 12
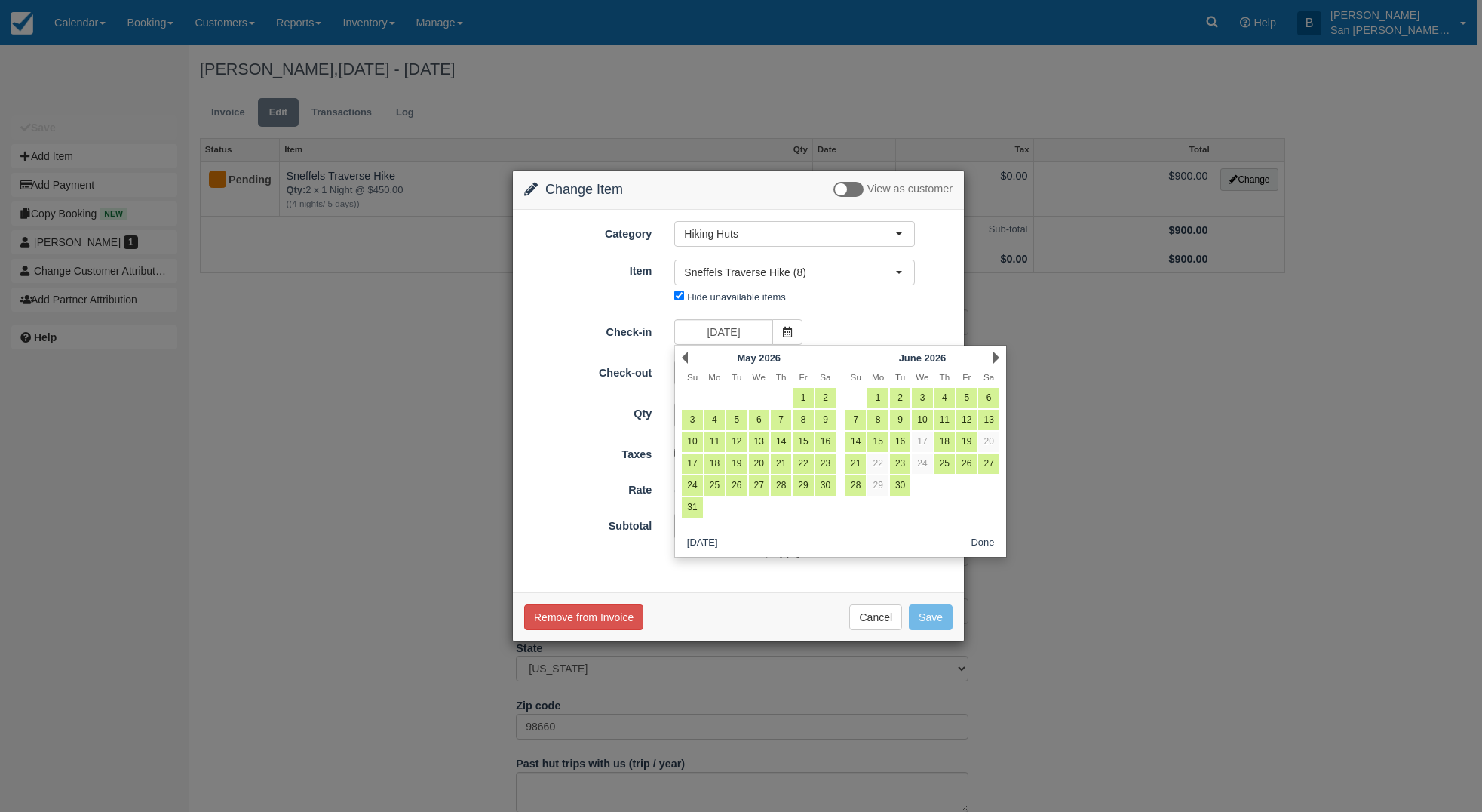
click at [994, 356] on link "Next" at bounding box center [997, 358] width 6 height 12
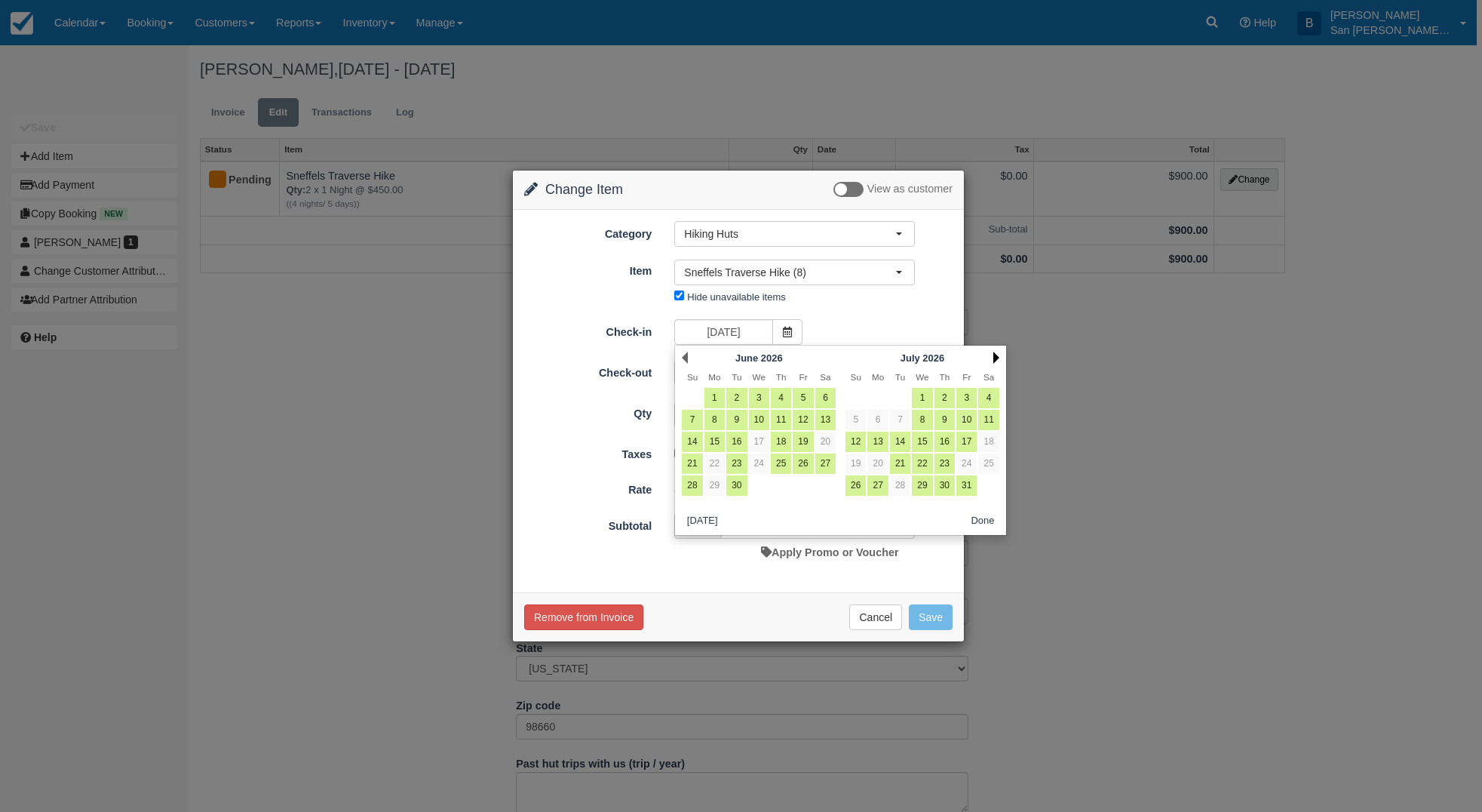
click at [994, 356] on link "Next" at bounding box center [997, 358] width 6 height 12
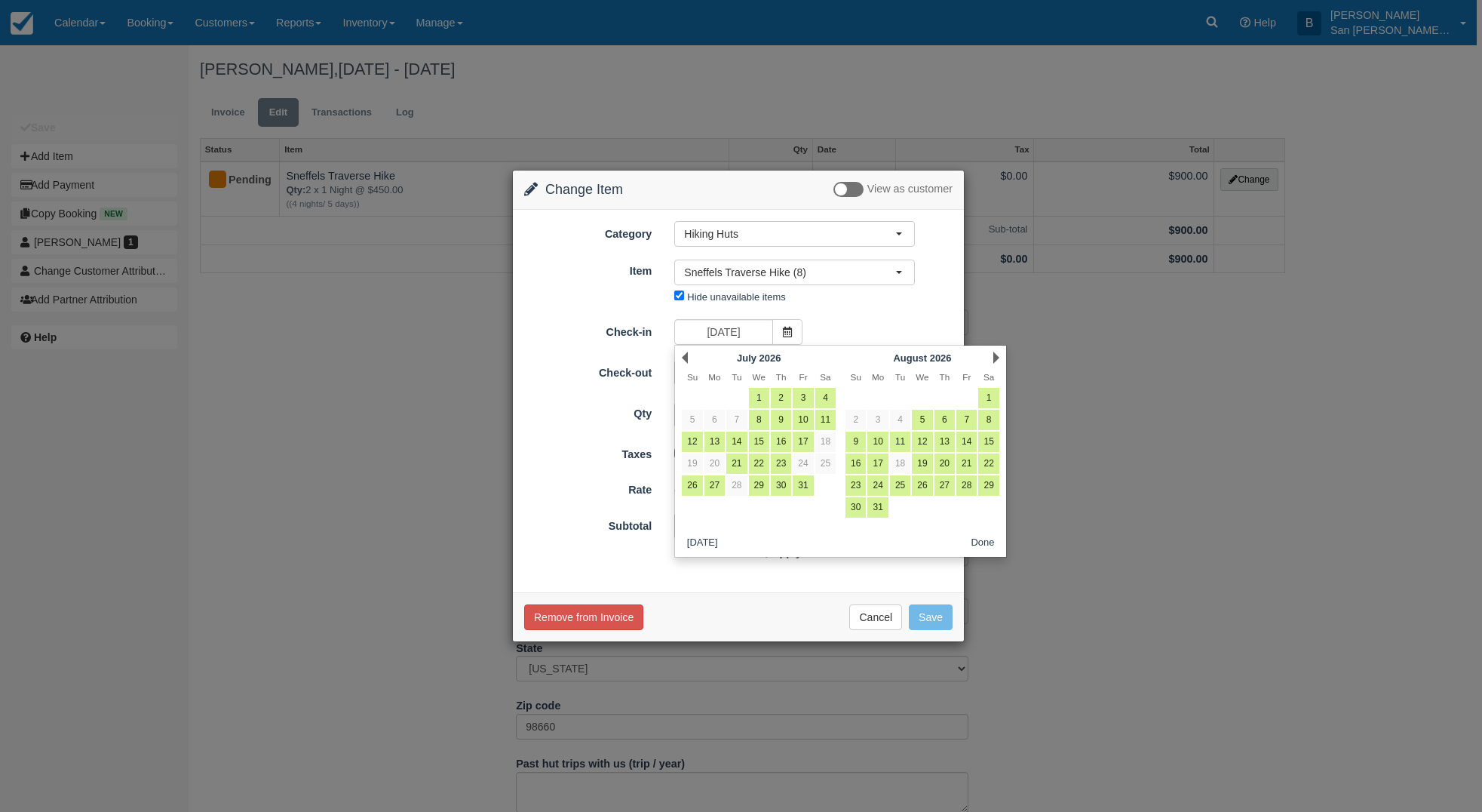
click at [994, 356] on link "Next" at bounding box center [997, 358] width 6 height 12
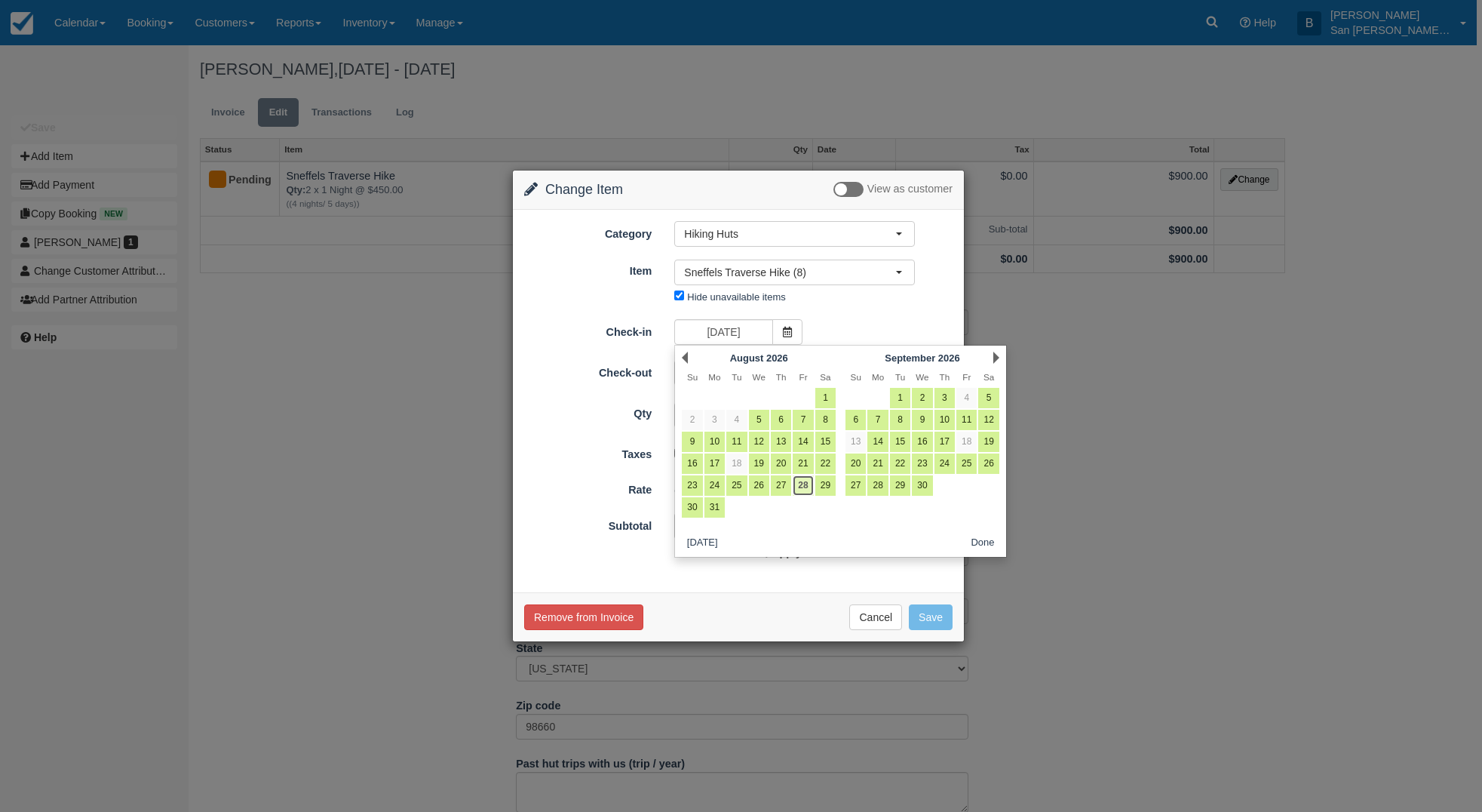
click at [803, 484] on link "28" at bounding box center [803, 485] width 20 height 20
type input "08/28/26"
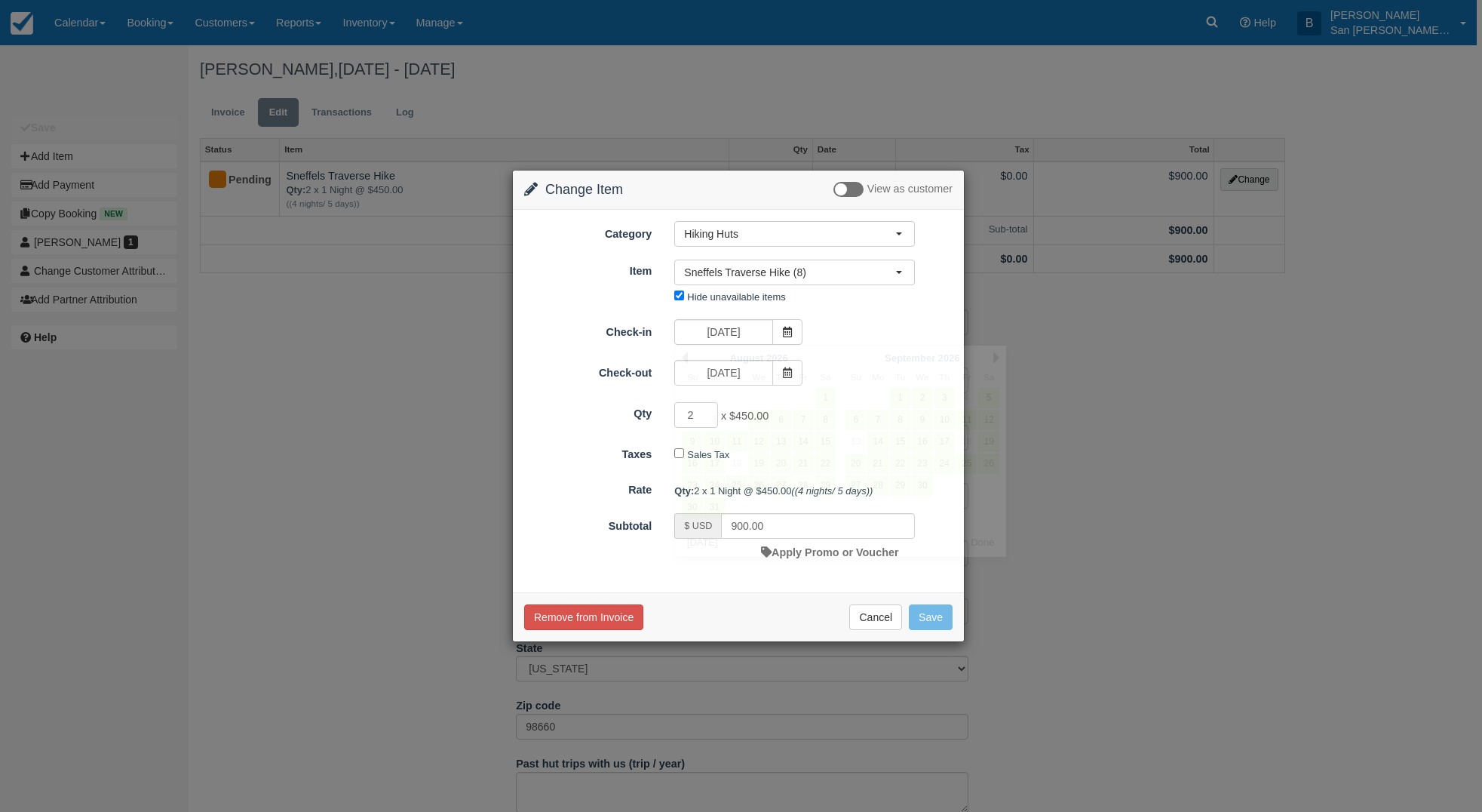
type input "0.00"
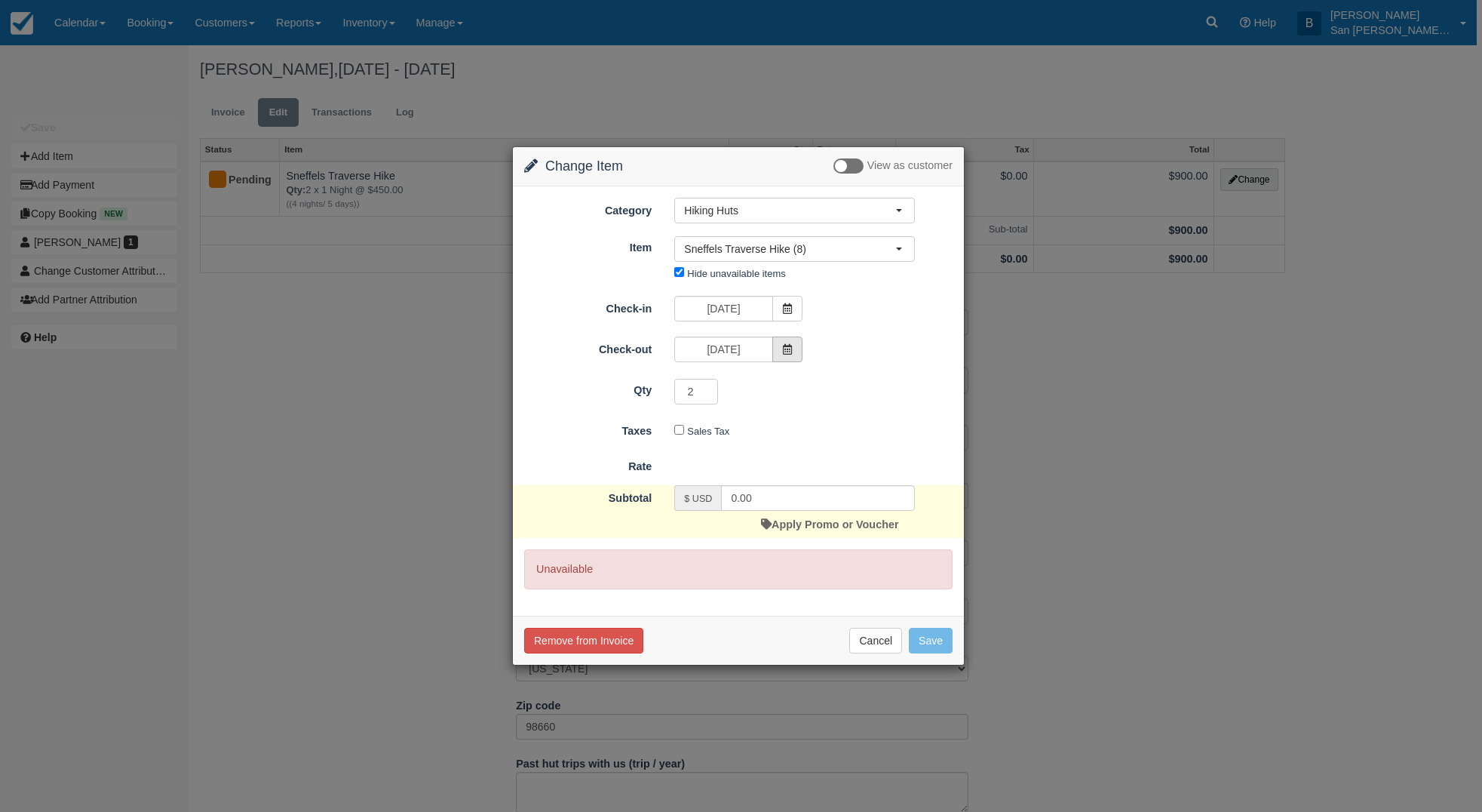
click at [778, 356] on span at bounding box center [787, 349] width 30 height 26
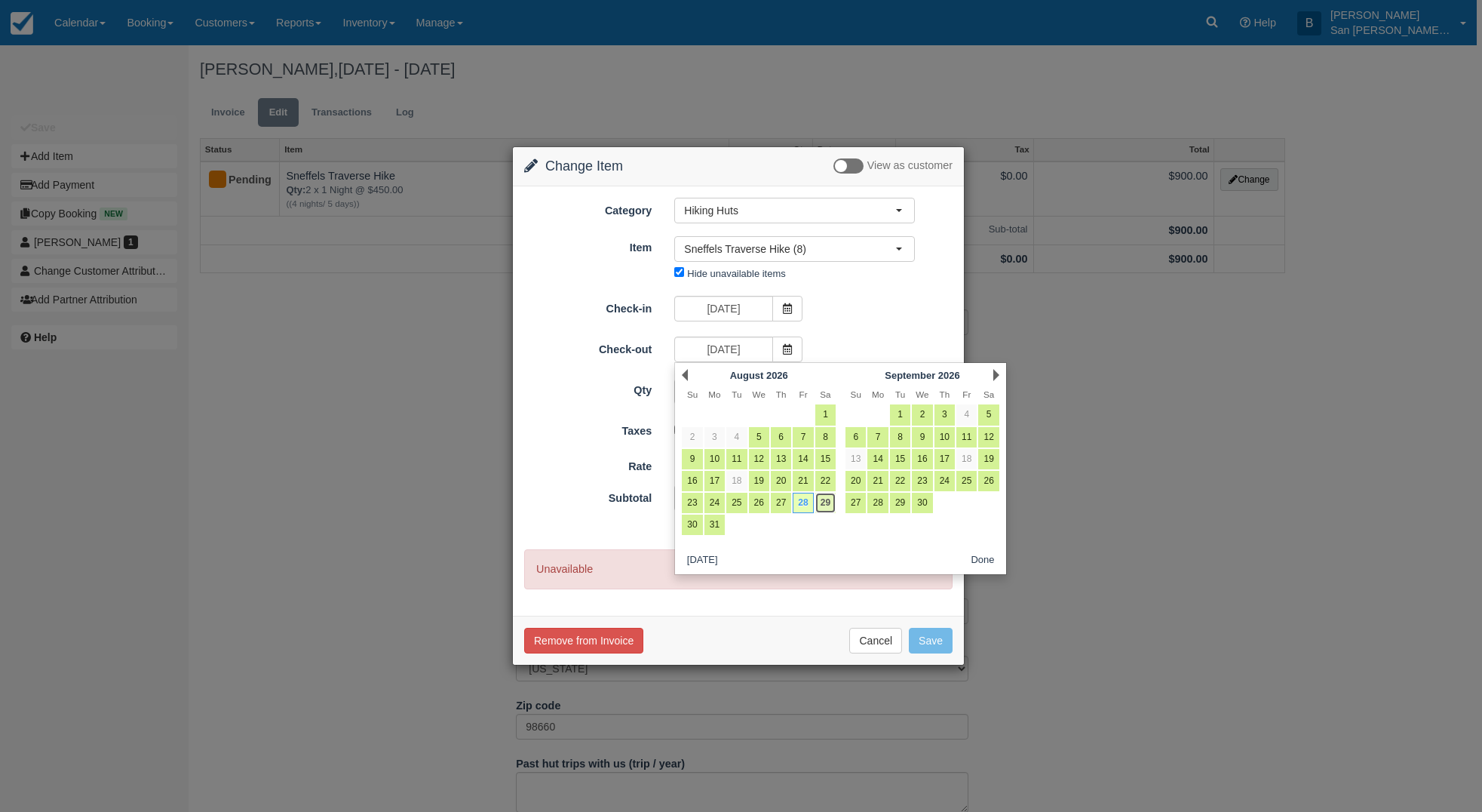
click at [831, 510] on link "29" at bounding box center [825, 502] width 20 height 20
type input "08/29/26"
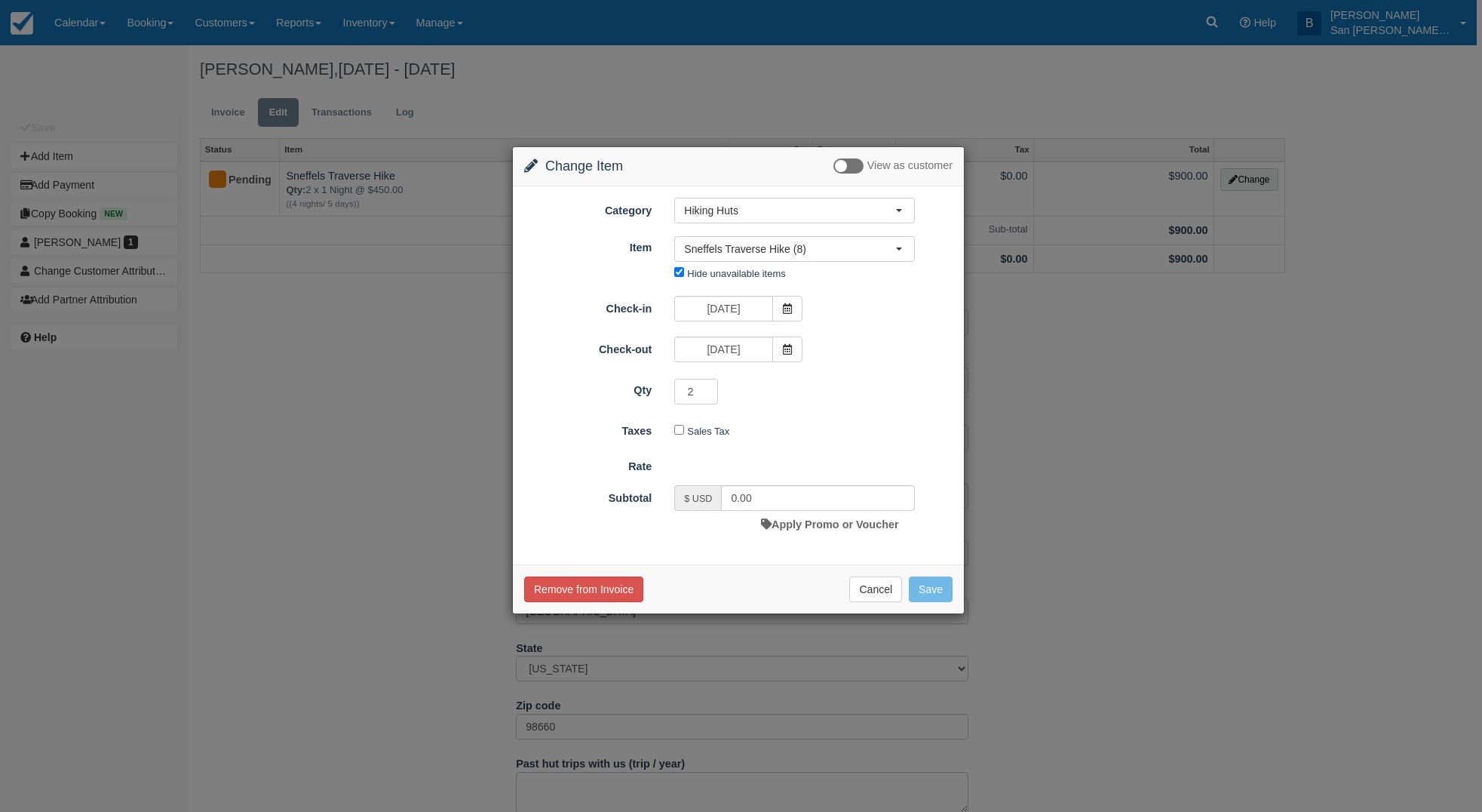
type input "900.00"
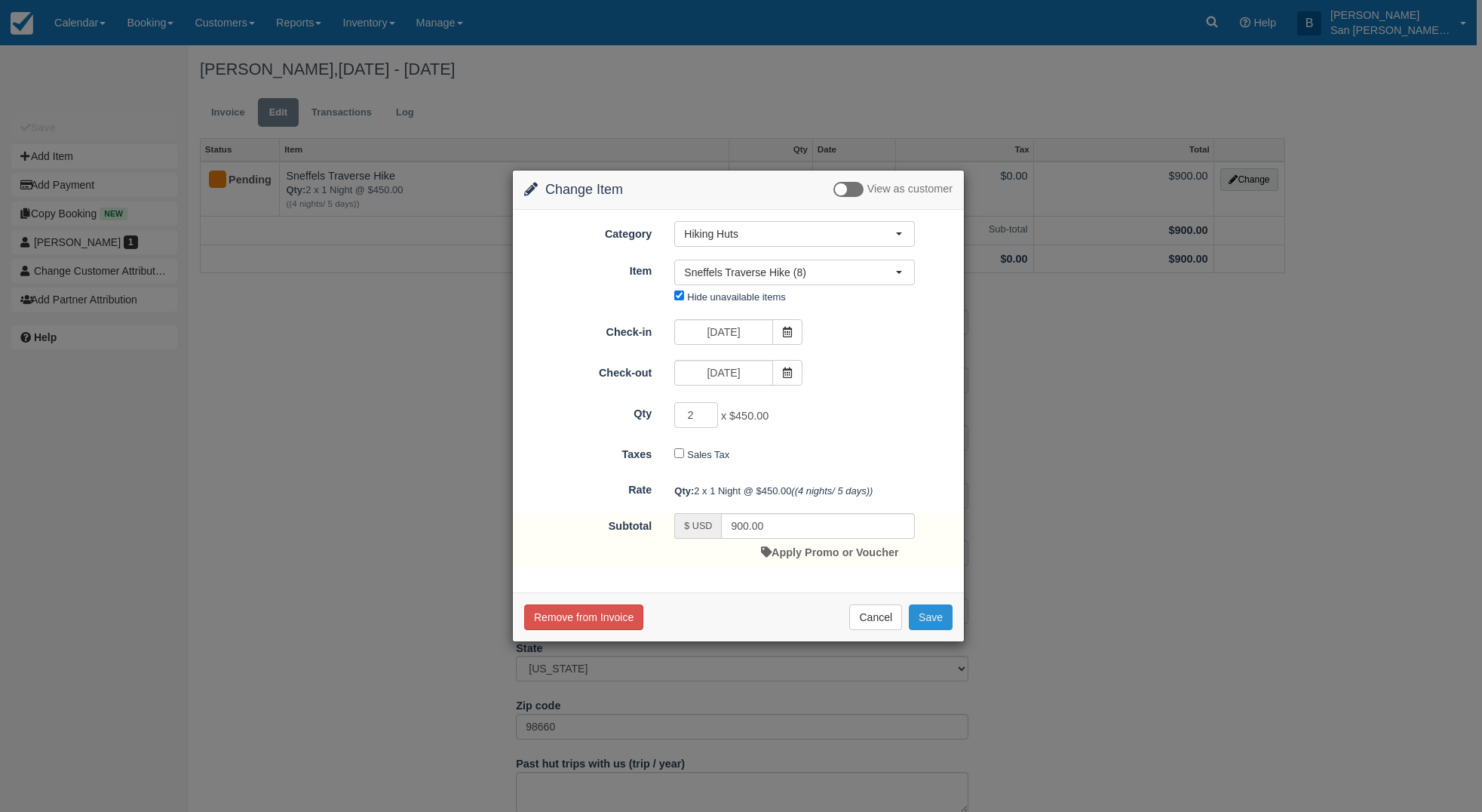
click at [939, 613] on button "Save" at bounding box center [931, 616] width 43 height 26
checkbox input "false"
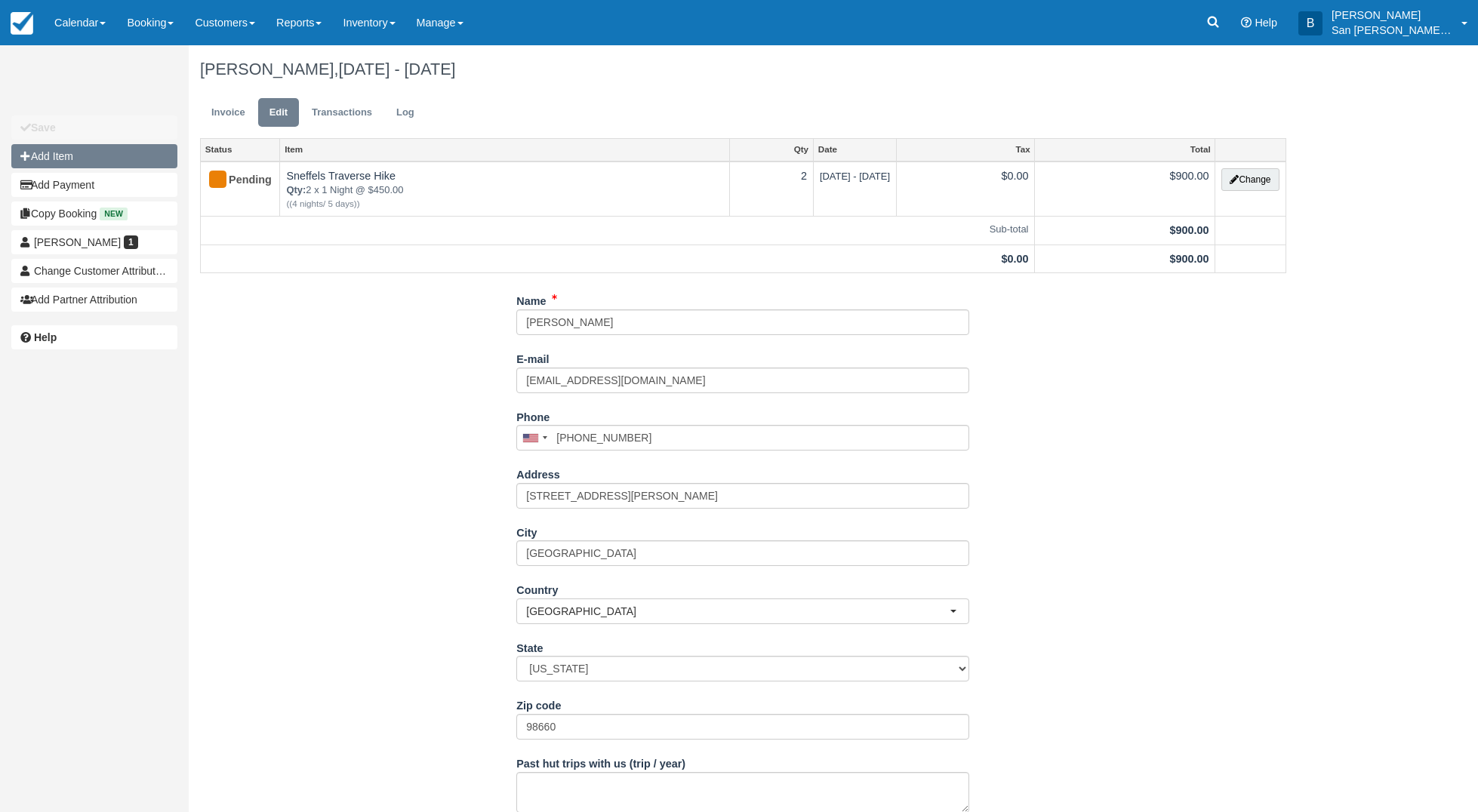
click at [56, 152] on button "Add Item" at bounding box center [95, 156] width 166 height 24
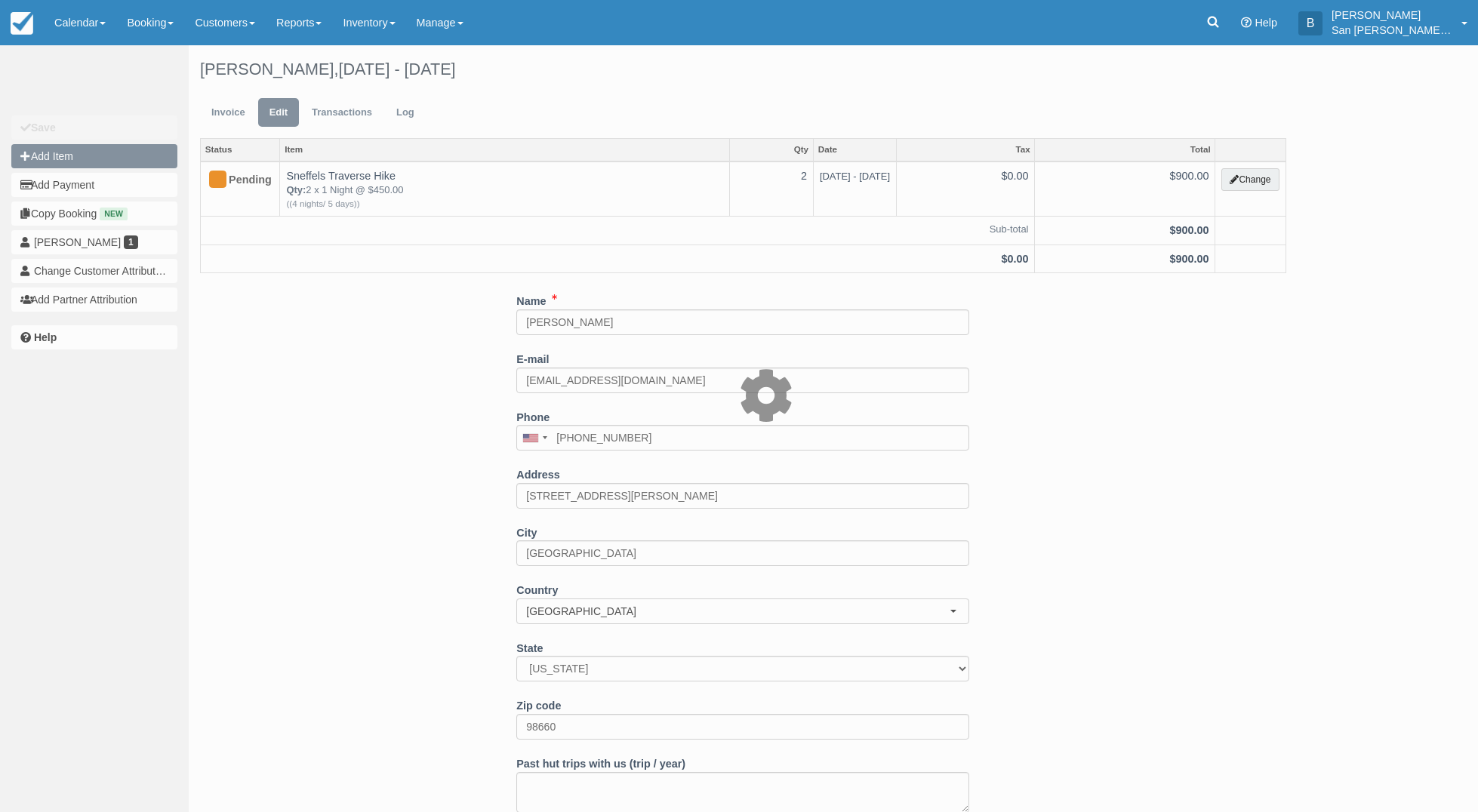
type input "0.00"
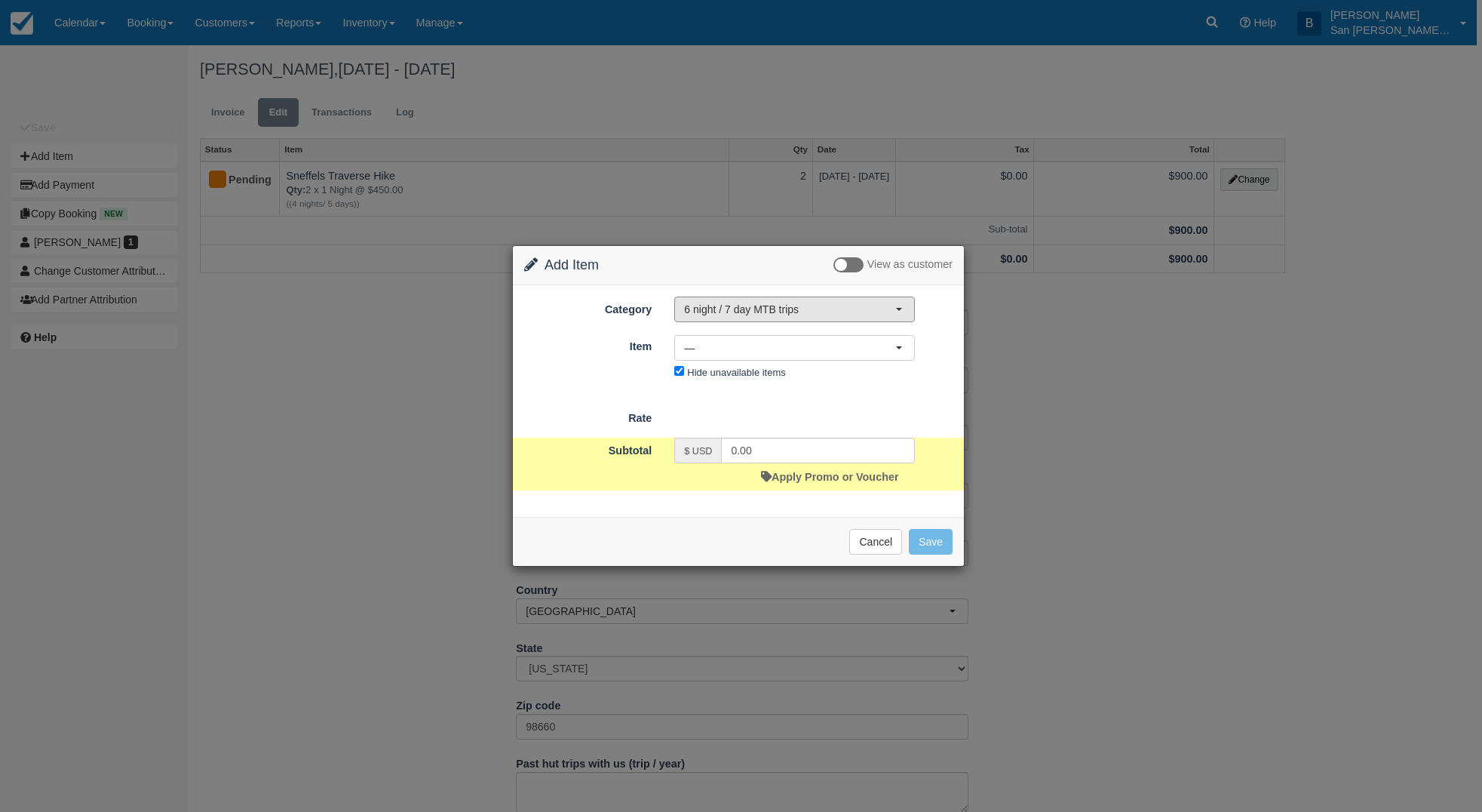
drag, startPoint x: 727, startPoint y: 305, endPoint x: 721, endPoint y: 323, distance: 19.0
click at [726, 305] on span "6 night / 7 day MTB trips" at bounding box center [790, 309] width 211 height 15
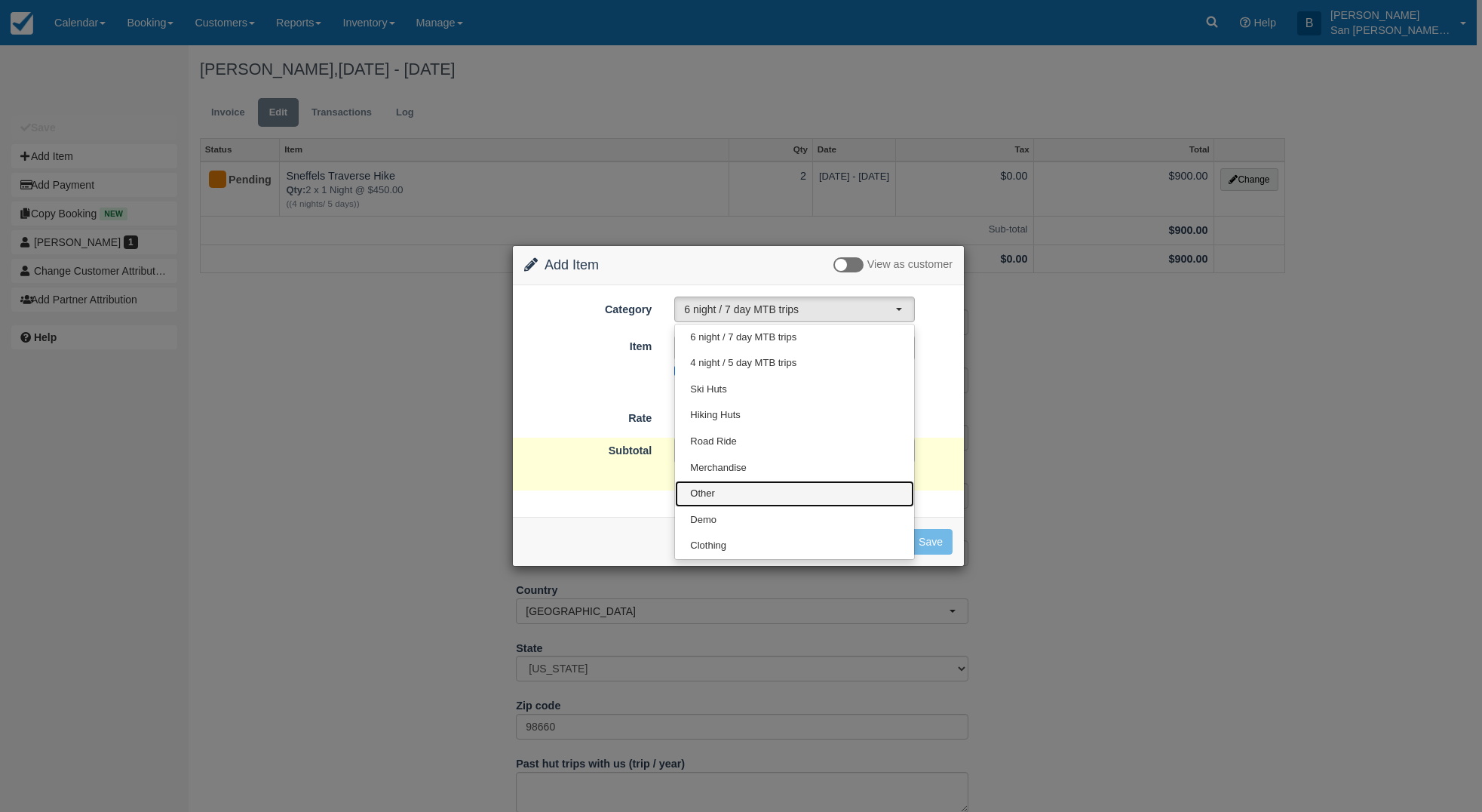
click at [732, 494] on link "Other" at bounding box center [795, 494] width 239 height 26
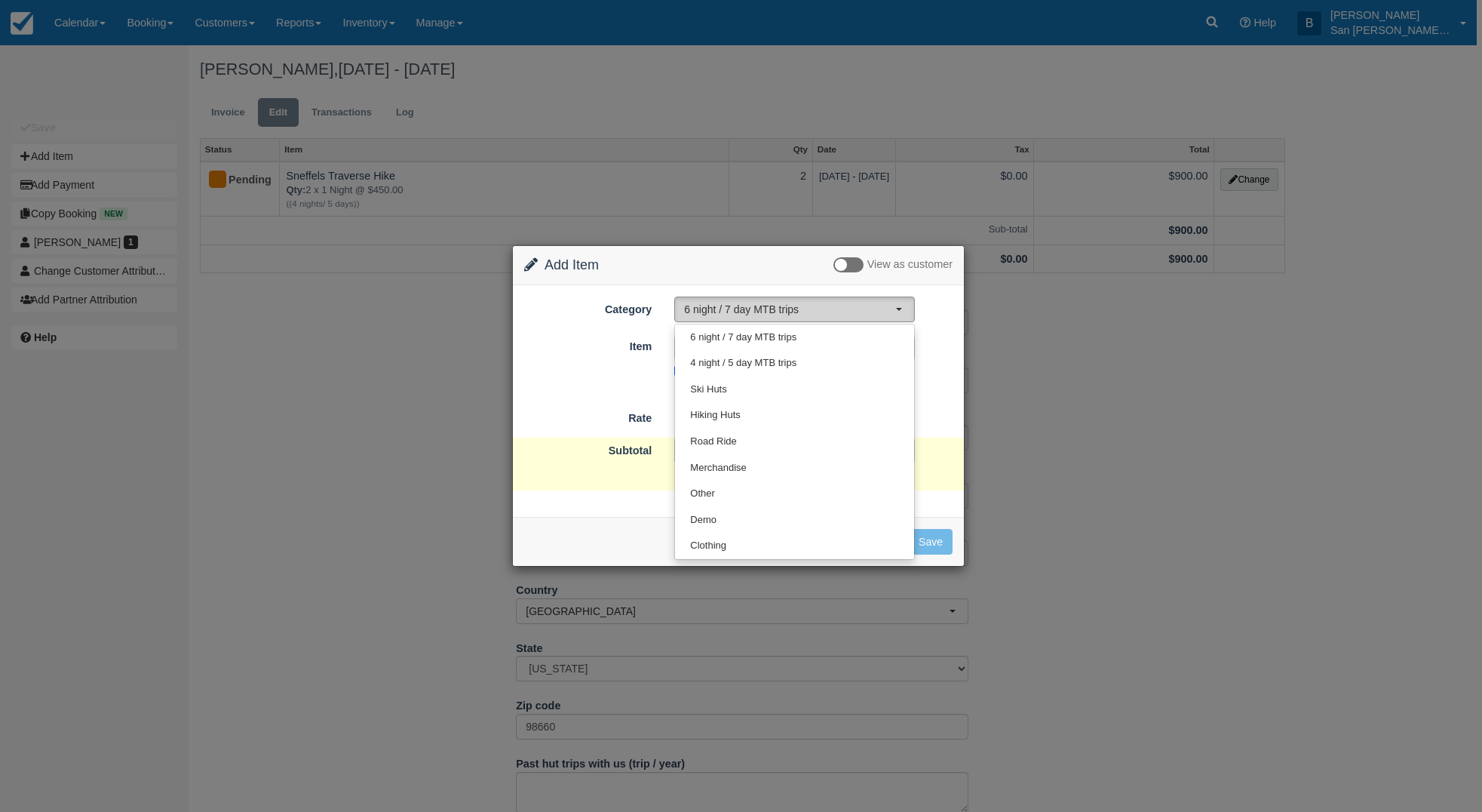
select select "15"
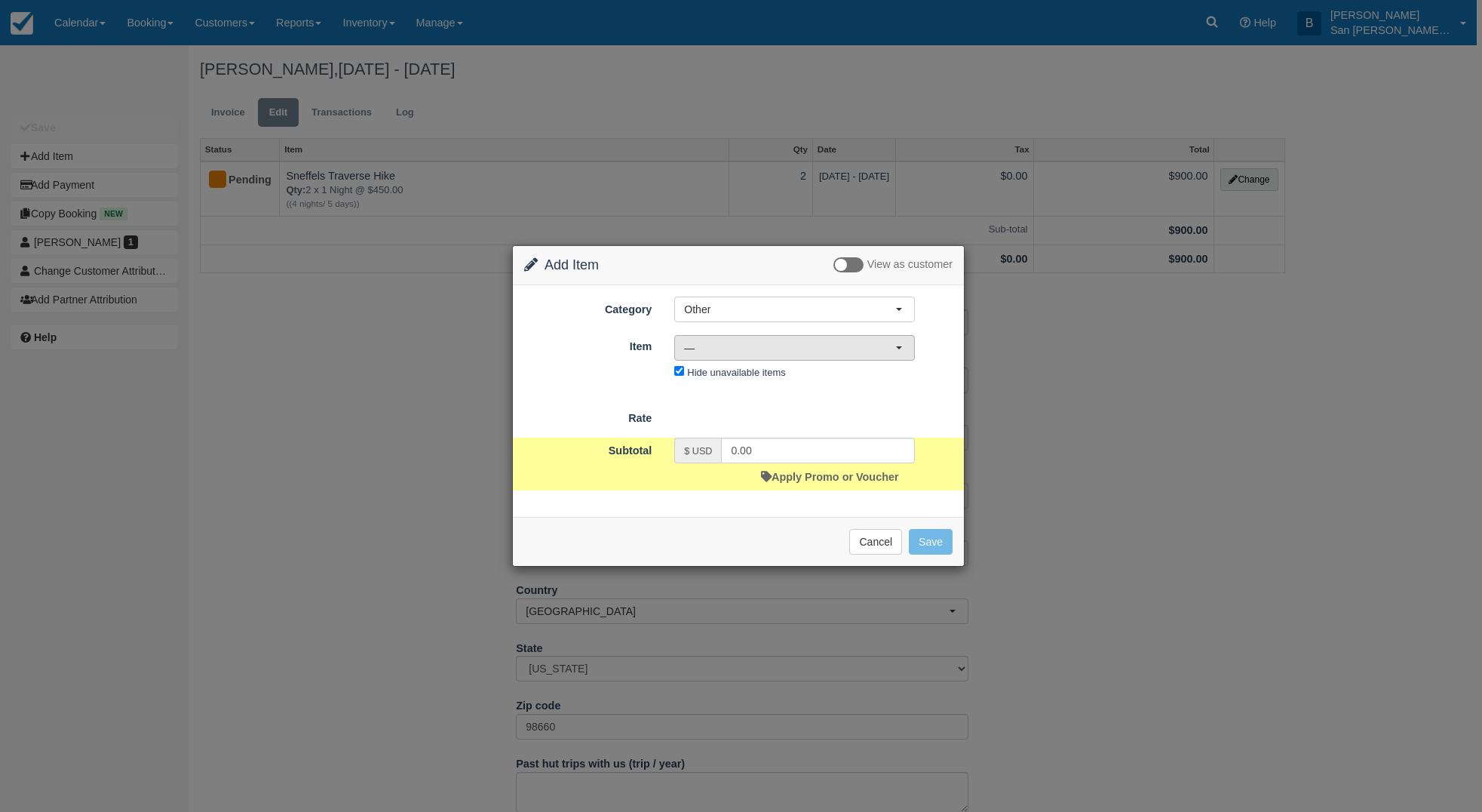
click at [706, 356] on button "—" at bounding box center [795, 347] width 241 height 26
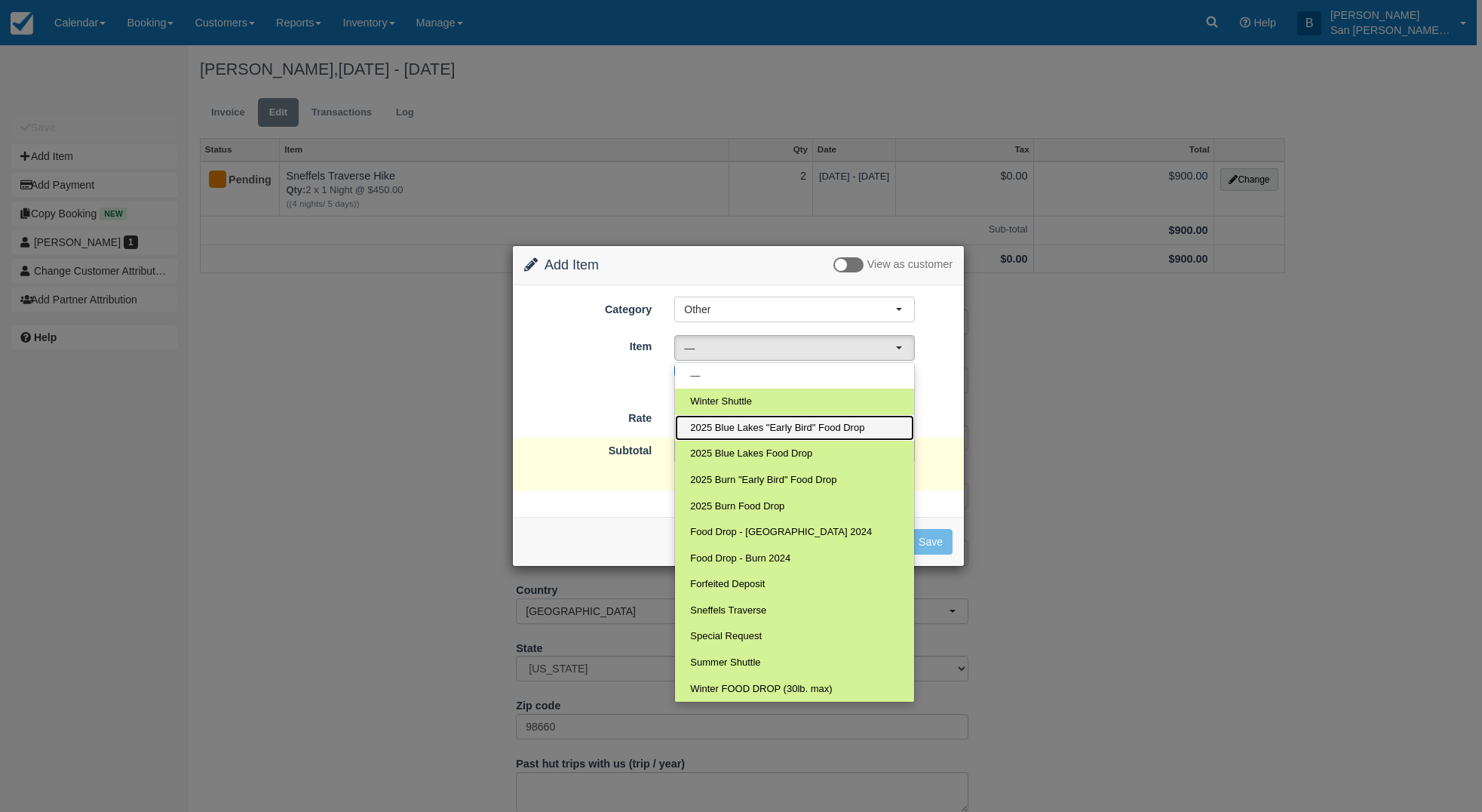
click at [780, 432] on span "2025 Blue Lakes "Early Bird" Food Drop" at bounding box center [777, 428] width 174 height 14
select select "118"
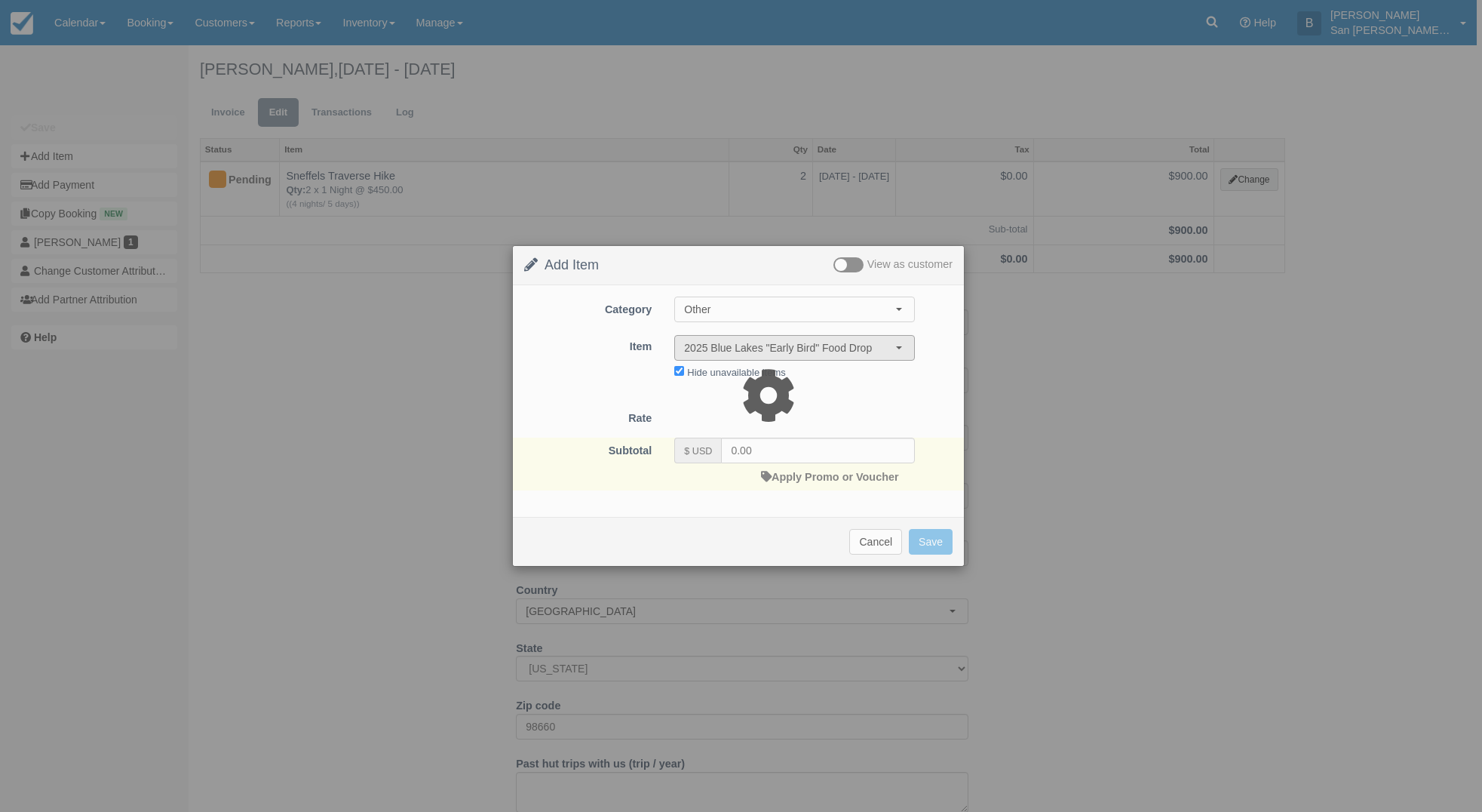
type input "199.00"
select select "07:00"
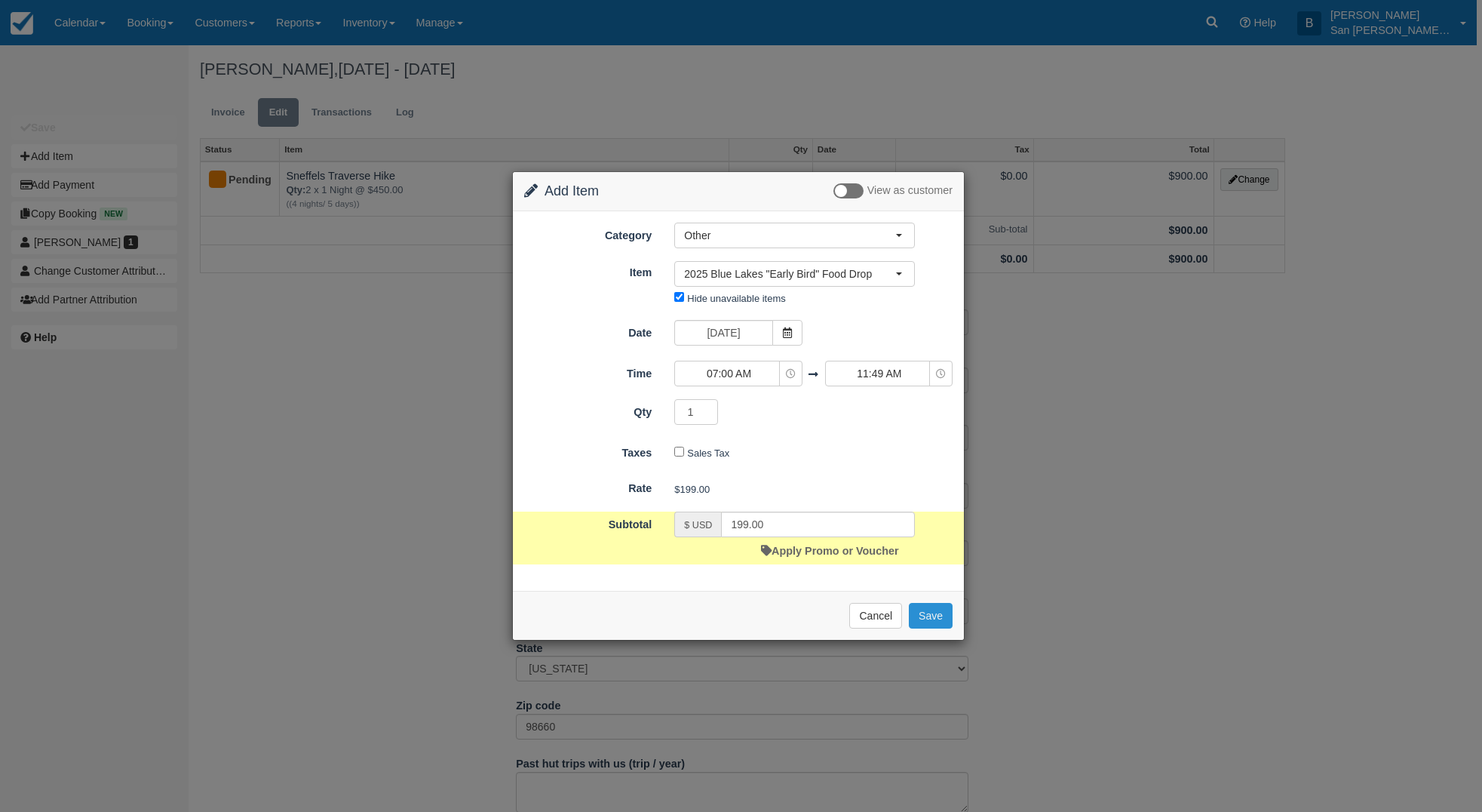
click at [940, 612] on button "Save" at bounding box center [931, 615] width 43 height 26
checkbox input "false"
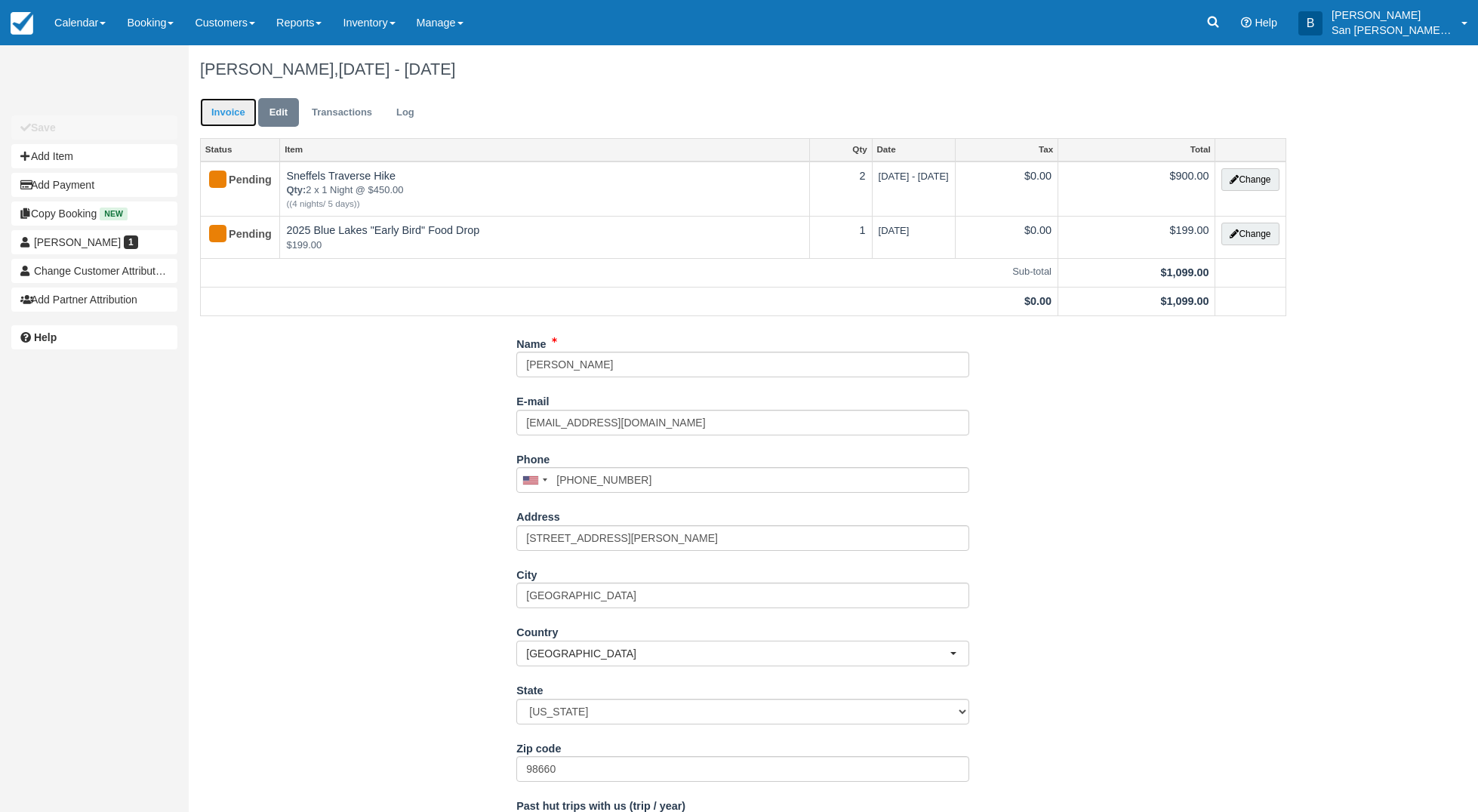
click at [238, 98] on link "Invoice" at bounding box center [228, 113] width 57 height 29
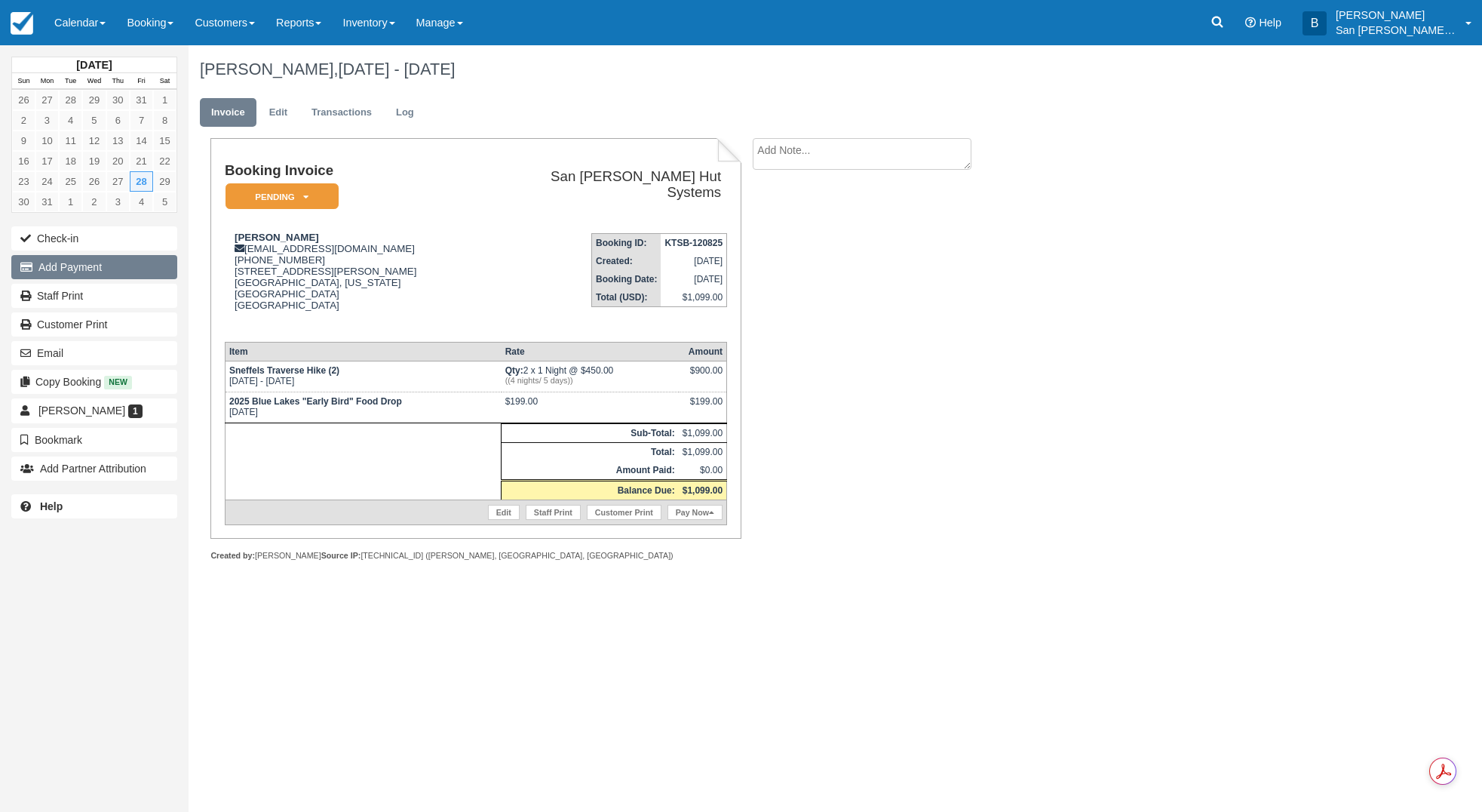
click at [85, 272] on button "Add Payment" at bounding box center [95, 266] width 166 height 24
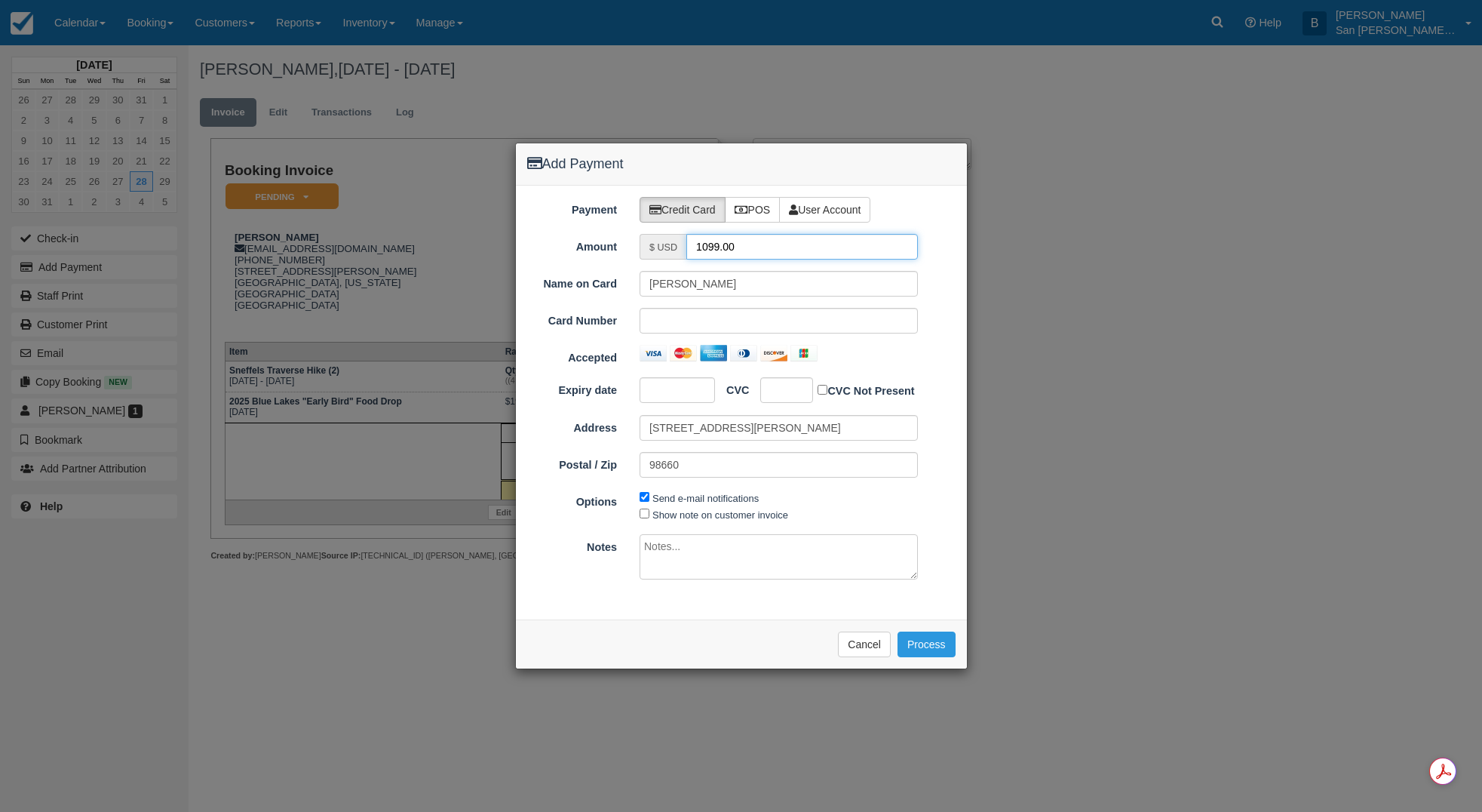
drag, startPoint x: 740, startPoint y: 250, endPoint x: 644, endPoint y: 245, distance: 96.1
click at [644, 245] on div "$ USD 1099.00" at bounding box center [779, 246] width 279 height 26
type input "549.50"
click at [719, 329] on div at bounding box center [779, 320] width 279 height 26
click at [939, 645] on button "Process" at bounding box center [926, 644] width 58 height 26
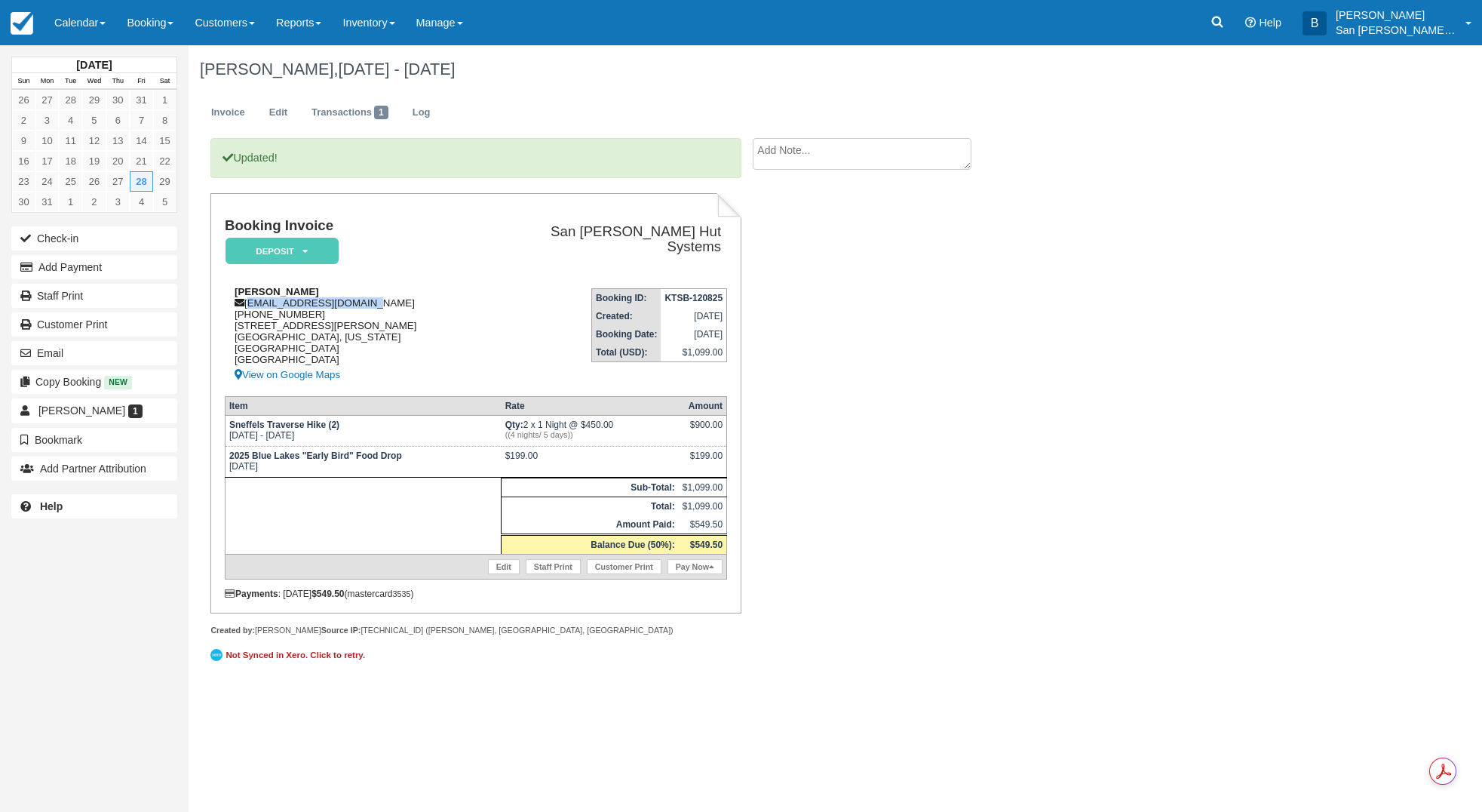
drag, startPoint x: 250, startPoint y: 300, endPoint x: 379, endPoint y: 302, distance: 129.0
click at [394, 302] on div "[PERSON_NAME] [EMAIL_ADDRESS][DOMAIN_NAME] [PHONE_NUMBER] [STREET_ADDRESS][PERS…" at bounding box center [360, 335] width 270 height 98
copy div "[EMAIL_ADDRESS][DOMAIN_NAME]"
click at [64, 299] on link "Staff Print" at bounding box center [95, 295] width 166 height 24
click at [418, 112] on link "Log" at bounding box center [422, 113] width 40 height 29
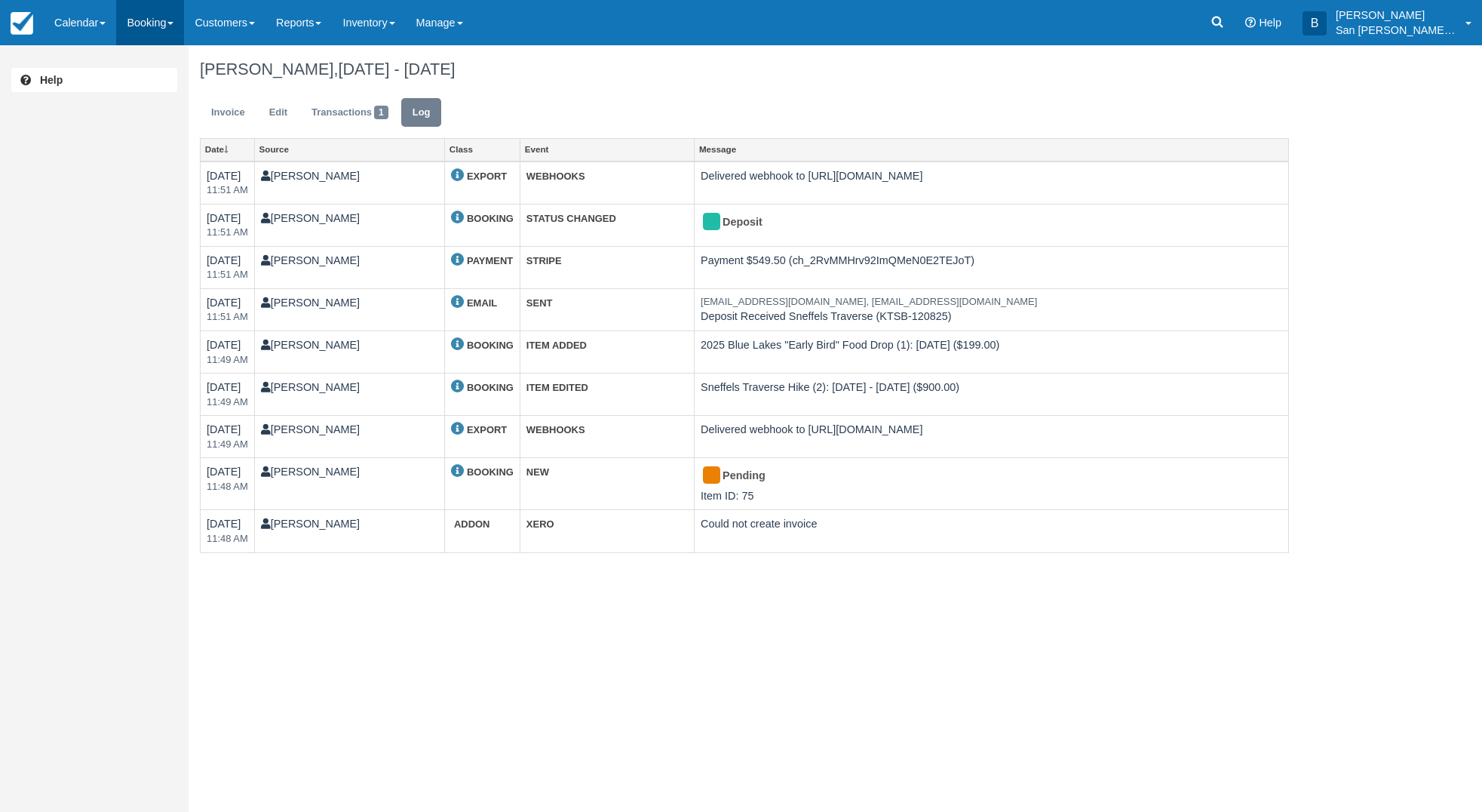
drag, startPoint x: 155, startPoint y: 18, endPoint x: 154, endPoint y: 28, distance: 10.0
click at [155, 19] on link "Booking" at bounding box center [150, 23] width 68 height 45
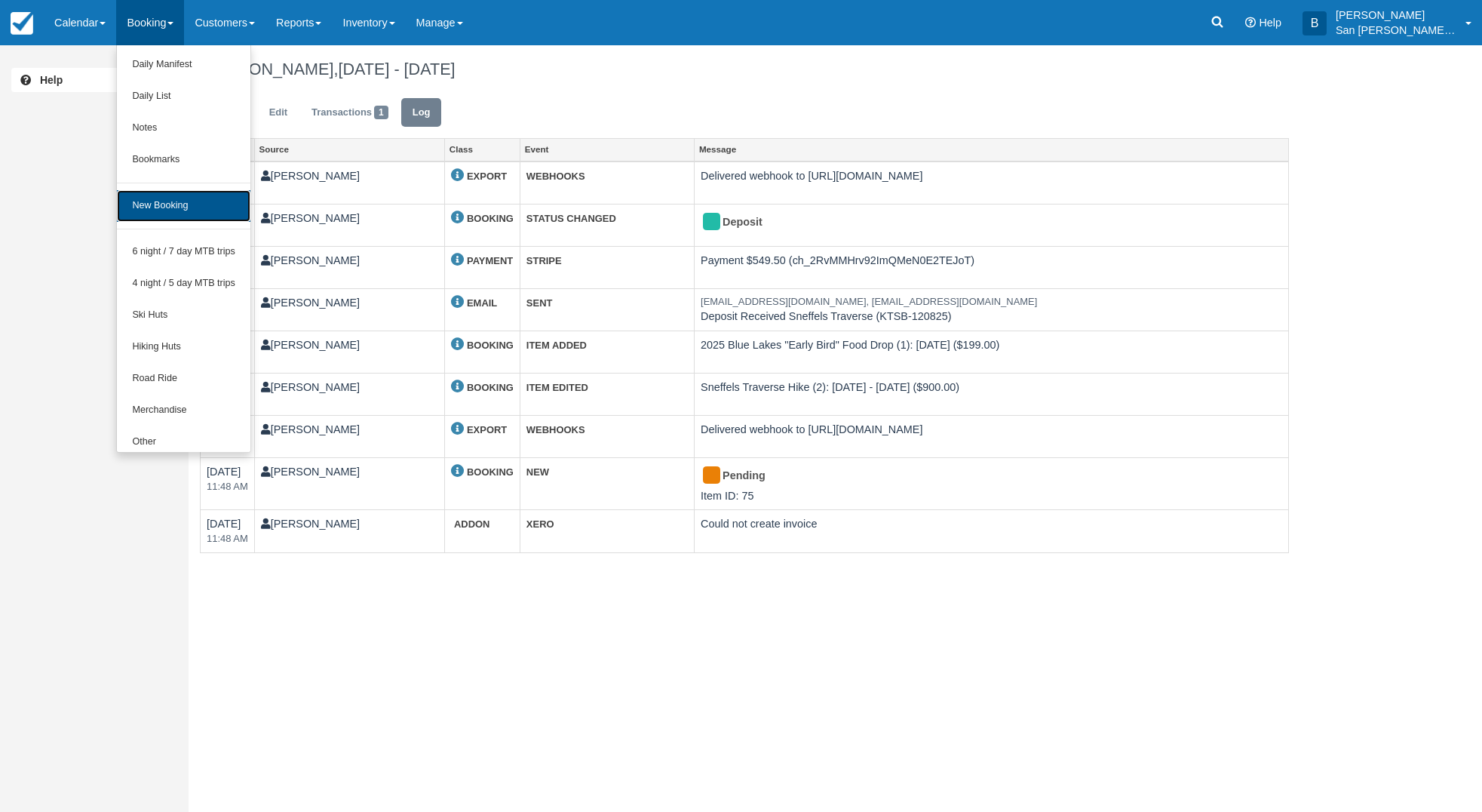
click at [154, 208] on link "New Booking" at bounding box center [184, 206] width 134 height 32
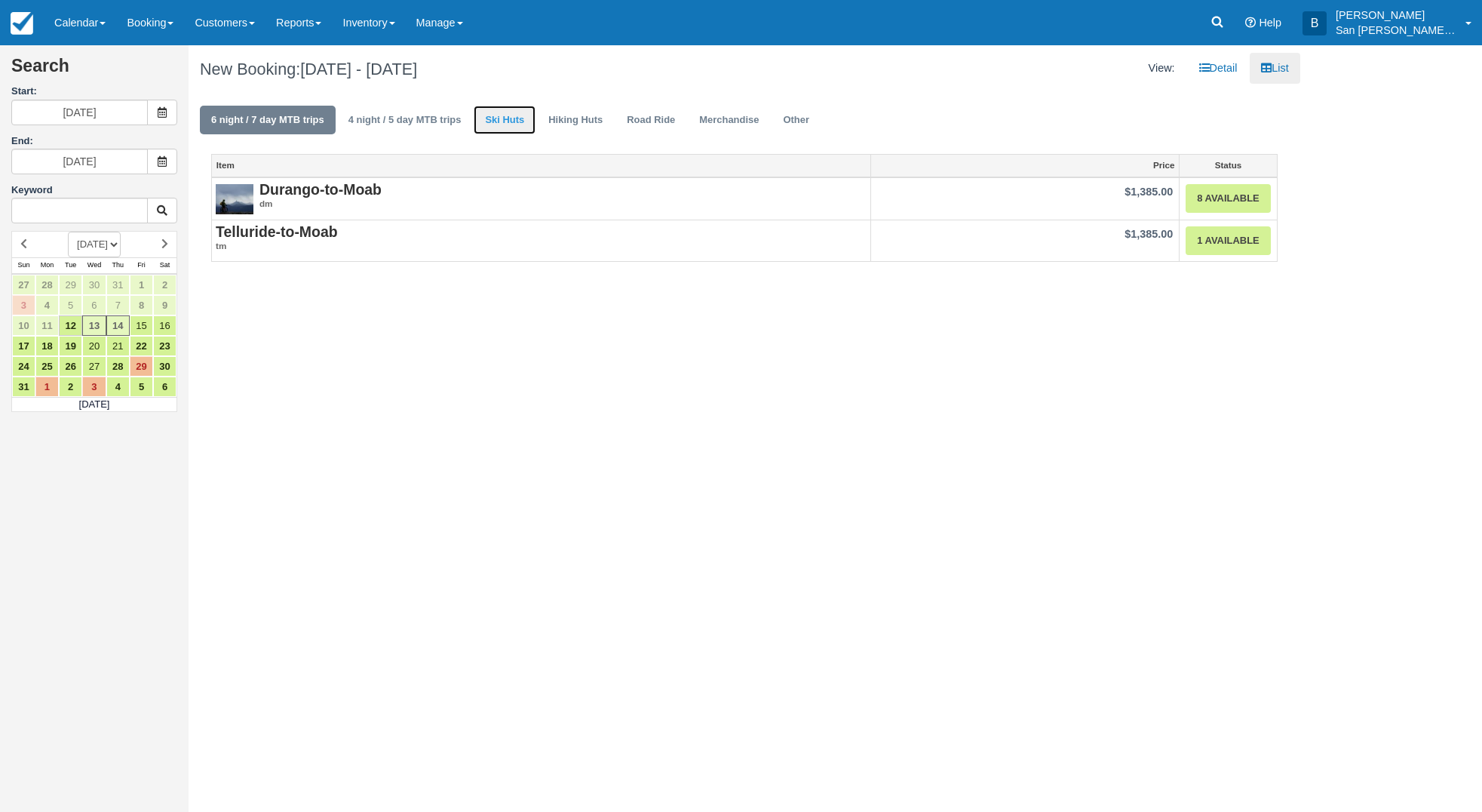
click at [498, 117] on link "Ski Huts" at bounding box center [505, 120] width 62 height 29
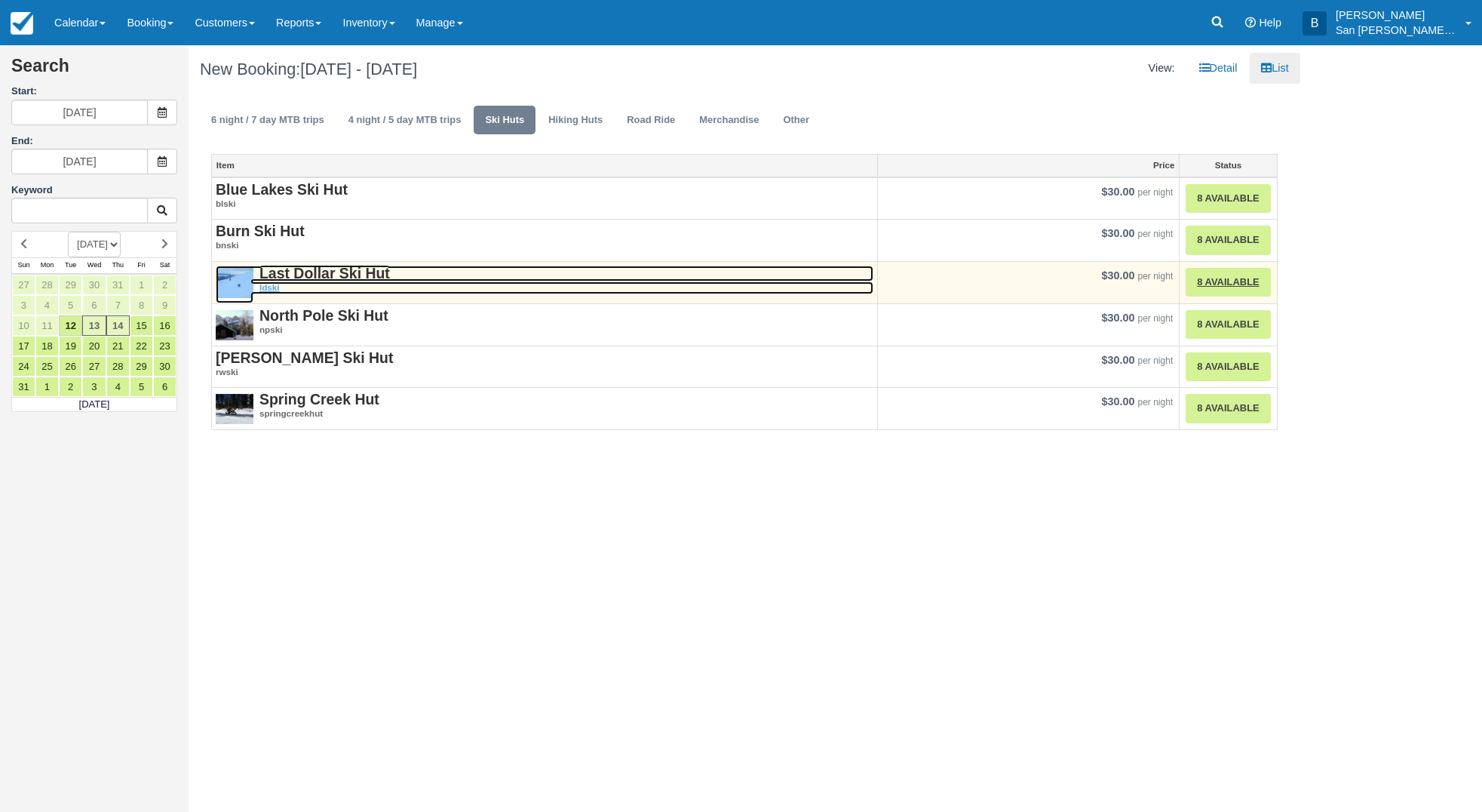
click at [314, 277] on strong "Last Dollar Ski Hut" at bounding box center [325, 272] width 130 height 16
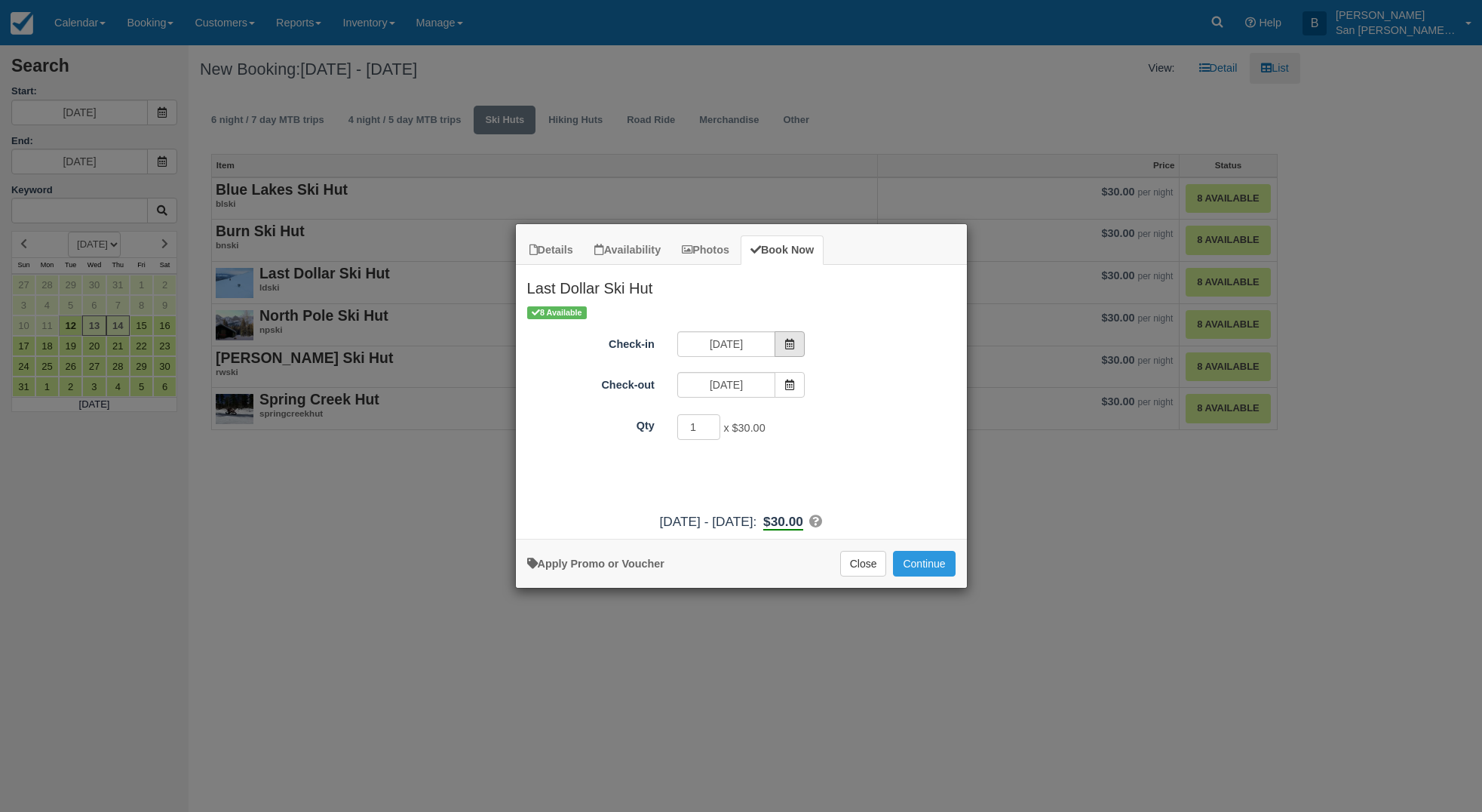
click at [800, 338] on span "Item Modal" at bounding box center [790, 344] width 30 height 26
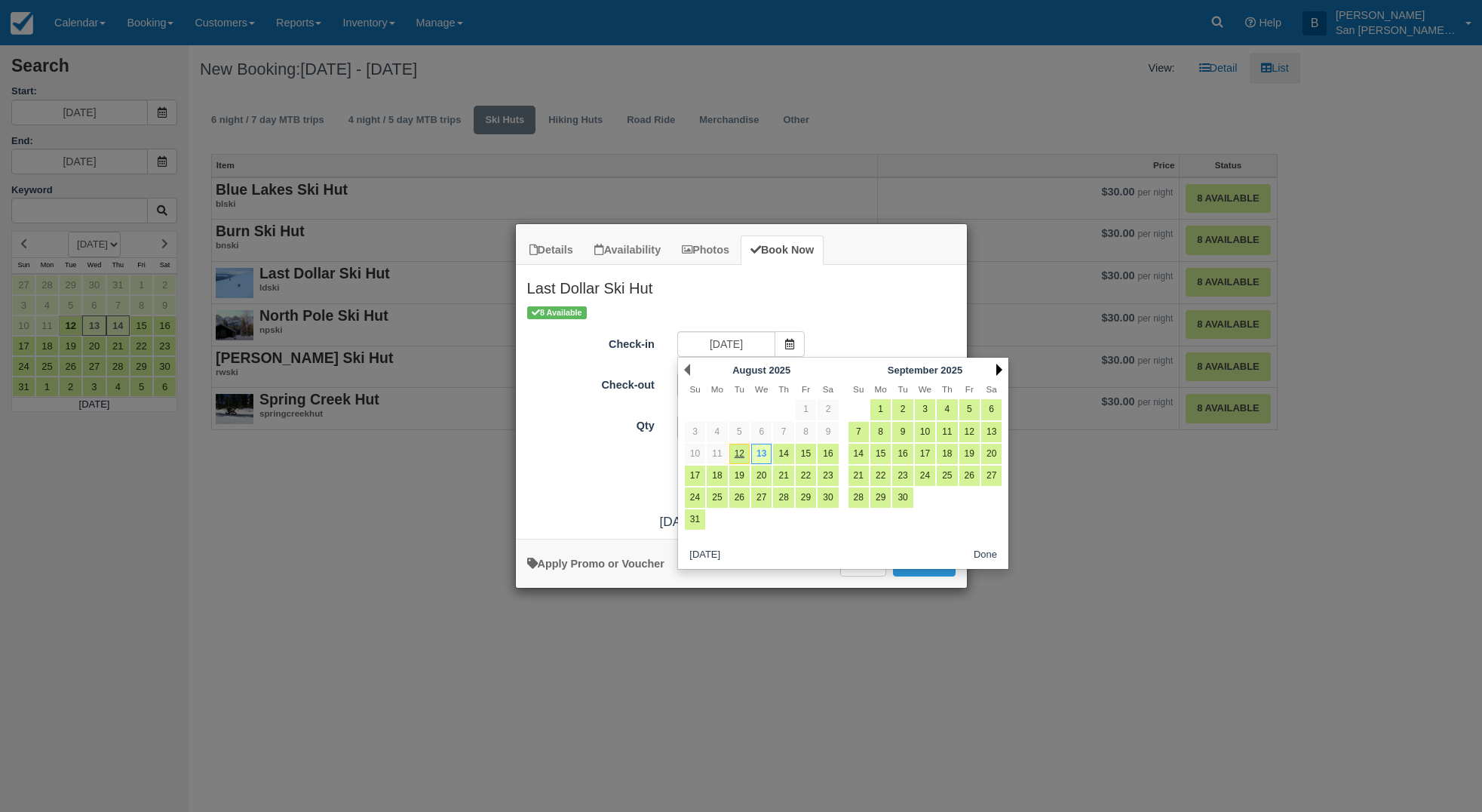
click at [999, 368] on link "Next" at bounding box center [1000, 370] width 6 height 12
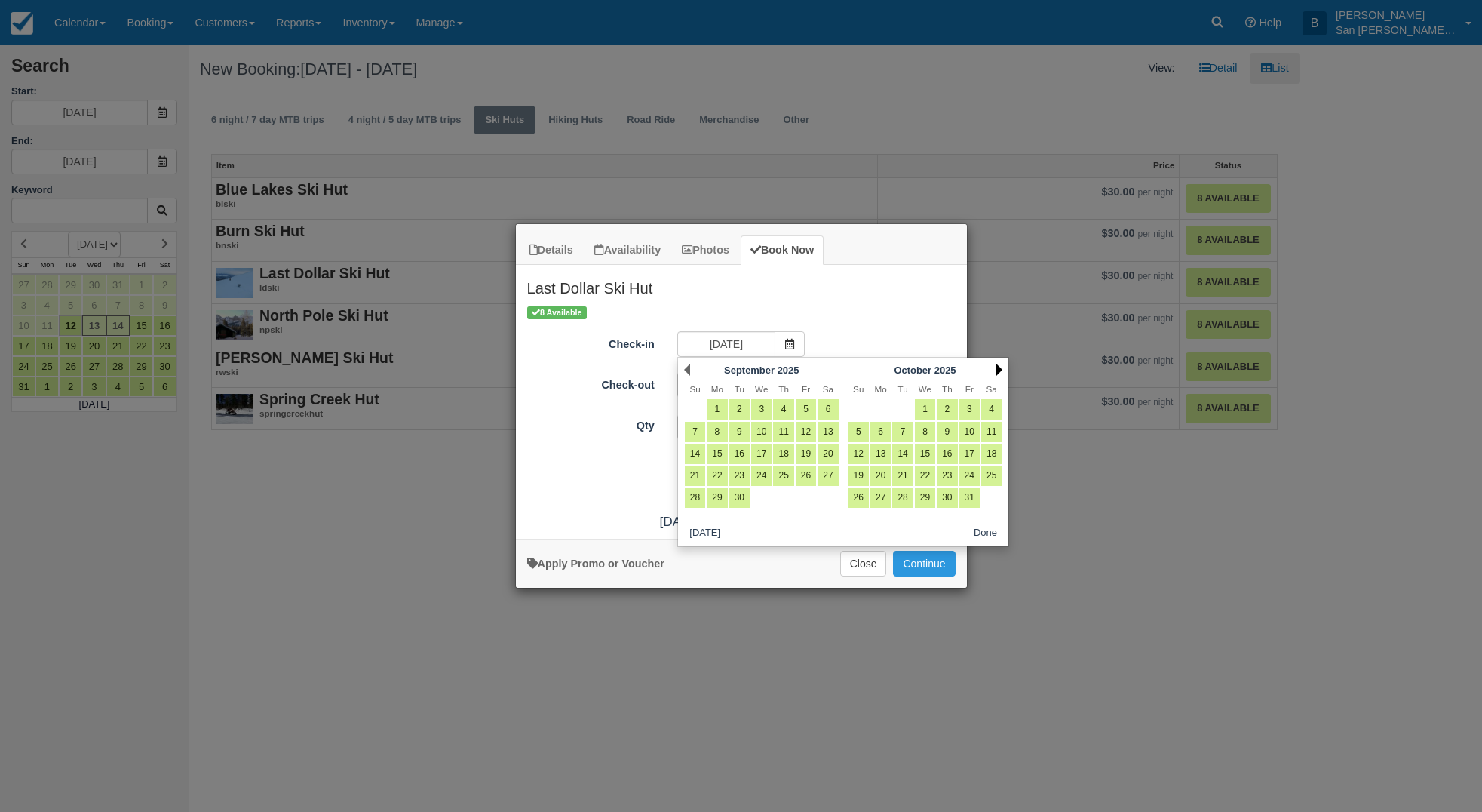
click at [999, 368] on link "Next" at bounding box center [1000, 370] width 6 height 12
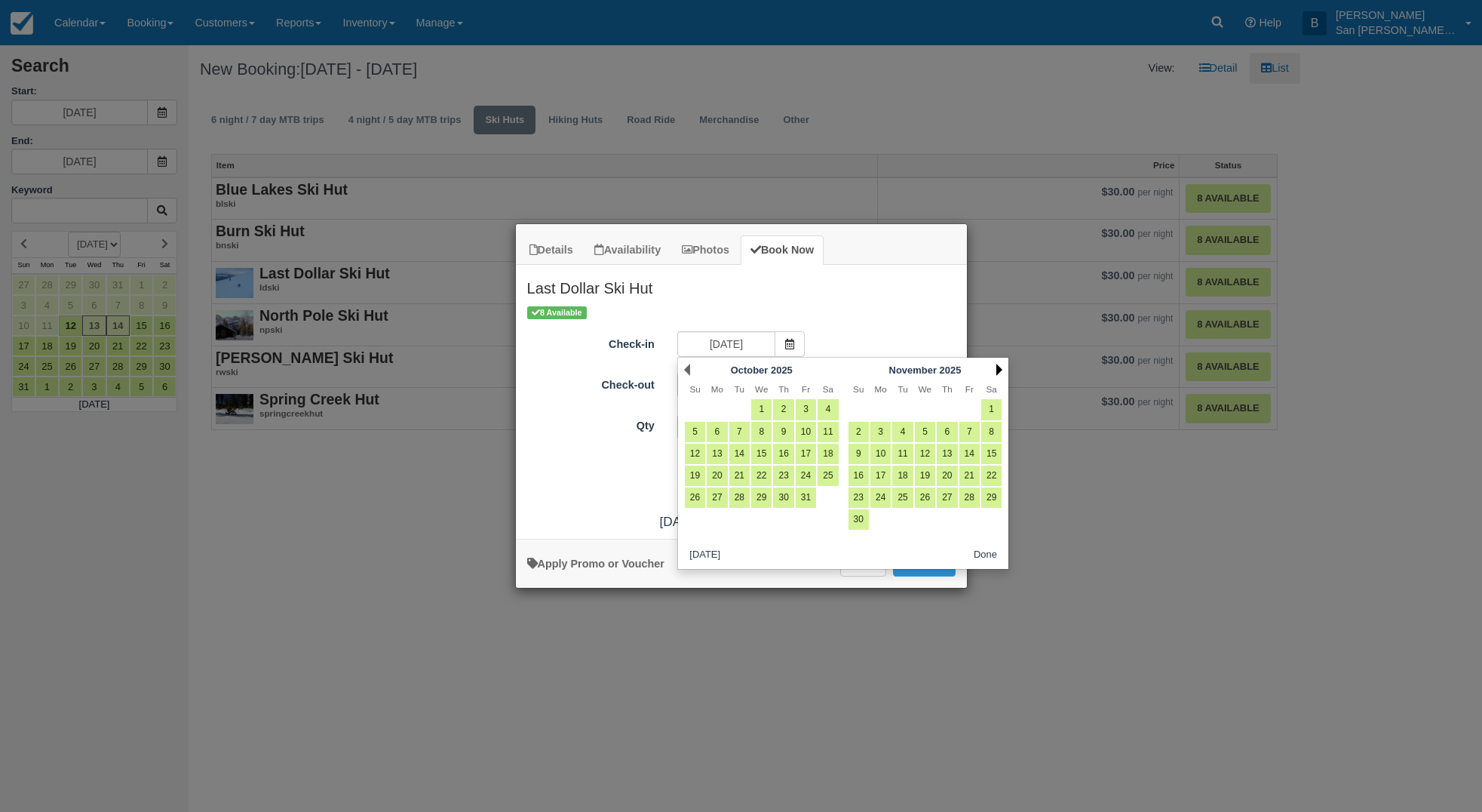
click at [999, 368] on link "Next" at bounding box center [1000, 370] width 6 height 12
click at [927, 492] on link "31" at bounding box center [925, 498] width 20 height 20
type input "12/31/25"
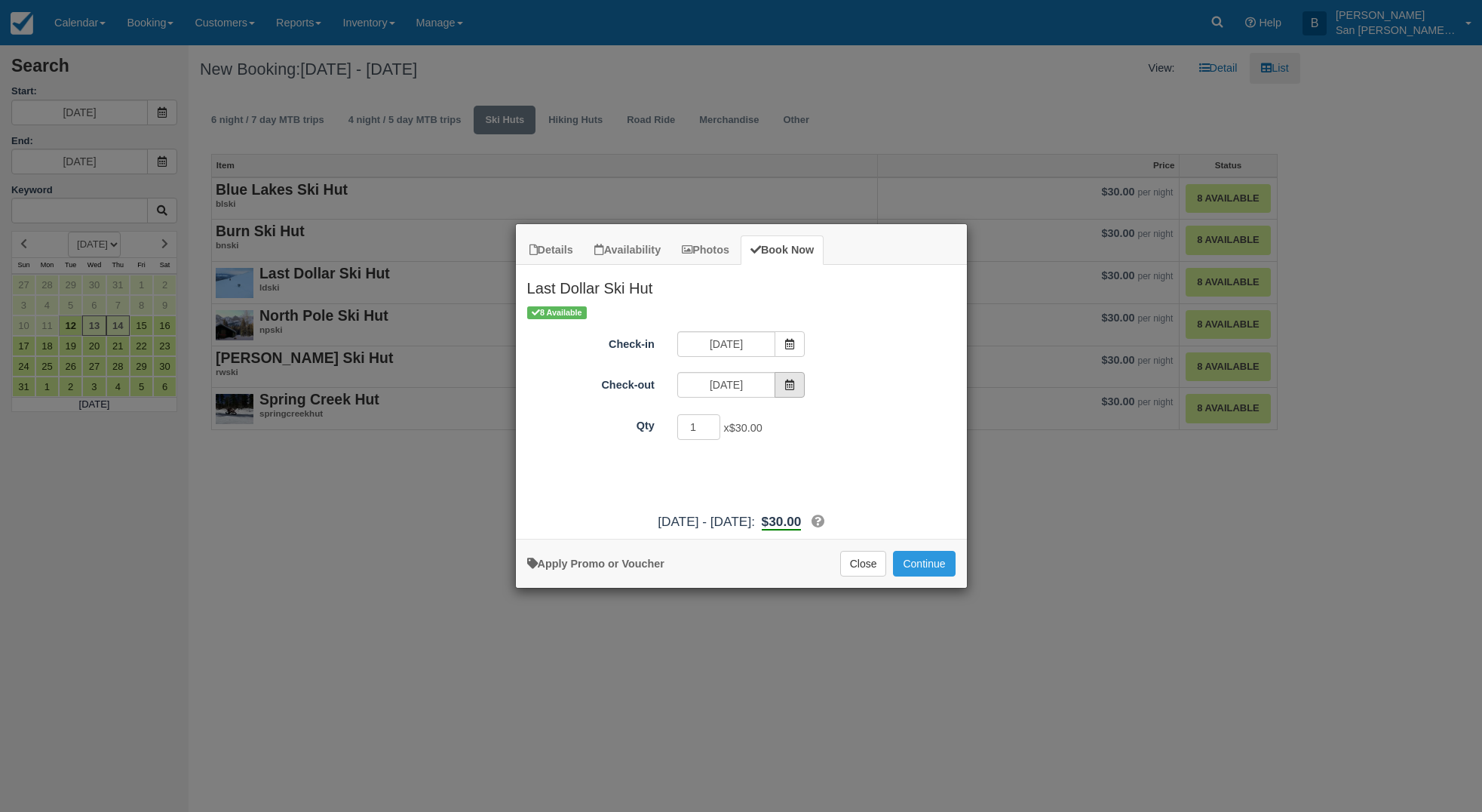
click at [793, 385] on icon "Item Modal" at bounding box center [790, 385] width 11 height 11
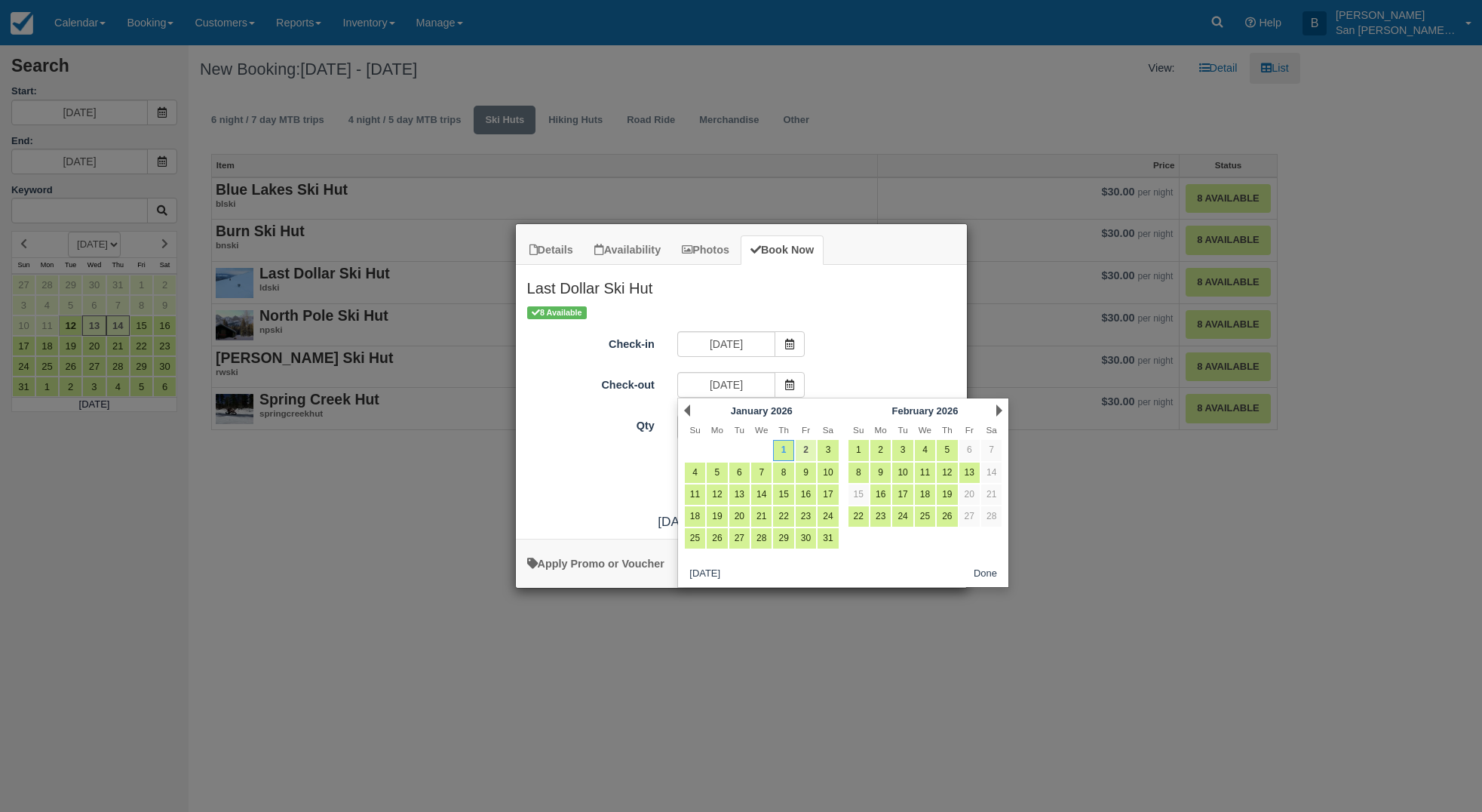
click at [807, 444] on link "2" at bounding box center [806, 449] width 20 height 20
type input "01/02/26"
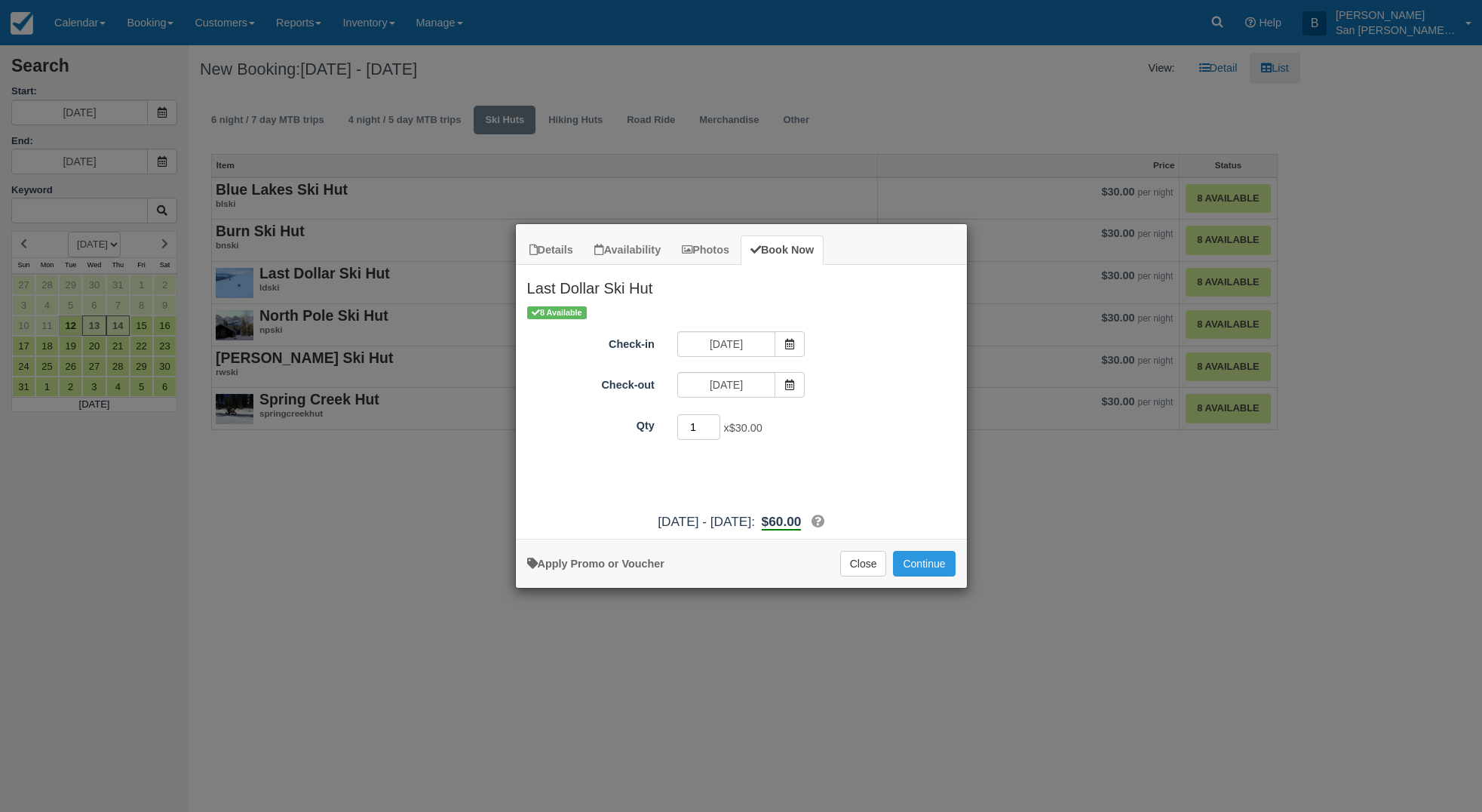
drag, startPoint x: 700, startPoint y: 432, endPoint x: 678, endPoint y: 432, distance: 22.0
click at [678, 432] on input "1" at bounding box center [699, 426] width 43 height 26
type input "8"
click at [935, 569] on button "Continue" at bounding box center [924, 563] width 62 height 26
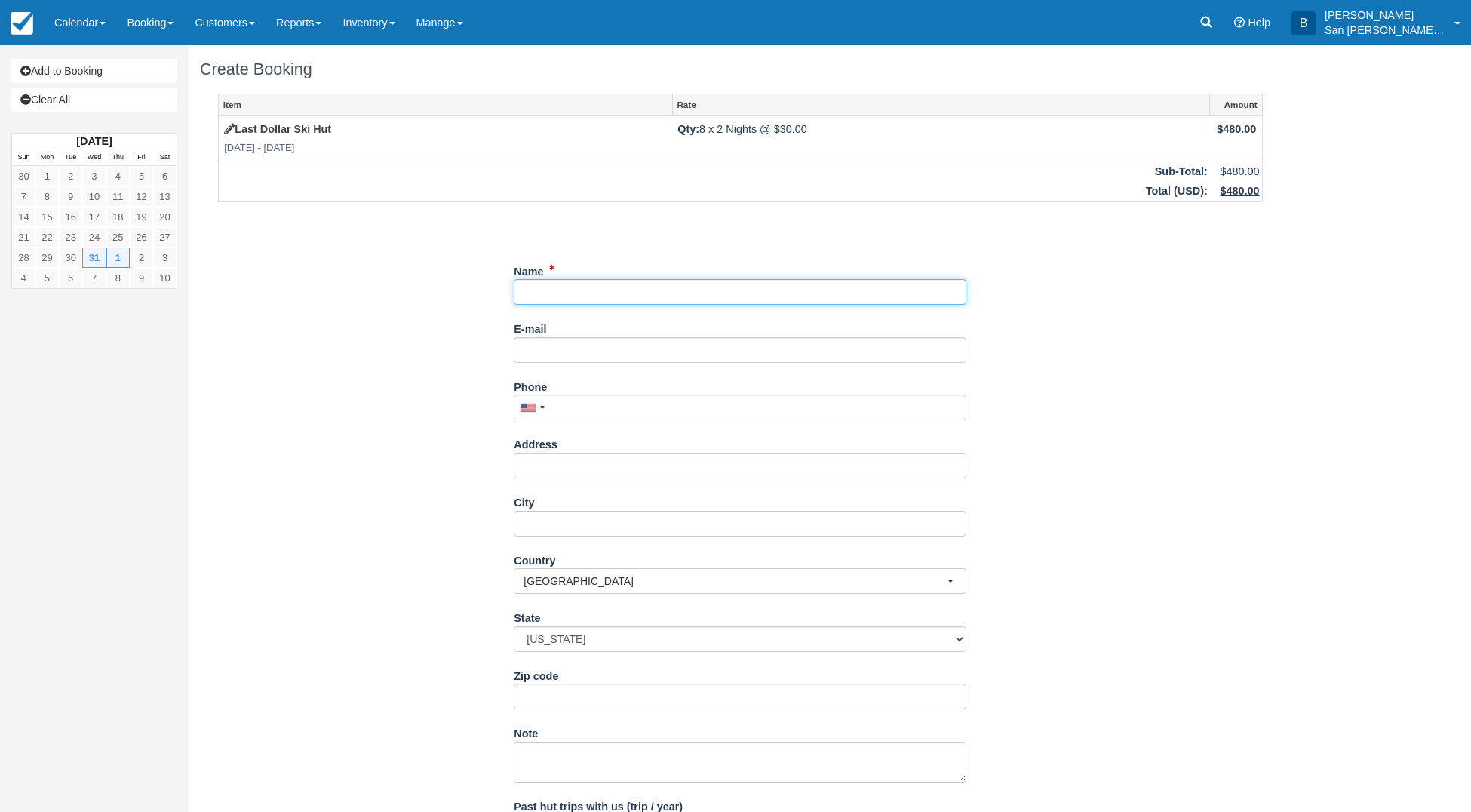
click at [533, 290] on input "Name" at bounding box center [740, 292] width 453 height 26
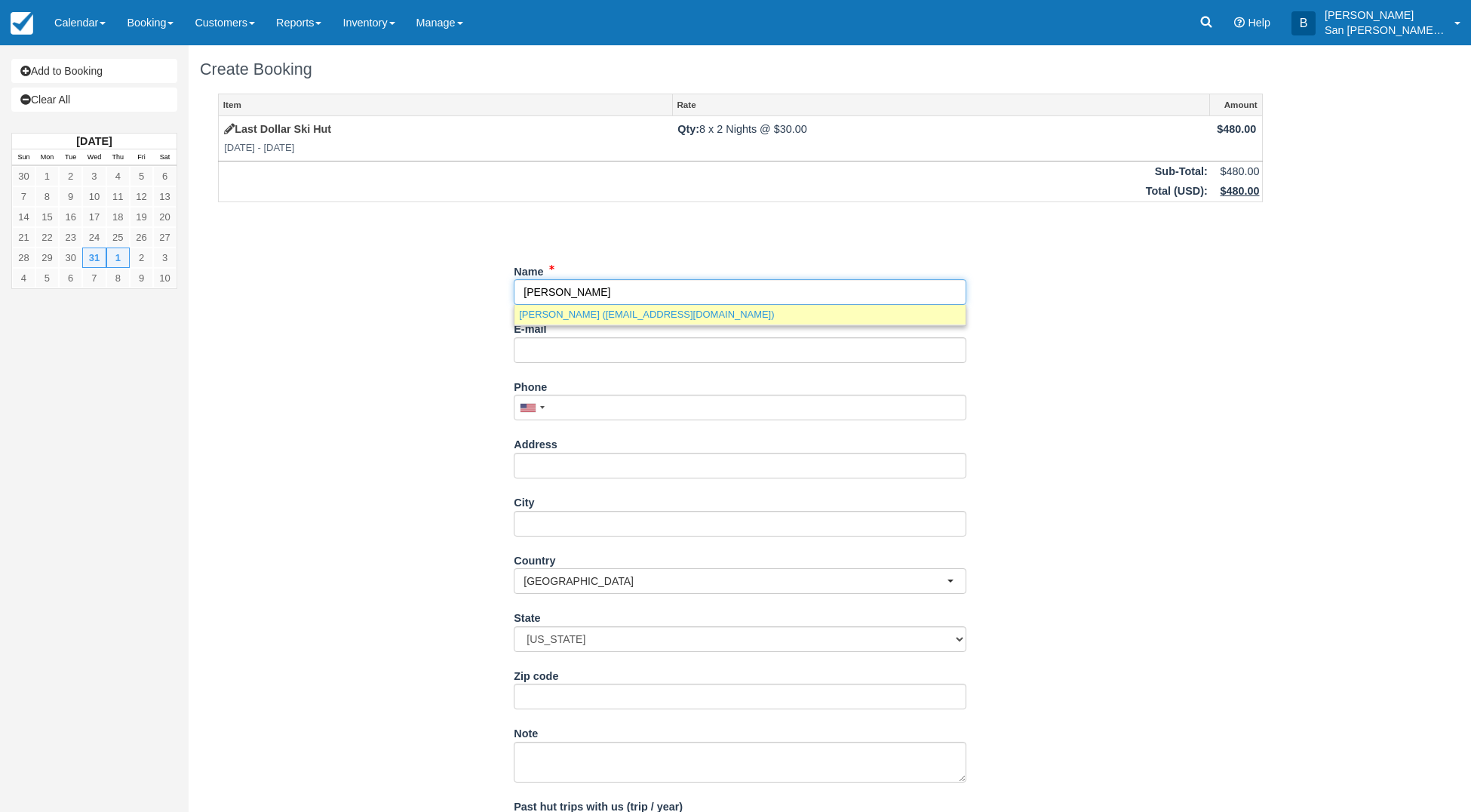
click at [586, 322] on link "Peter Bradley (pjbradley1808@gmail.com)" at bounding box center [740, 314] width 451 height 19
type input "Peter Bradley"
type input "pjbradley1808@gmail.com"
type input "+16083205947"
type input "56 Bad Mule Rd"
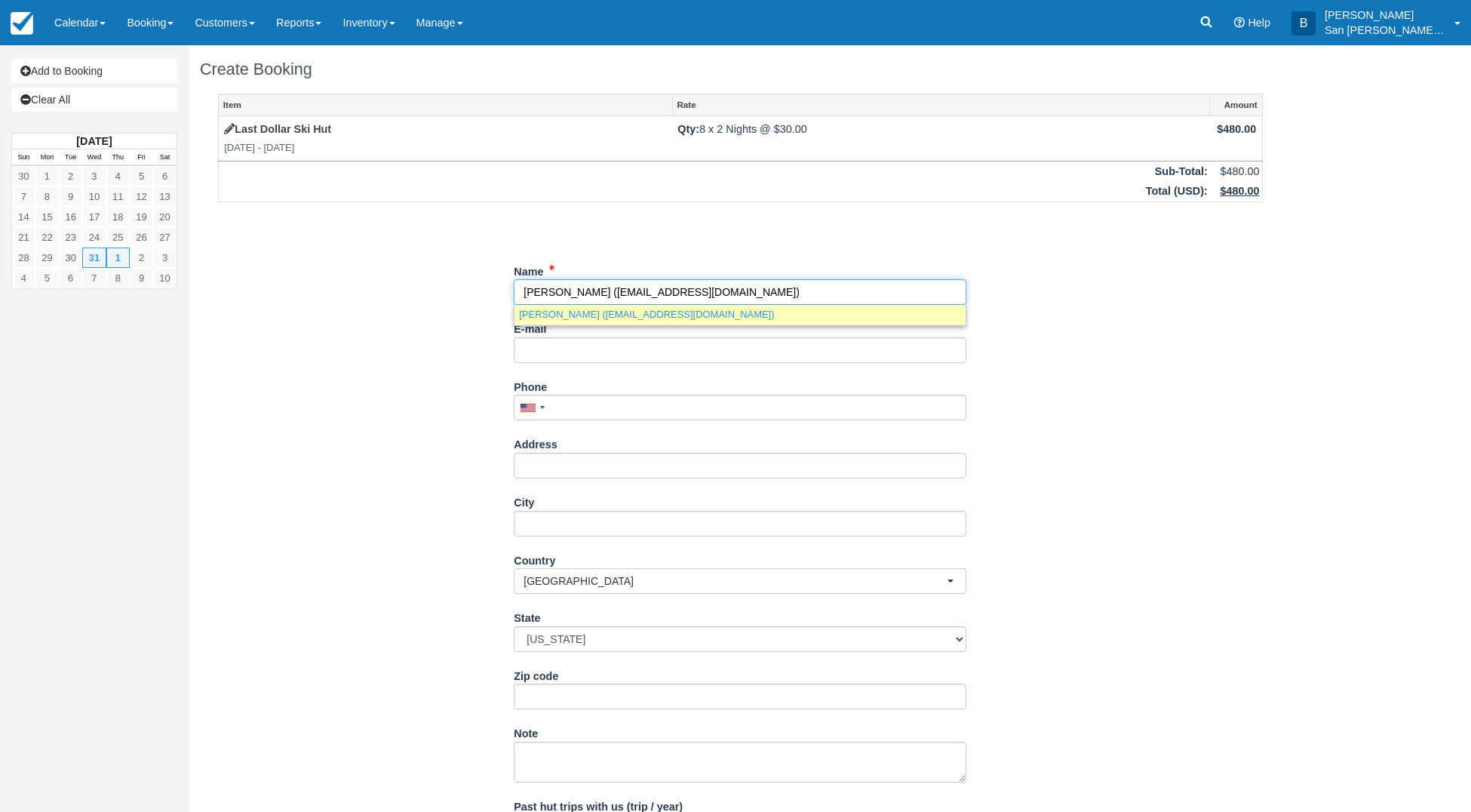
type input "Durango"
type input "81301"
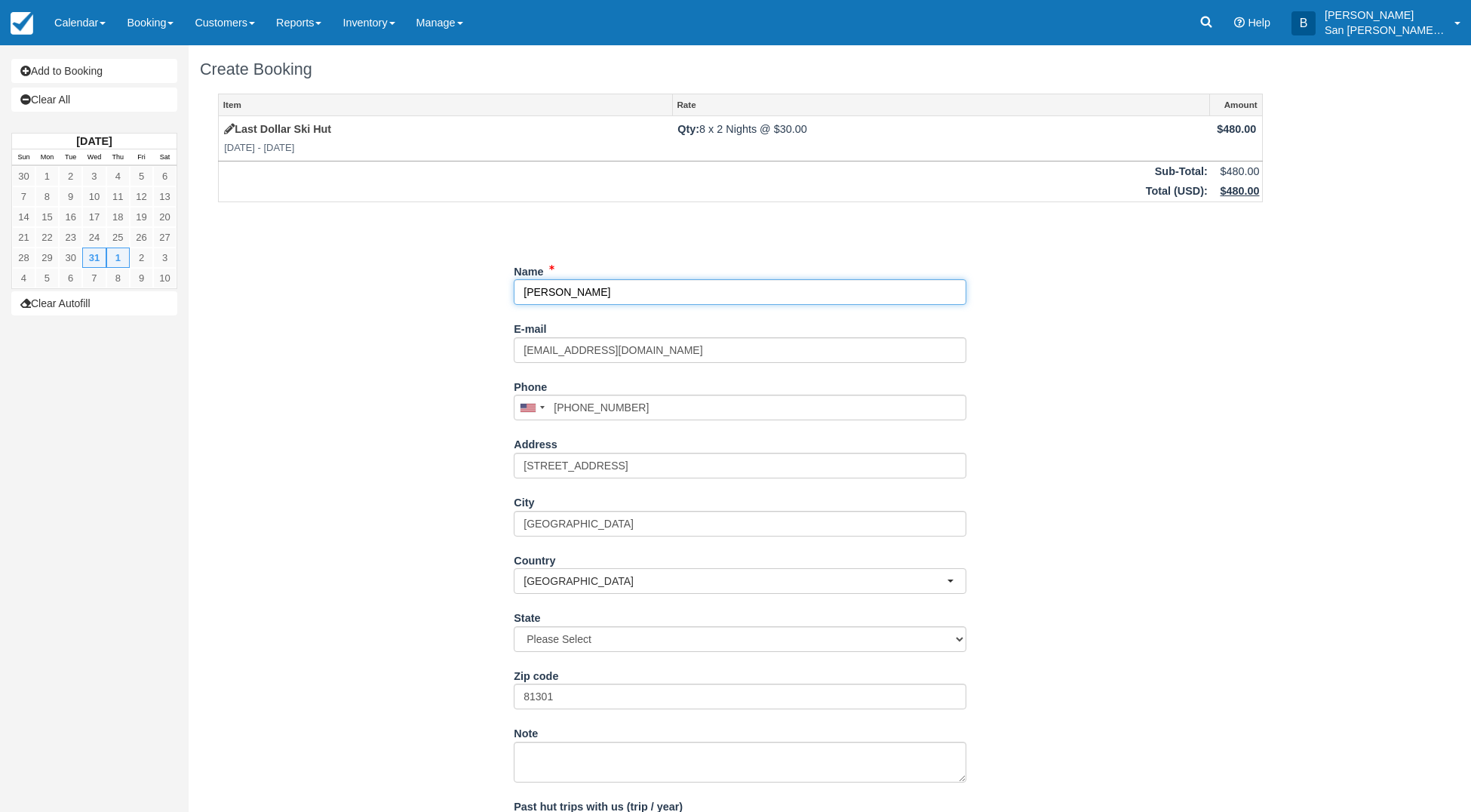
select select "CO"
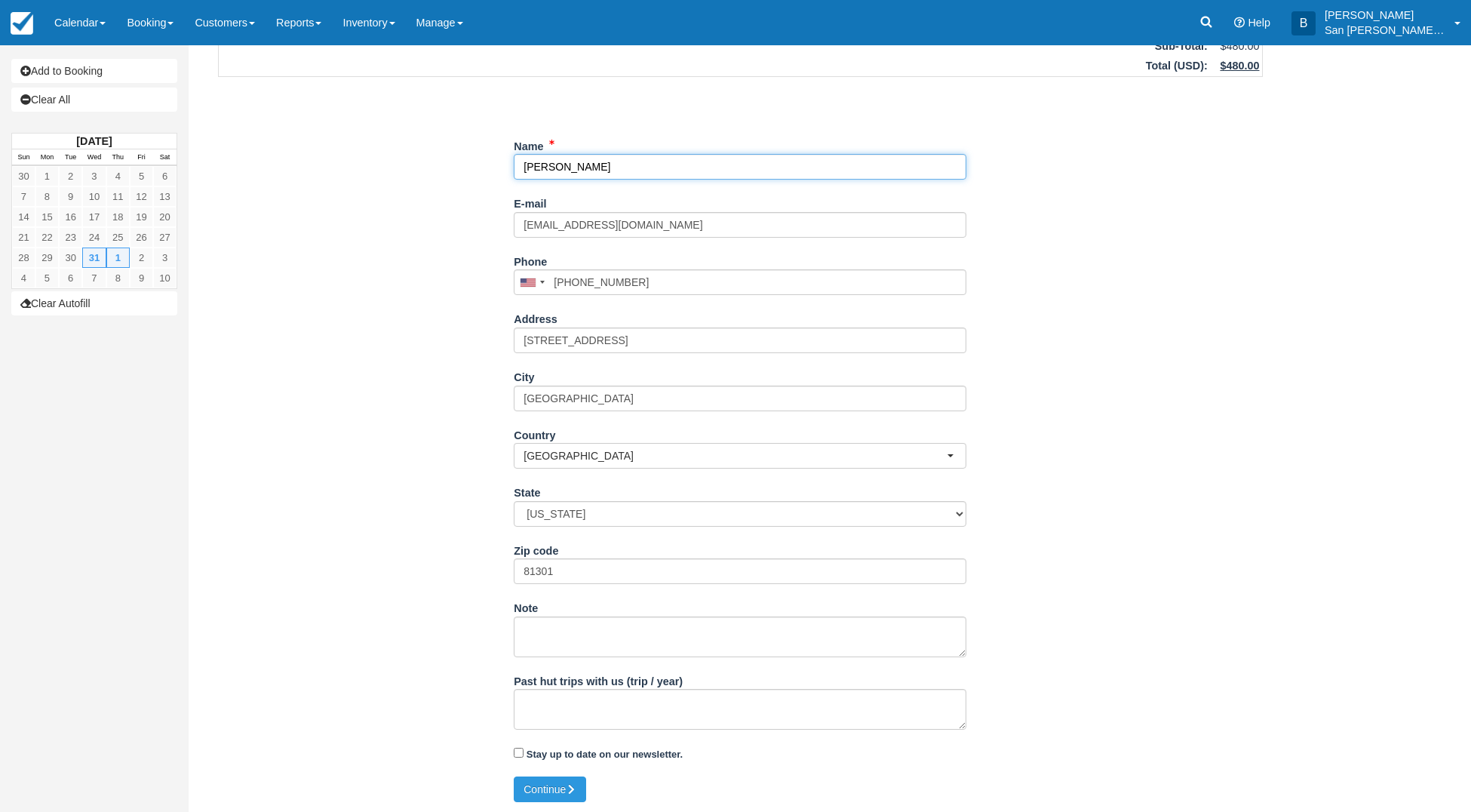
scroll to position [127, 0]
type input "Peter Bradley"
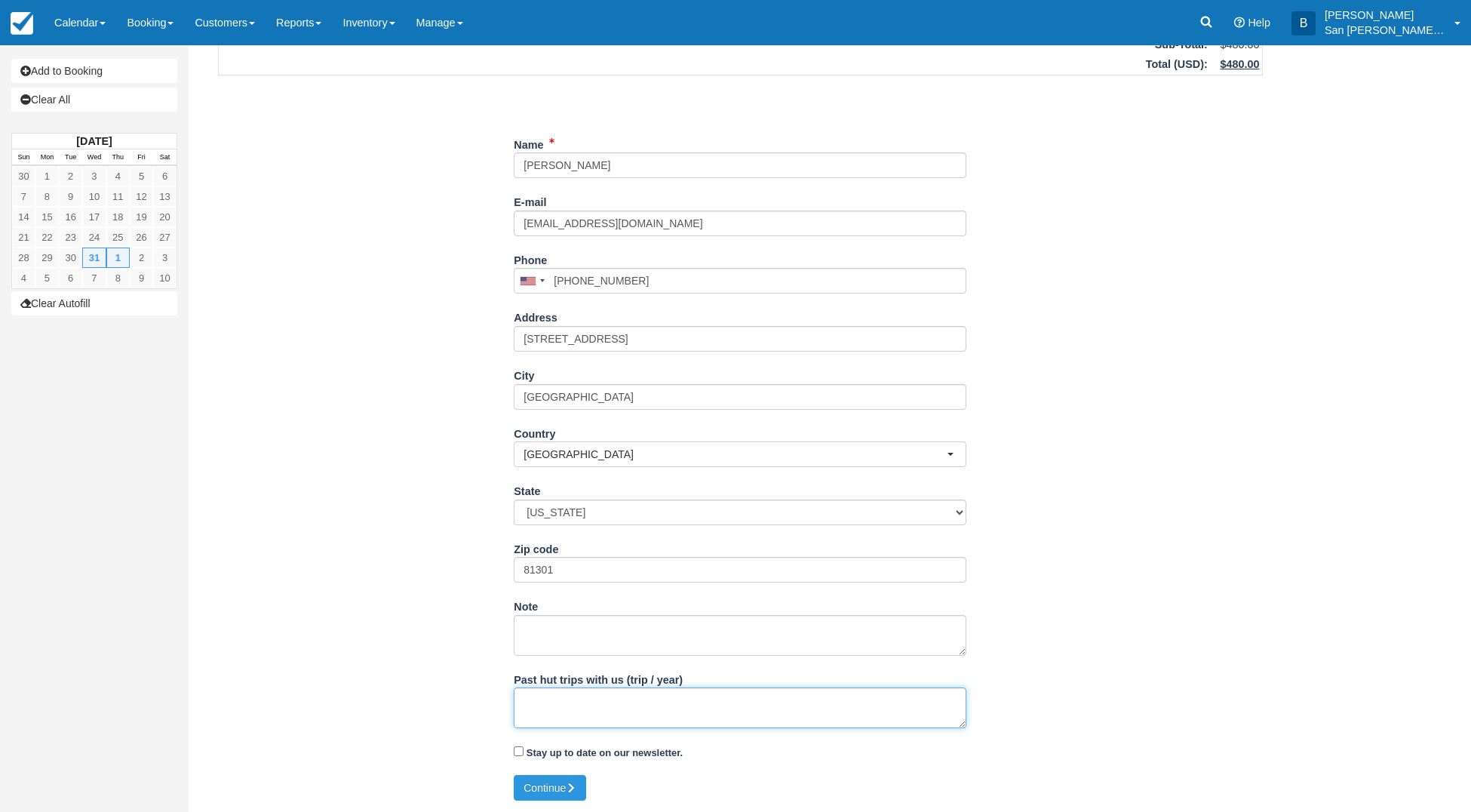
click at [578, 724] on textarea "Past hut trips with us (trip / year)" at bounding box center [740, 707] width 453 height 40
type textarea "Yes, LD ski trip last year same time!"
click at [546, 789] on button "Continue" at bounding box center [550, 787] width 72 height 26
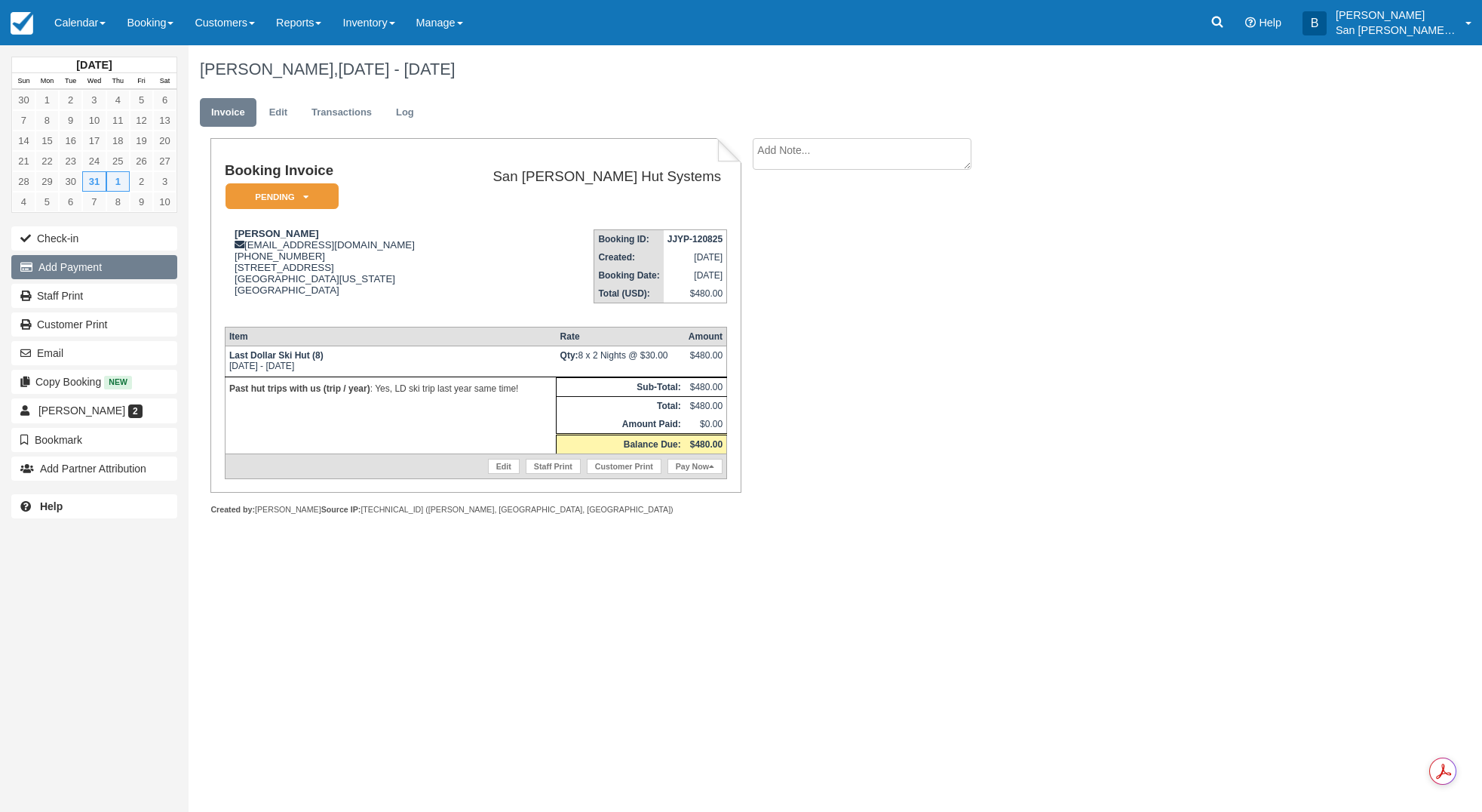
click at [102, 268] on button "Add Payment" at bounding box center [95, 266] width 166 height 24
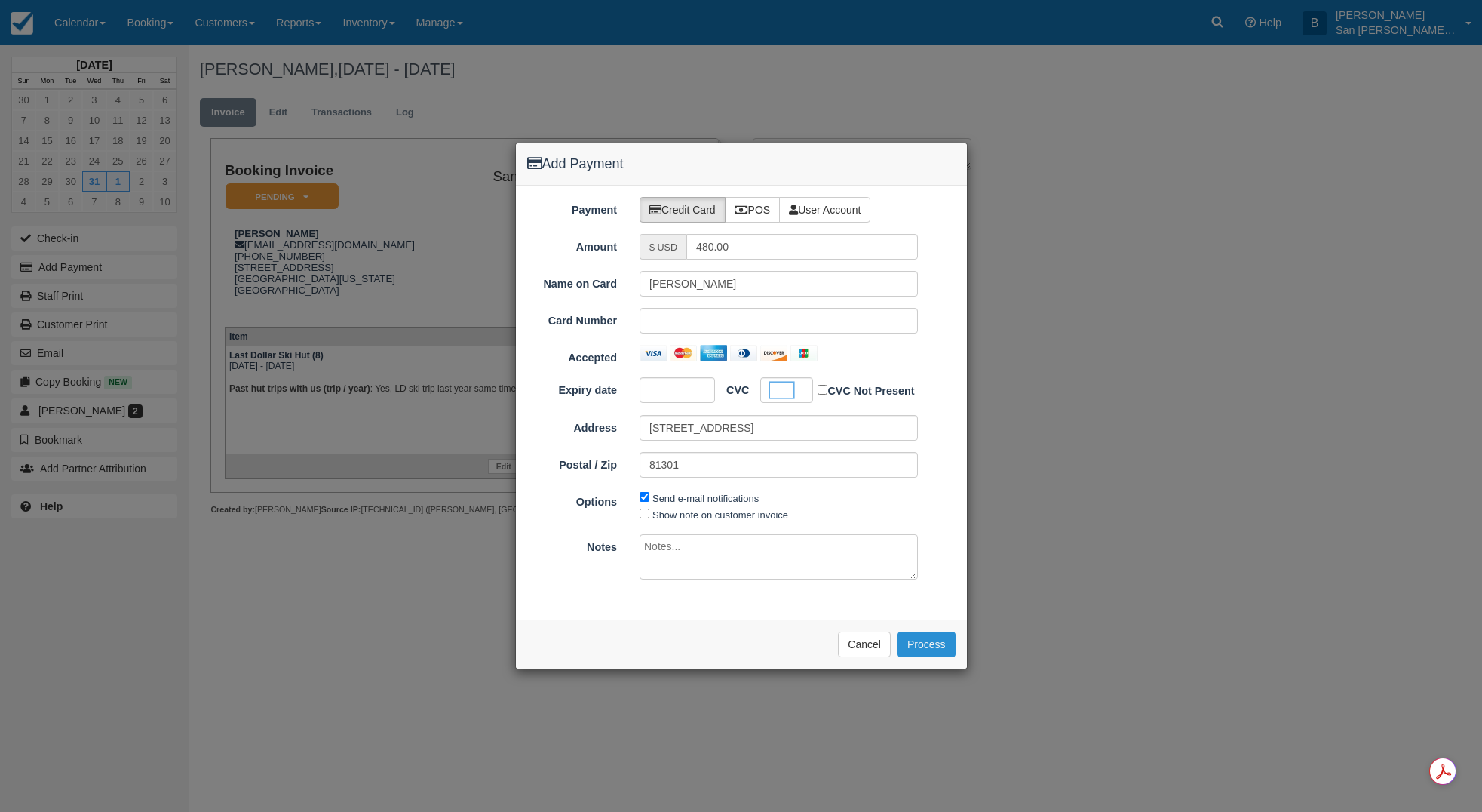
click at [926, 640] on button "Process" at bounding box center [926, 644] width 58 height 26
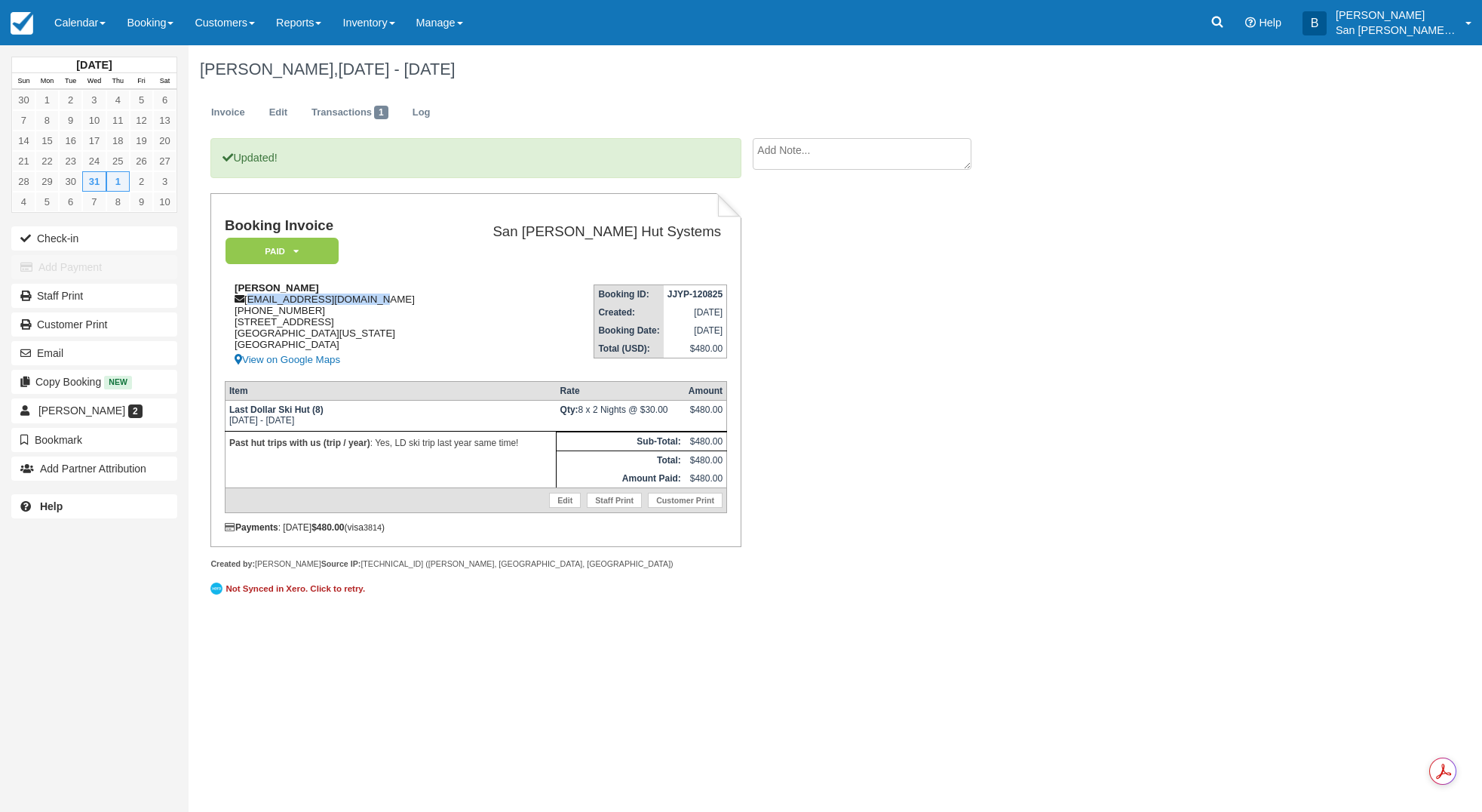
drag, startPoint x: 249, startPoint y: 302, endPoint x: 397, endPoint y: 304, distance: 148.0
click at [397, 304] on div "[PERSON_NAME] [EMAIL_ADDRESS][DOMAIN_NAME] [PHONE_NUMBER] [STREET_ADDRESS][US_S…" at bounding box center [336, 325] width 222 height 87
copy div "[EMAIL_ADDRESS][DOMAIN_NAME]"
click at [45, 295] on link "Staff Print" at bounding box center [95, 295] width 166 height 24
